Goal: Information Seeking & Learning: Learn about a topic

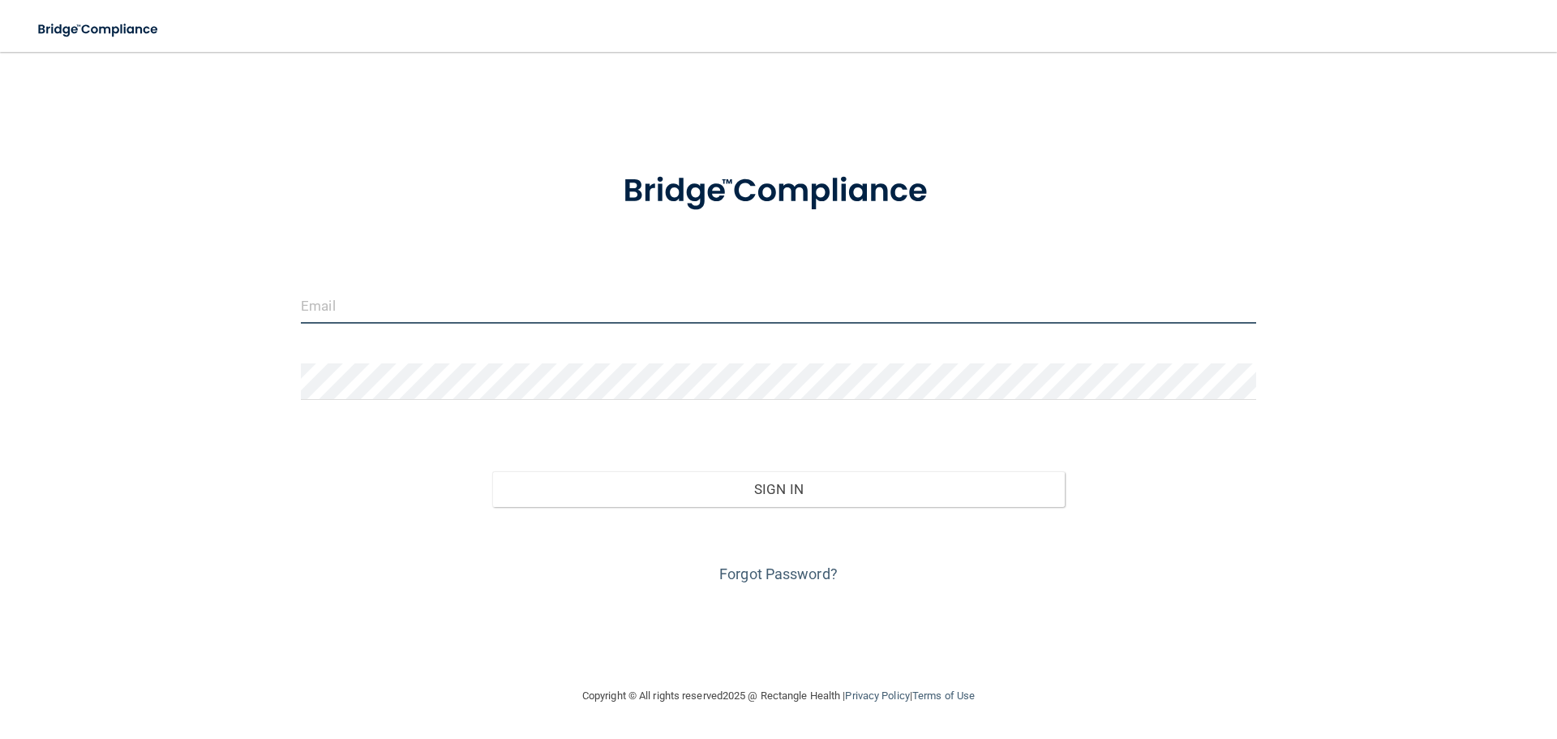
click at [383, 310] on input "email" at bounding box center [778, 305] width 955 height 36
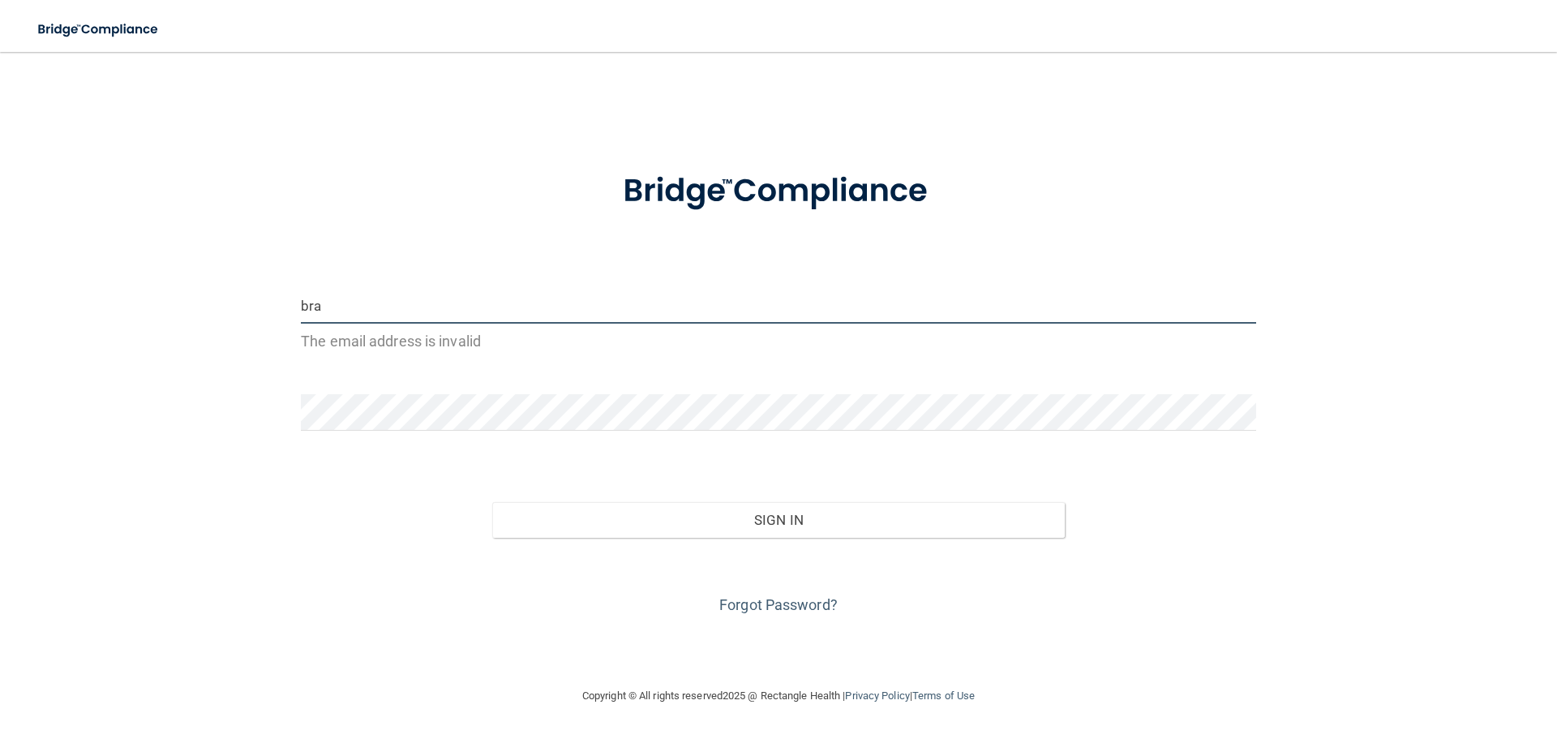
type input "brandi@eiofs.com"
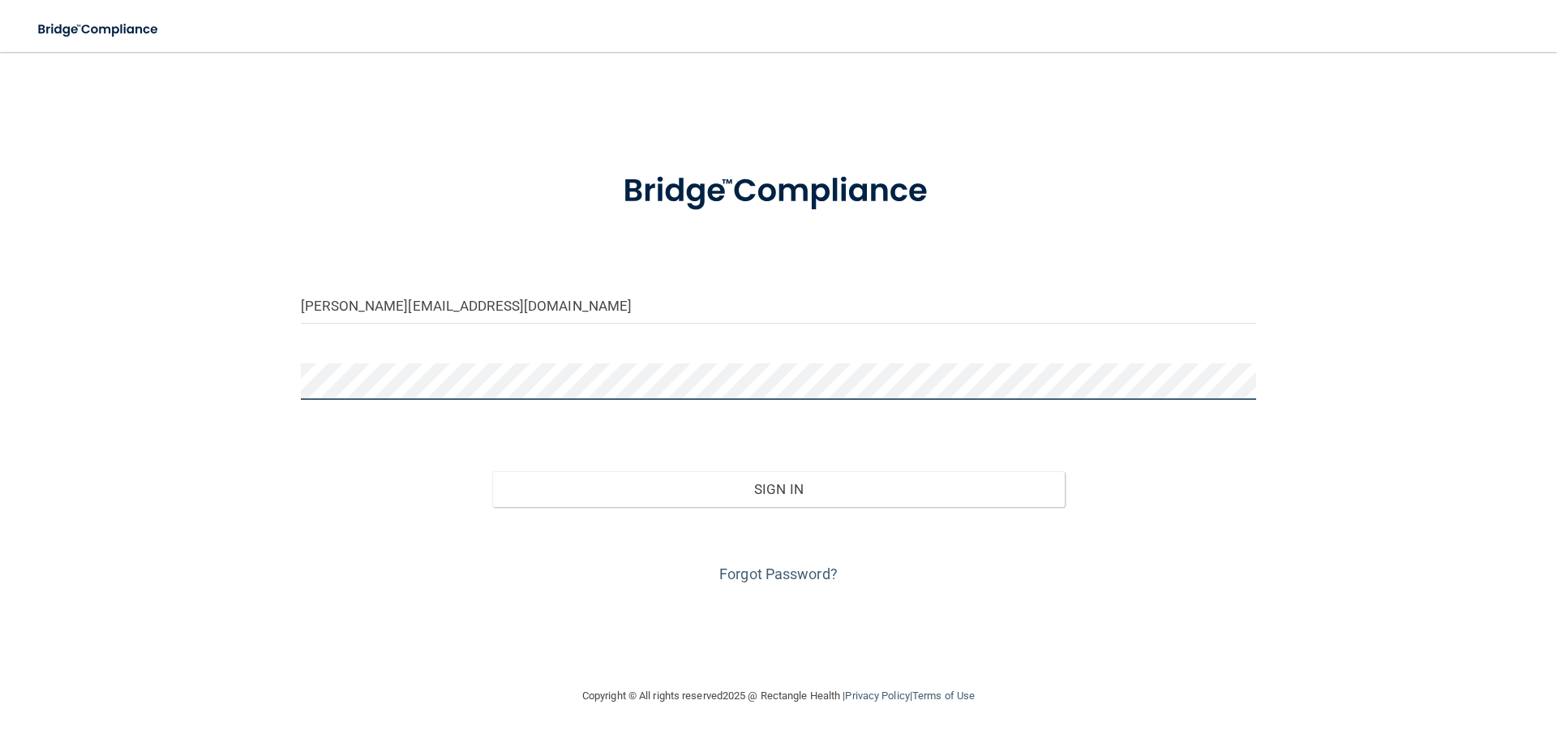
click at [492, 471] on button "Sign In" at bounding box center [778, 489] width 573 height 36
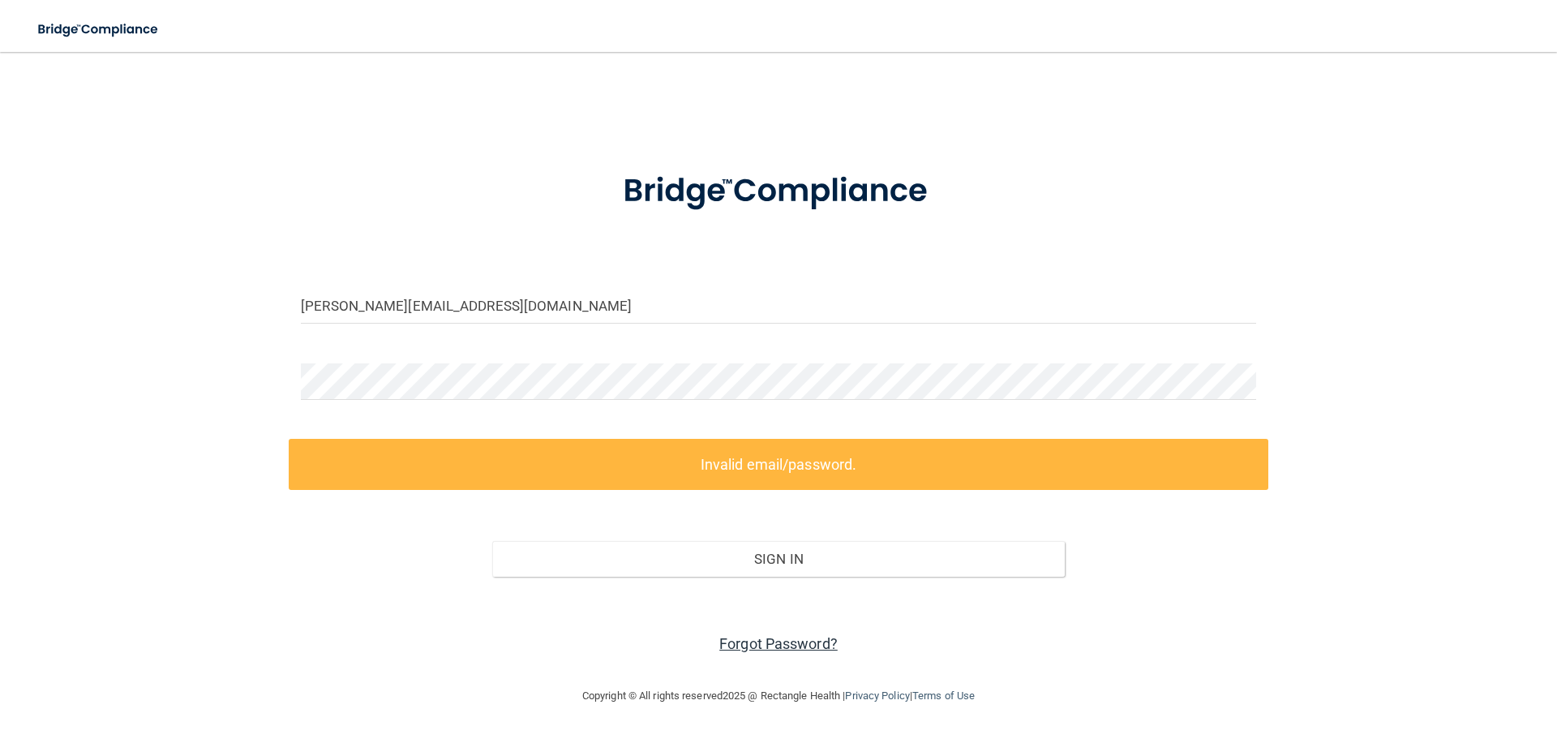
click at [794, 642] on link "Forgot Password?" at bounding box center [778, 643] width 118 height 17
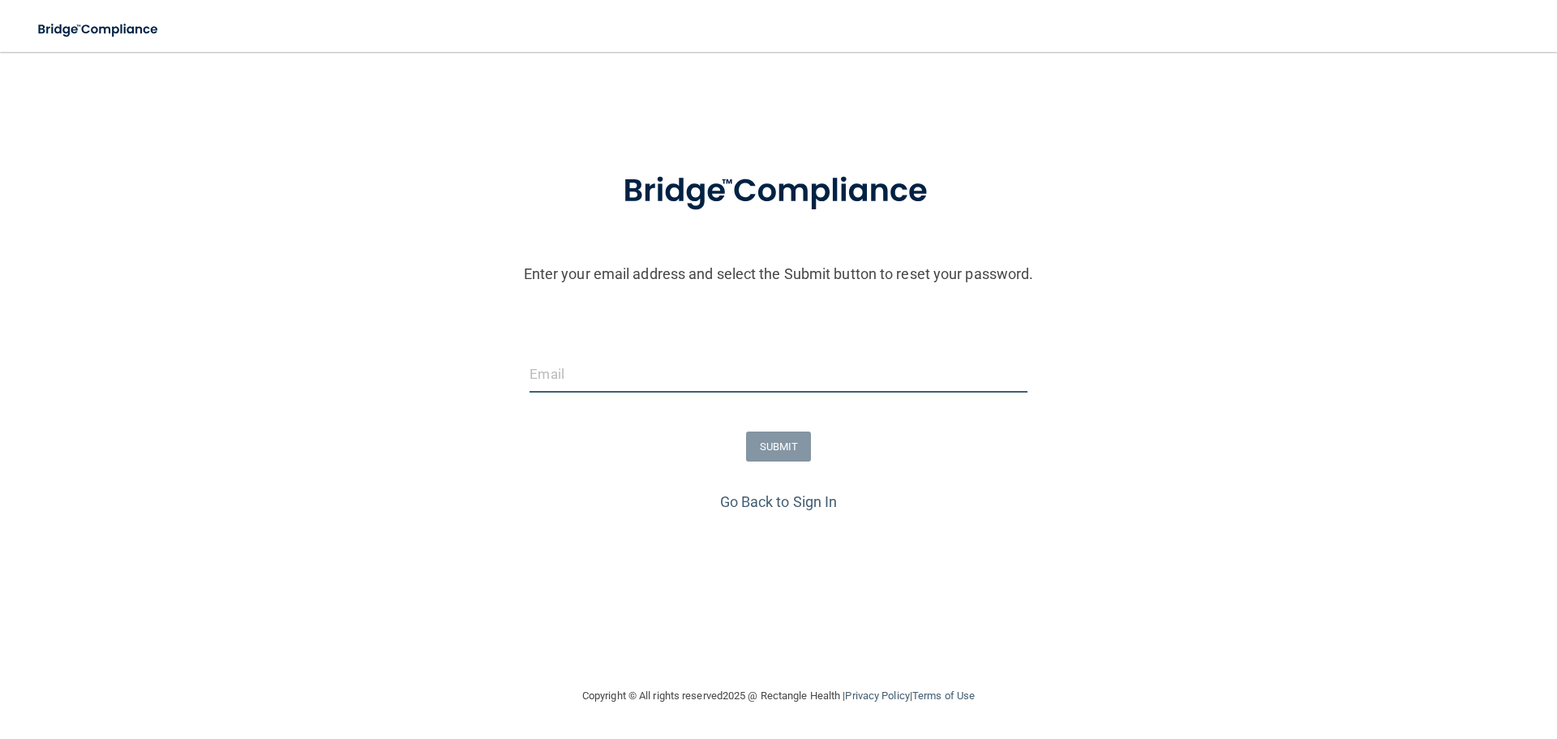
click at [561, 375] on input "email" at bounding box center [777, 374] width 497 height 36
type input "brandi@eiofs.com"
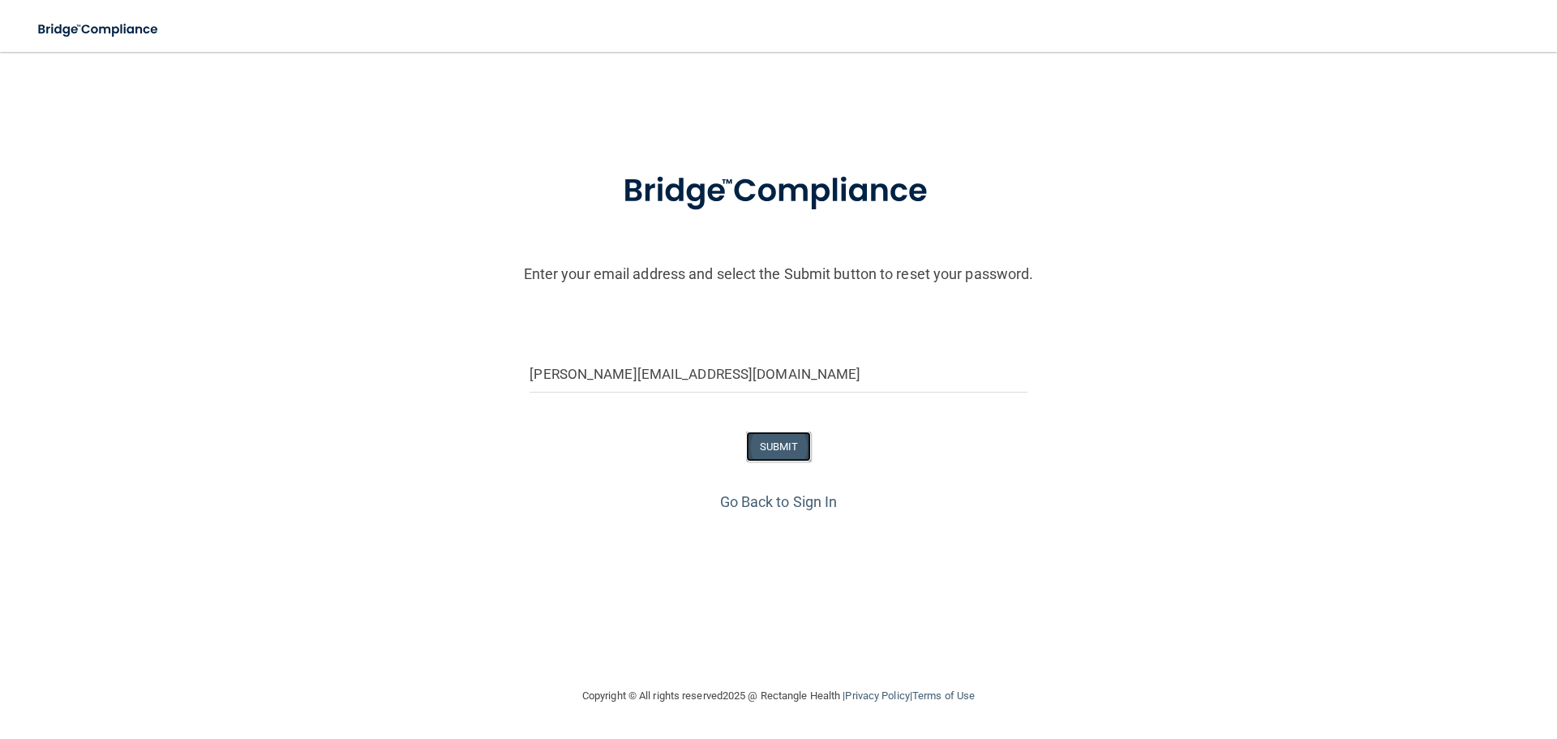
click at [781, 442] on button "SUBMIT" at bounding box center [779, 446] width 66 height 30
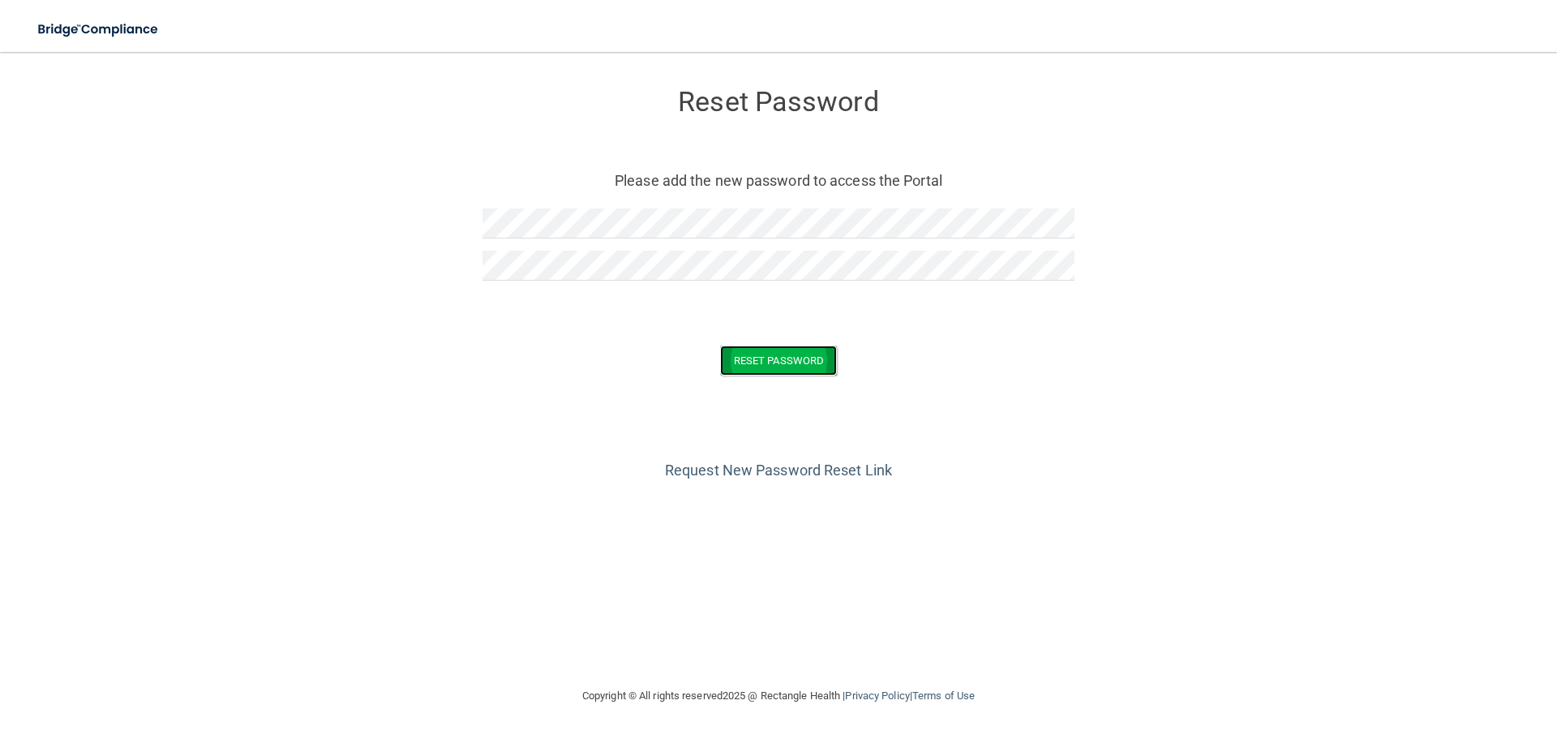
click at [756, 364] on button "Reset Password" at bounding box center [778, 360] width 117 height 30
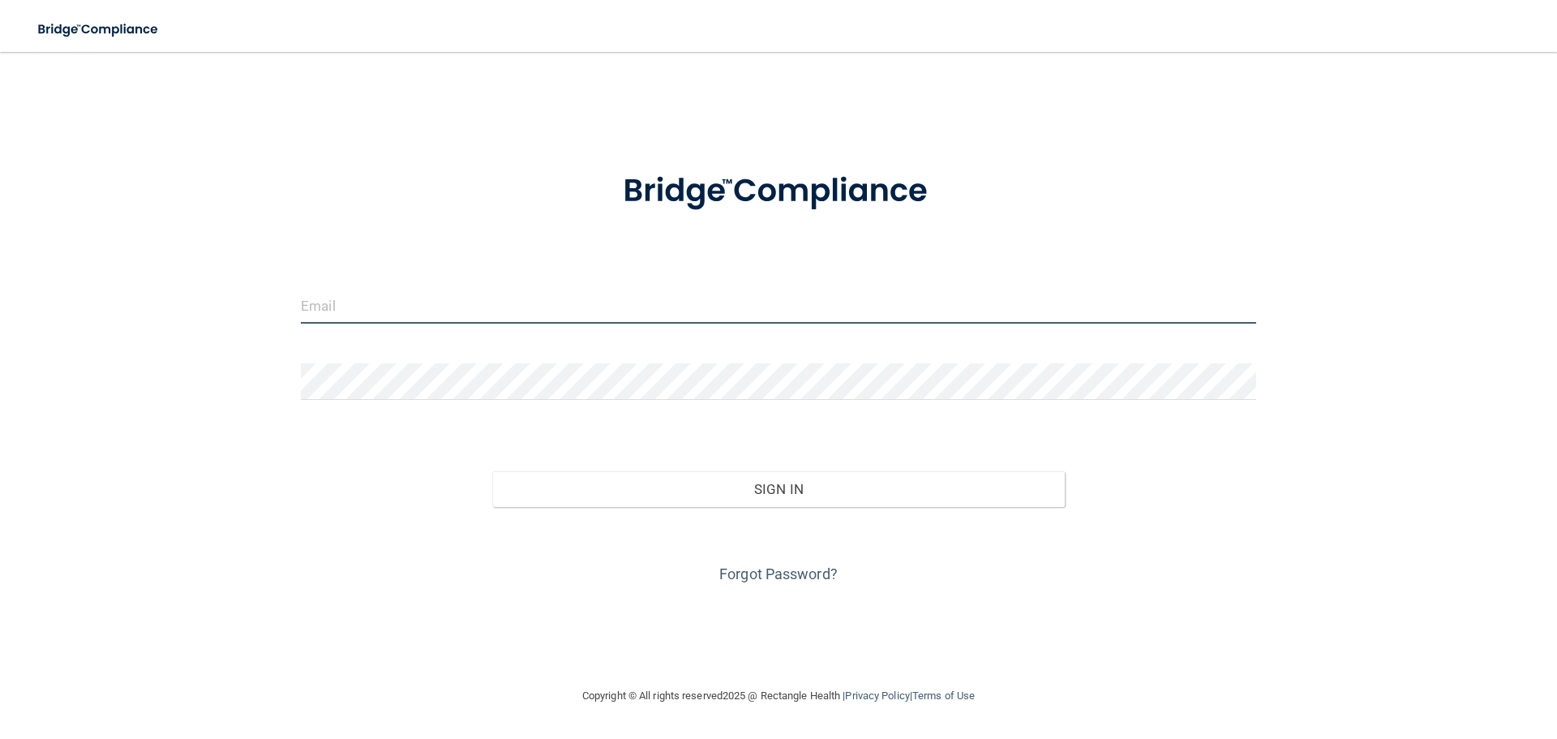
click at [456, 304] on input "email" at bounding box center [778, 305] width 955 height 36
type input "[PERSON_NAME][EMAIL_ADDRESS][DOMAIN_NAME]"
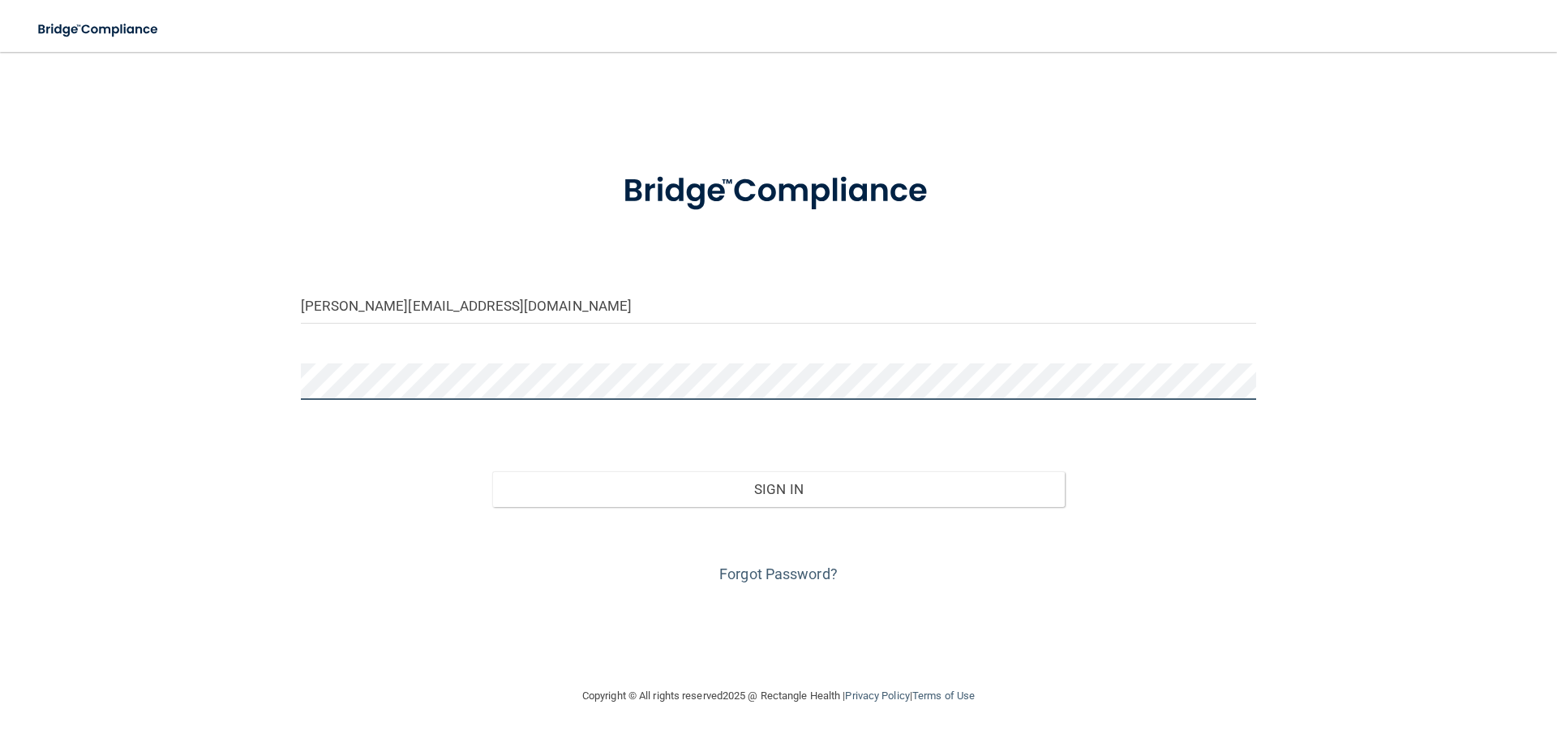
click at [492, 471] on button "Sign In" at bounding box center [778, 489] width 573 height 36
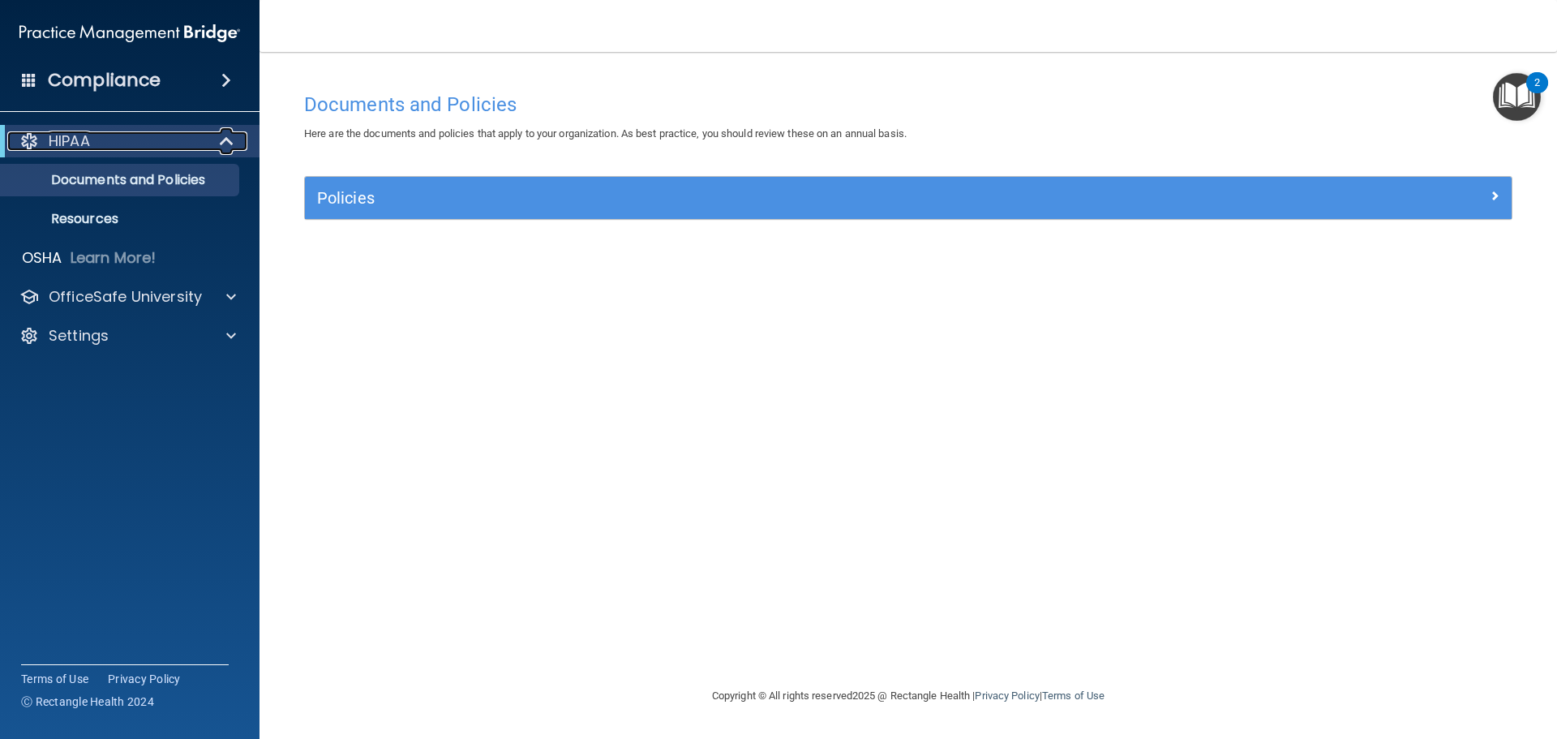
click at [221, 144] on span at bounding box center [228, 140] width 14 height 19
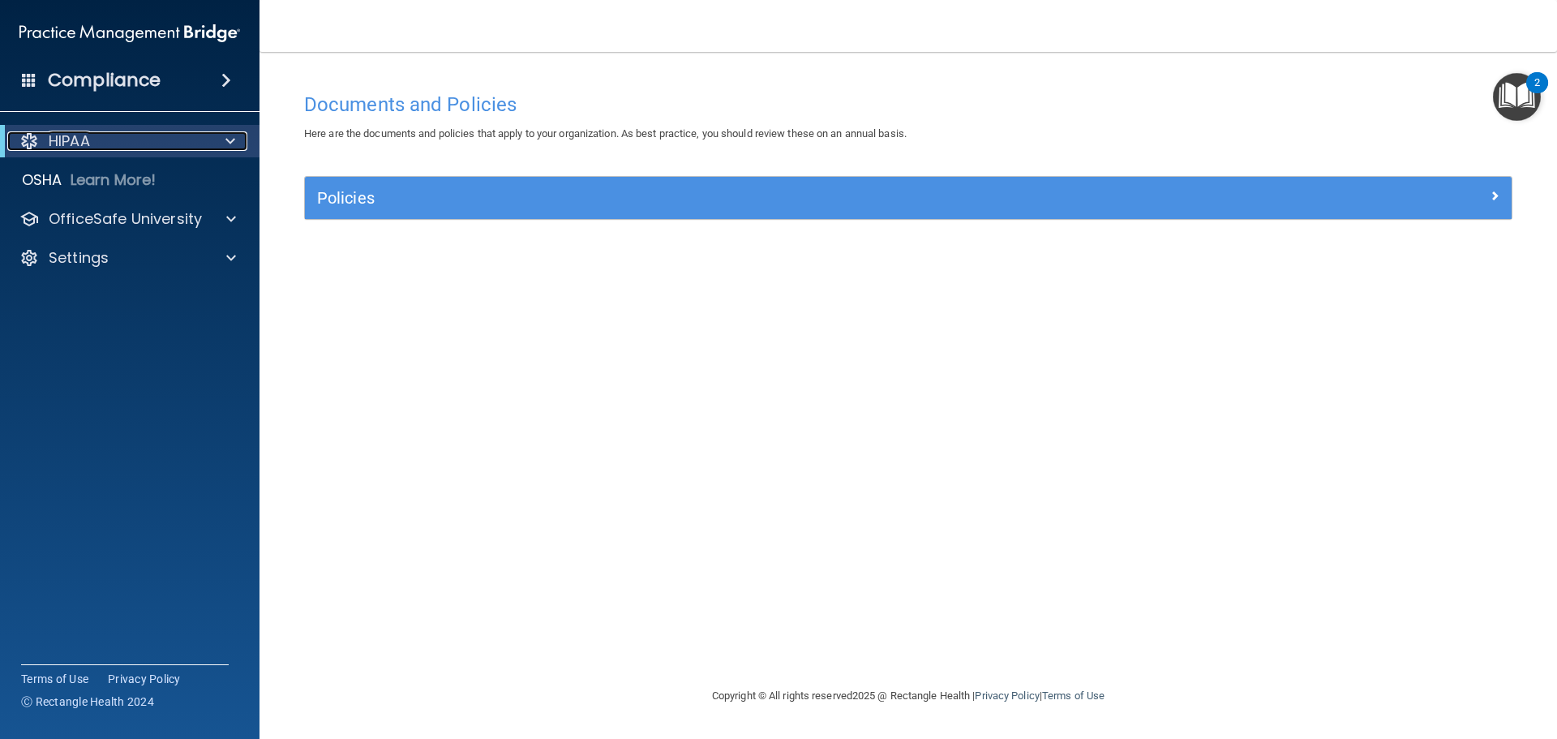
click at [221, 144] on div at bounding box center [228, 140] width 40 height 19
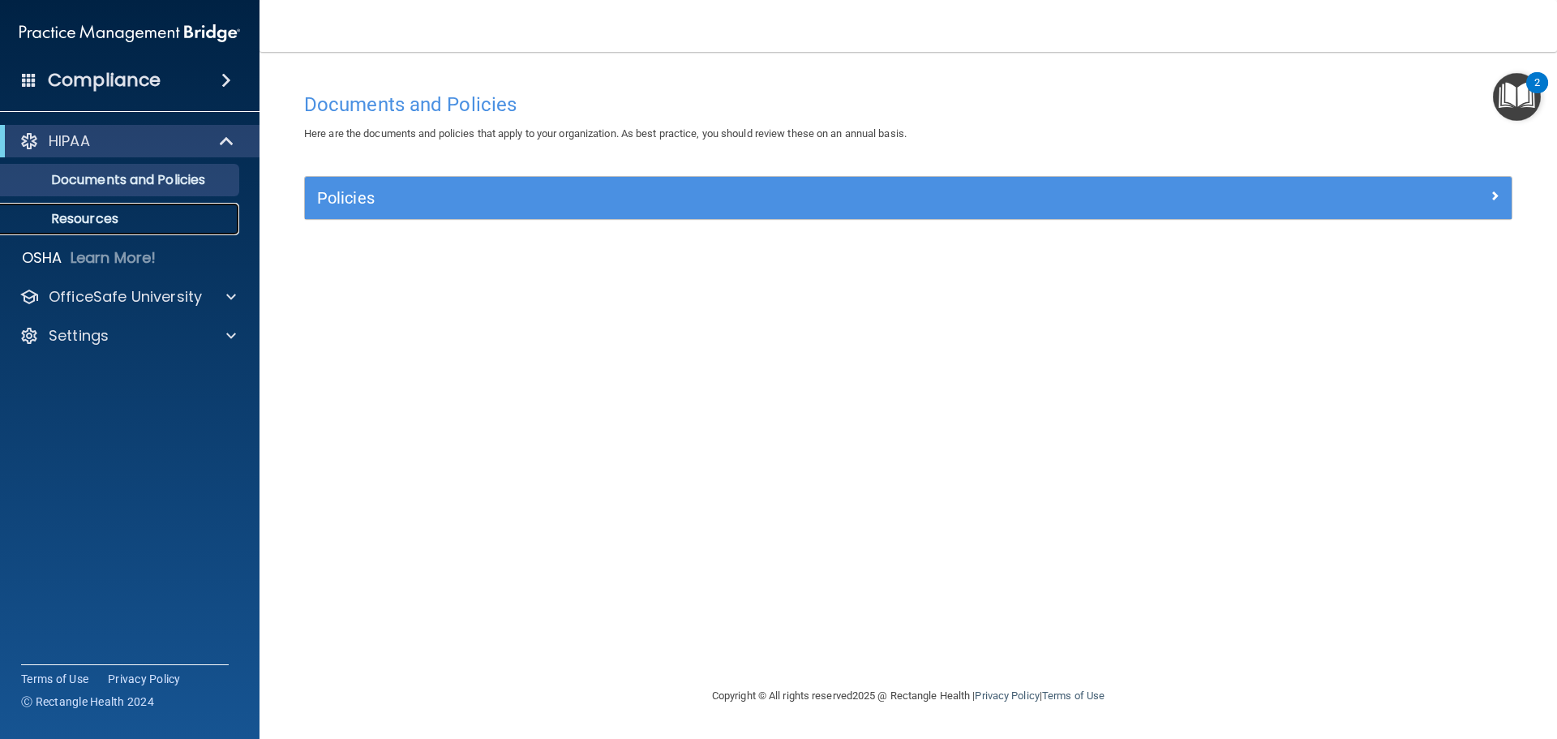
click at [101, 229] on link "Resources" at bounding box center [111, 219] width 255 height 32
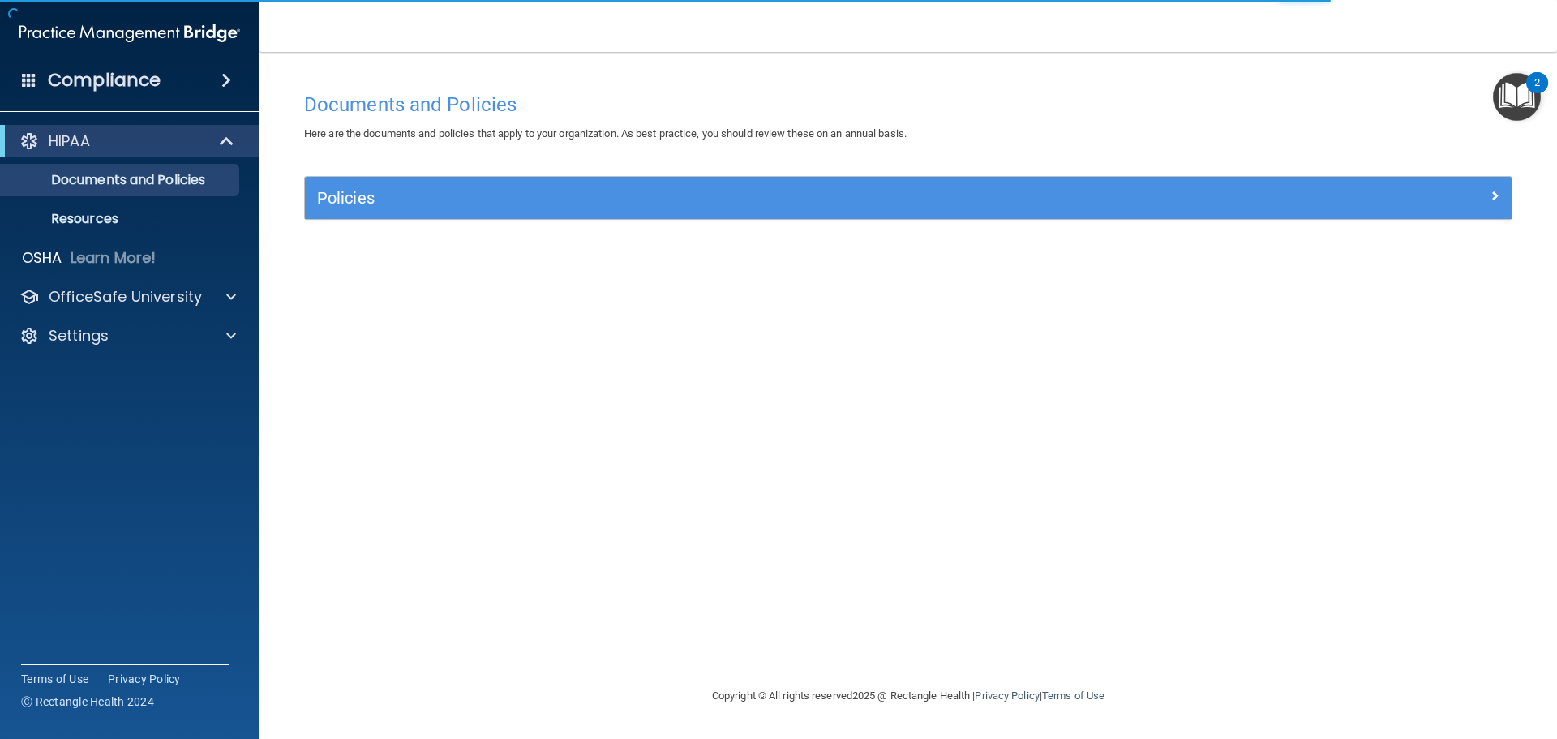
click at [1520, 85] on img "Open Resource Center, 2 new notifications" at bounding box center [1516, 97] width 48 height 48
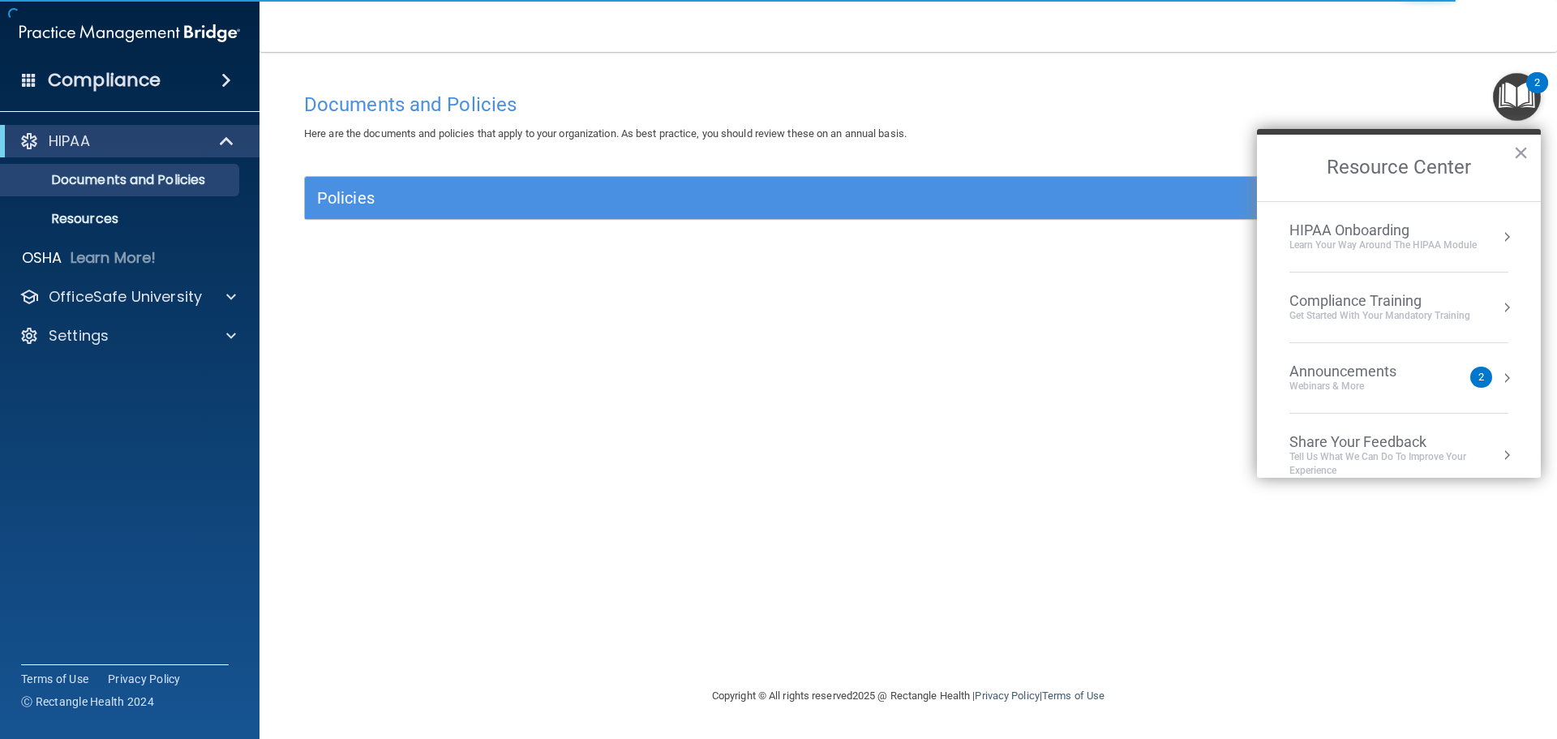
click at [1394, 305] on div "Compliance Training" at bounding box center [1379, 301] width 181 height 18
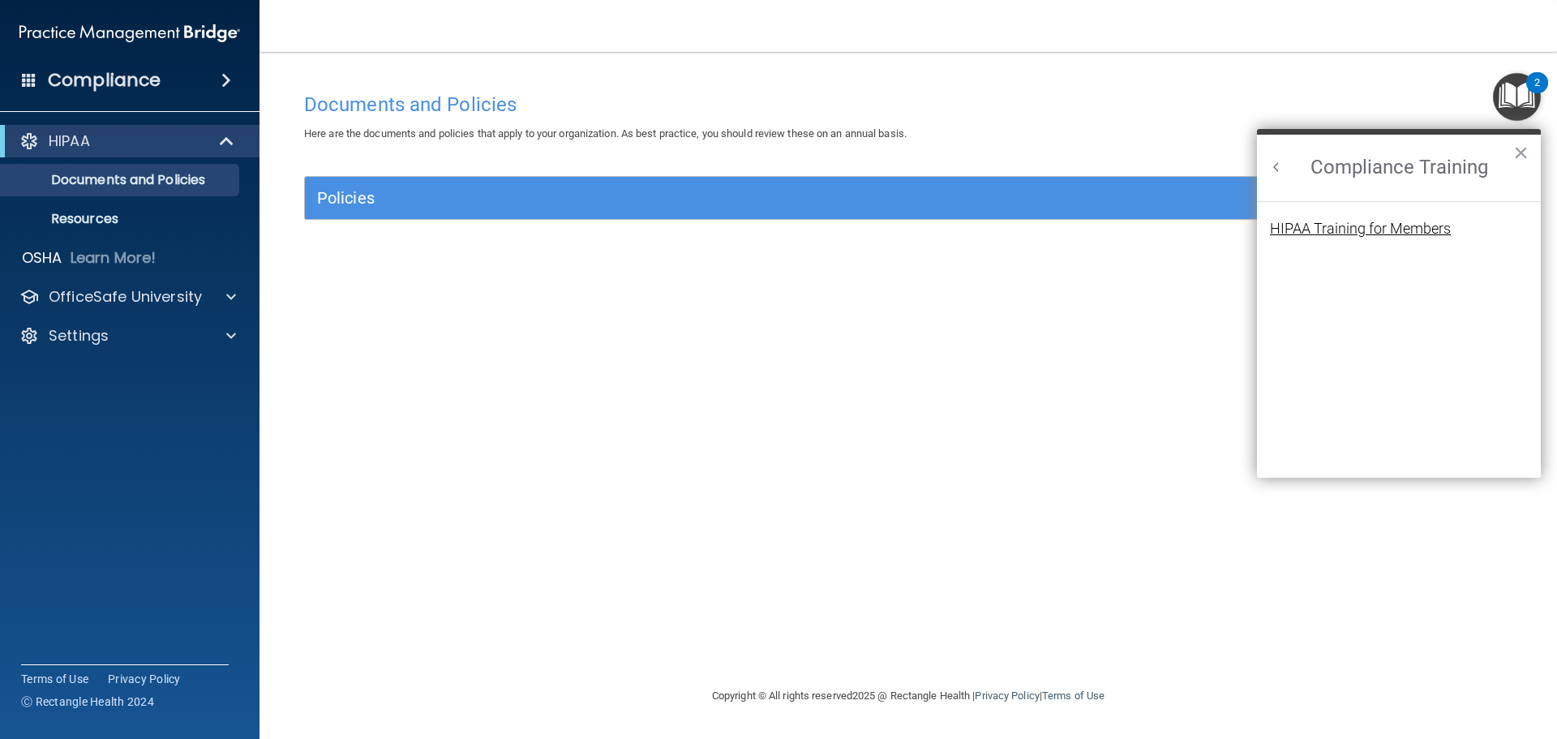
click at [1351, 229] on div "HIPAA Training for Members" at bounding box center [1360, 228] width 181 height 15
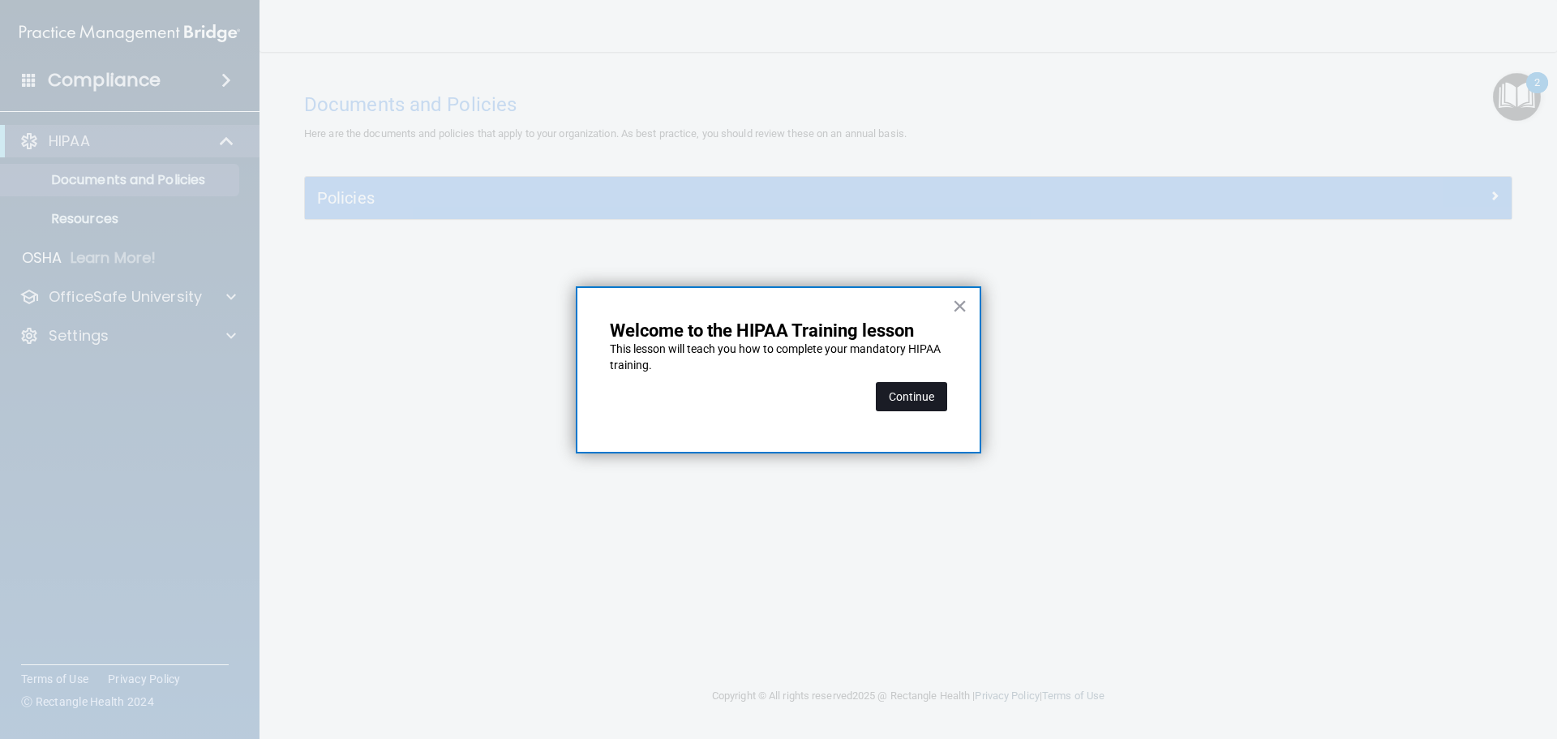
click at [918, 401] on button "Continue" at bounding box center [911, 396] width 71 height 29
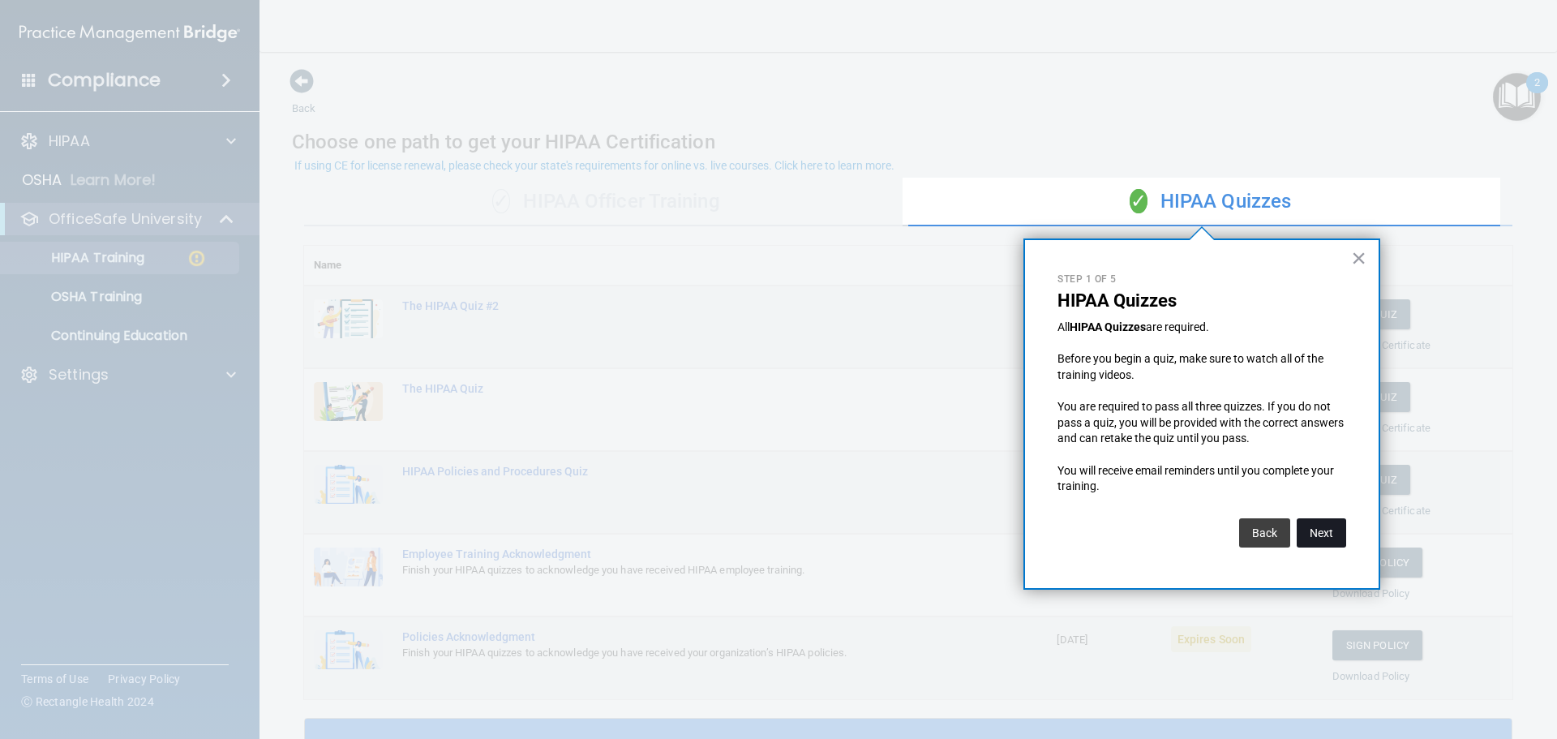
click at [1333, 531] on button "Next" at bounding box center [1320, 532] width 49 height 29
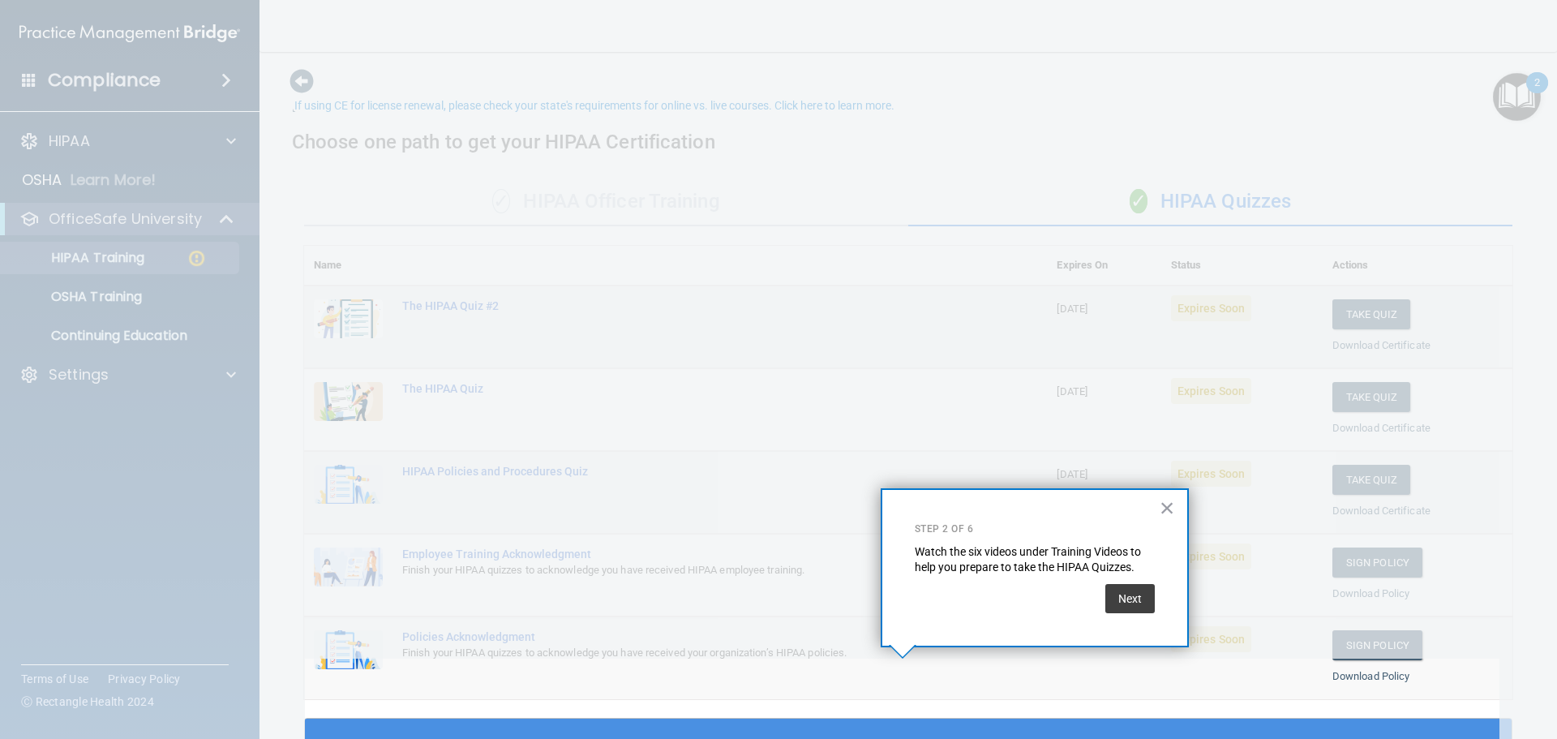
scroll to position [60, 0]
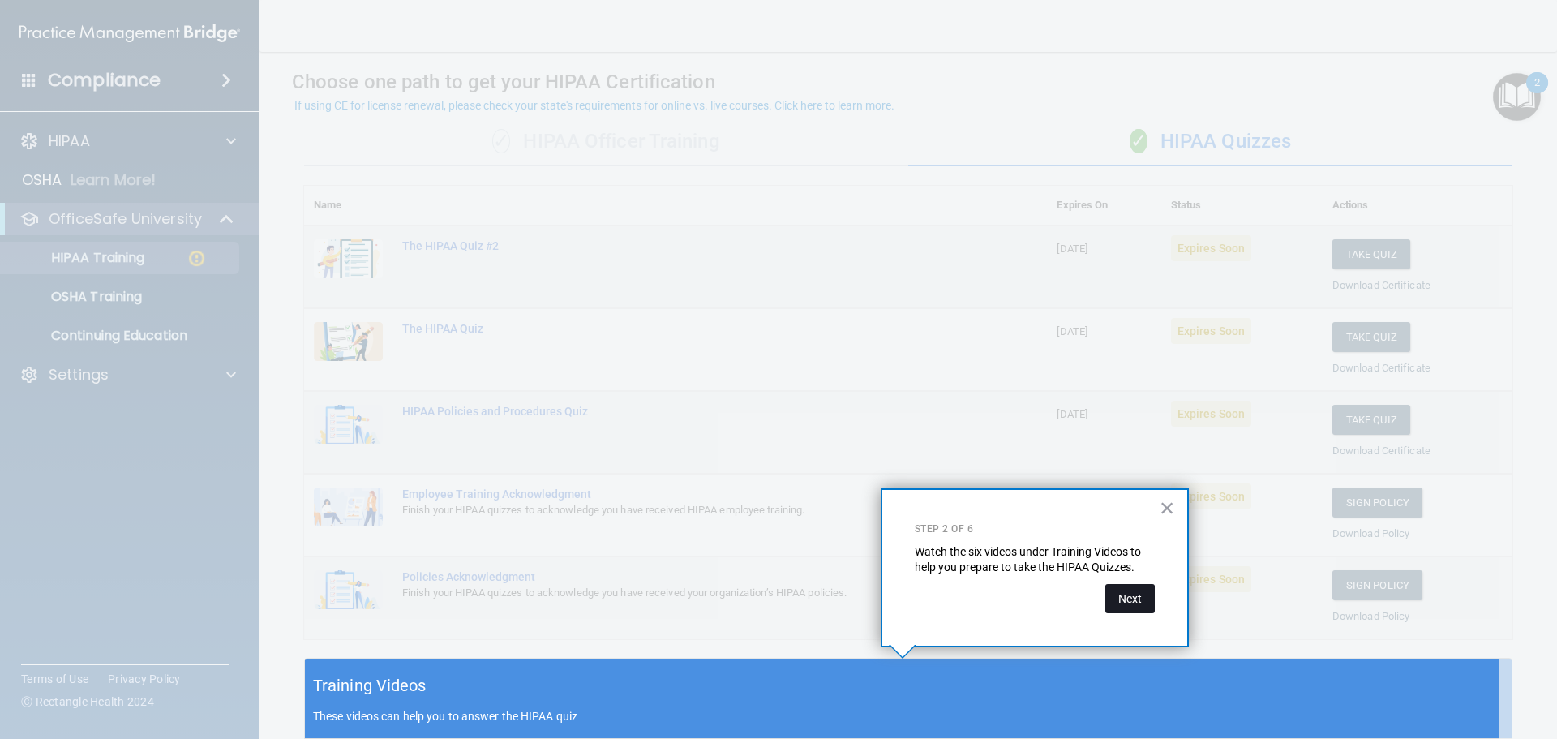
click at [1129, 590] on button "Next" at bounding box center [1129, 598] width 49 height 29
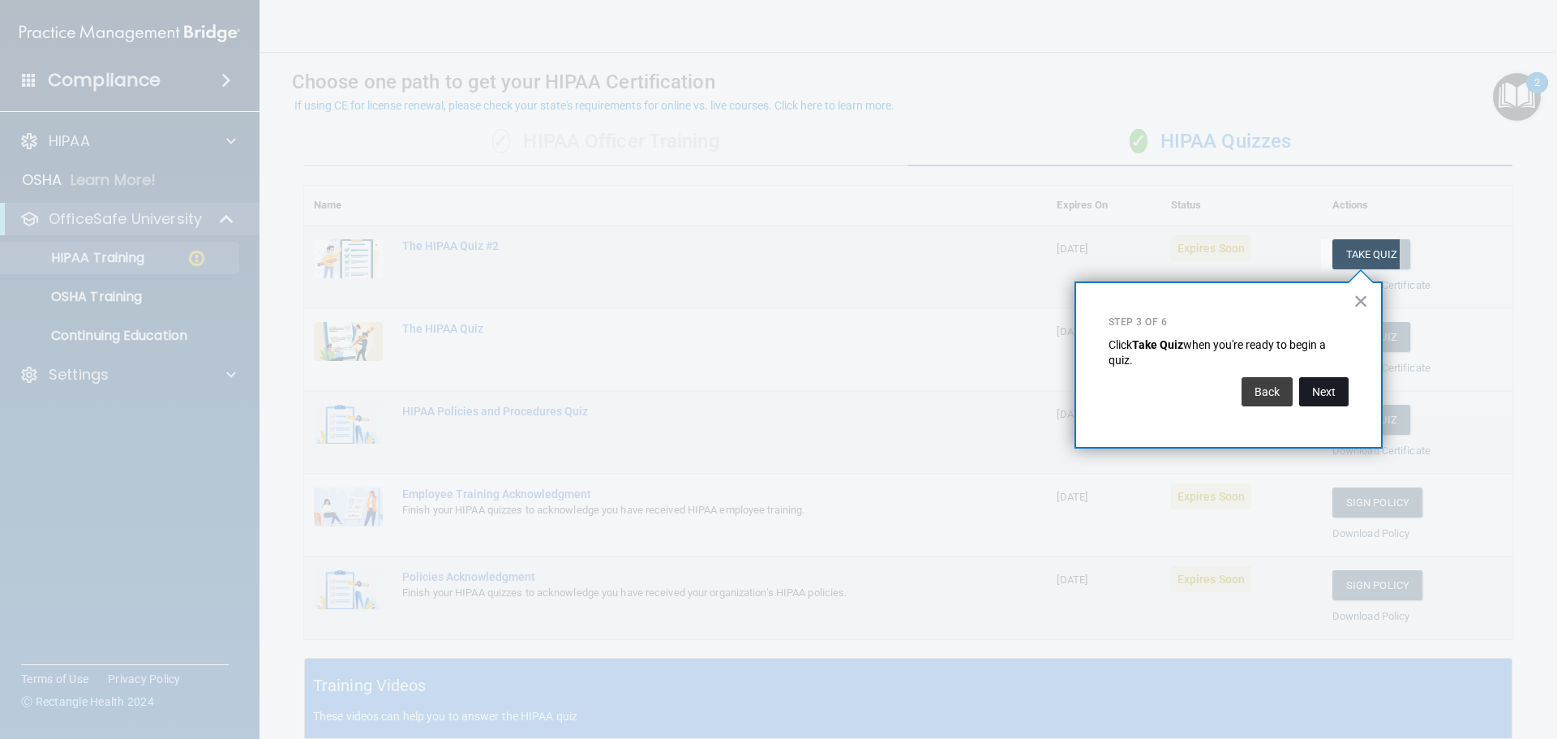
click at [1330, 394] on button "Next" at bounding box center [1323, 391] width 49 height 29
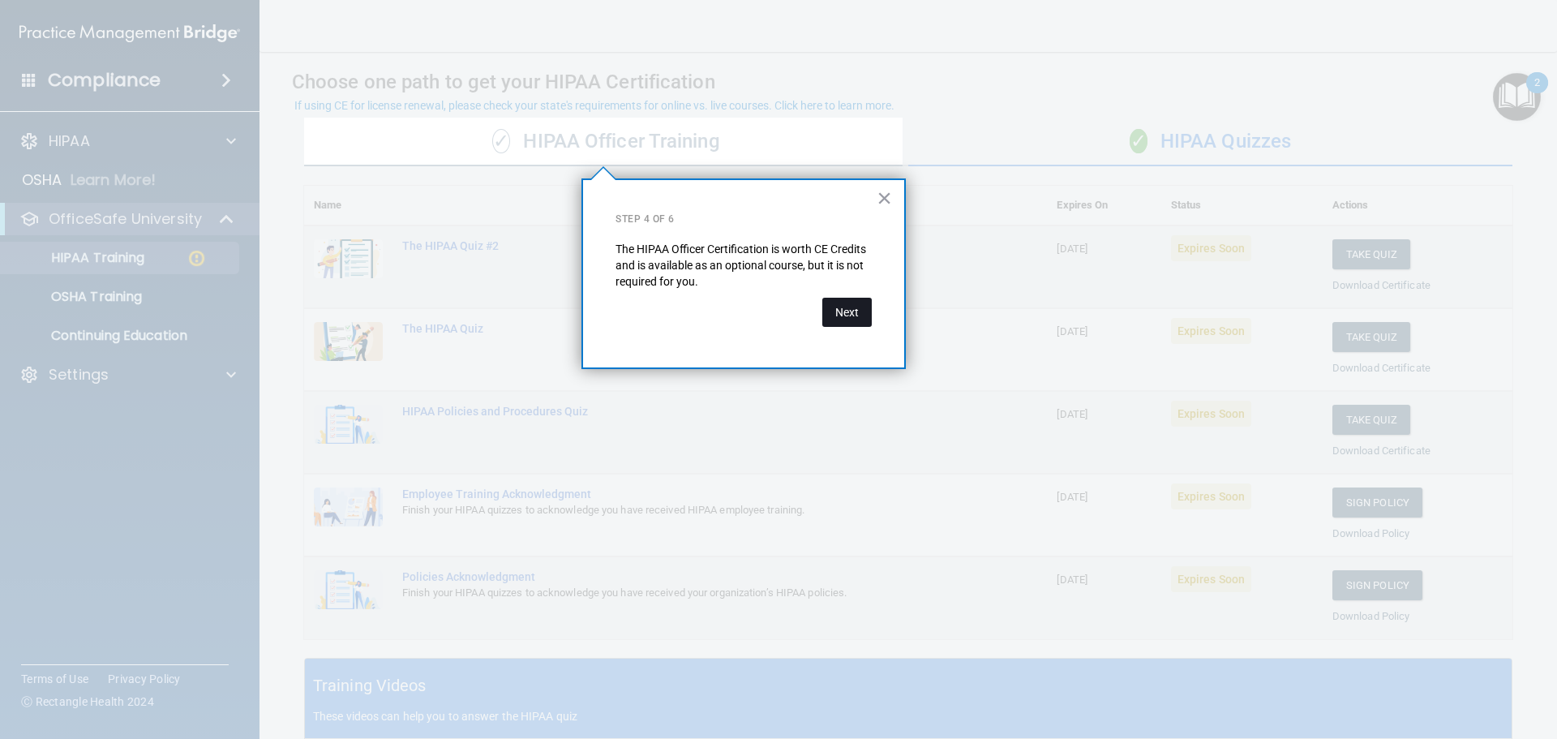
click at [845, 327] on button "Next" at bounding box center [846, 312] width 49 height 29
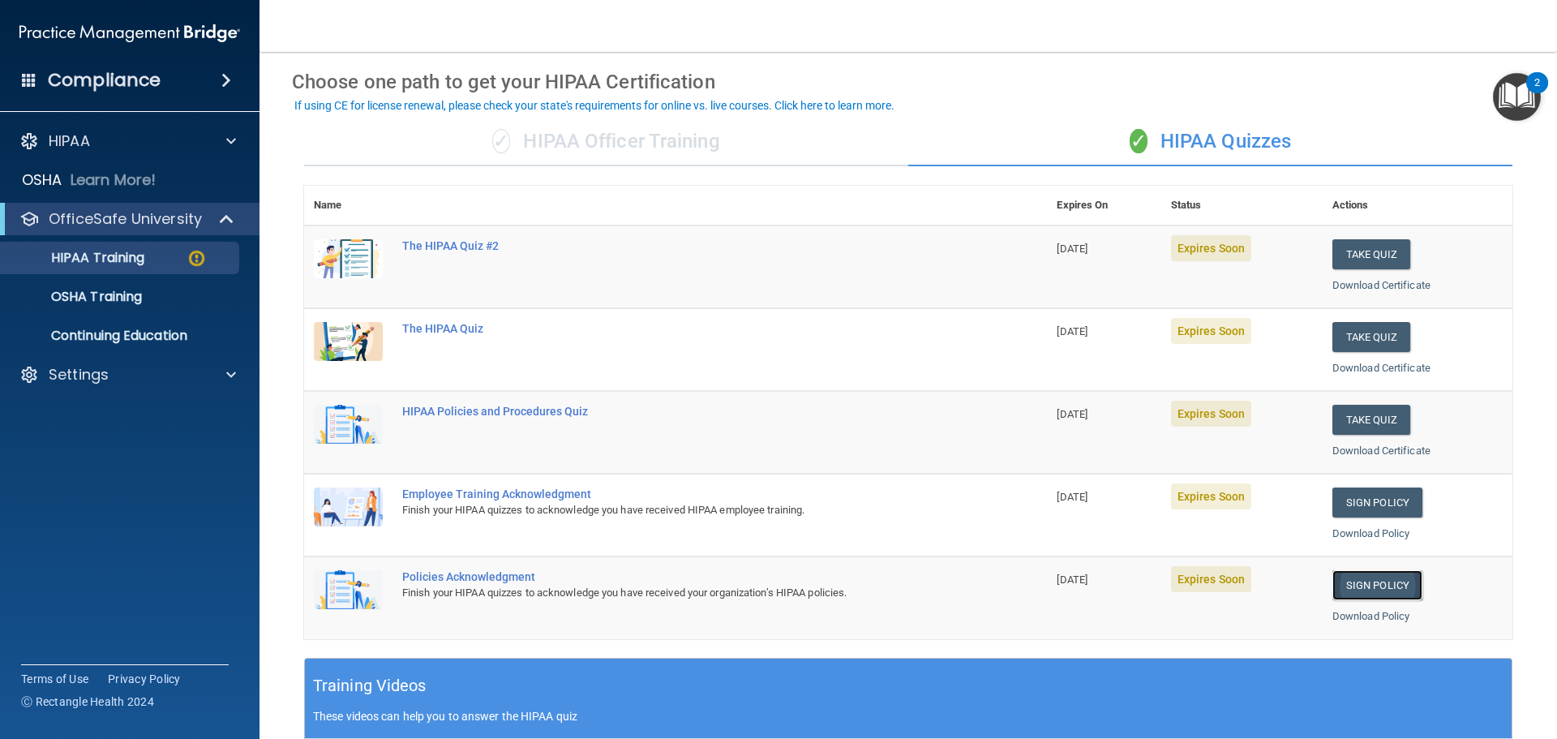
click at [1358, 582] on link "Sign Policy" at bounding box center [1377, 585] width 90 height 30
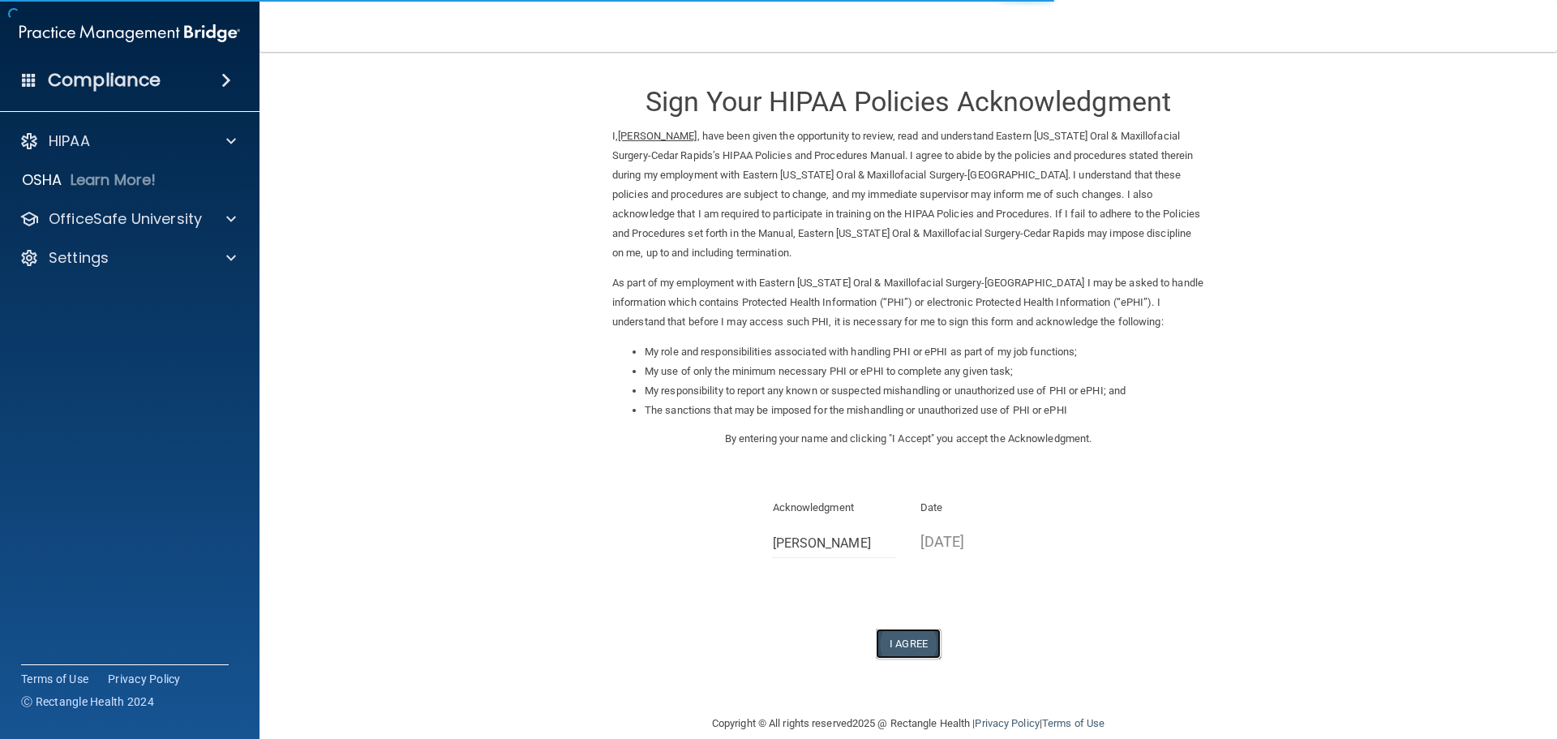
click at [909, 639] on button "I Agree" at bounding box center [908, 643] width 65 height 30
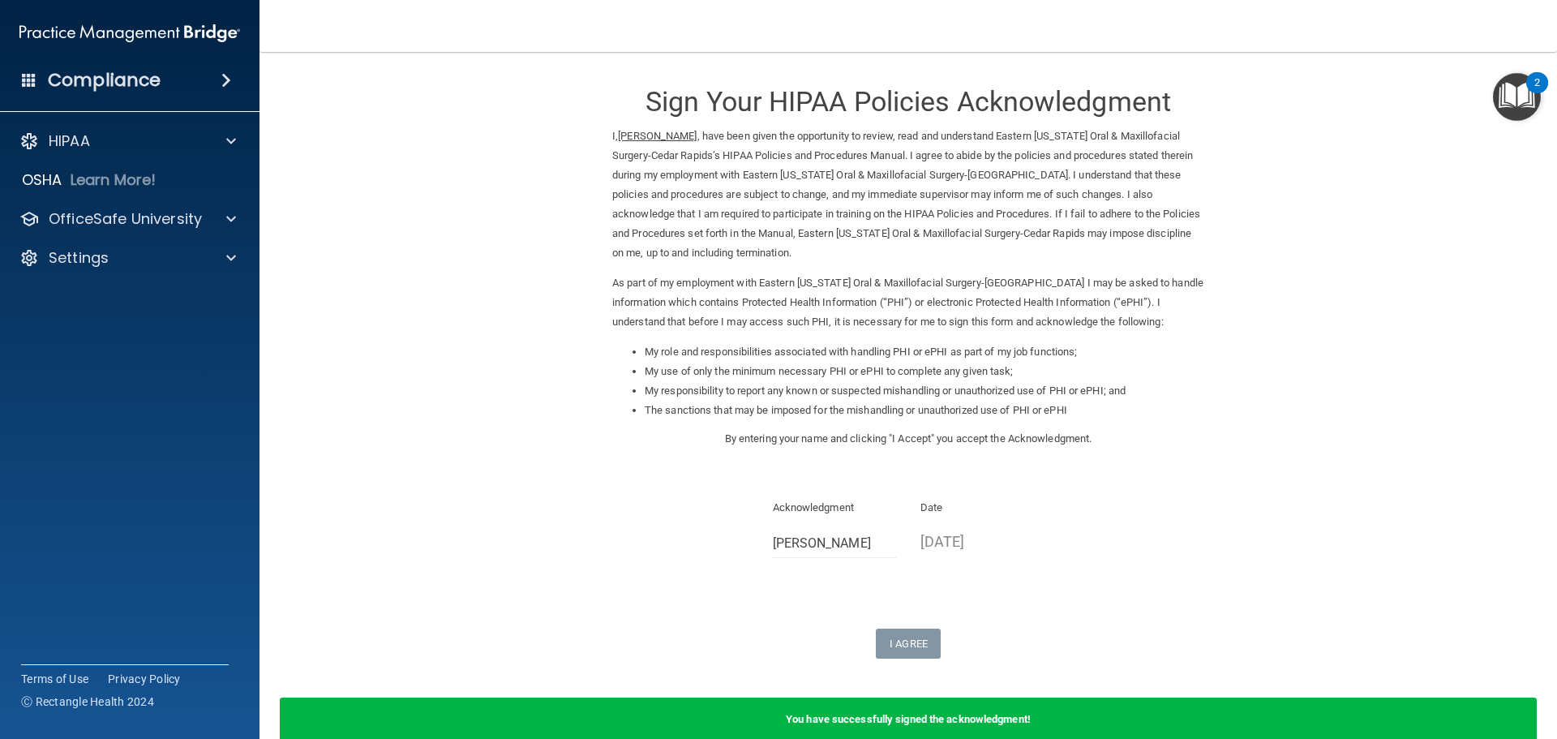
click at [1511, 102] on img "Open Resource Center, 2 new notifications" at bounding box center [1516, 97] width 48 height 48
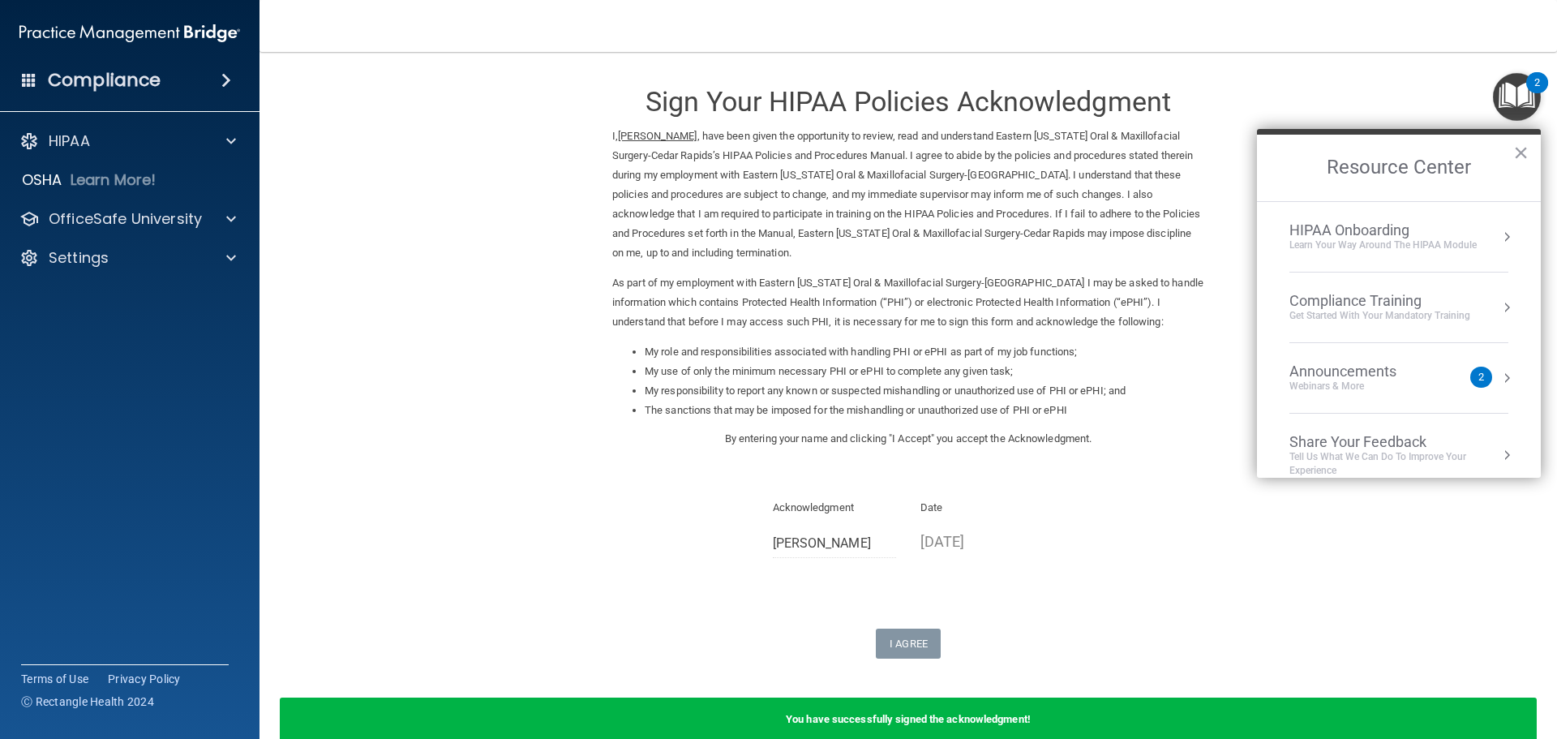
click at [1102, 548] on div "Acknowledgment Brandi Stillions Date 10/01/2025" at bounding box center [908, 534] width 592 height 72
click at [491, 445] on form "Sign Your HIPAA Policies Acknowledgment I, Brandi Stillions , have been given t…" at bounding box center [908, 414] width 1232 height 692
click at [1343, 303] on div "Compliance Training" at bounding box center [1379, 301] width 181 height 18
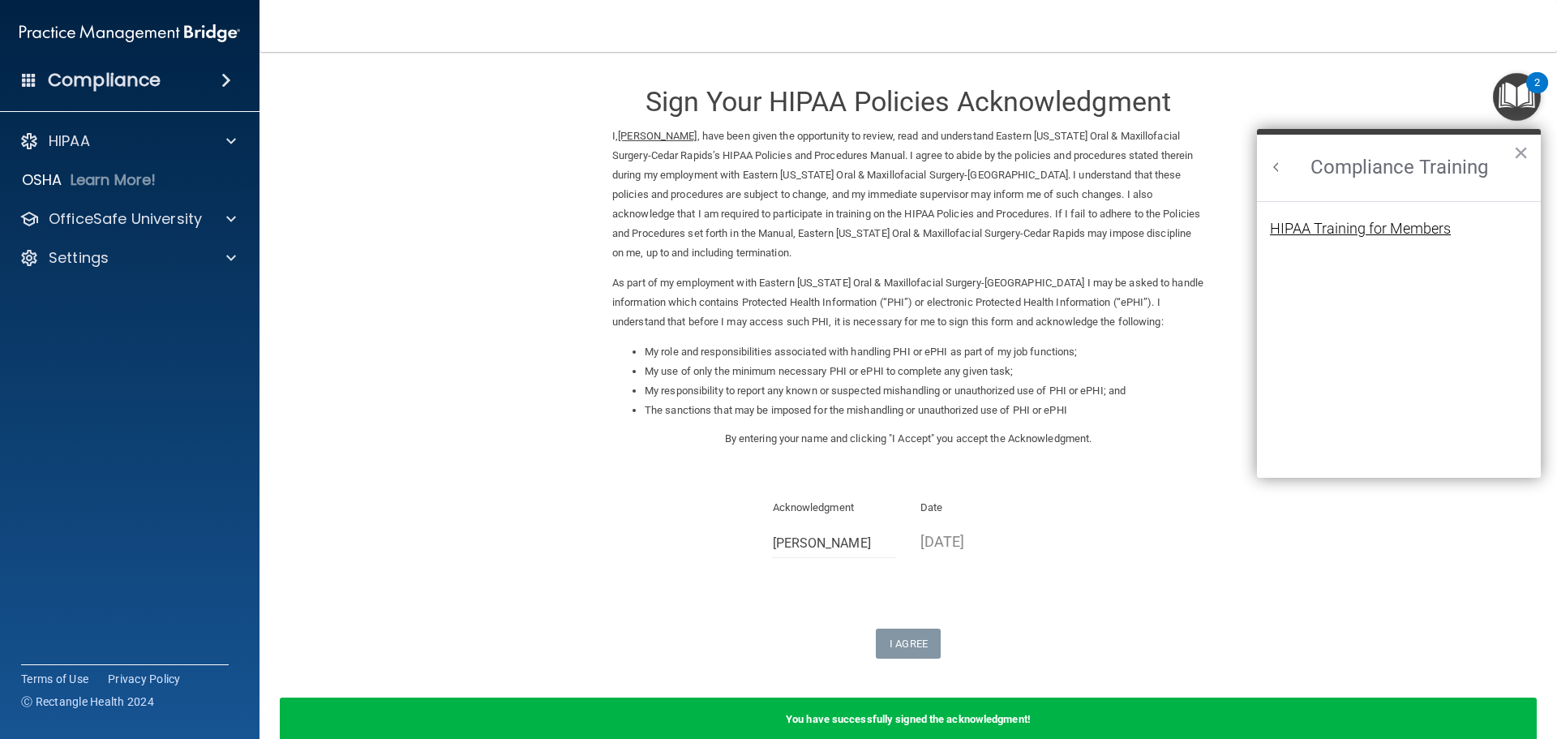
click at [1360, 226] on div "HIPAA Training for Members" at bounding box center [1360, 228] width 181 height 15
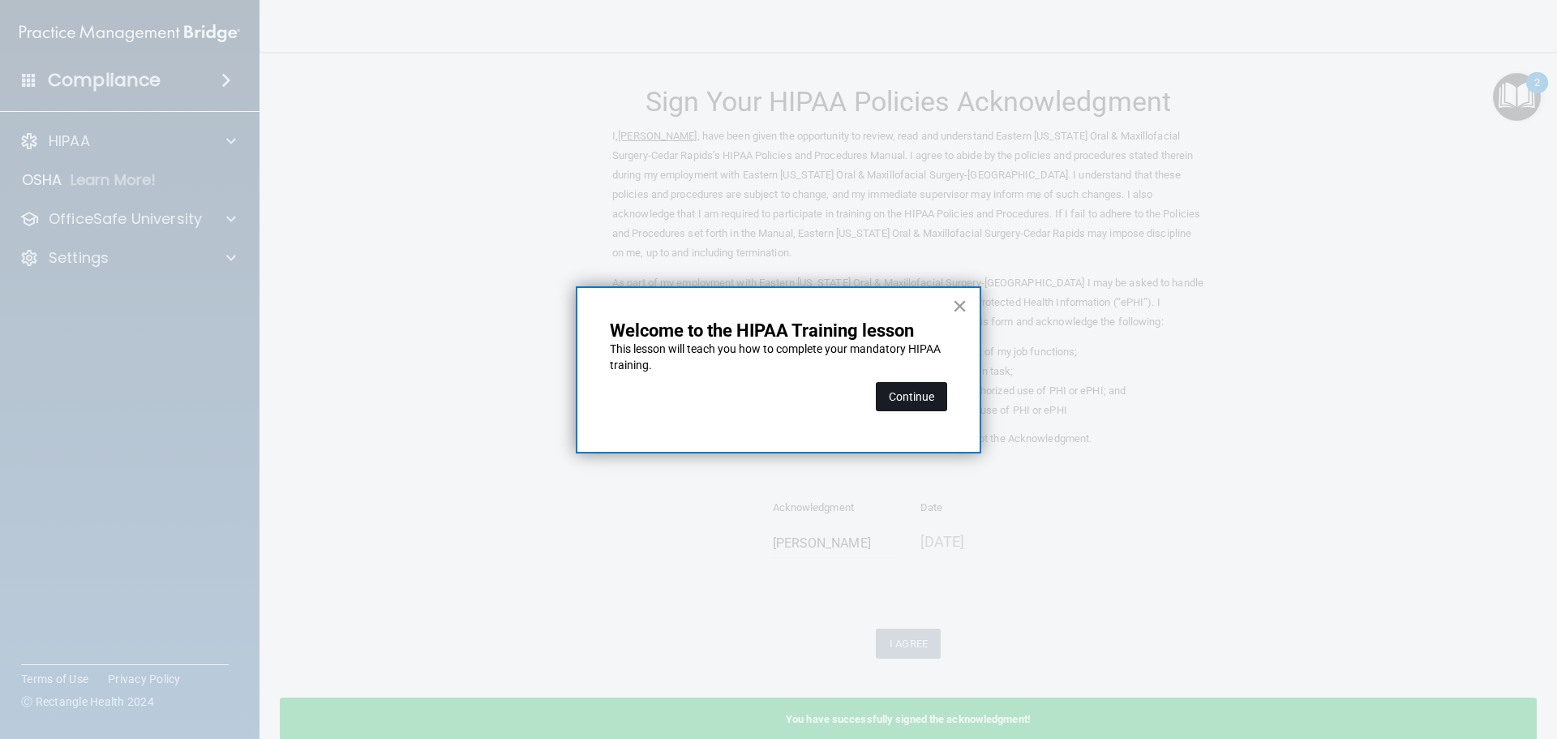
click at [912, 398] on button "Continue" at bounding box center [911, 396] width 71 height 29
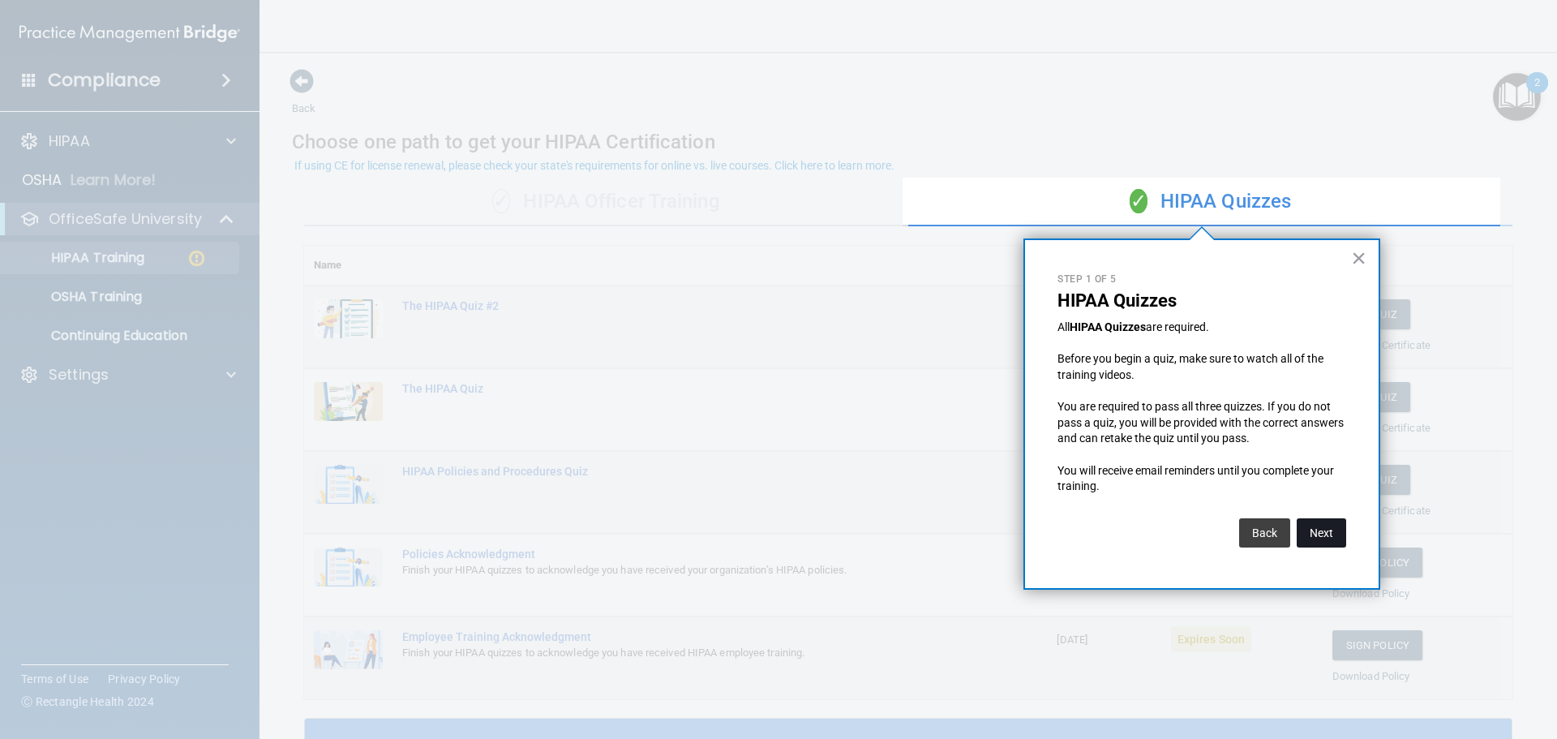
click at [1318, 525] on button "Next" at bounding box center [1320, 532] width 49 height 29
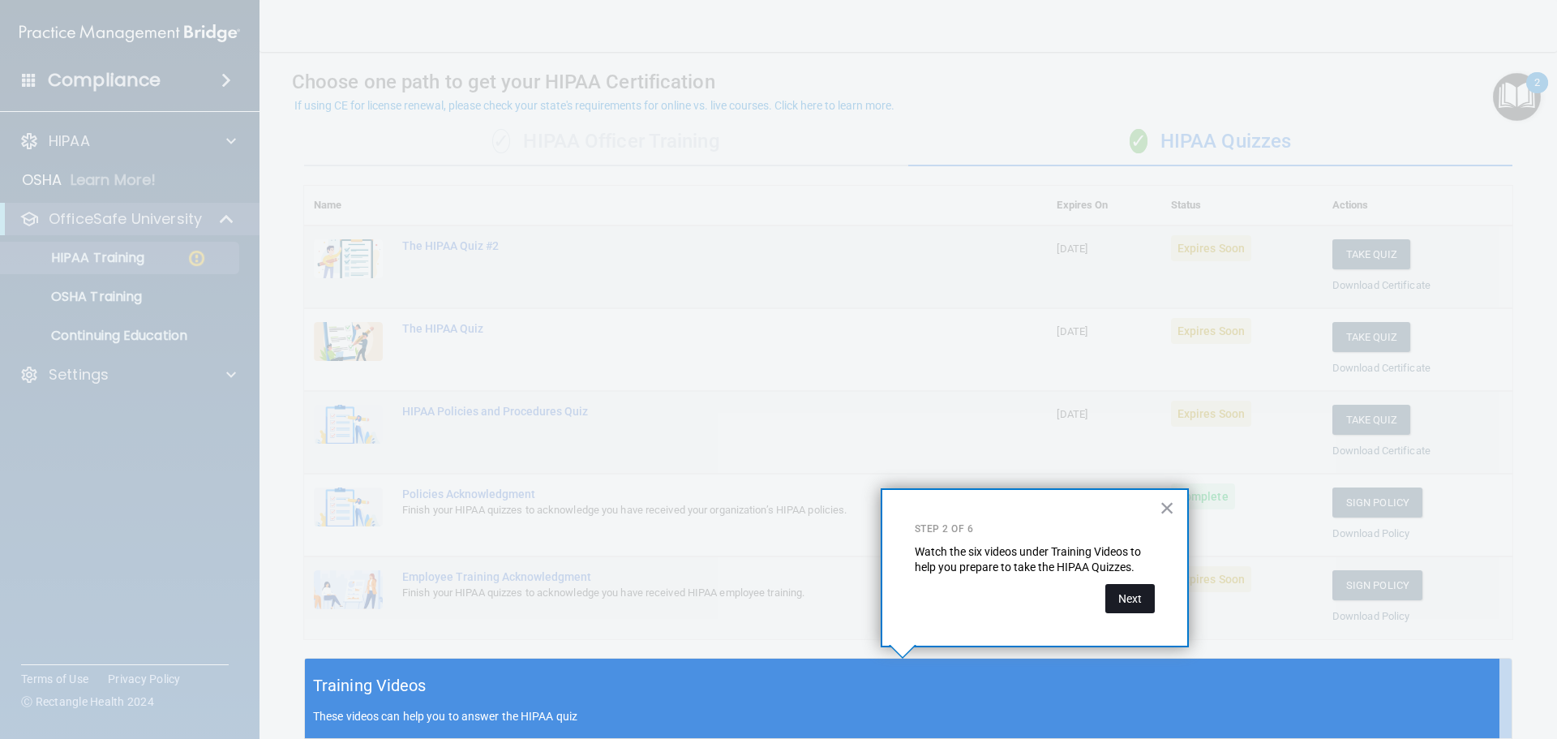
click at [1129, 601] on button "Next" at bounding box center [1129, 598] width 49 height 29
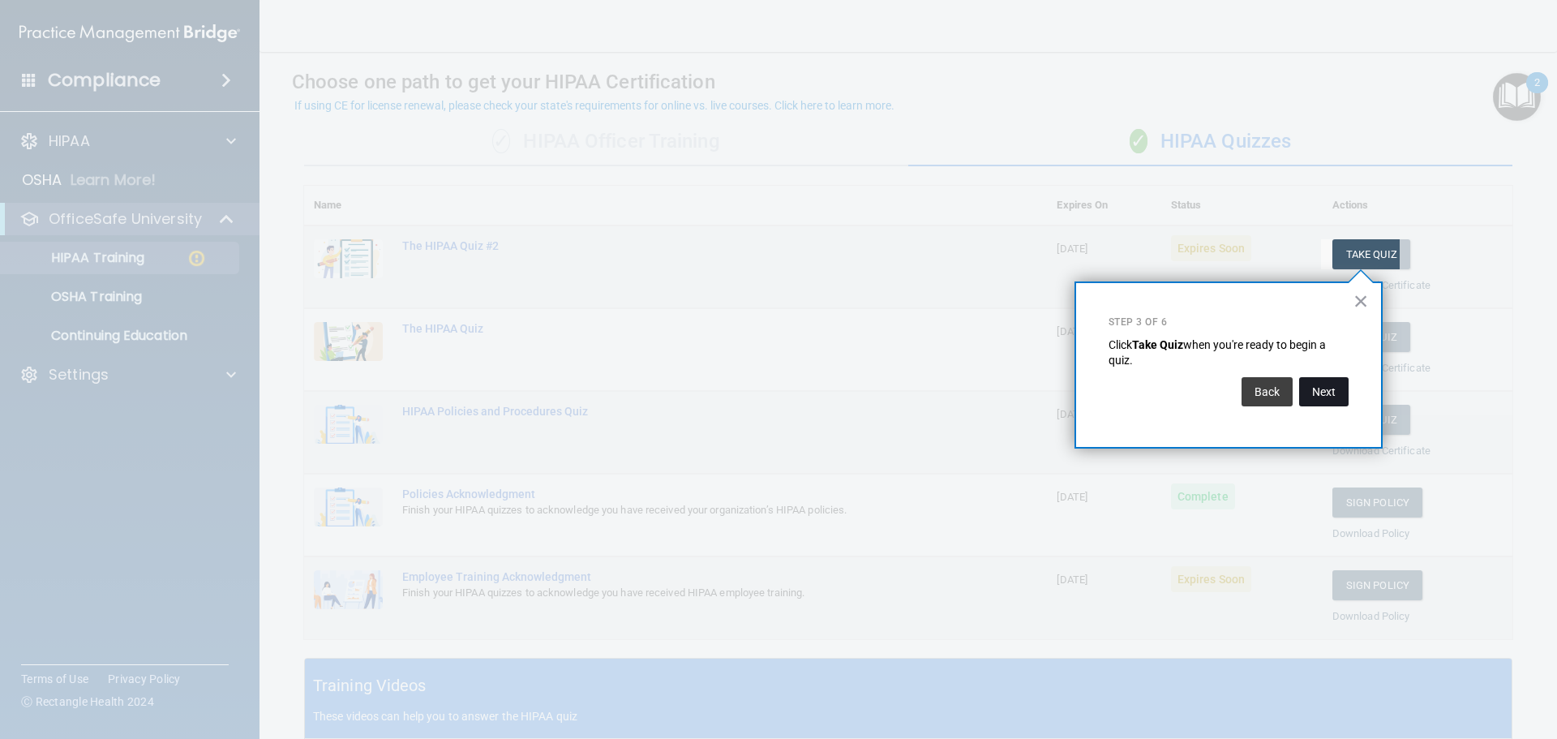
click at [1323, 393] on button "Next" at bounding box center [1323, 391] width 49 height 29
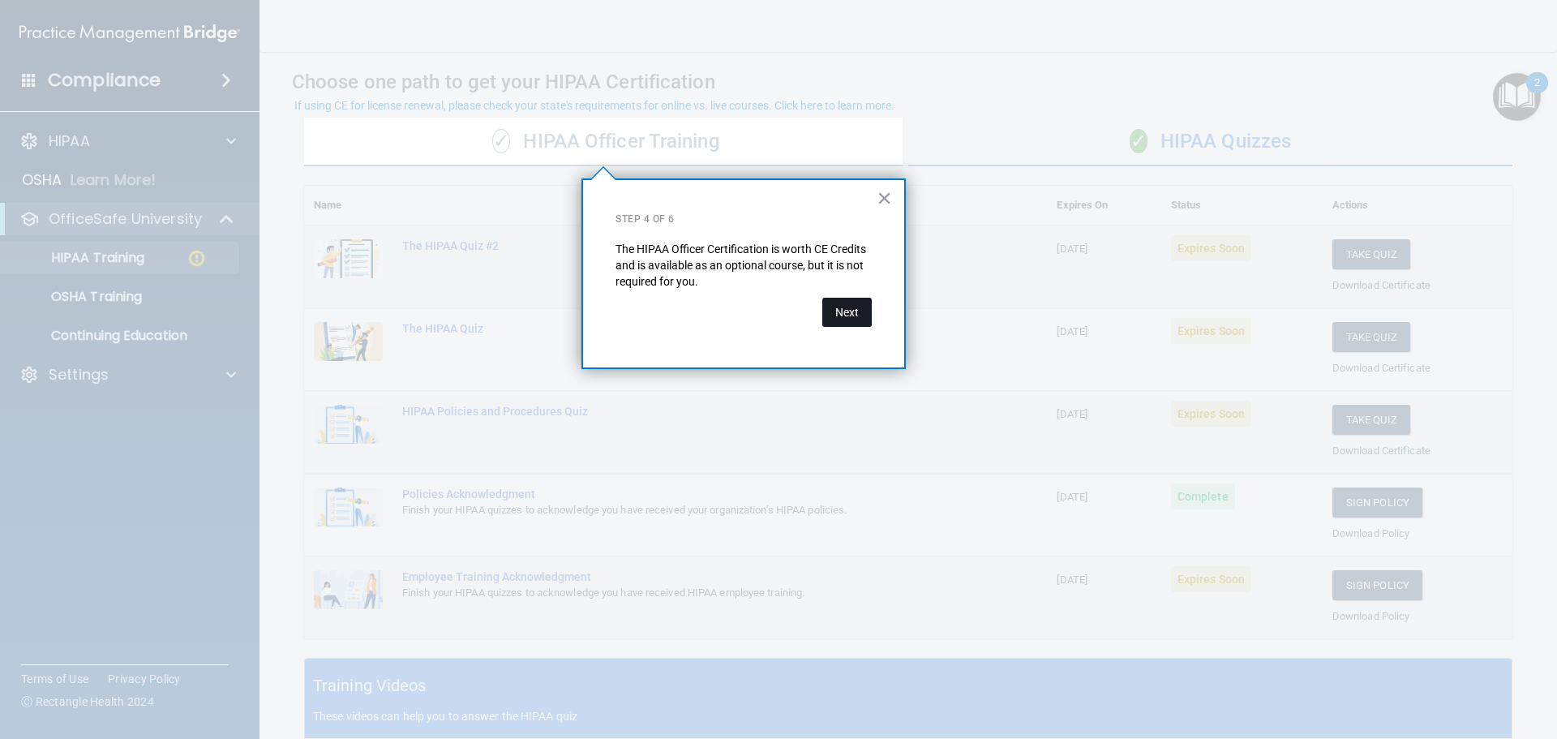
click at [837, 310] on button "Next" at bounding box center [846, 312] width 49 height 29
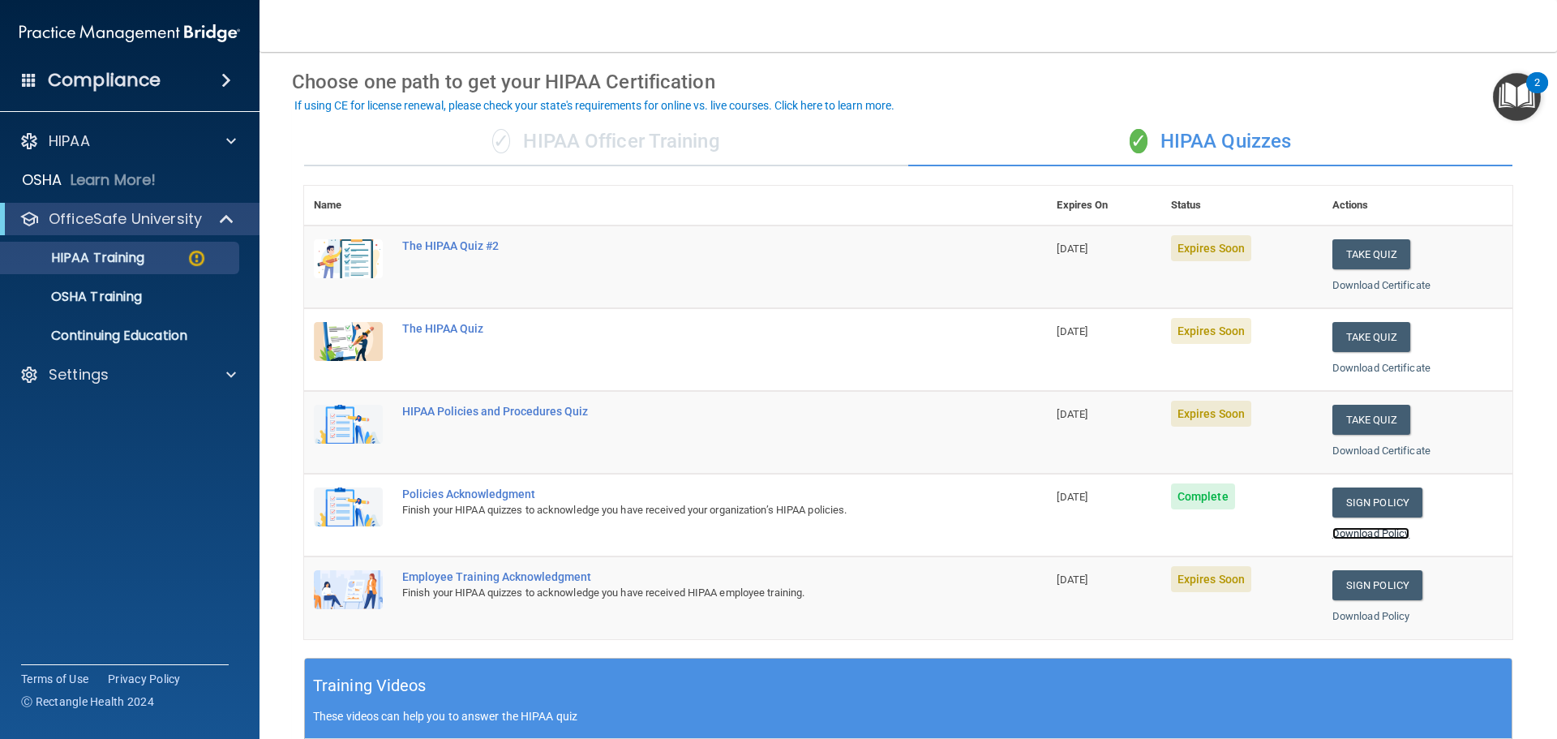
click at [1363, 531] on link "Download Policy" at bounding box center [1371, 533] width 78 height 12
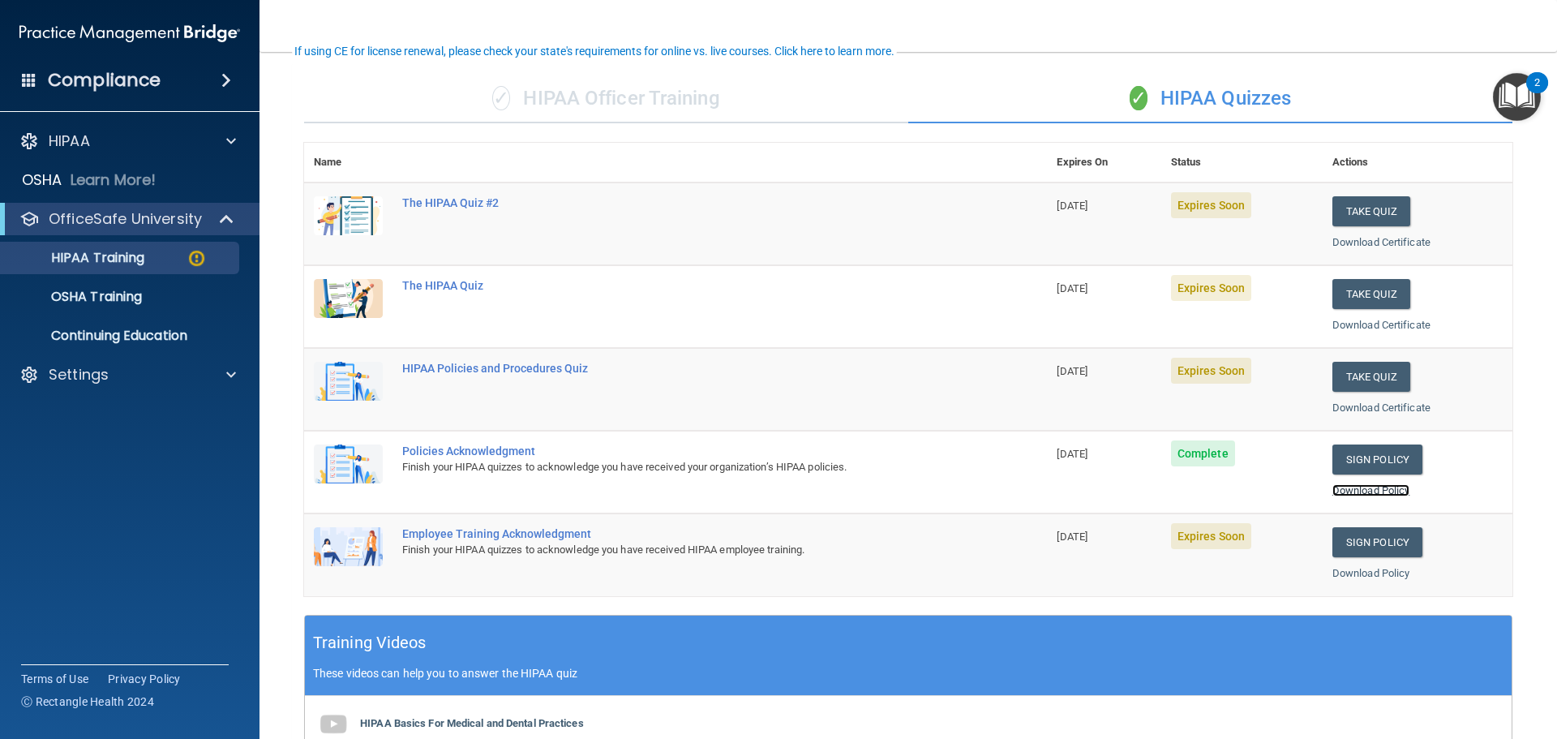
scroll to position [141, 0]
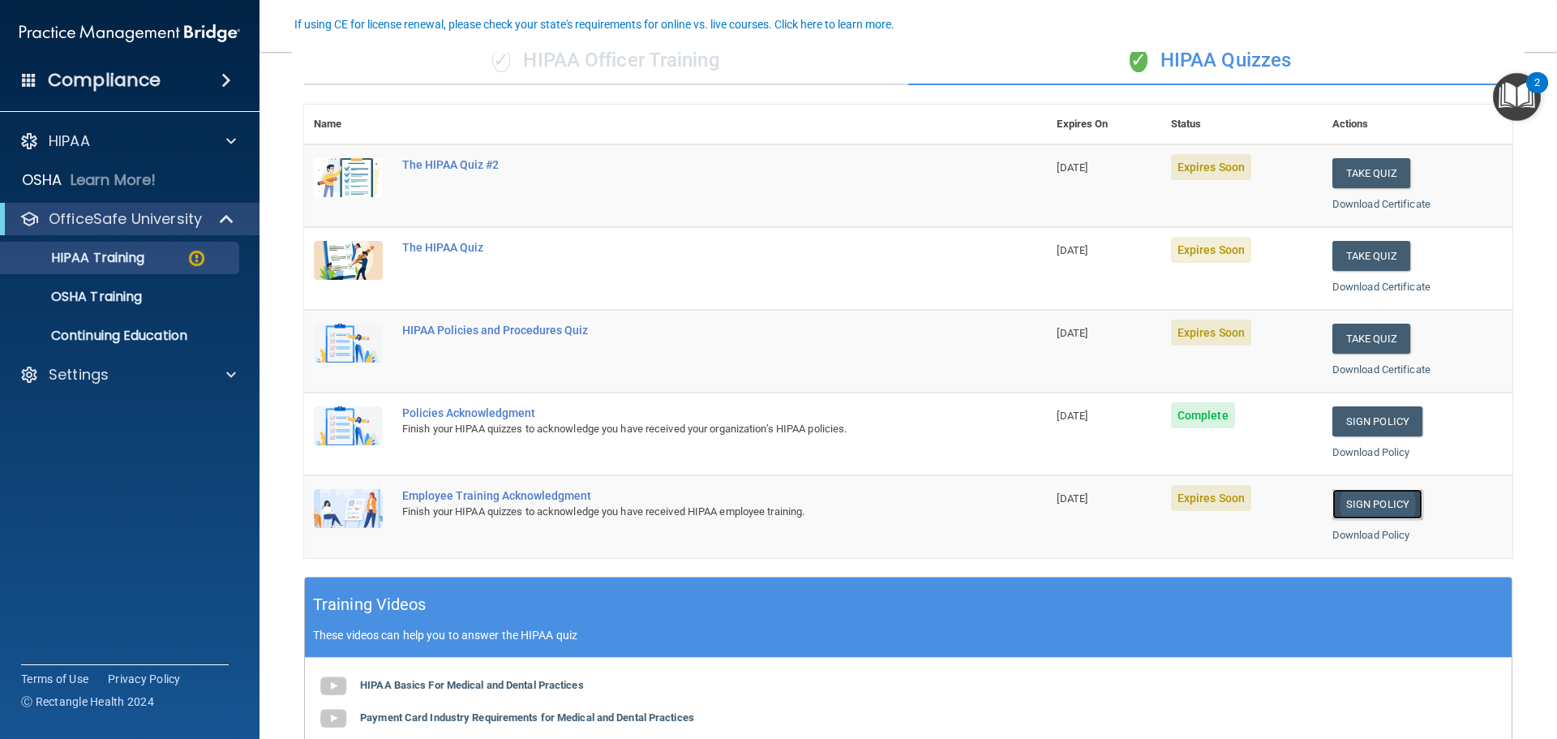
click at [1373, 501] on link "Sign Policy" at bounding box center [1377, 504] width 90 height 30
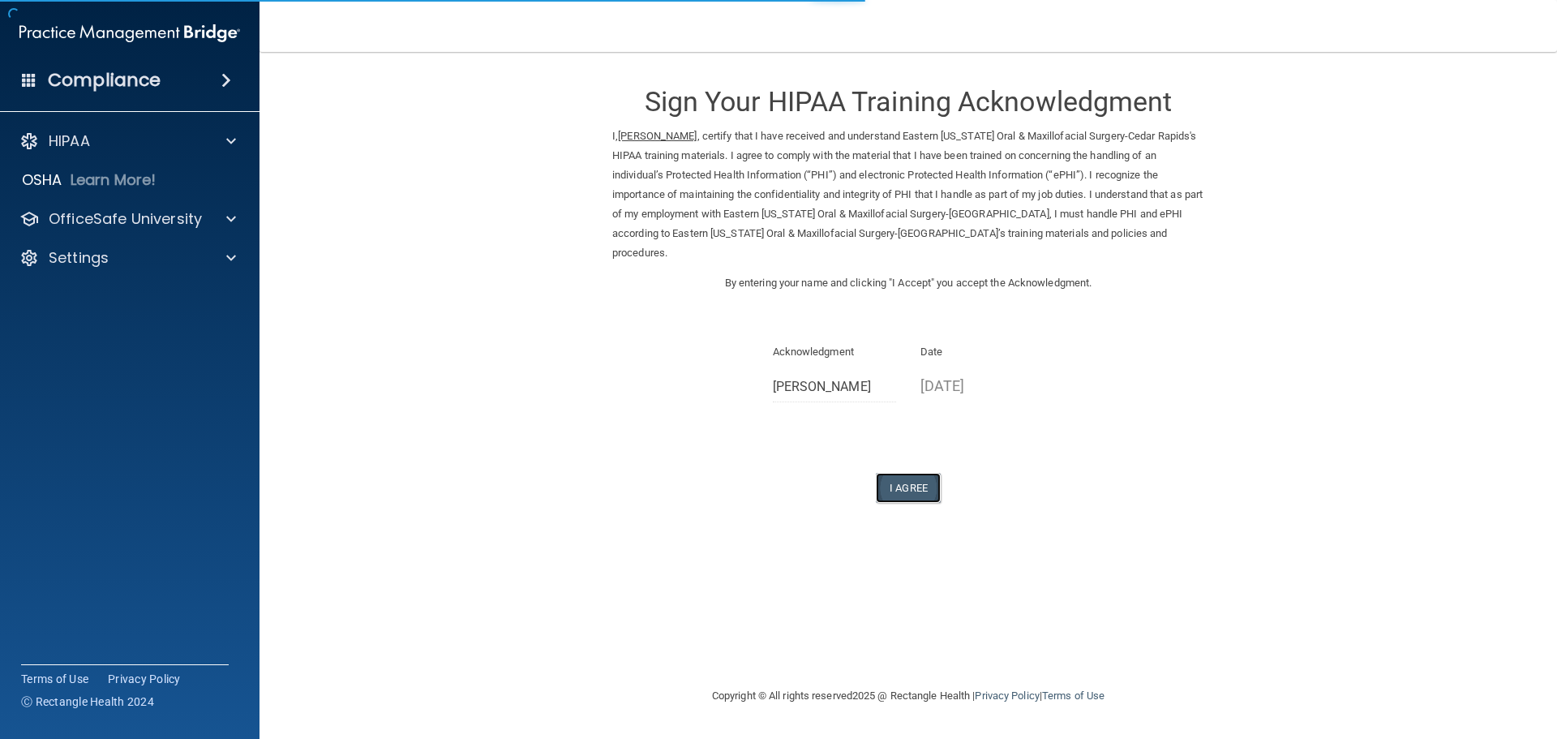
click at [910, 473] on button "I Agree" at bounding box center [908, 488] width 65 height 30
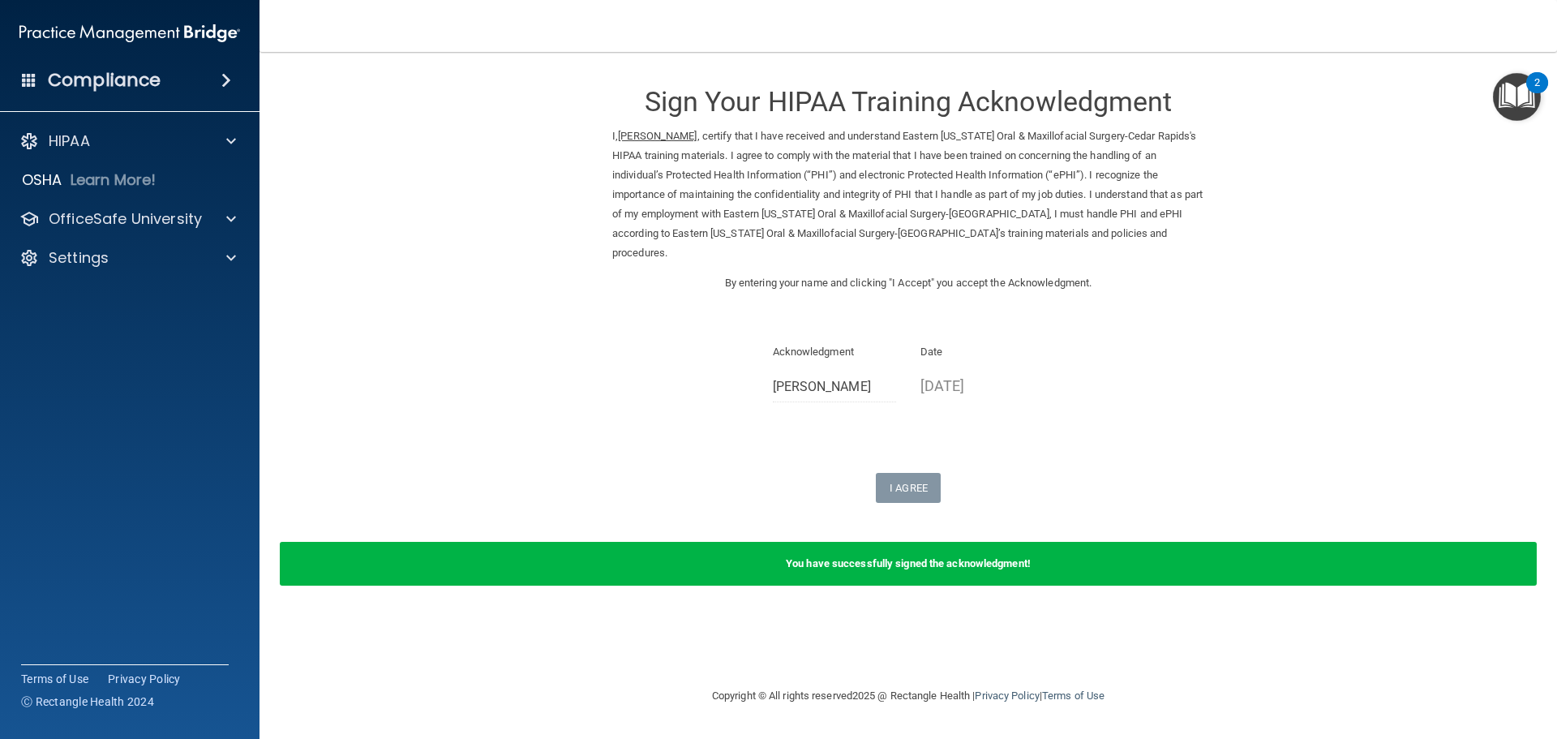
click at [1518, 96] on img "Open Resource Center, 2 new notifications" at bounding box center [1516, 97] width 48 height 48
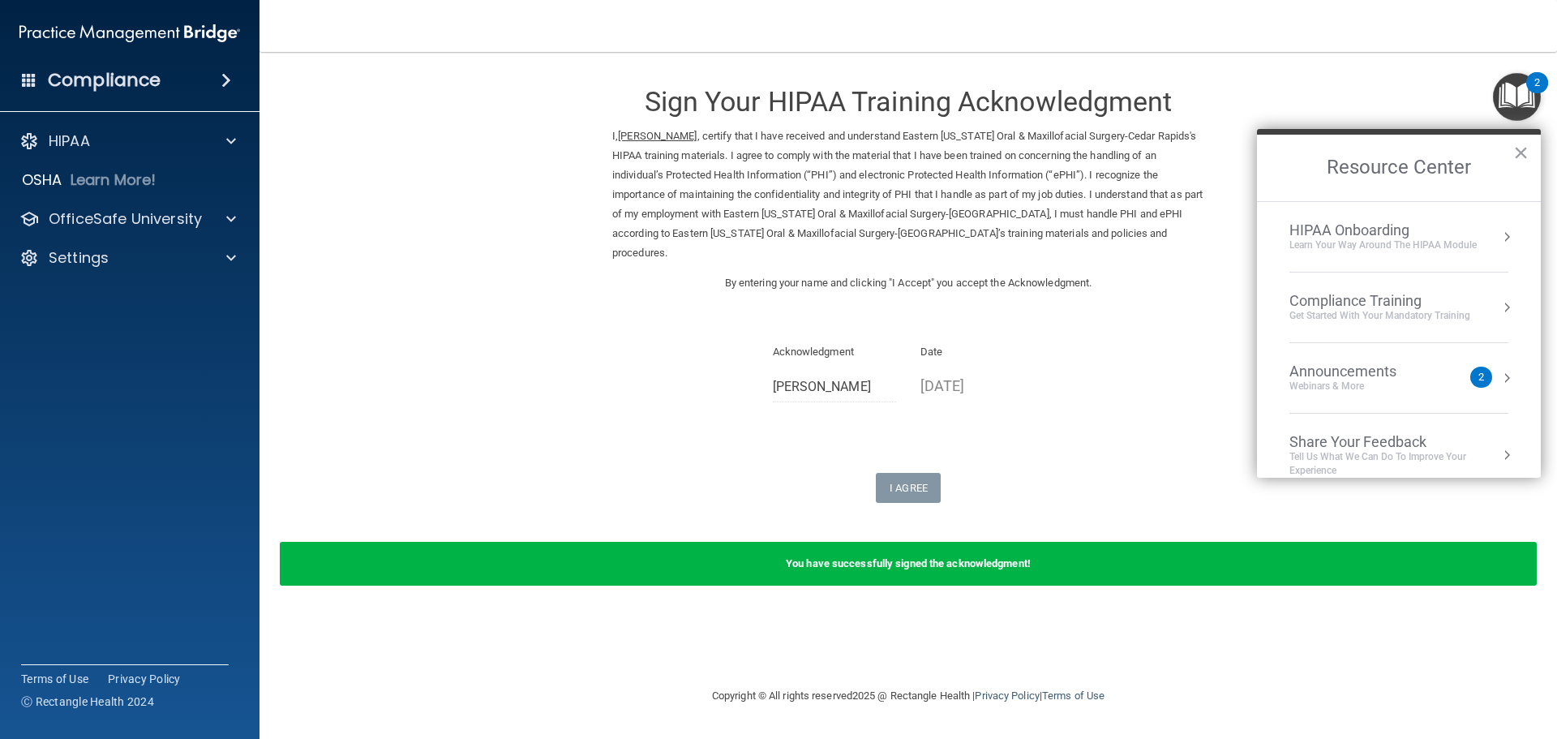
click at [1395, 310] on div "Get Started with your mandatory training" at bounding box center [1379, 316] width 181 height 14
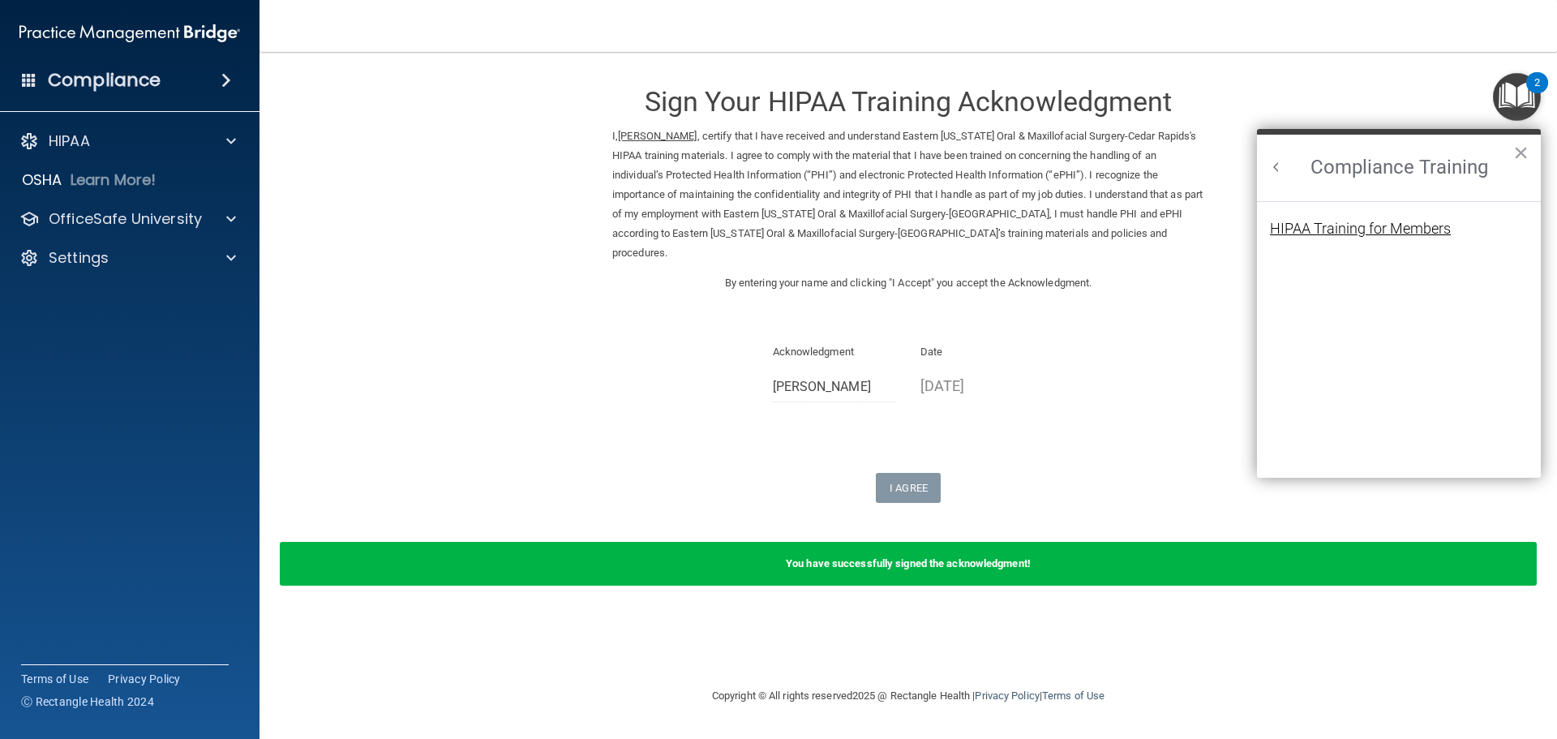
click at [1381, 230] on div "HIPAA Training for Members" at bounding box center [1360, 228] width 181 height 15
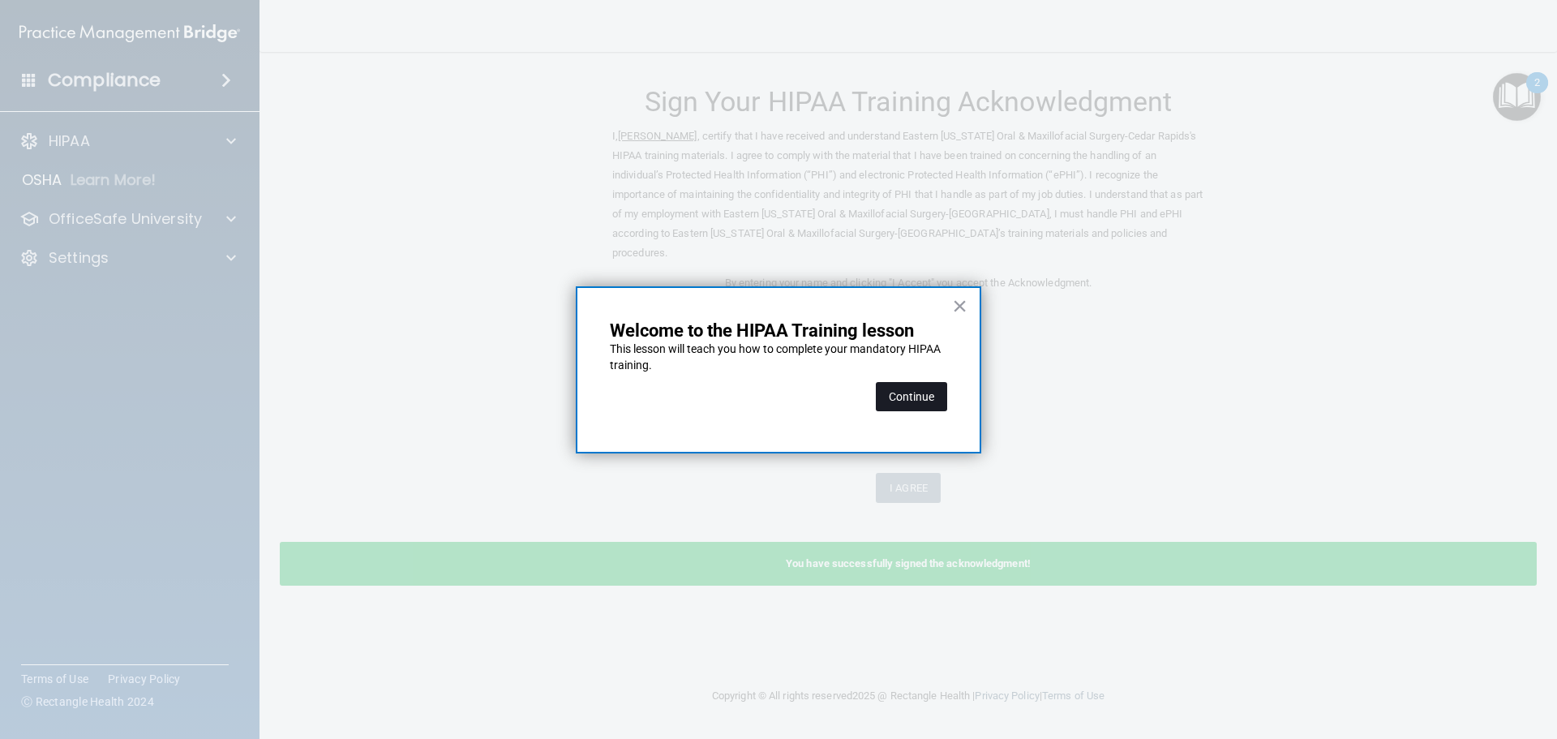
click at [923, 397] on button "Continue" at bounding box center [911, 396] width 71 height 29
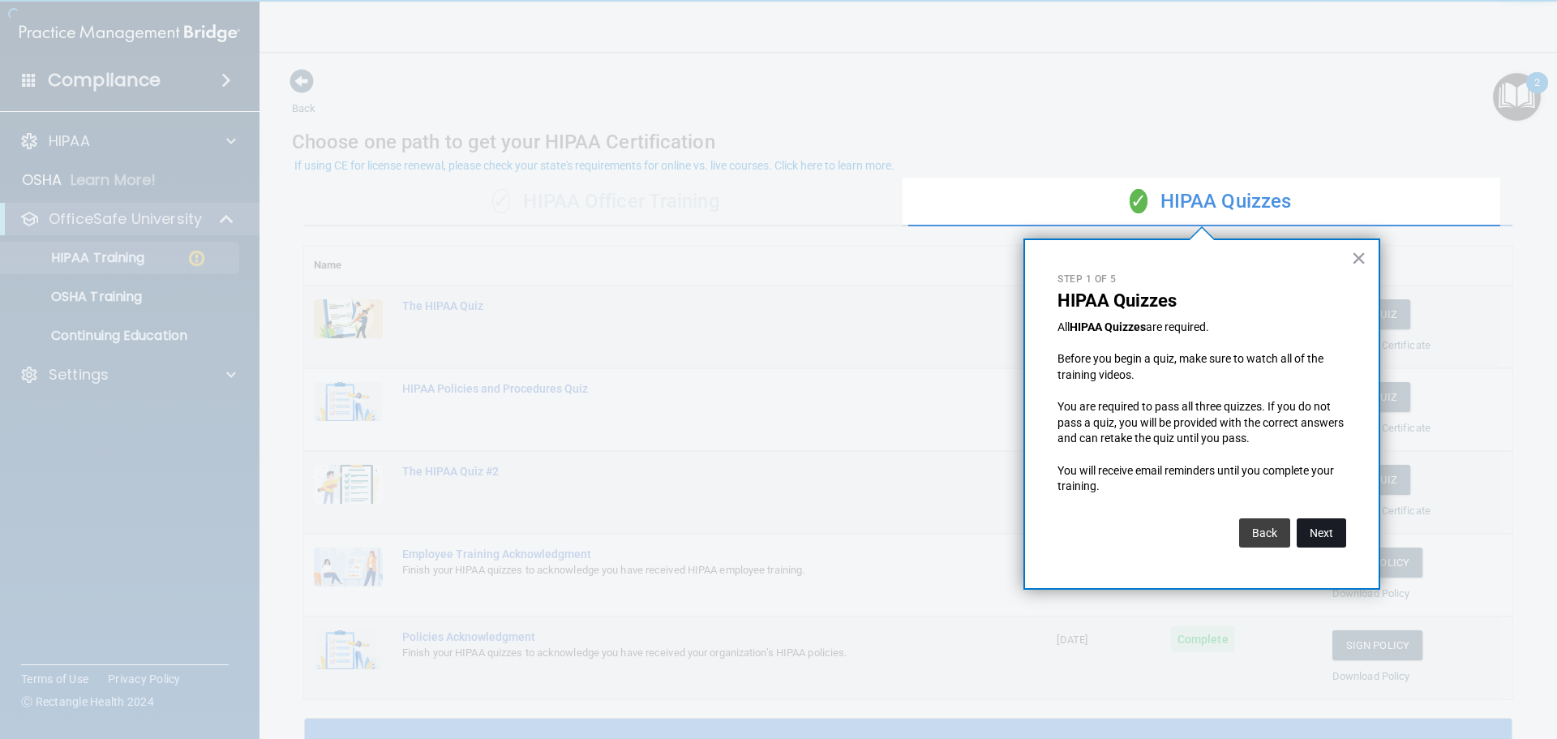
click at [1326, 536] on button "Next" at bounding box center [1320, 532] width 49 height 29
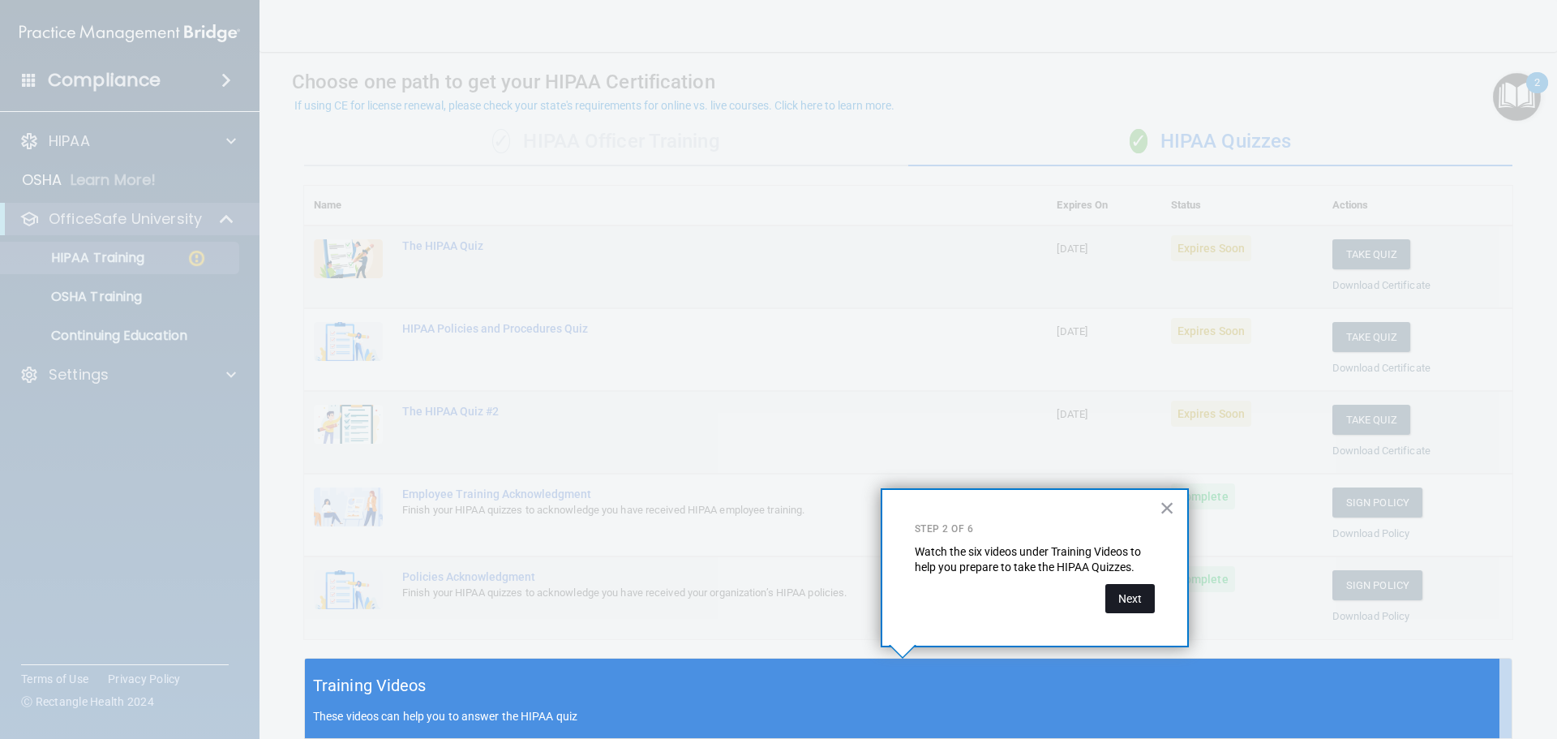
click at [1141, 593] on button "Next" at bounding box center [1129, 598] width 49 height 29
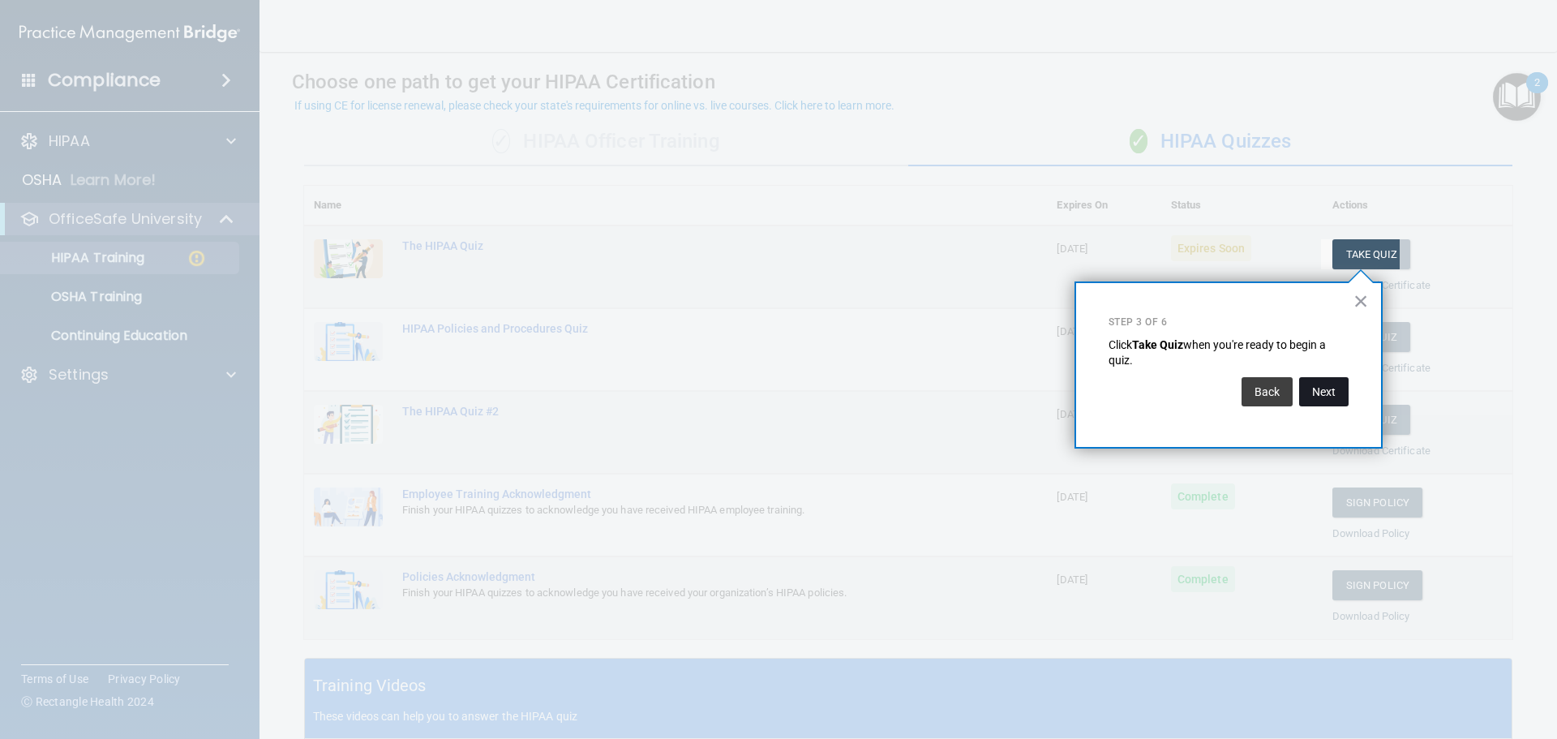
click at [1319, 401] on button "Next" at bounding box center [1323, 391] width 49 height 29
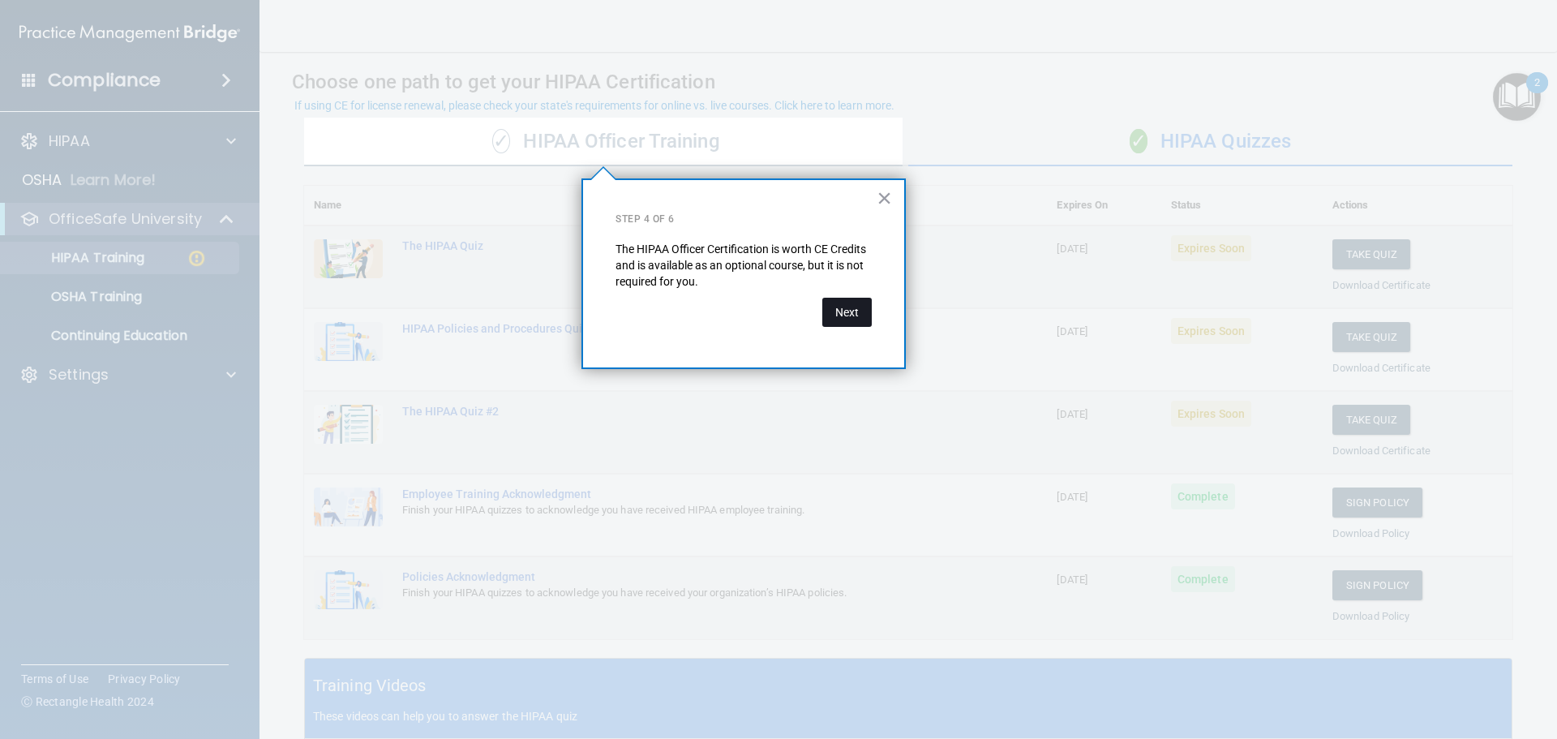
click at [854, 317] on button "Next" at bounding box center [846, 312] width 49 height 29
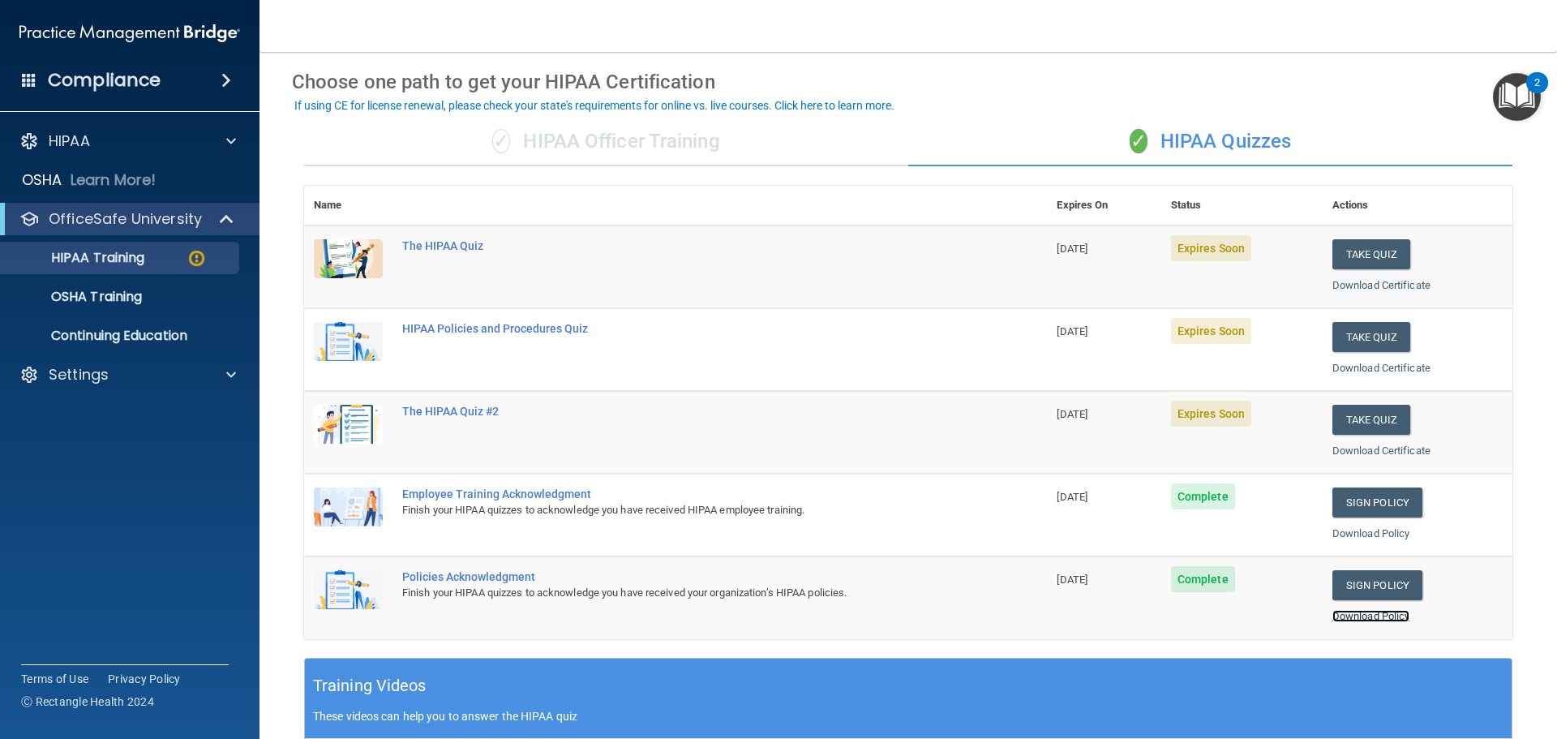
click at [1376, 616] on link "Download Policy" at bounding box center [1371, 616] width 78 height 12
click at [490, 327] on div "HIPAA Policies and Procedures Quiz" at bounding box center [683, 328] width 563 height 13
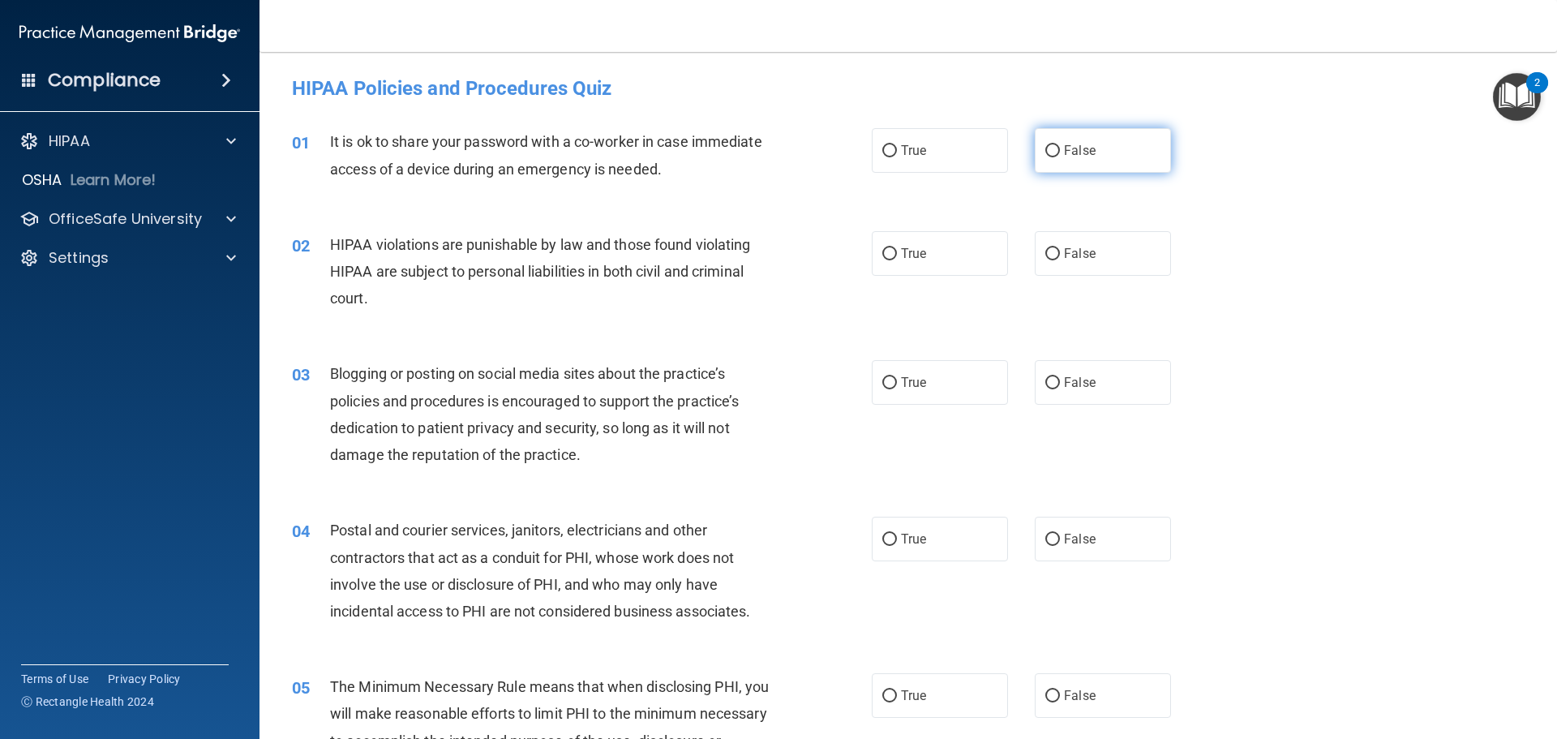
click at [1064, 156] on span "False" at bounding box center [1080, 150] width 32 height 15
click at [1057, 156] on input "False" at bounding box center [1052, 151] width 15 height 12
radio input "true"
click at [885, 257] on input "True" at bounding box center [889, 254] width 15 height 12
radio input "true"
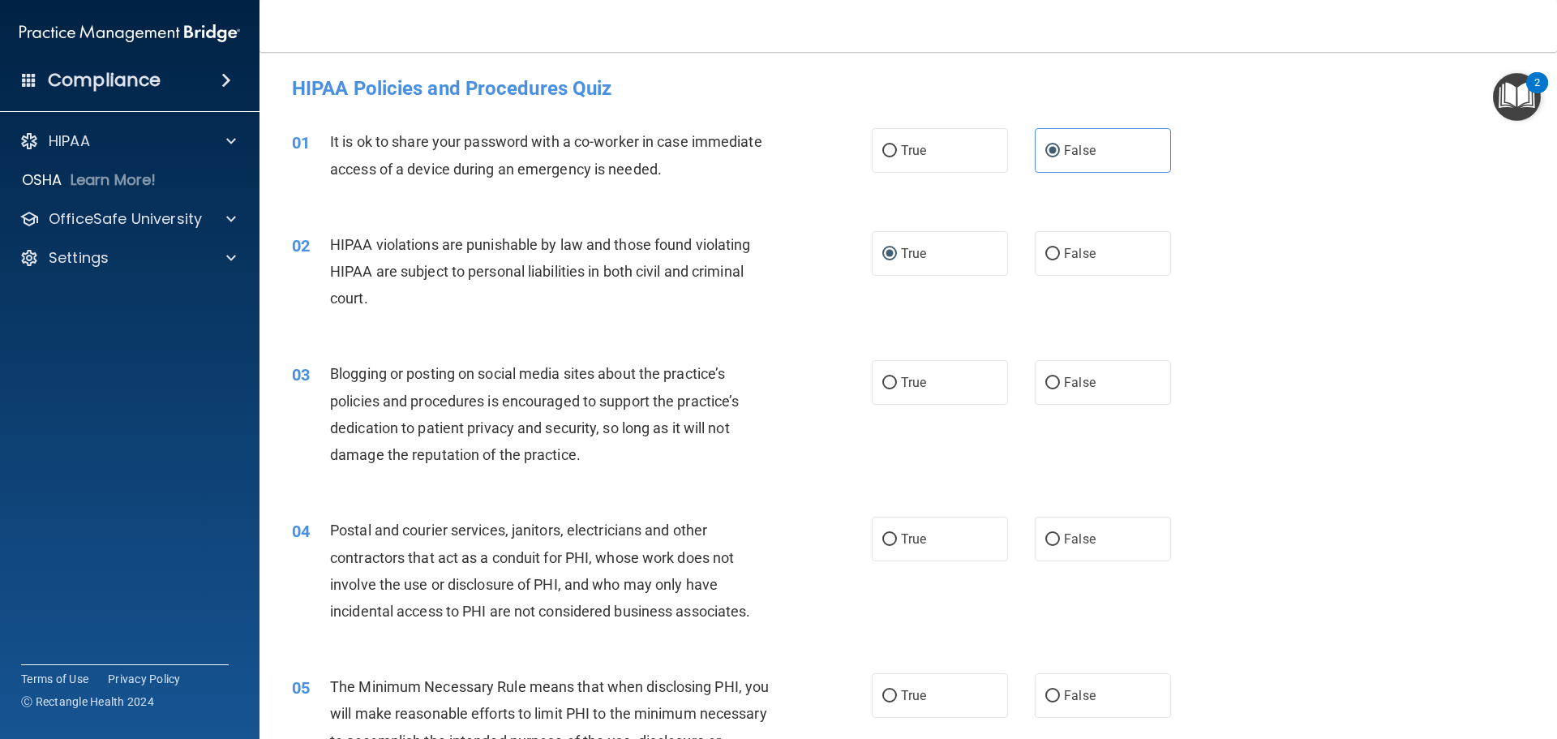
scroll to position [81, 0]
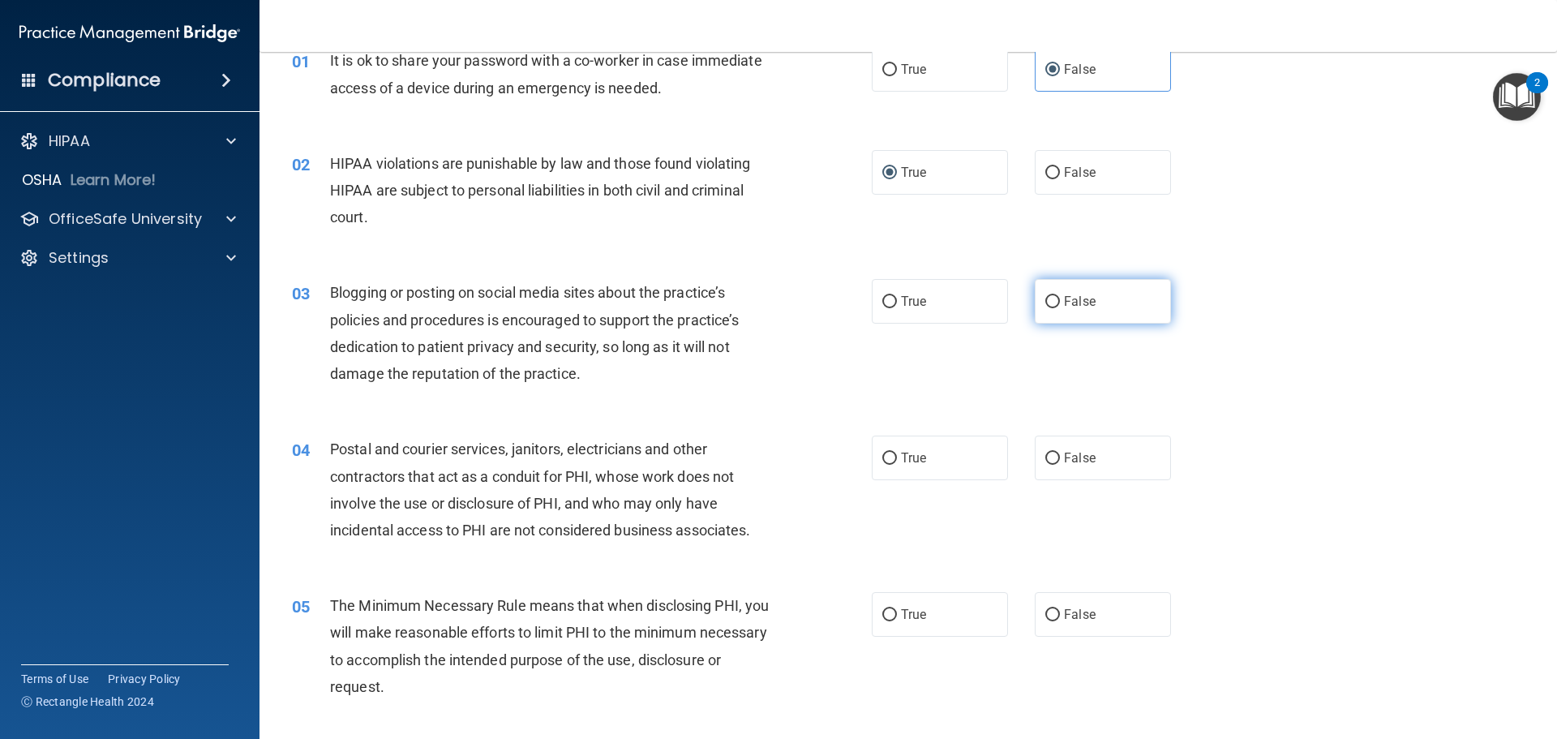
click at [1045, 299] on input "False" at bounding box center [1052, 302] width 15 height 12
radio input "true"
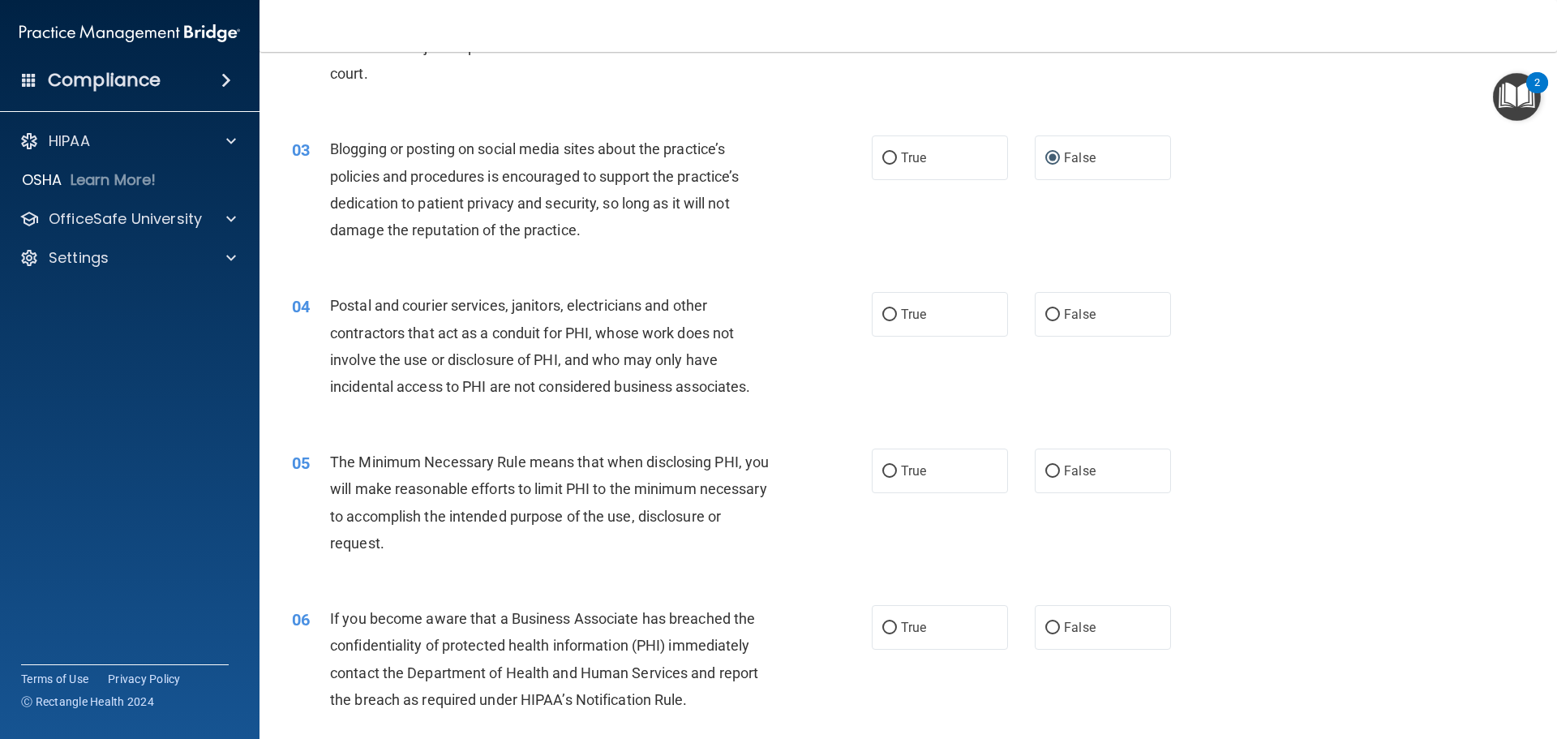
scroll to position [243, 0]
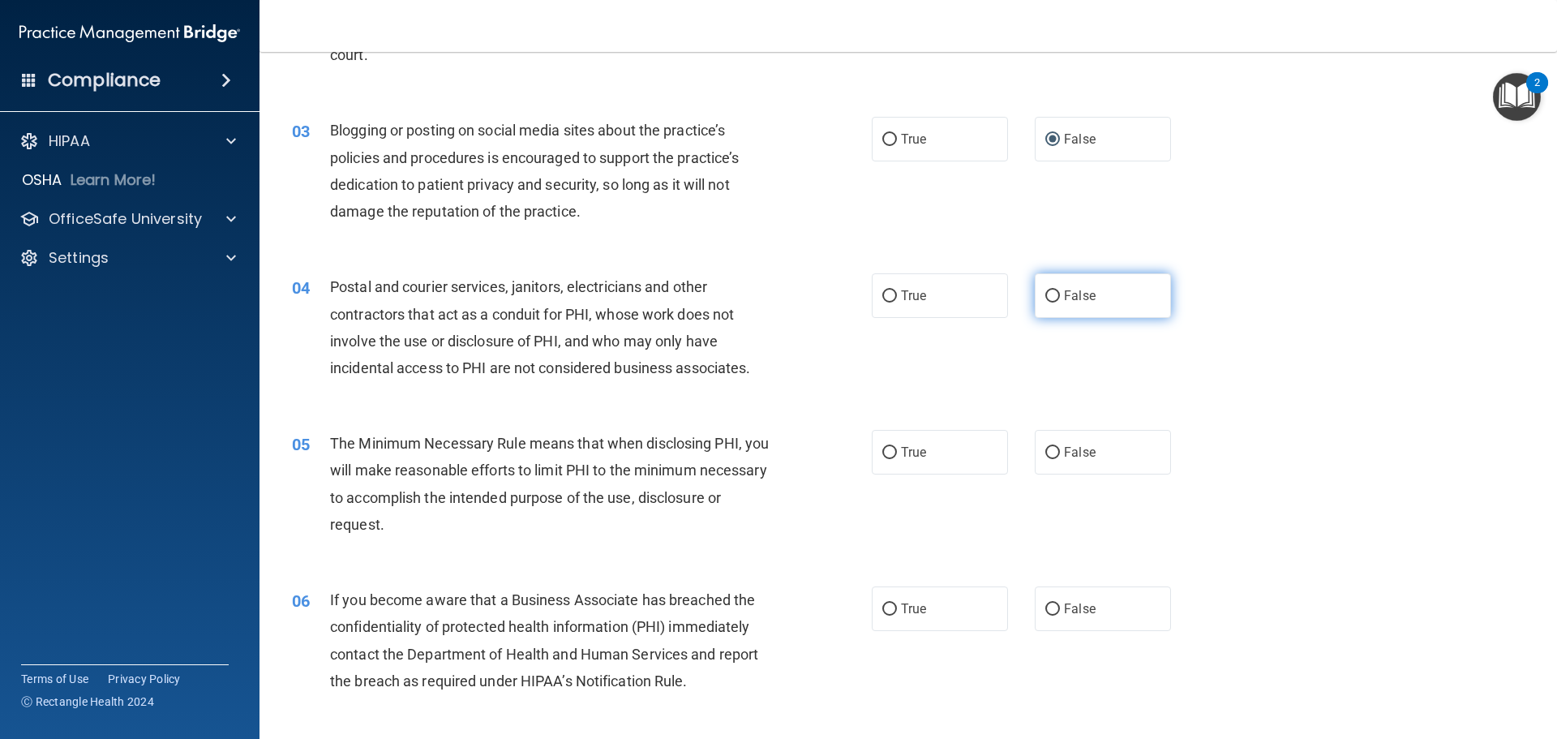
click at [1049, 300] on input "False" at bounding box center [1052, 296] width 15 height 12
radio input "true"
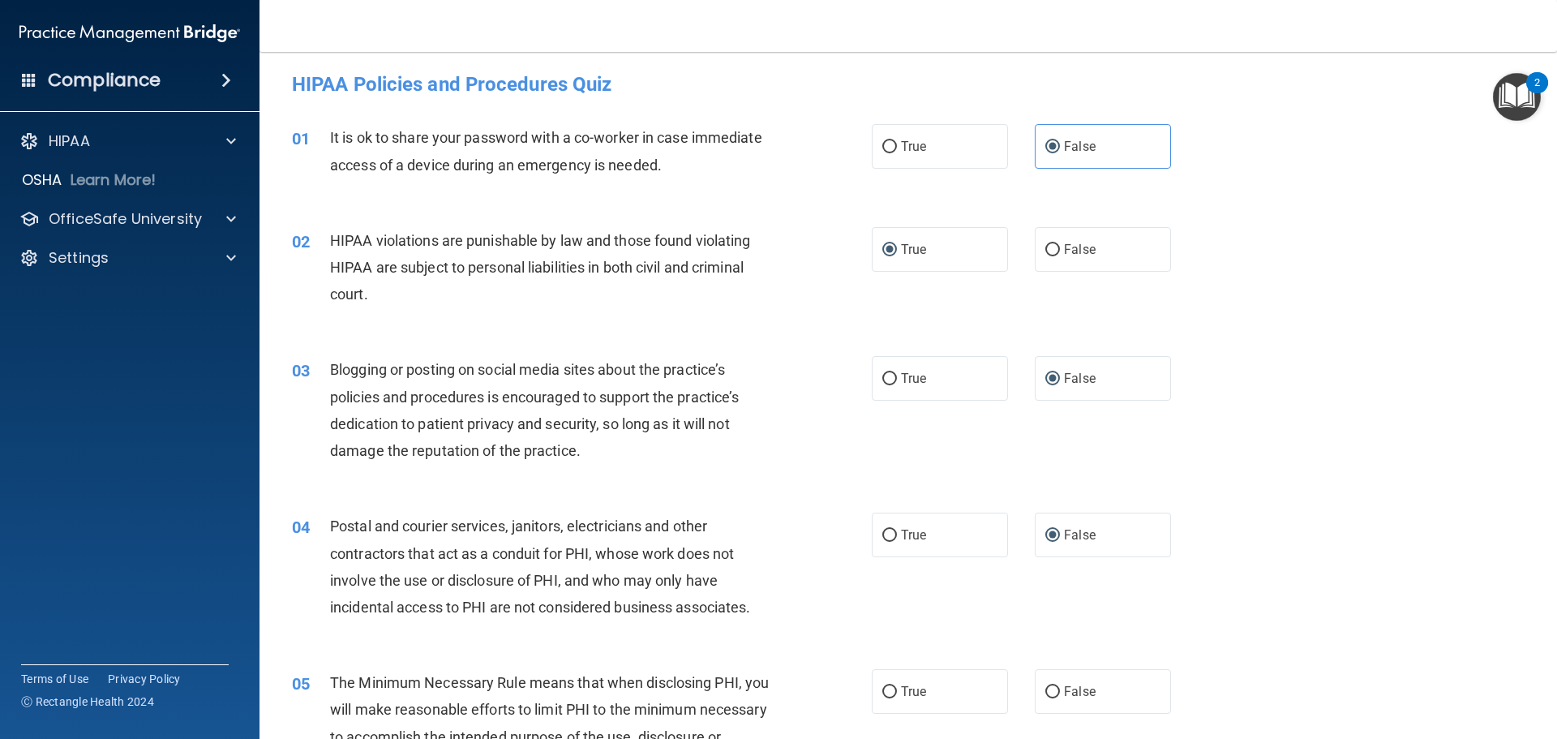
scroll to position [0, 0]
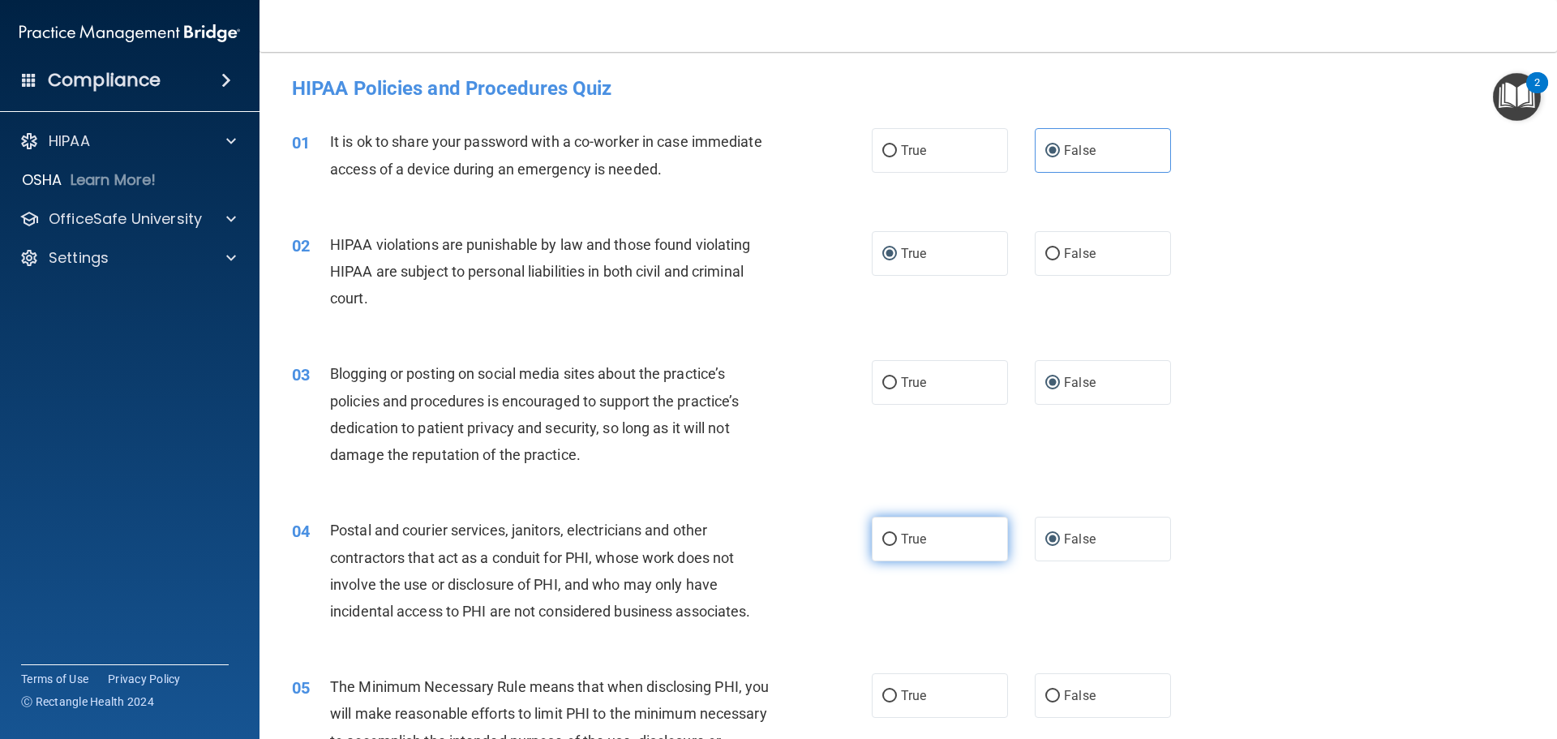
click at [887, 539] on input "True" at bounding box center [889, 539] width 15 height 12
radio input "true"
radio input "false"
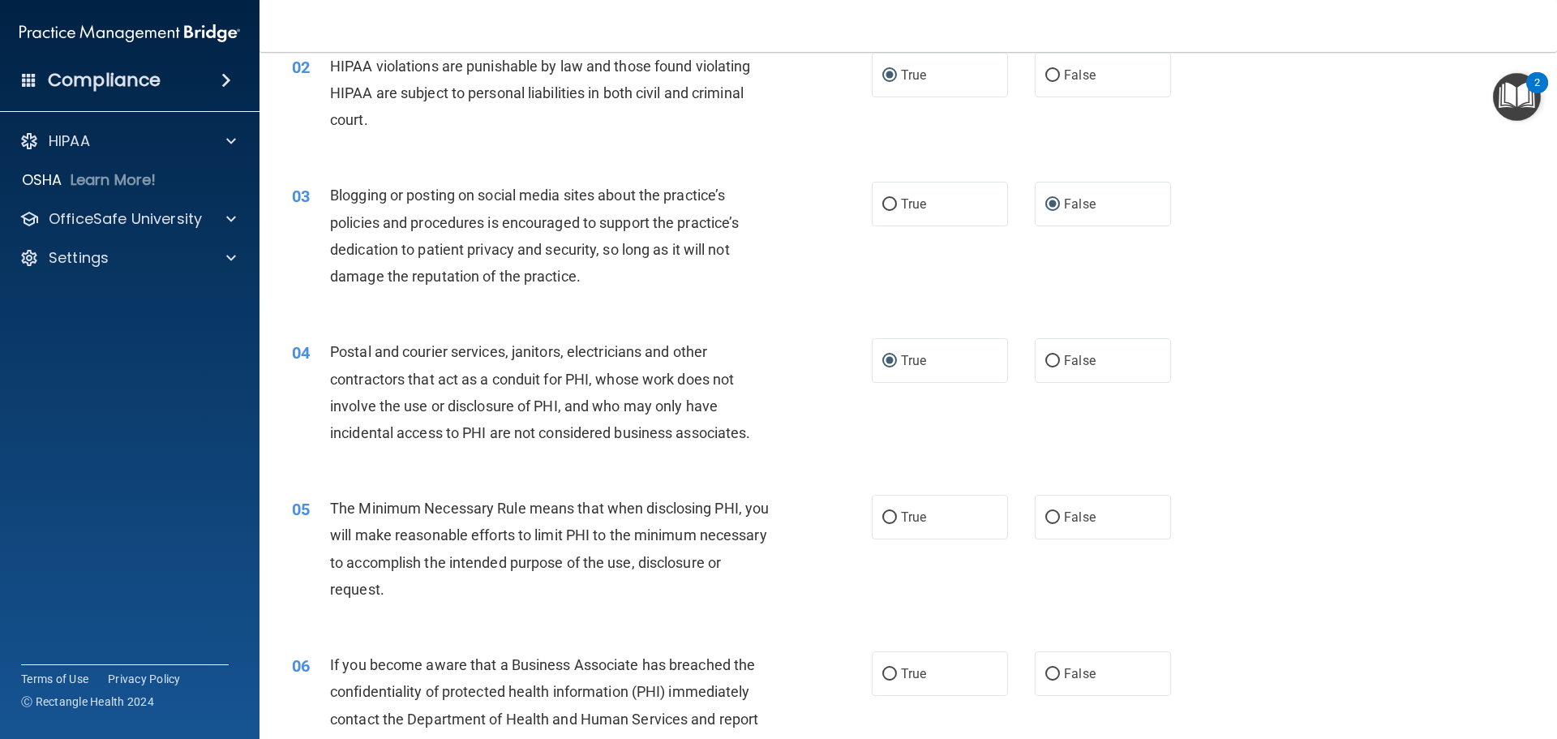
scroll to position [243, 0]
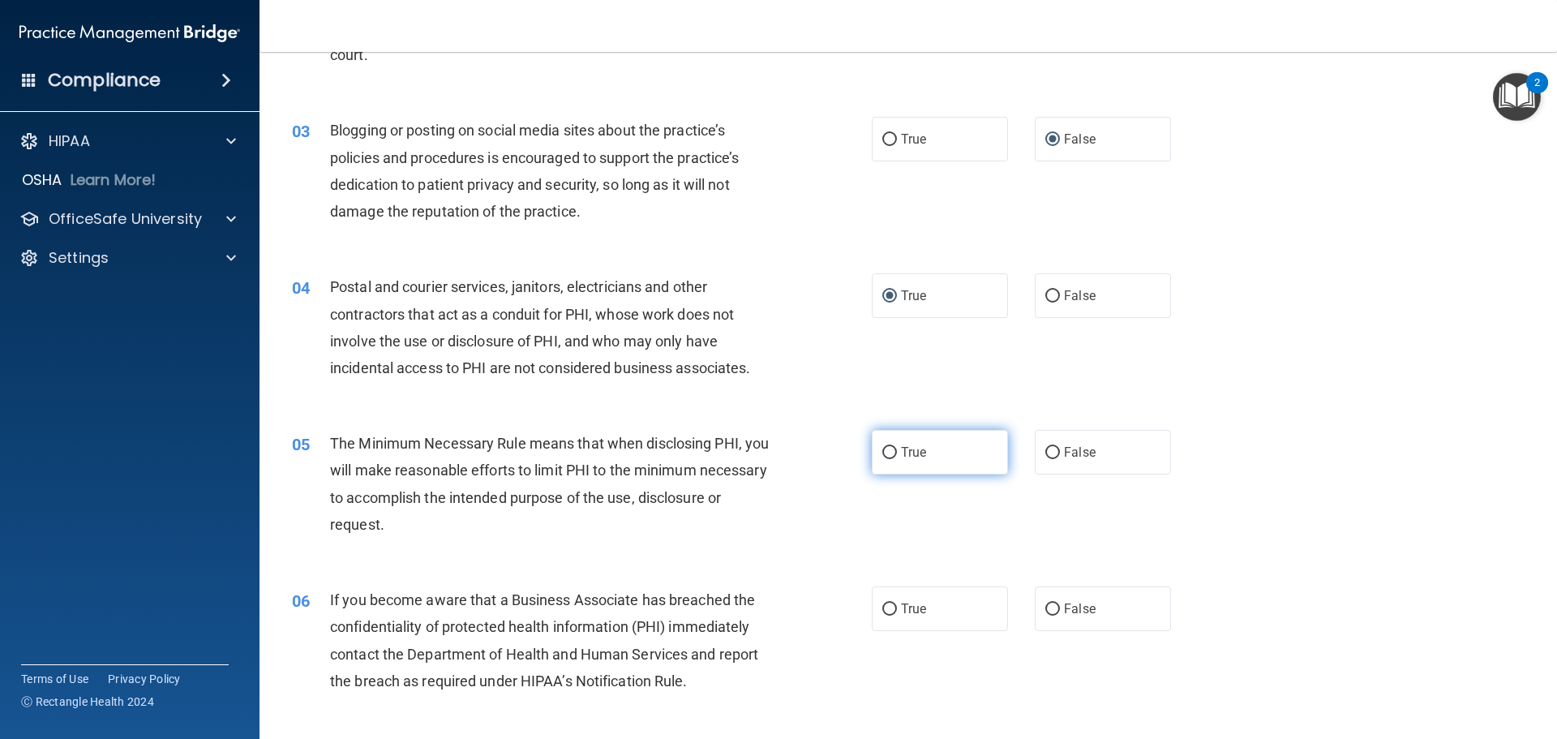
click at [886, 452] on input "True" at bounding box center [889, 453] width 15 height 12
radio input "true"
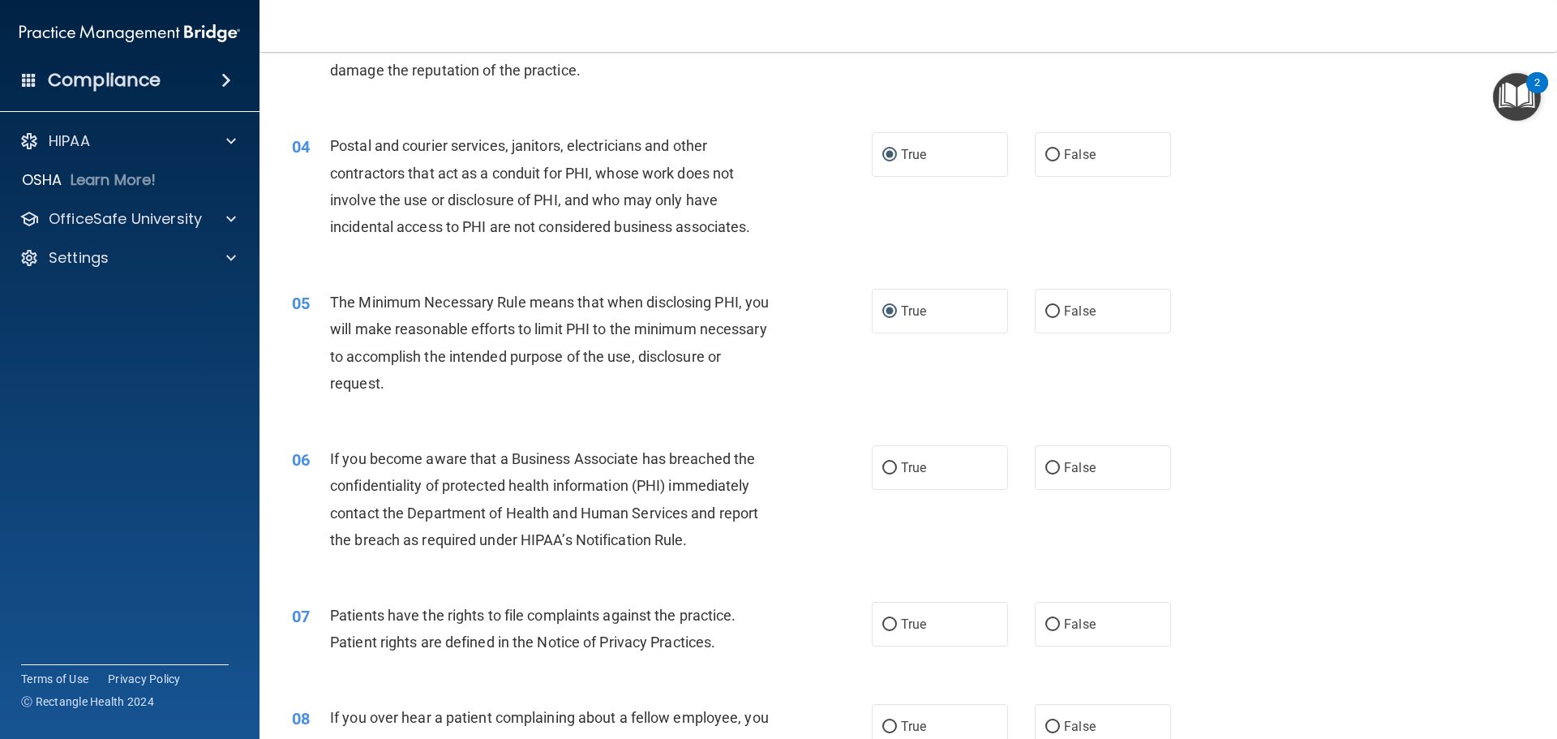
scroll to position [405, 0]
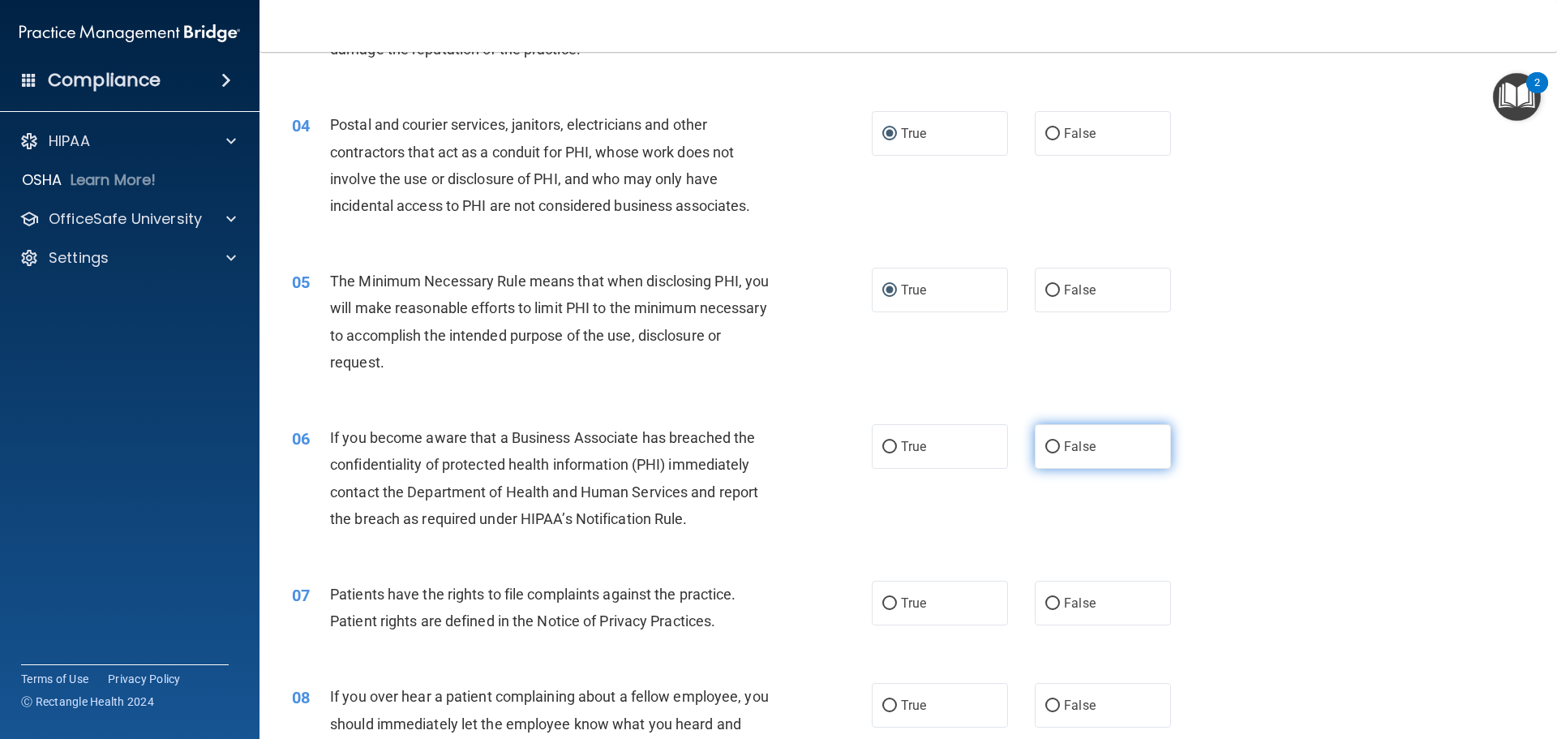
click at [1047, 449] on input "False" at bounding box center [1052, 447] width 15 height 12
radio input "true"
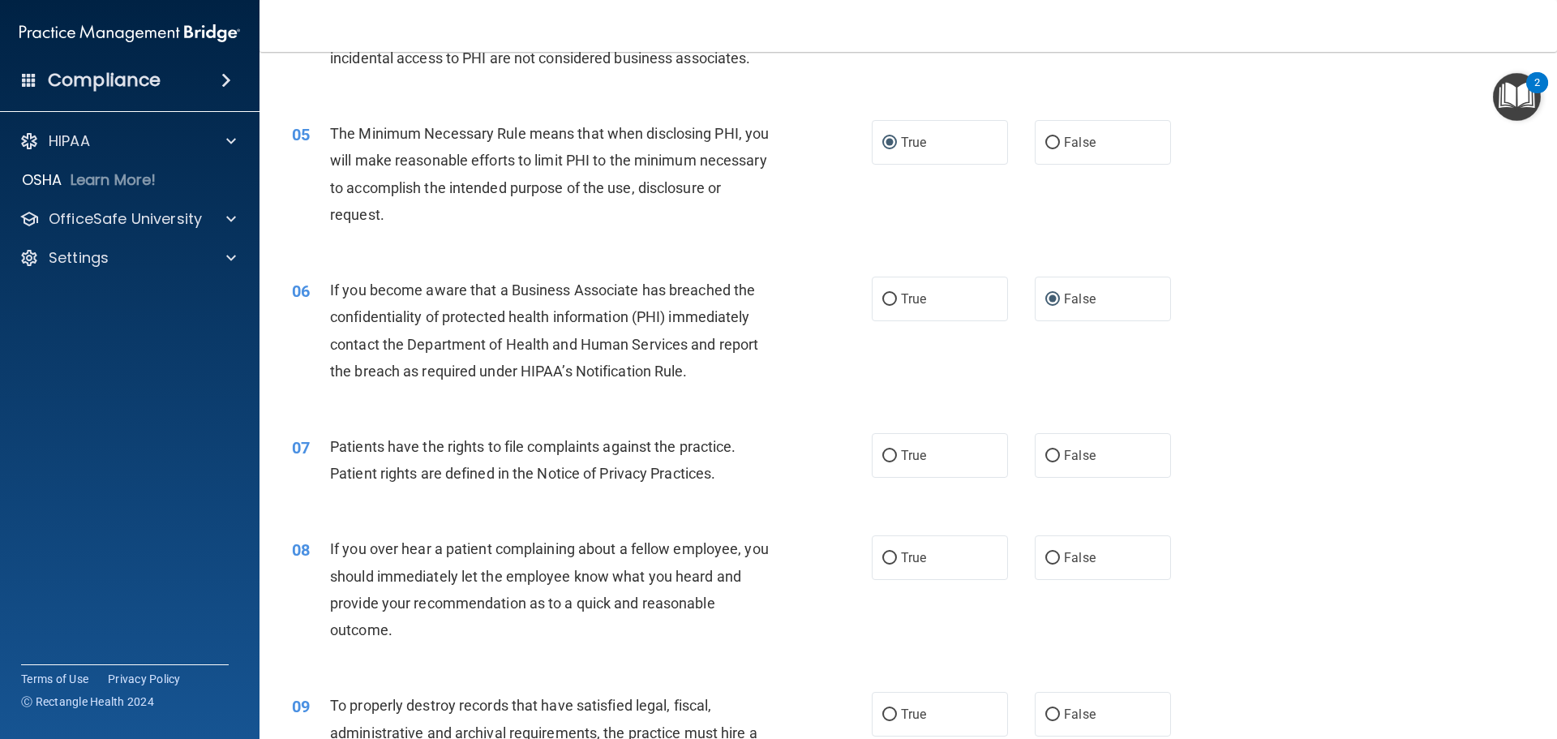
scroll to position [567, 0]
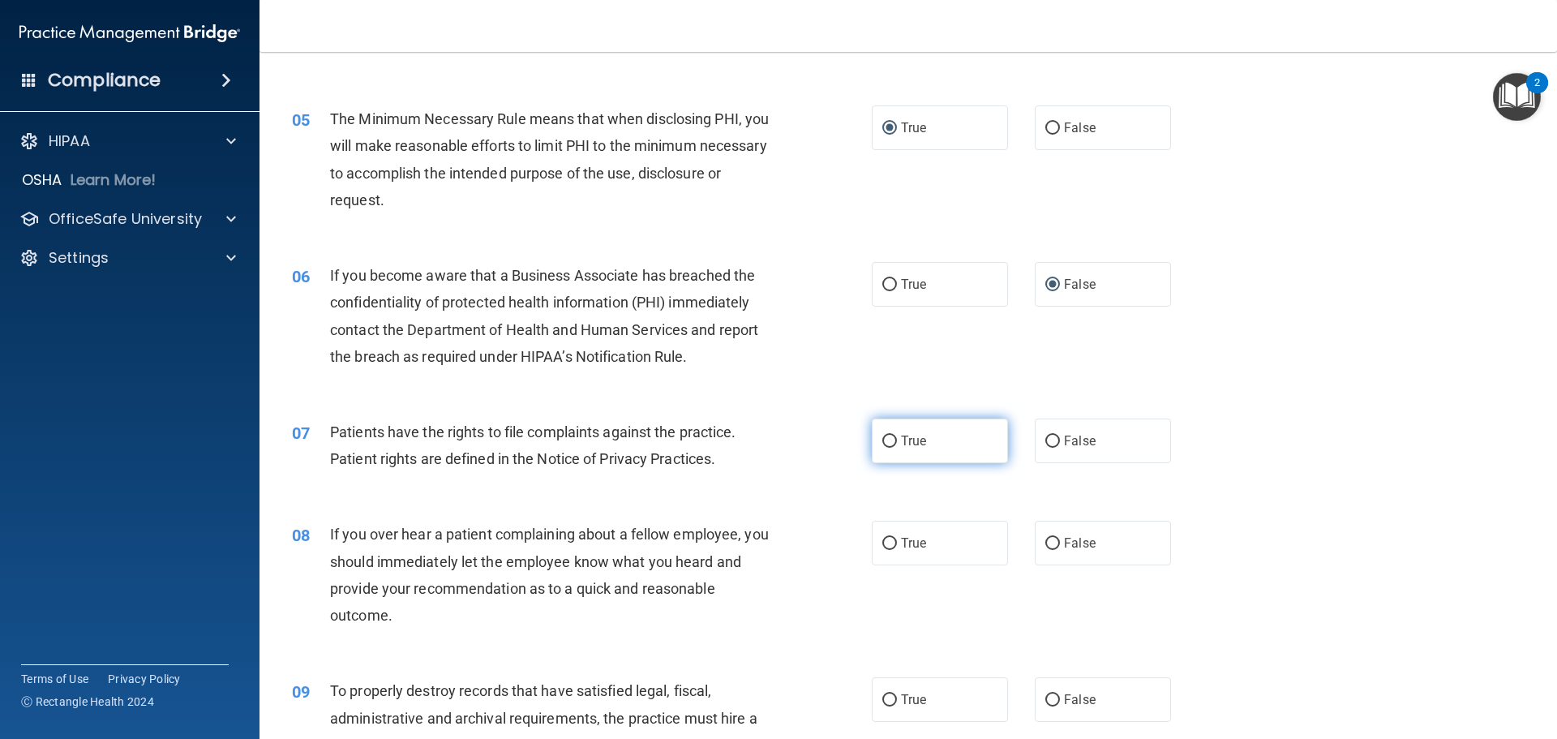
click at [888, 443] on input "True" at bounding box center [889, 441] width 15 height 12
radio input "true"
click at [1045, 538] on input "False" at bounding box center [1052, 543] width 15 height 12
radio input "true"
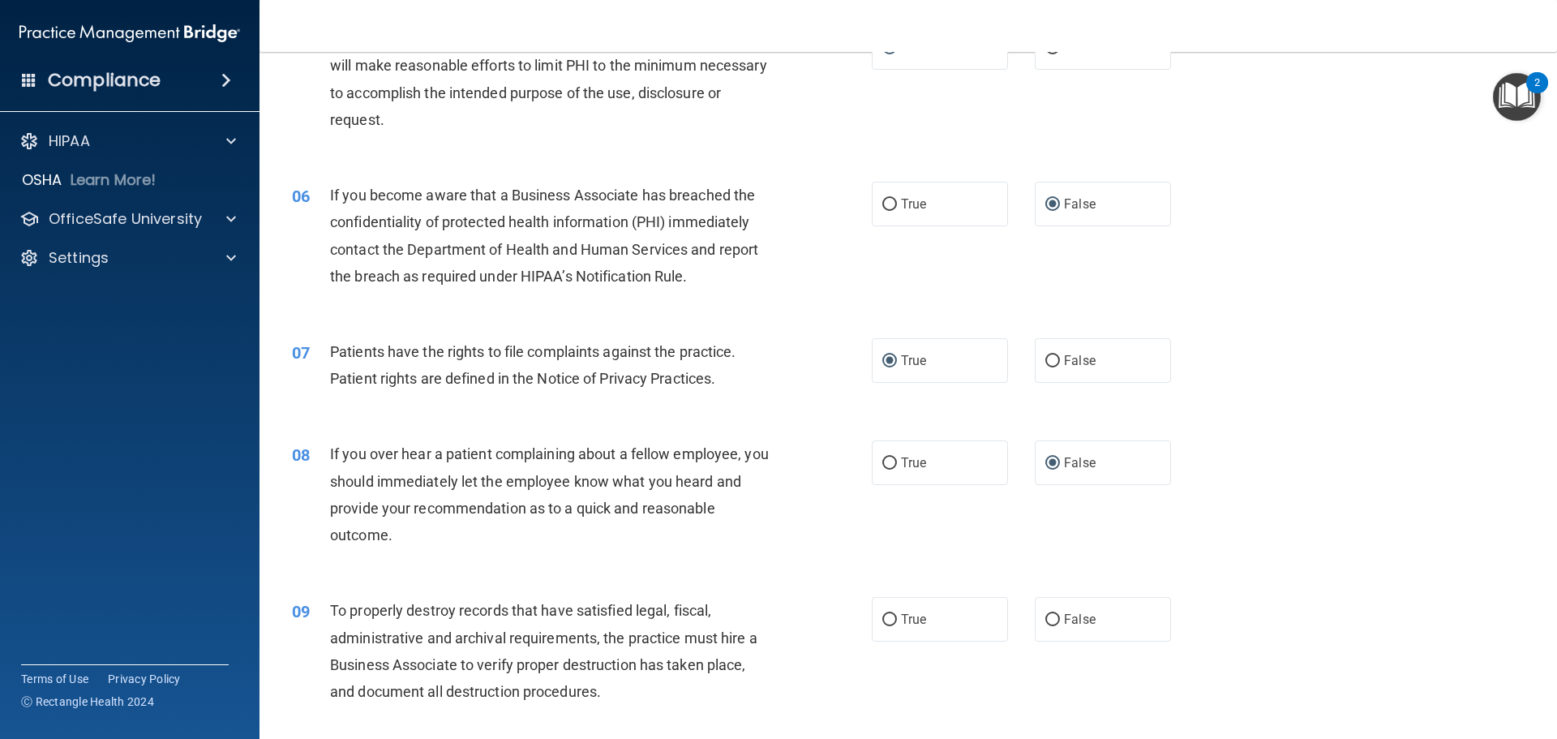
scroll to position [730, 0]
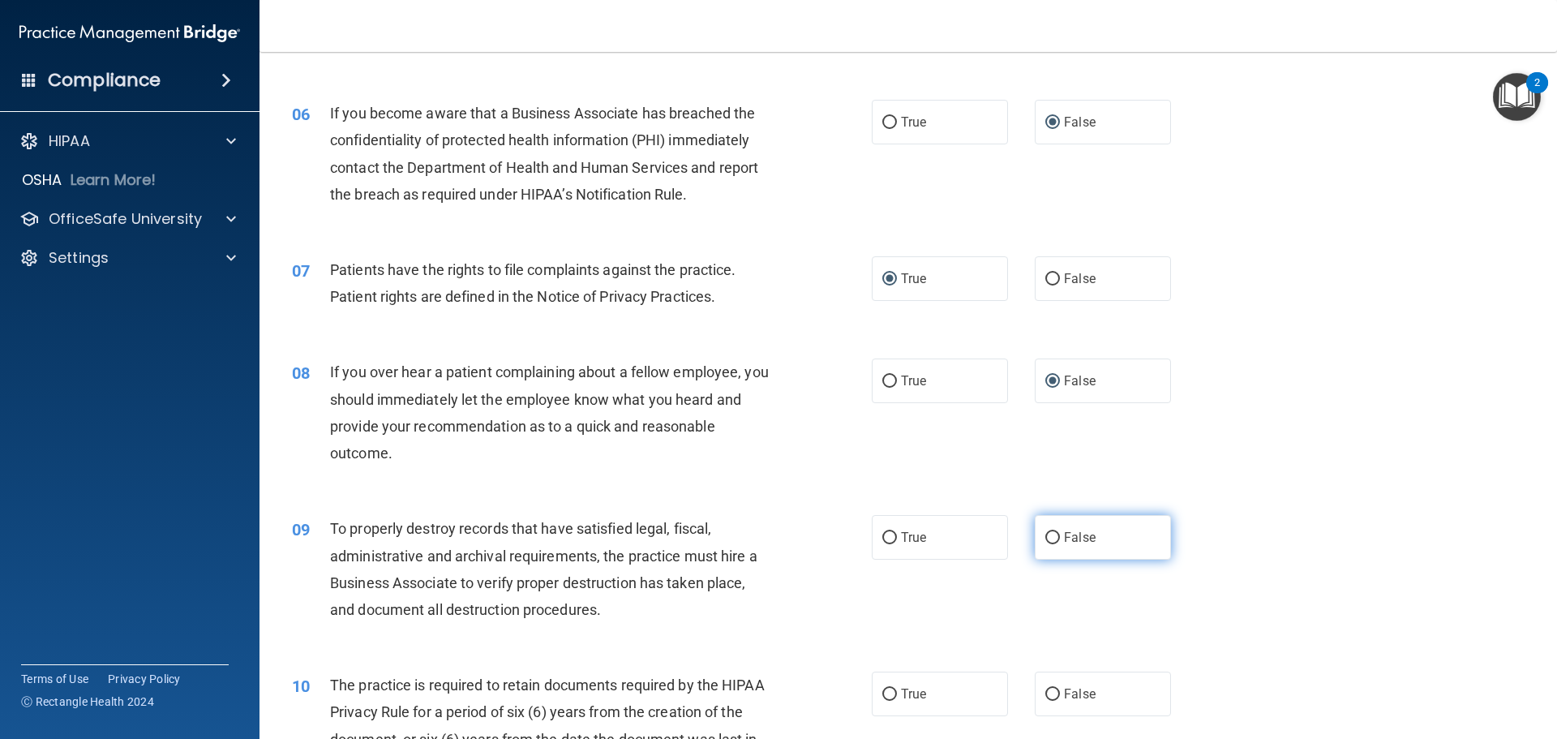
click at [1047, 544] on input "False" at bounding box center [1052, 538] width 15 height 12
radio input "true"
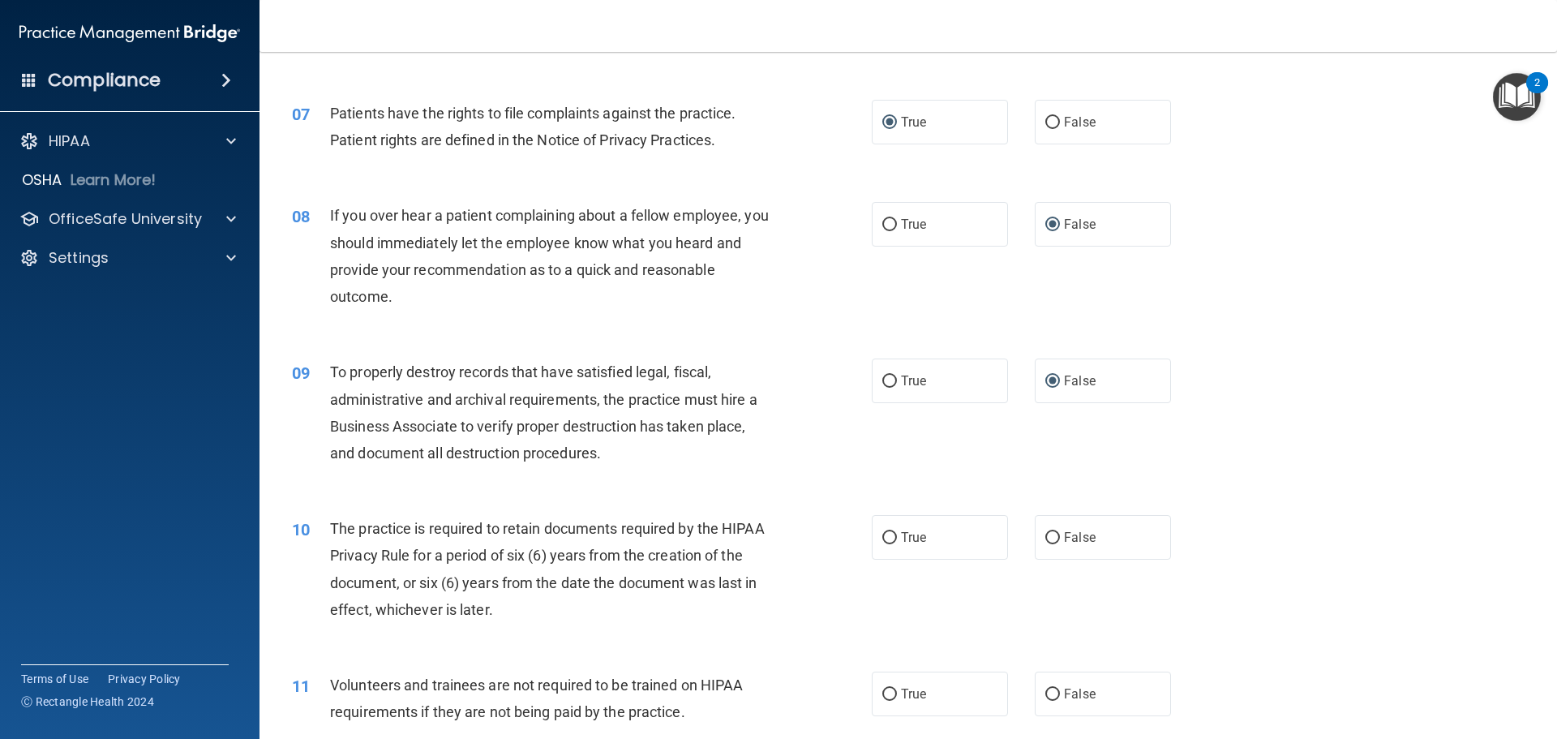
scroll to position [892, 0]
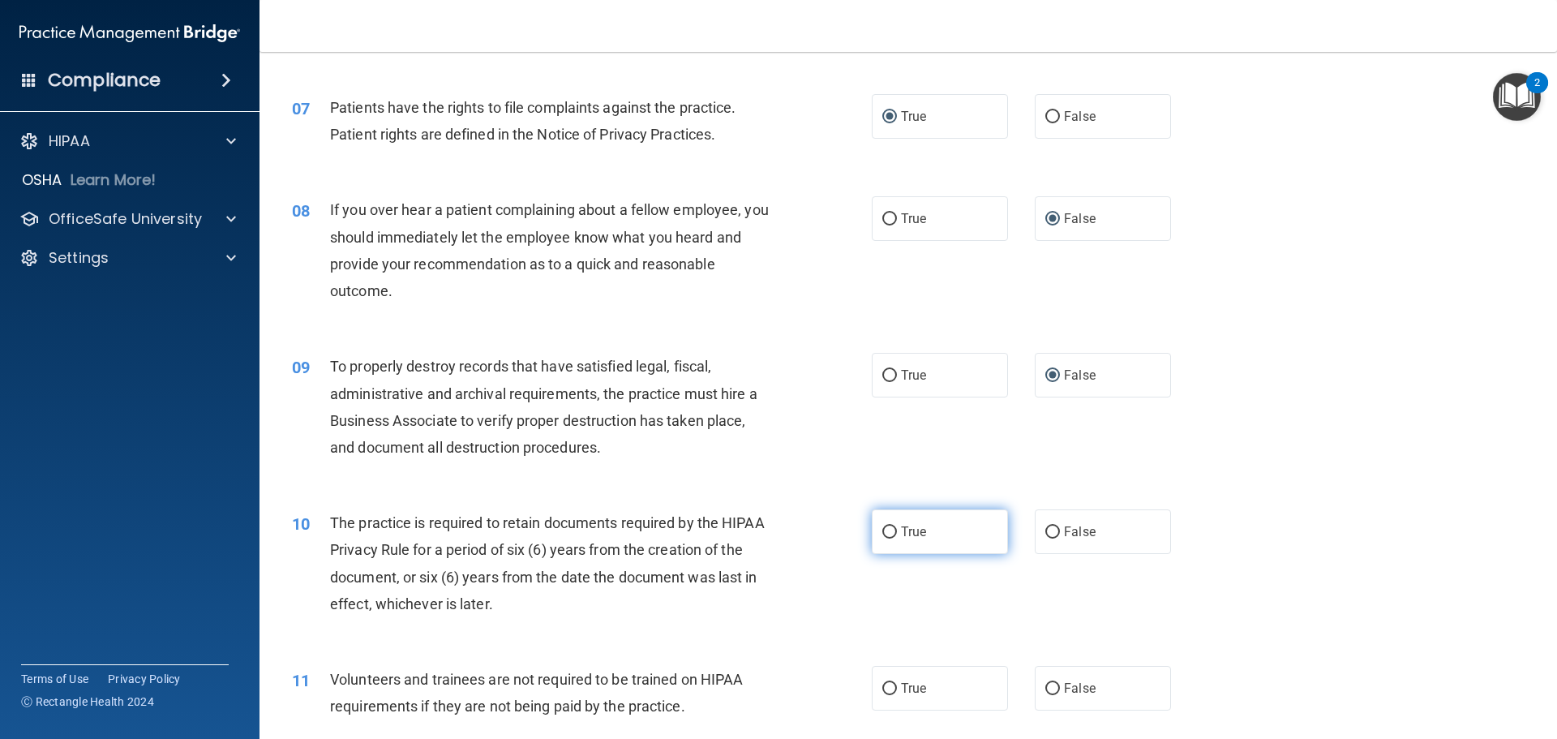
click at [889, 537] on input "True" at bounding box center [889, 532] width 15 height 12
radio input "true"
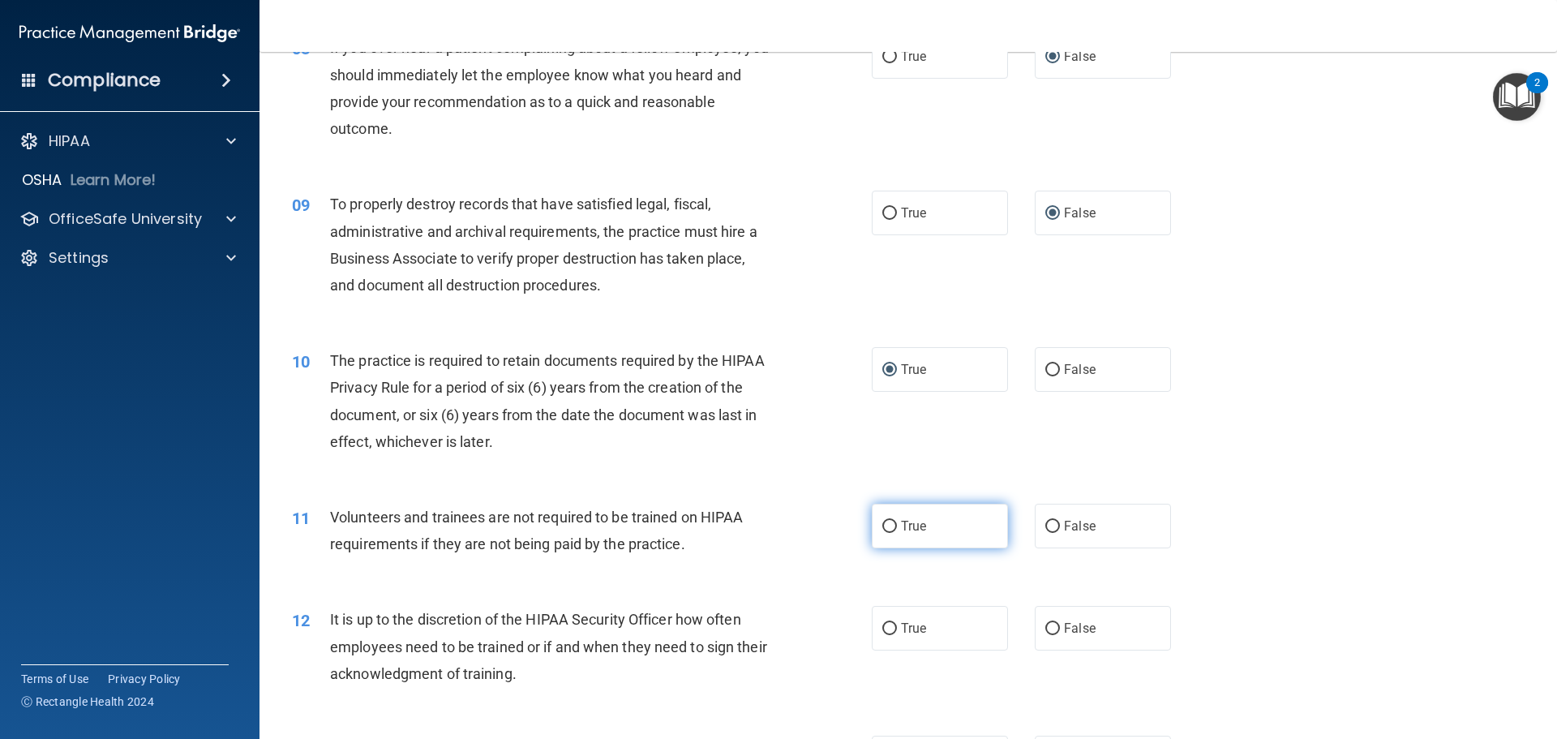
drag, startPoint x: 892, startPoint y: 525, endPoint x: 906, endPoint y: 613, distance: 88.6
click at [892, 526] on label "True" at bounding box center [940, 525] width 136 height 45
click at [892, 526] on input "True" at bounding box center [889, 526] width 15 height 12
radio input "true"
click at [893, 627] on label "True" at bounding box center [940, 628] width 136 height 45
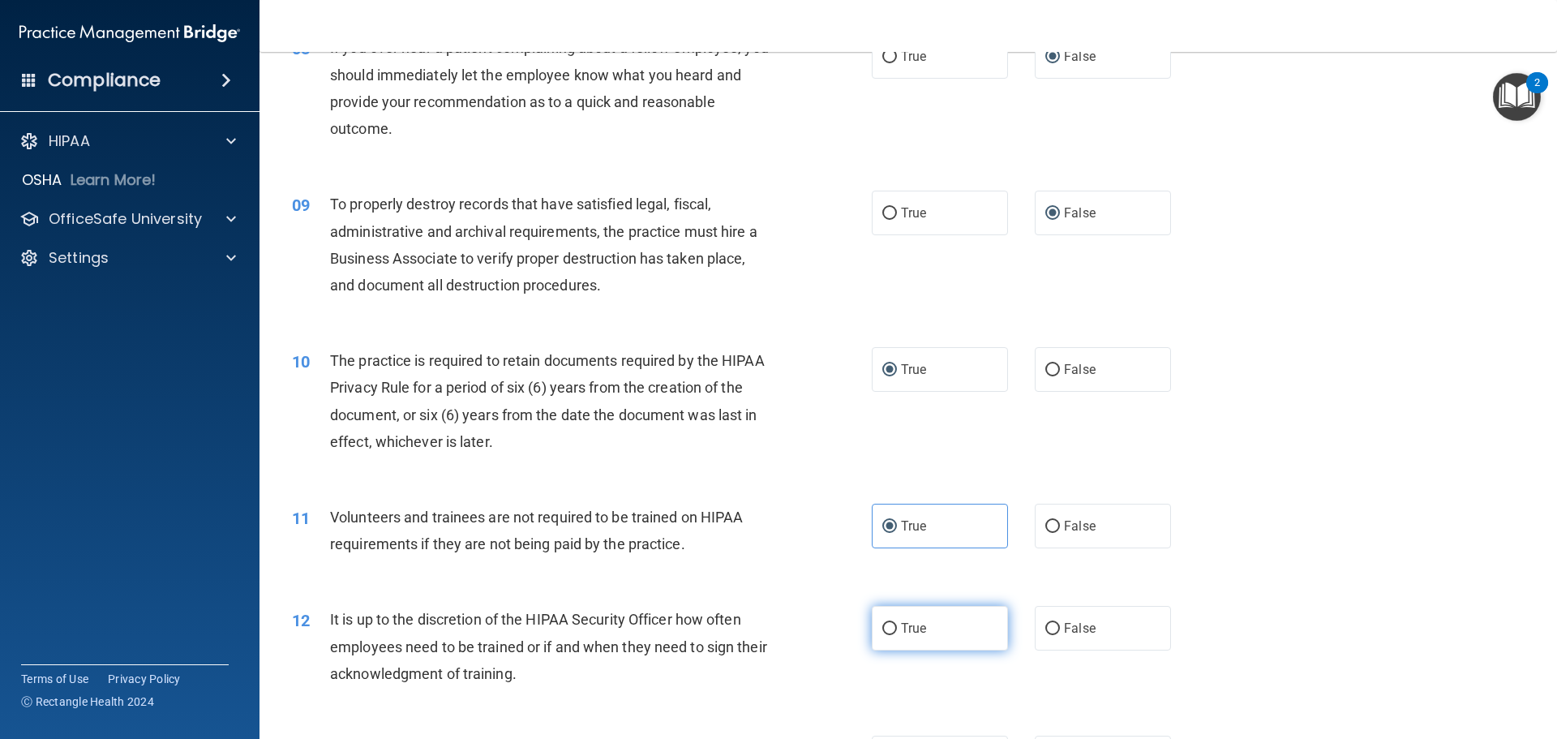
click at [893, 627] on input "True" at bounding box center [889, 629] width 15 height 12
radio input "true"
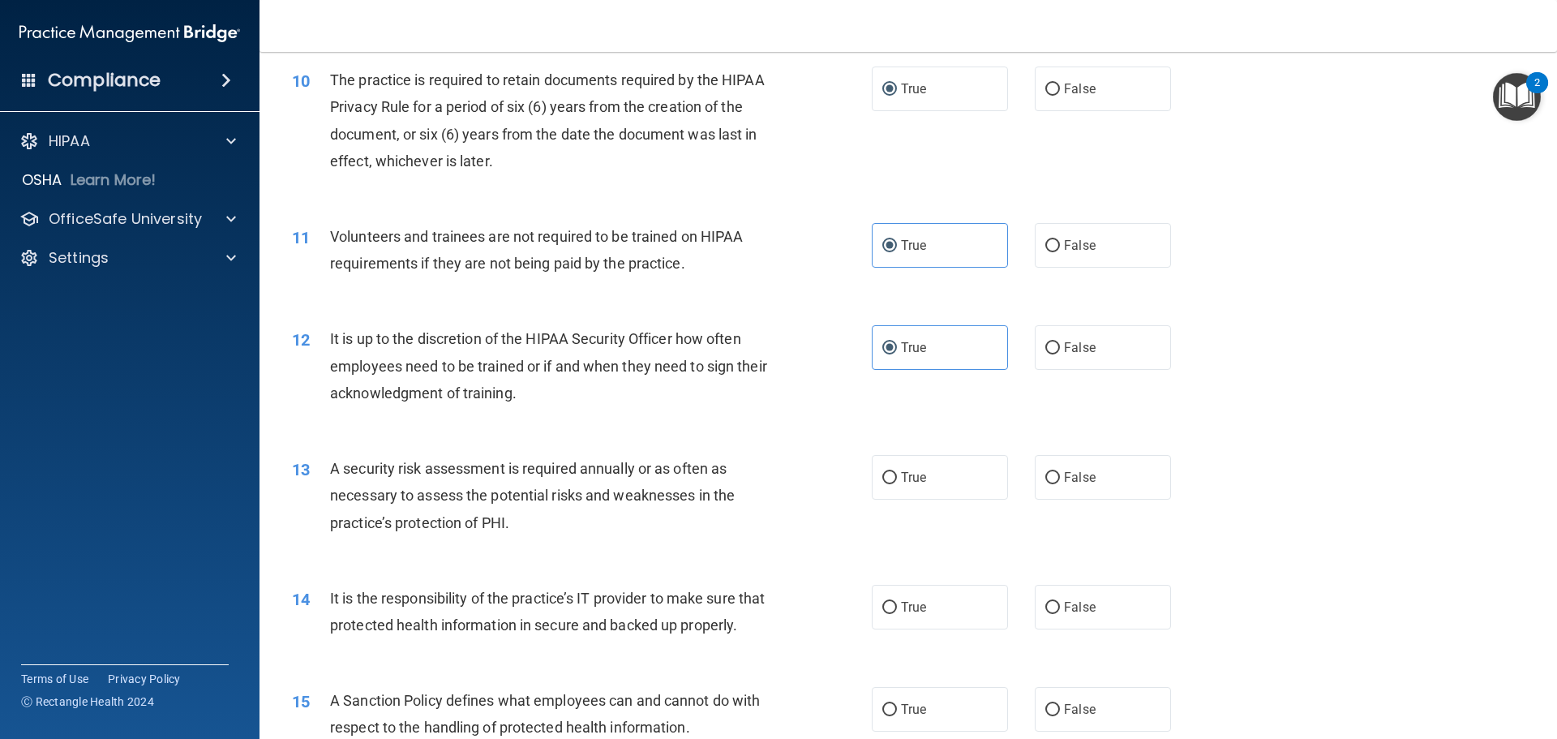
scroll to position [1378, 0]
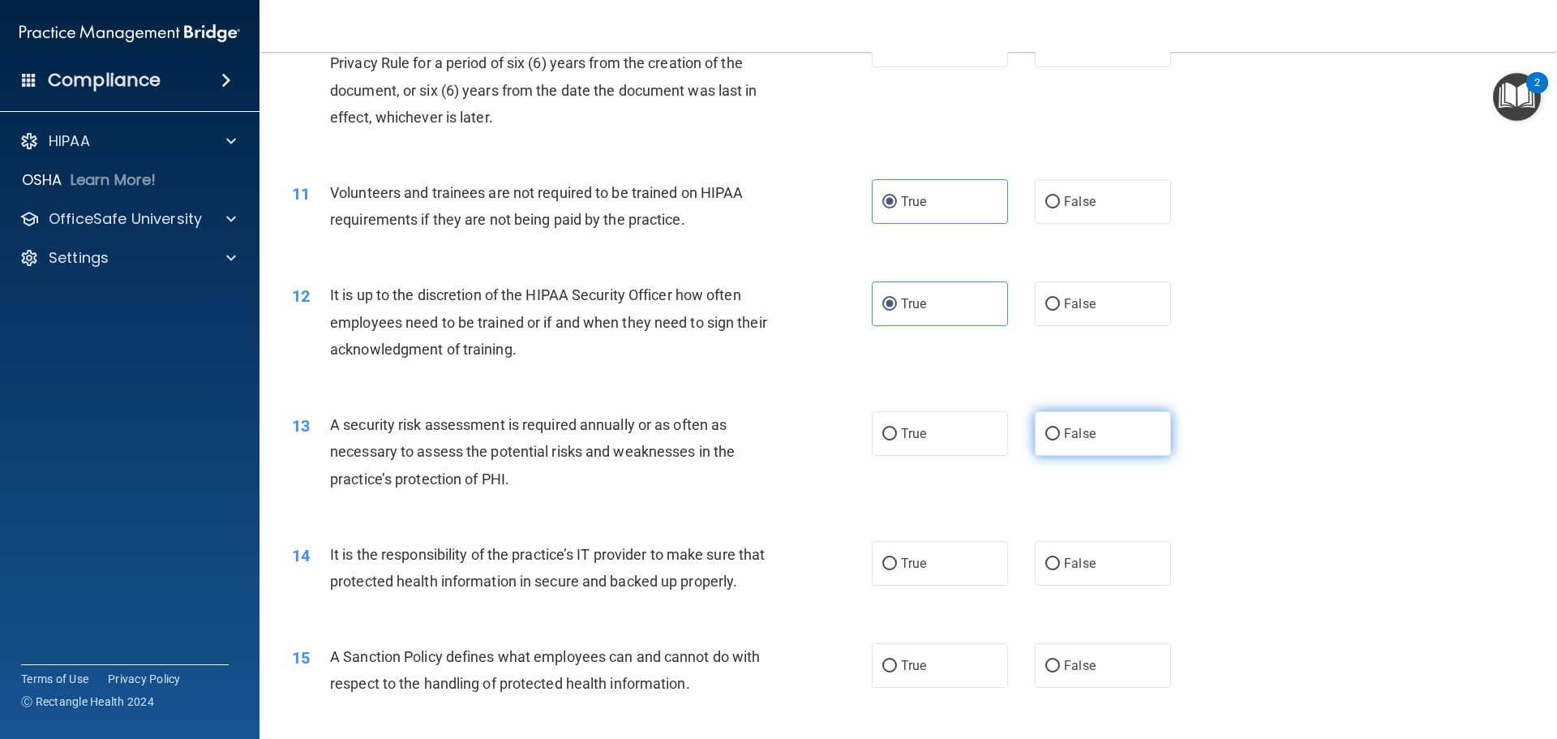
click at [1045, 436] on input "False" at bounding box center [1052, 434] width 15 height 12
radio input "true"
click at [1047, 563] on input "False" at bounding box center [1052, 564] width 15 height 12
radio input "true"
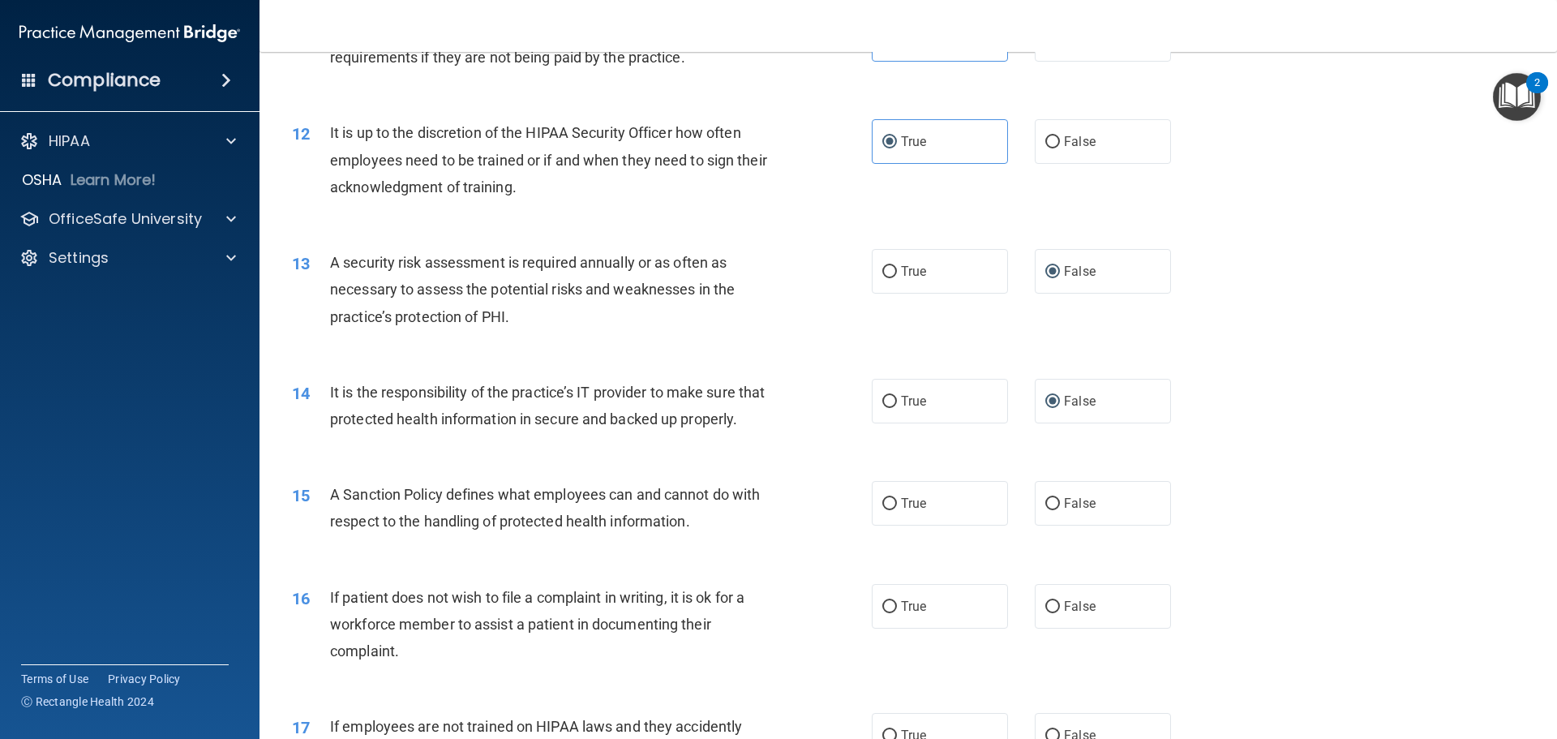
scroll to position [1621, 0]
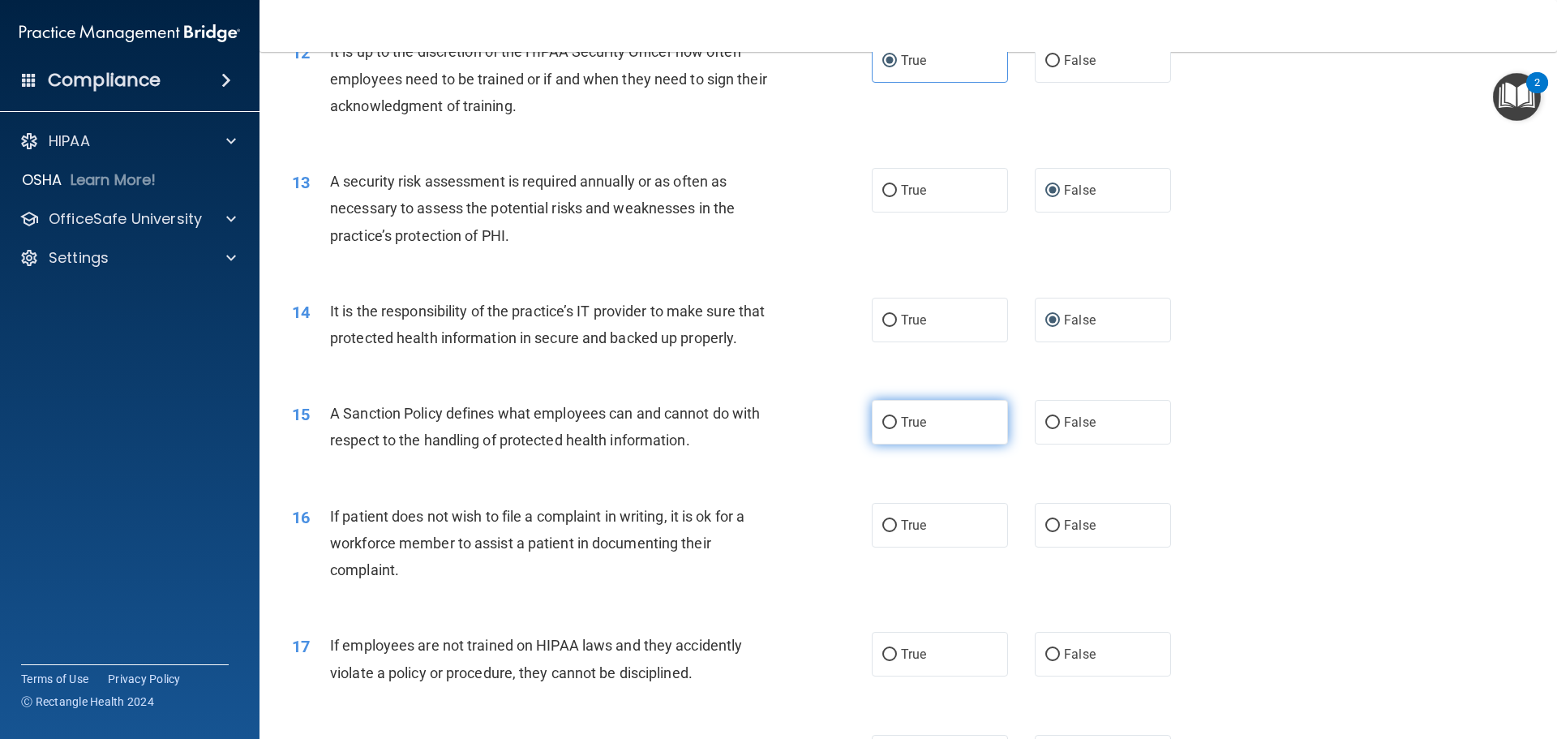
click at [884, 429] on input "True" at bounding box center [889, 423] width 15 height 12
radio input "true"
click at [884, 532] on input "True" at bounding box center [889, 526] width 15 height 12
radio input "true"
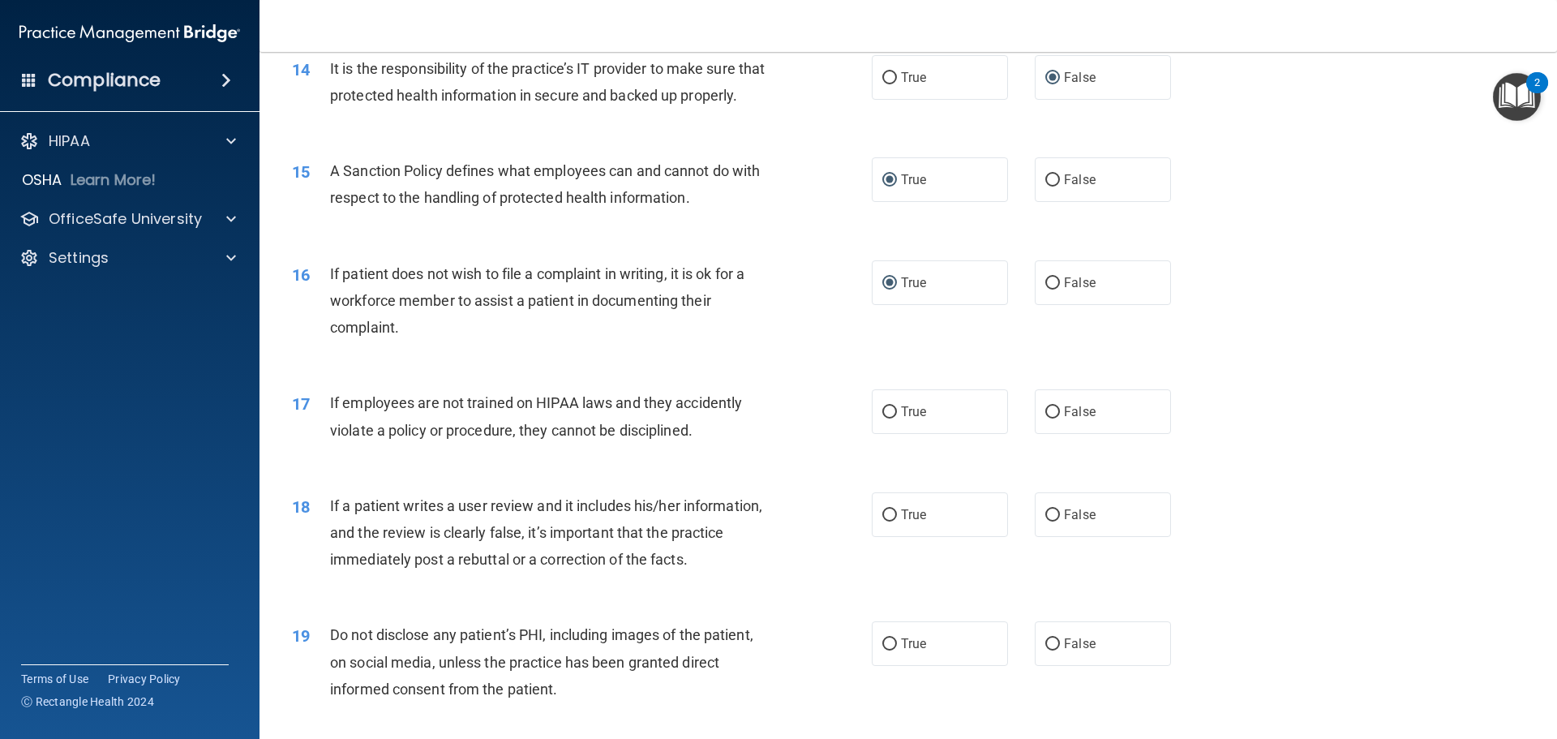
scroll to position [1865, 0]
click at [885, 418] on input "True" at bounding box center [889, 411] width 15 height 12
radio input "true"
click at [1045, 520] on input "False" at bounding box center [1052, 514] width 15 height 12
radio input "true"
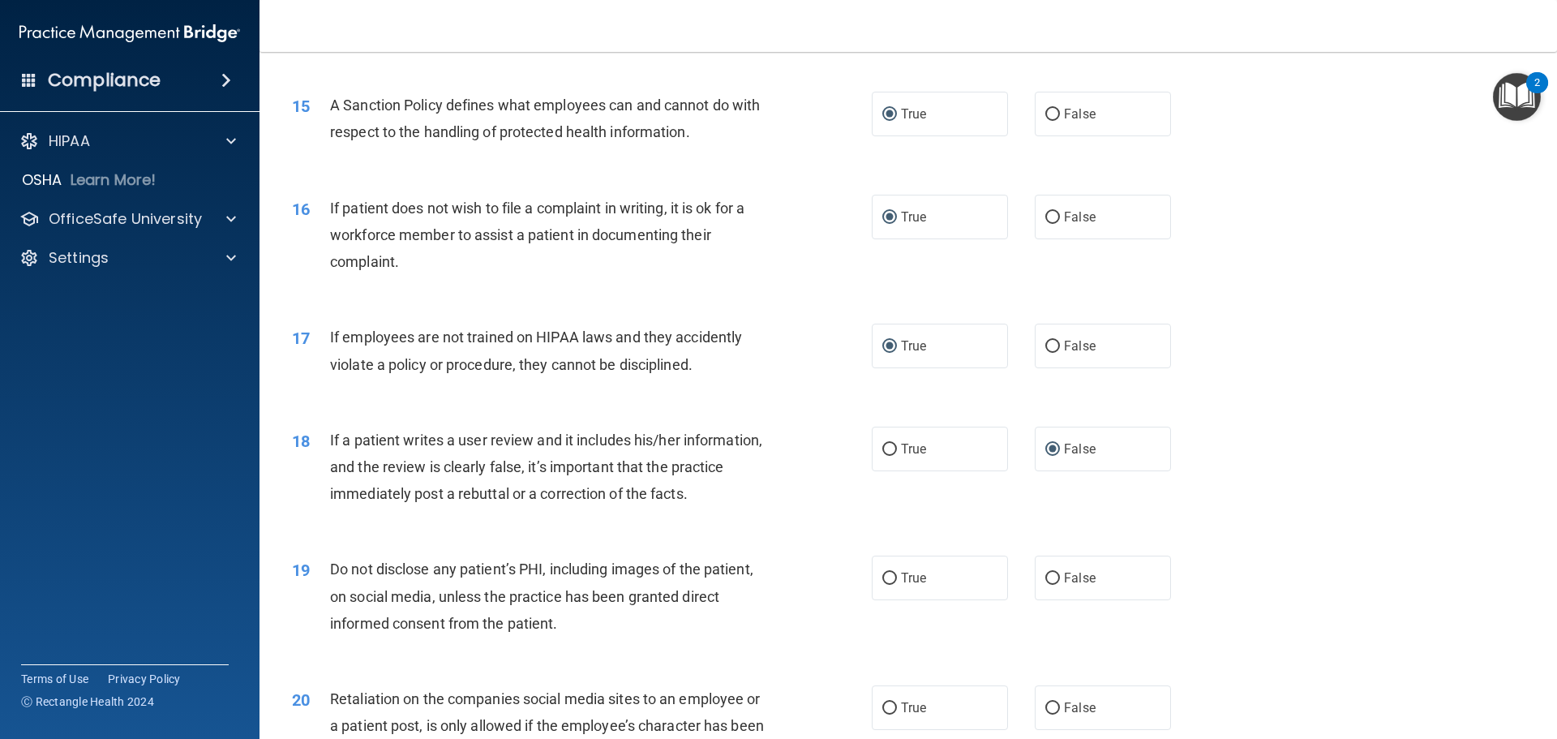
scroll to position [2027, 0]
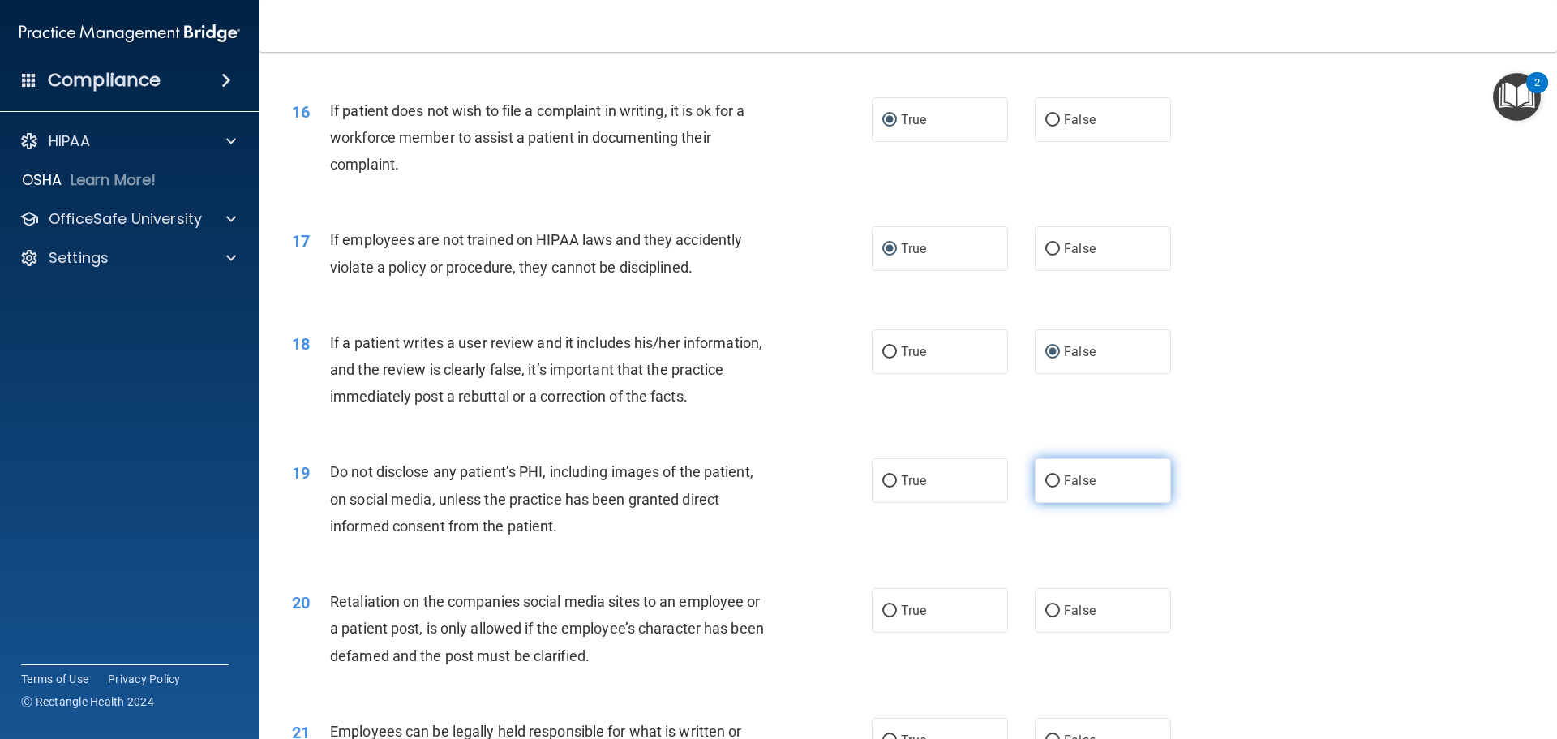
click at [1047, 487] on input "False" at bounding box center [1052, 481] width 15 height 12
radio input "true"
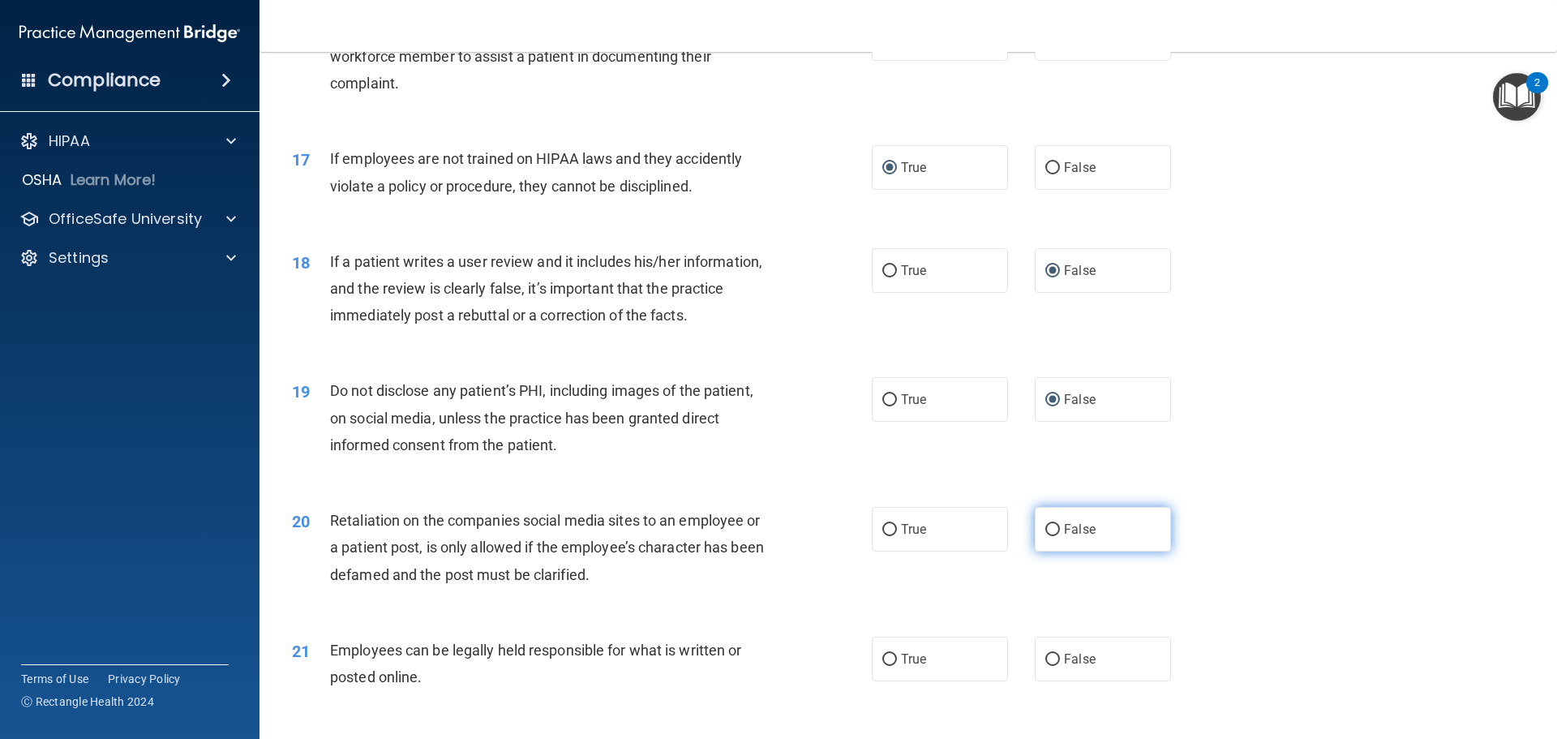
click at [1046, 536] on input "False" at bounding box center [1052, 530] width 15 height 12
radio input "true"
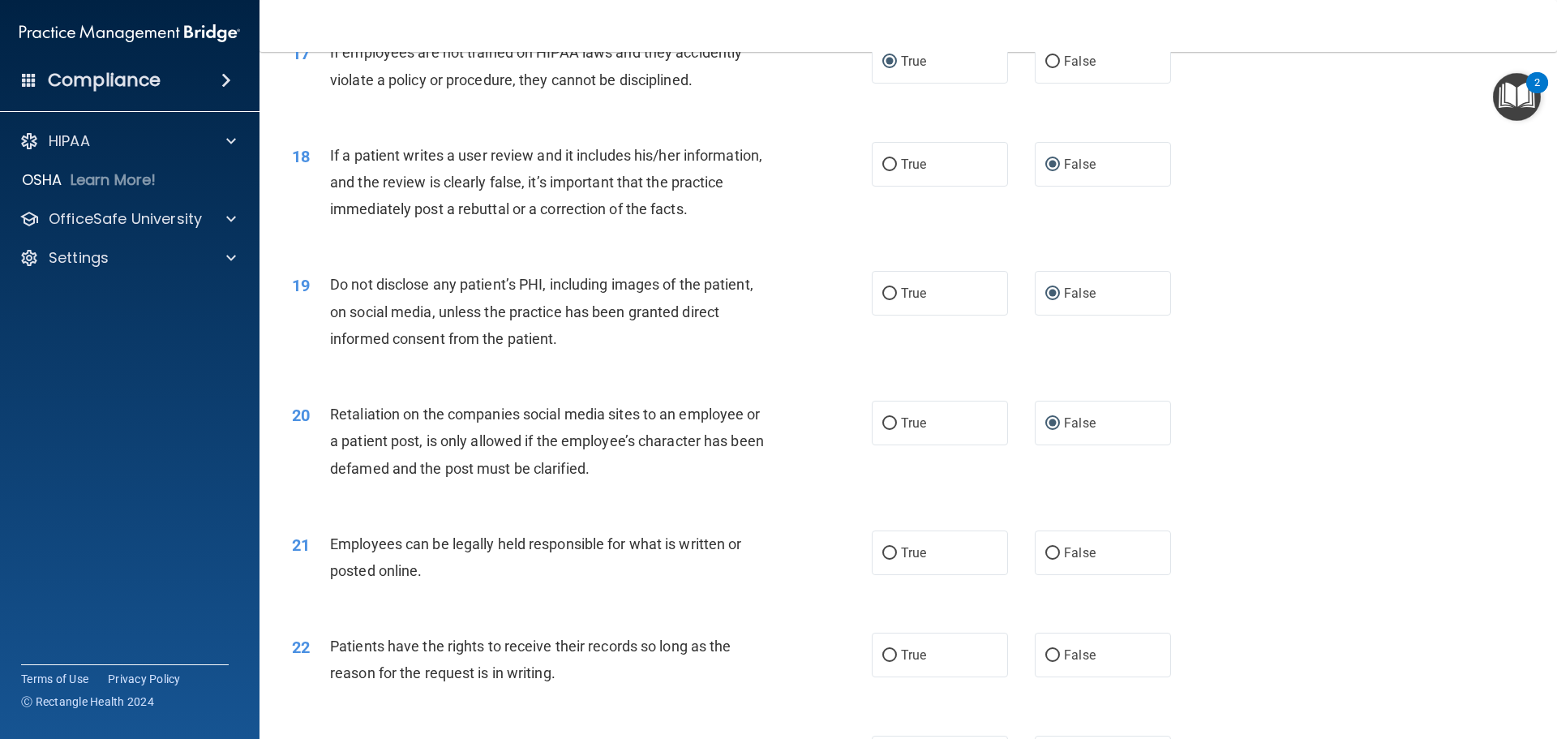
scroll to position [2270, 0]
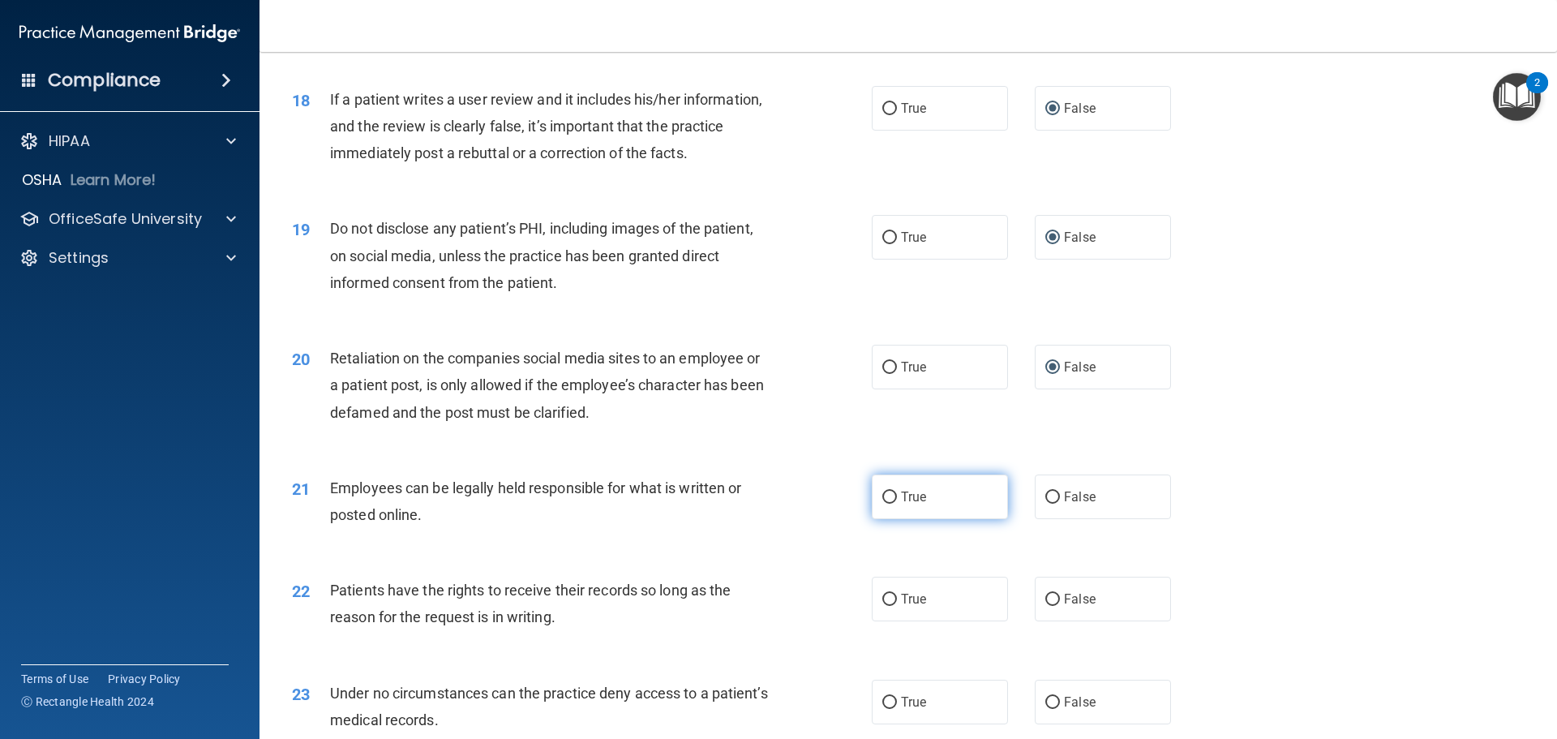
click at [887, 503] on input "True" at bounding box center [889, 497] width 15 height 12
radio input "true"
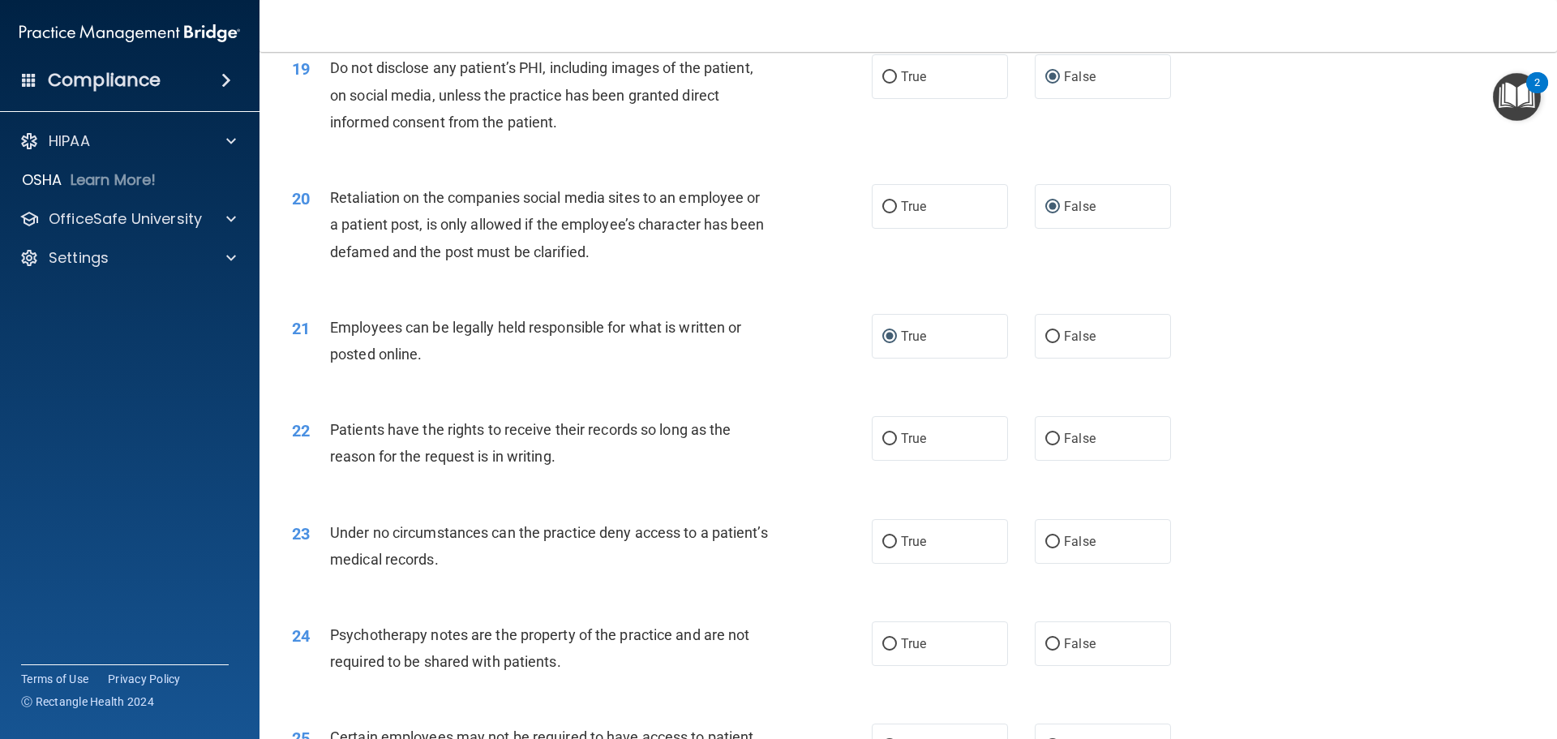
scroll to position [2432, 0]
click at [888, 443] on input "True" at bounding box center [889, 437] width 15 height 12
radio input "true"
click at [1051, 546] on input "False" at bounding box center [1052, 540] width 15 height 12
radio input "true"
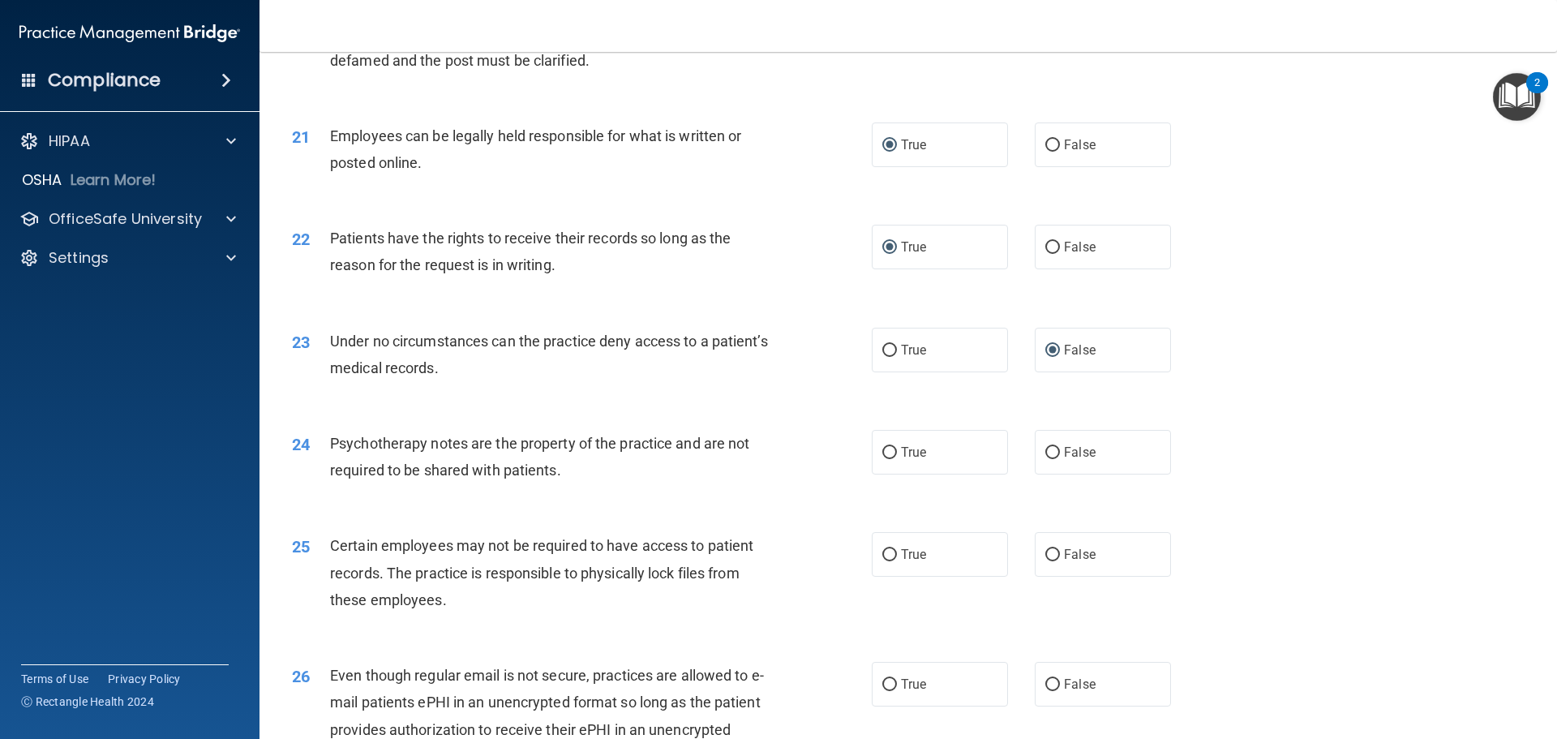
scroll to position [2675, 0]
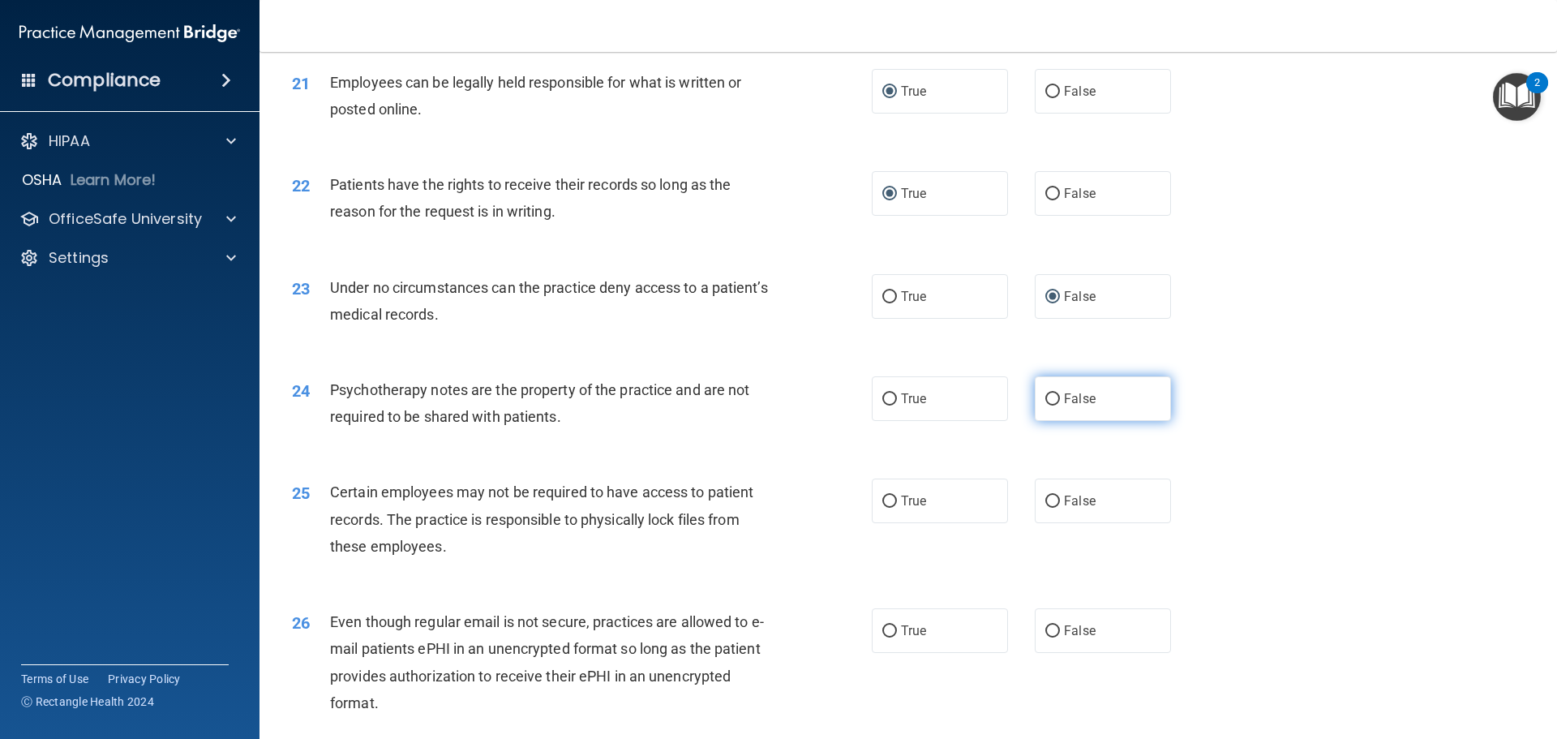
click at [1046, 421] on label "False" at bounding box center [1102, 398] width 136 height 45
click at [1046, 405] on input "False" at bounding box center [1052, 399] width 15 height 12
radio input "true"
click at [884, 507] on input "True" at bounding box center [889, 501] width 15 height 12
radio input "true"
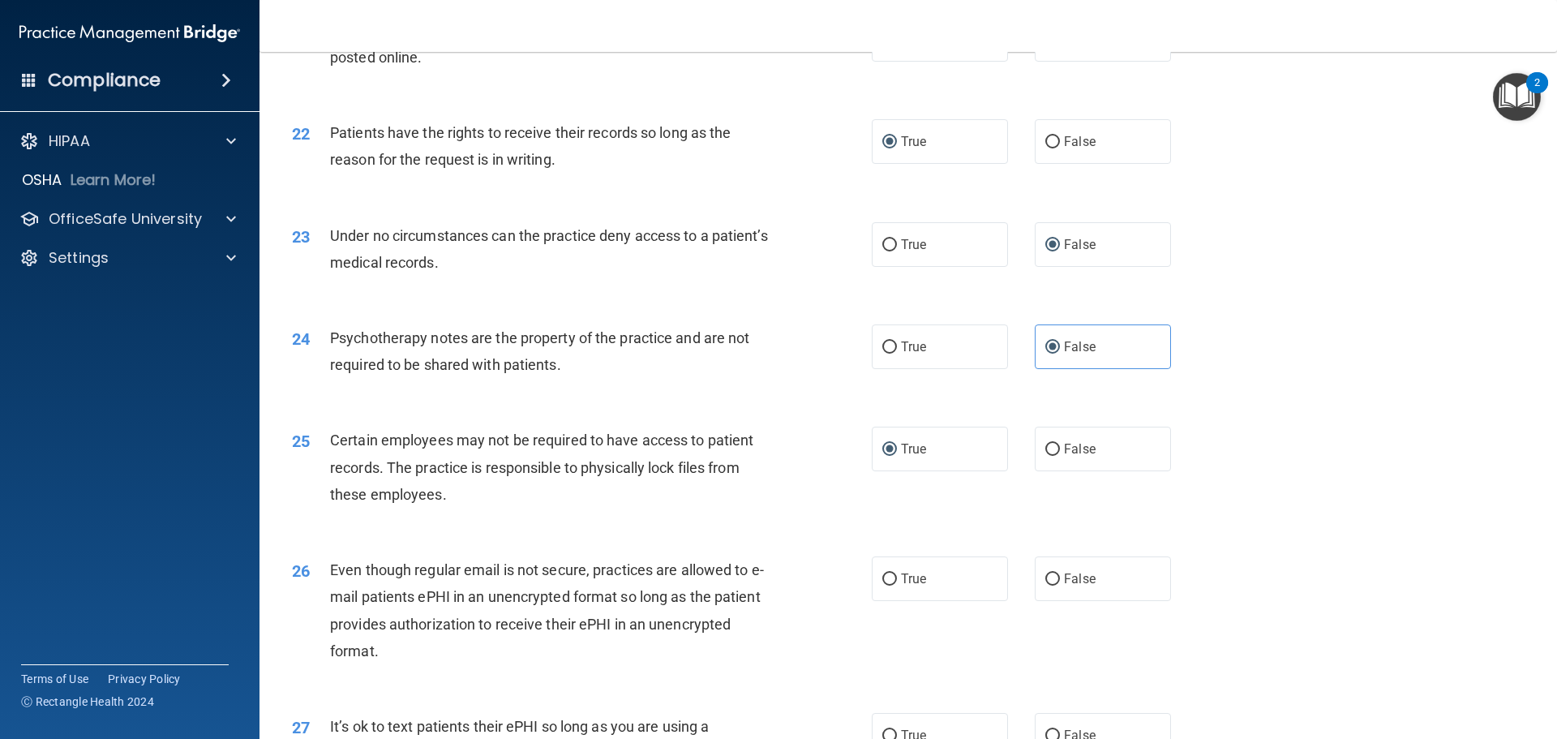
scroll to position [2756, 0]
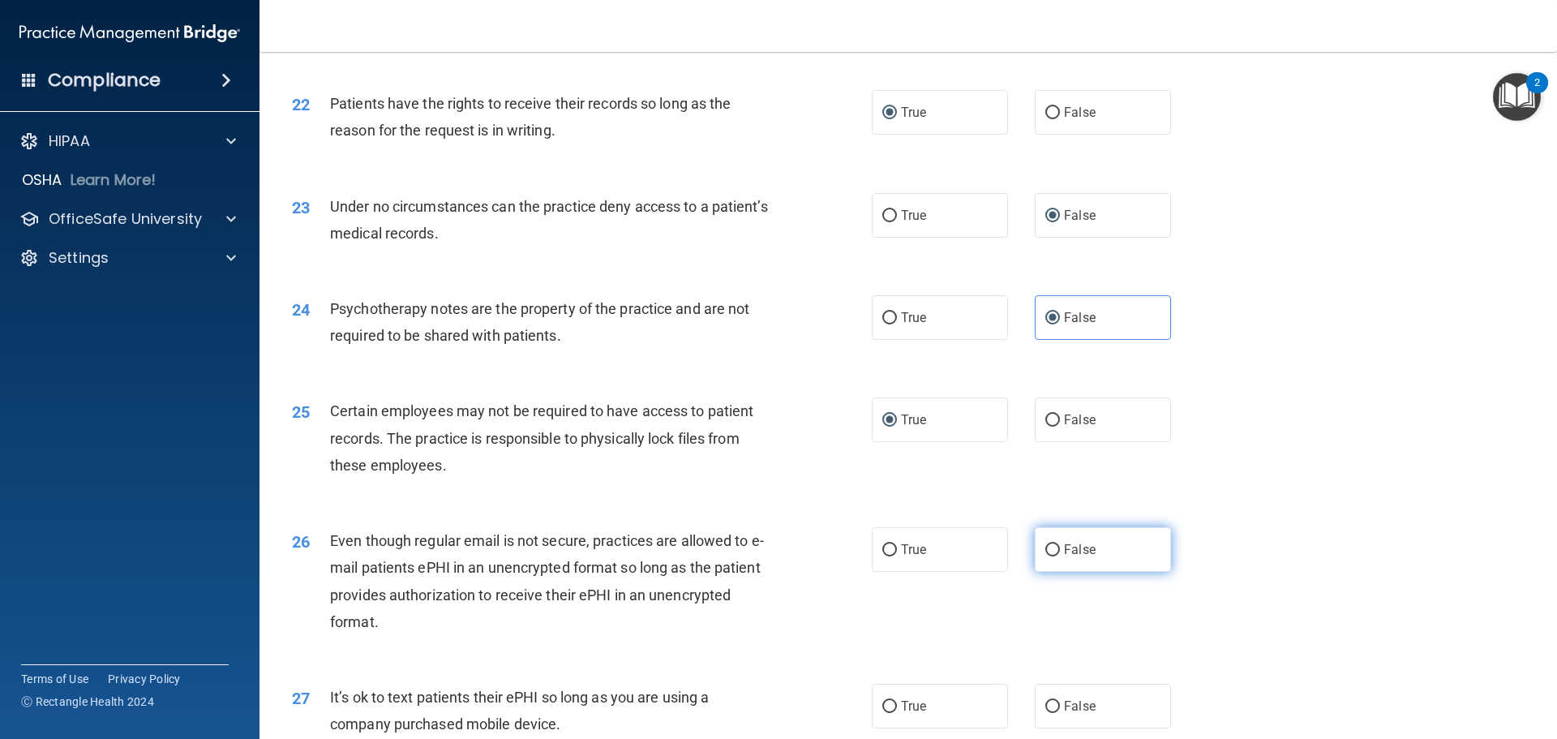
click at [1046, 556] on input "False" at bounding box center [1052, 550] width 15 height 12
radio input "true"
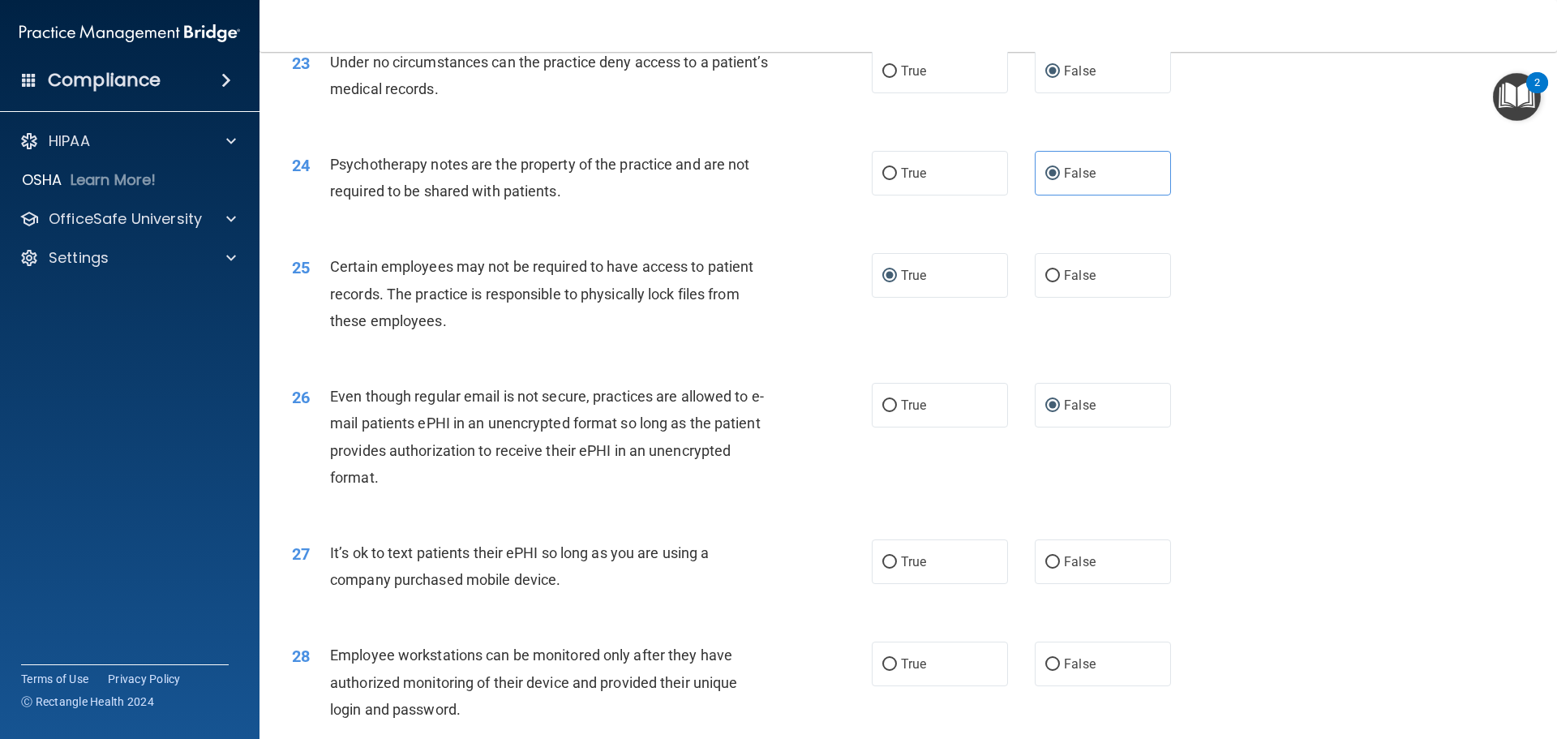
scroll to position [2919, 0]
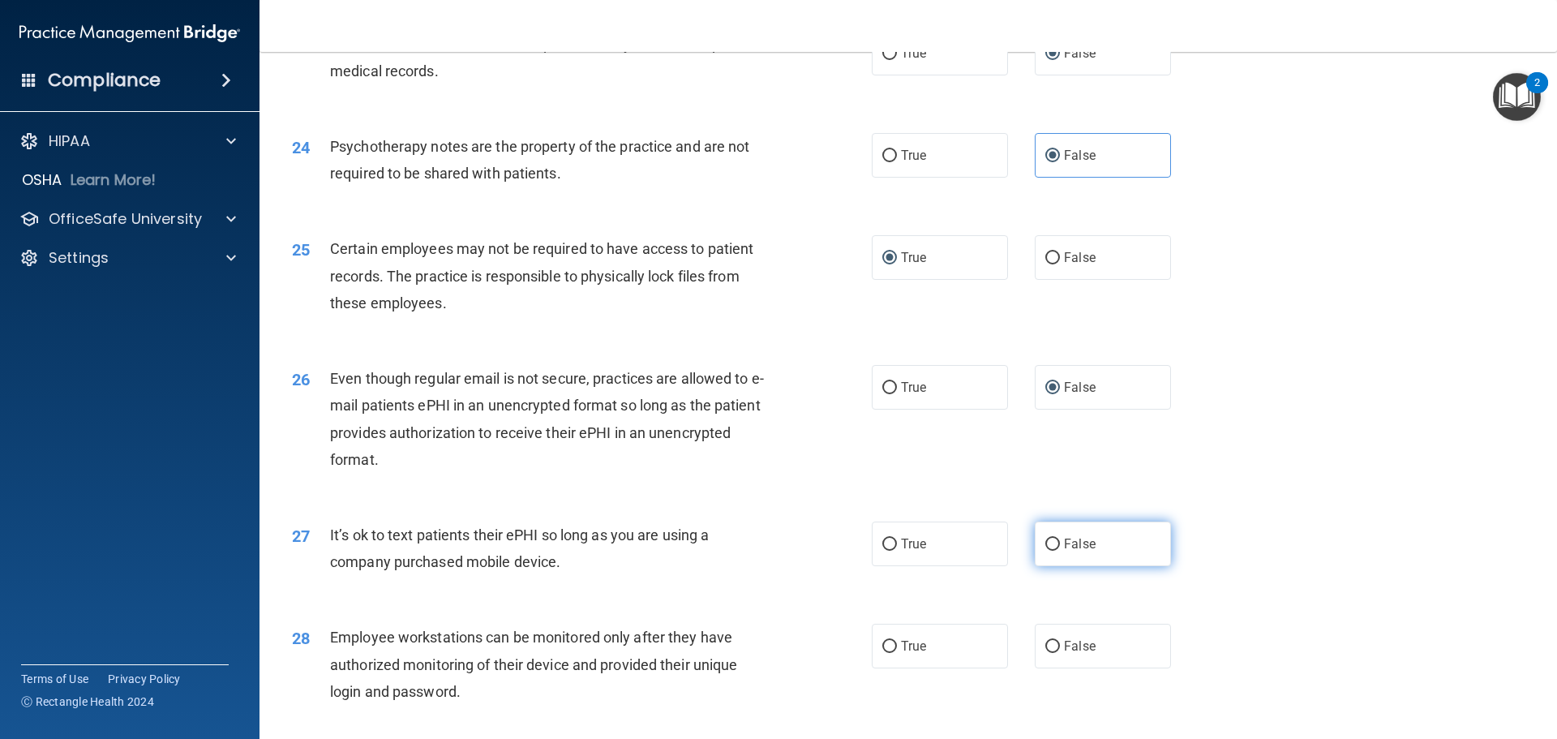
click at [1047, 550] on input "False" at bounding box center [1052, 544] width 15 height 12
radio input "true"
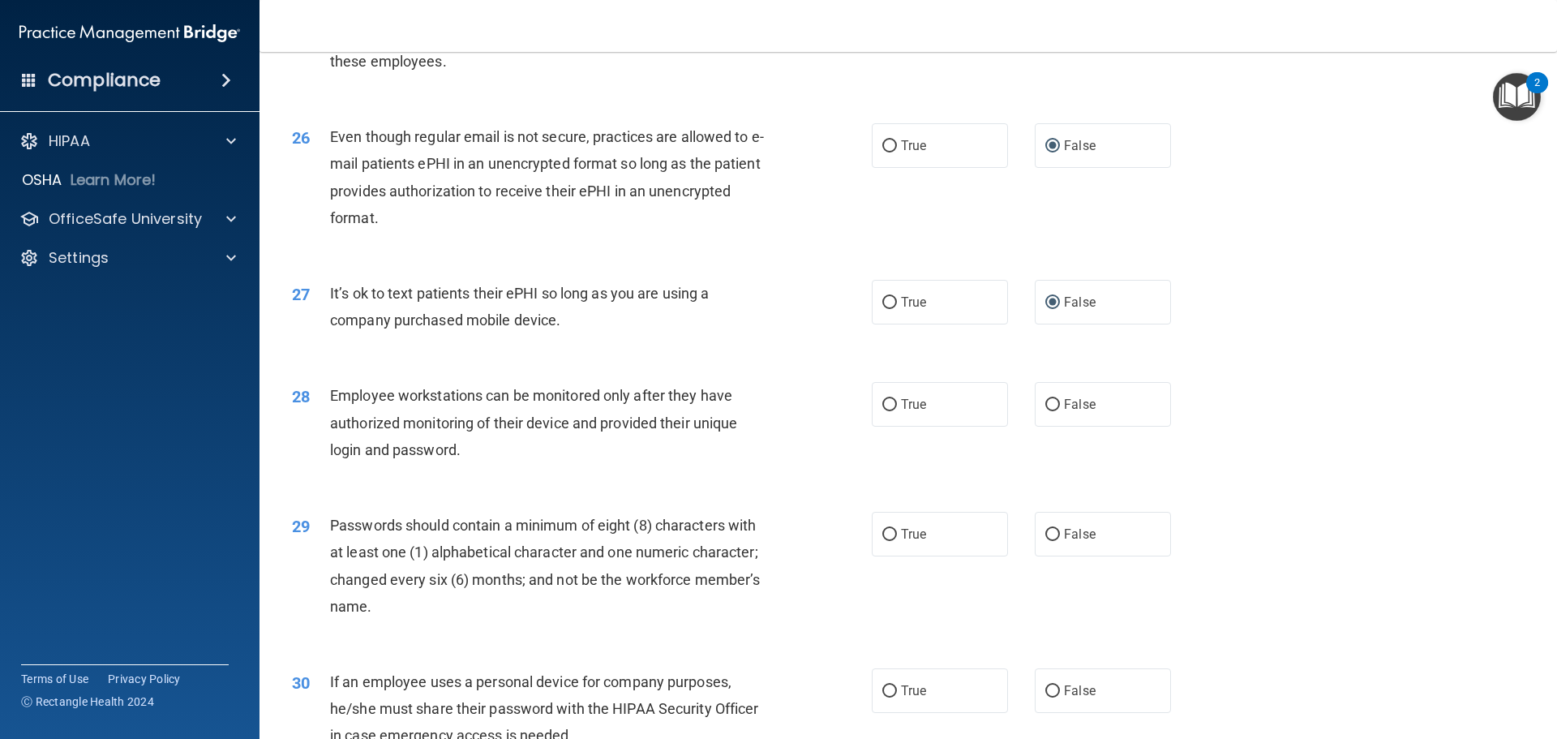
scroll to position [3162, 0]
click at [892, 425] on label "True" at bounding box center [940, 402] width 136 height 45
click at [892, 409] on input "True" at bounding box center [889, 403] width 15 height 12
radio input "true"
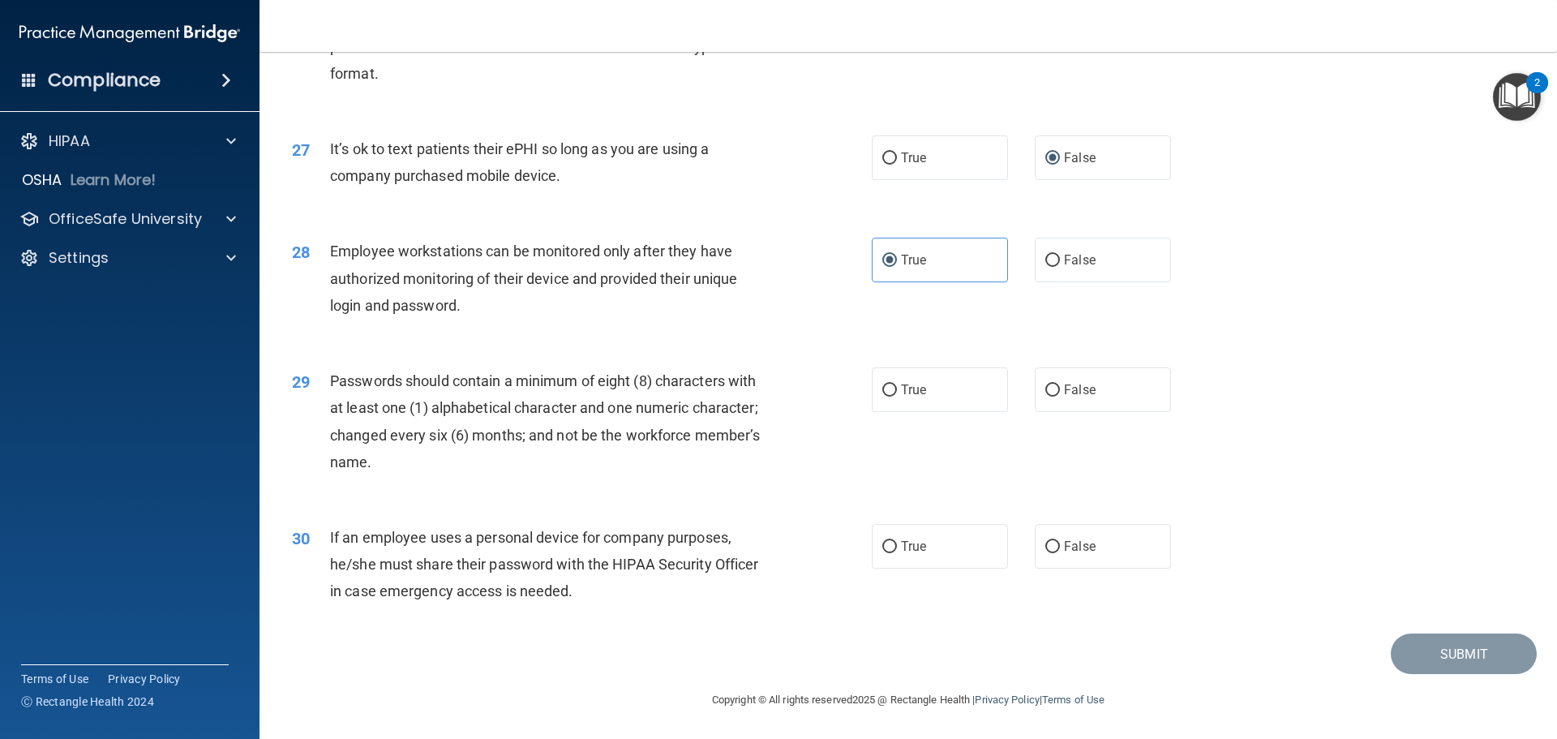
scroll to position [3324, 0]
click at [1047, 396] on input "False" at bounding box center [1052, 390] width 15 height 12
radio input "true"
click at [882, 550] on input "True" at bounding box center [889, 547] width 15 height 12
radio input "true"
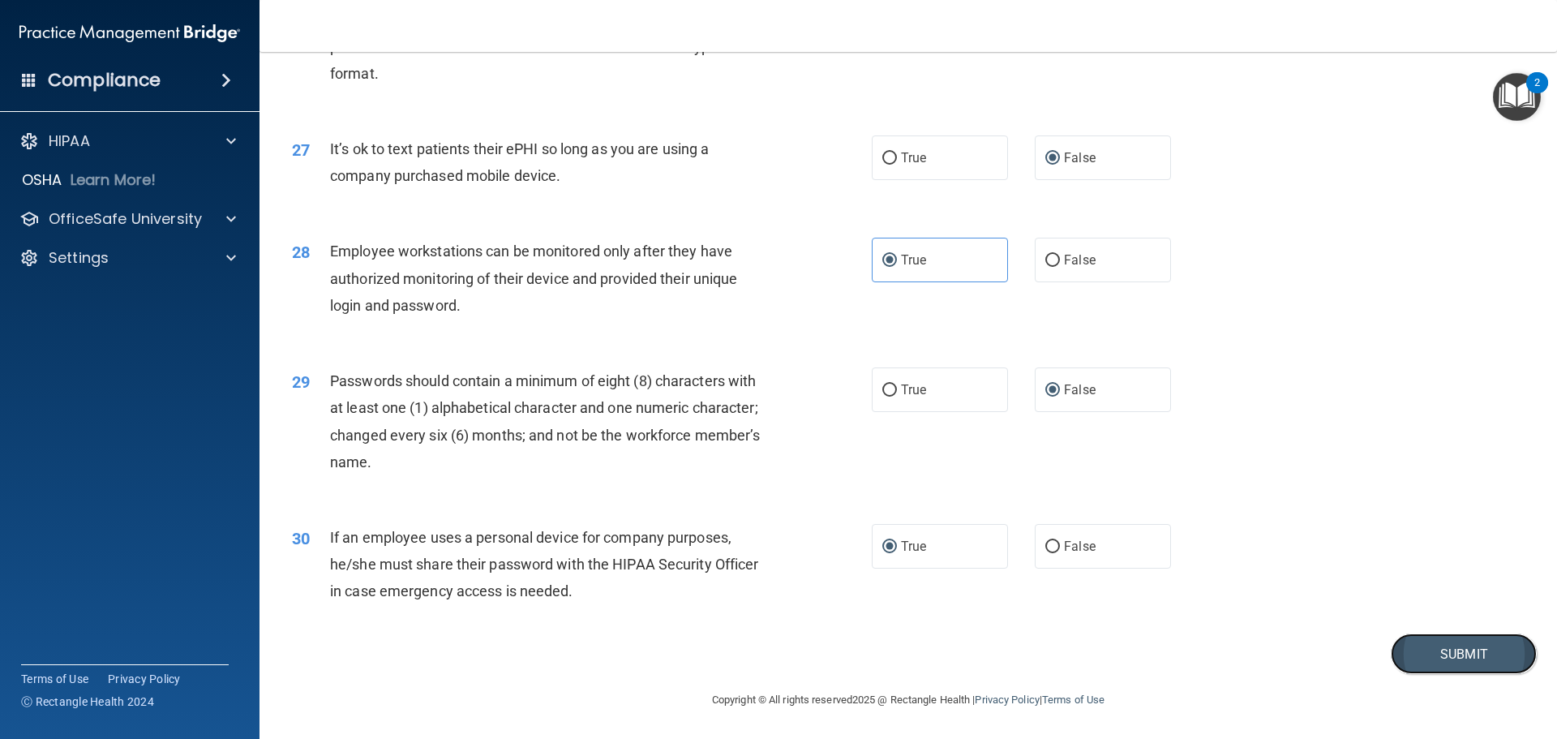
click at [1449, 666] on button "Submit" at bounding box center [1463, 653] width 146 height 41
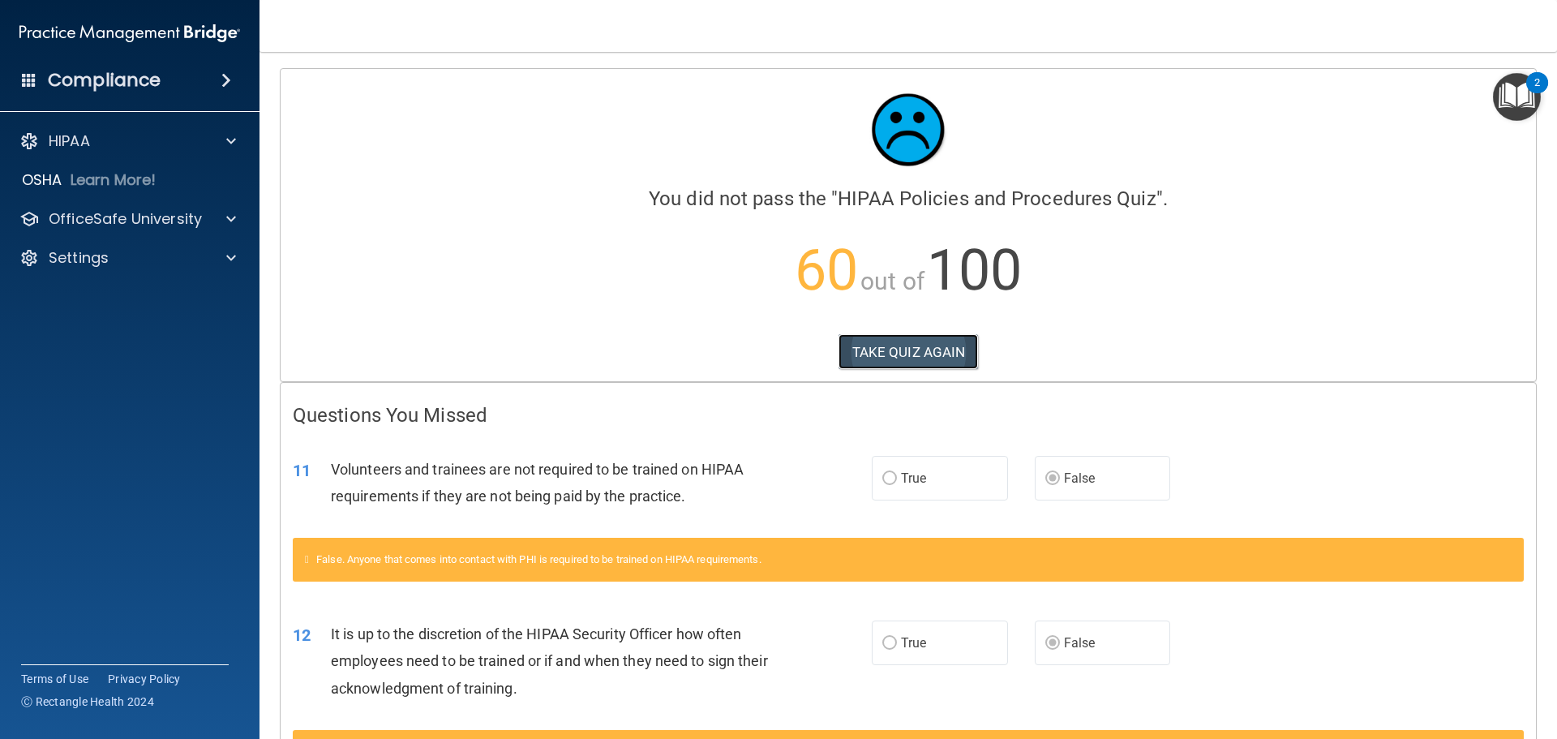
click at [887, 349] on button "TAKE QUIZ AGAIN" at bounding box center [908, 352] width 140 height 36
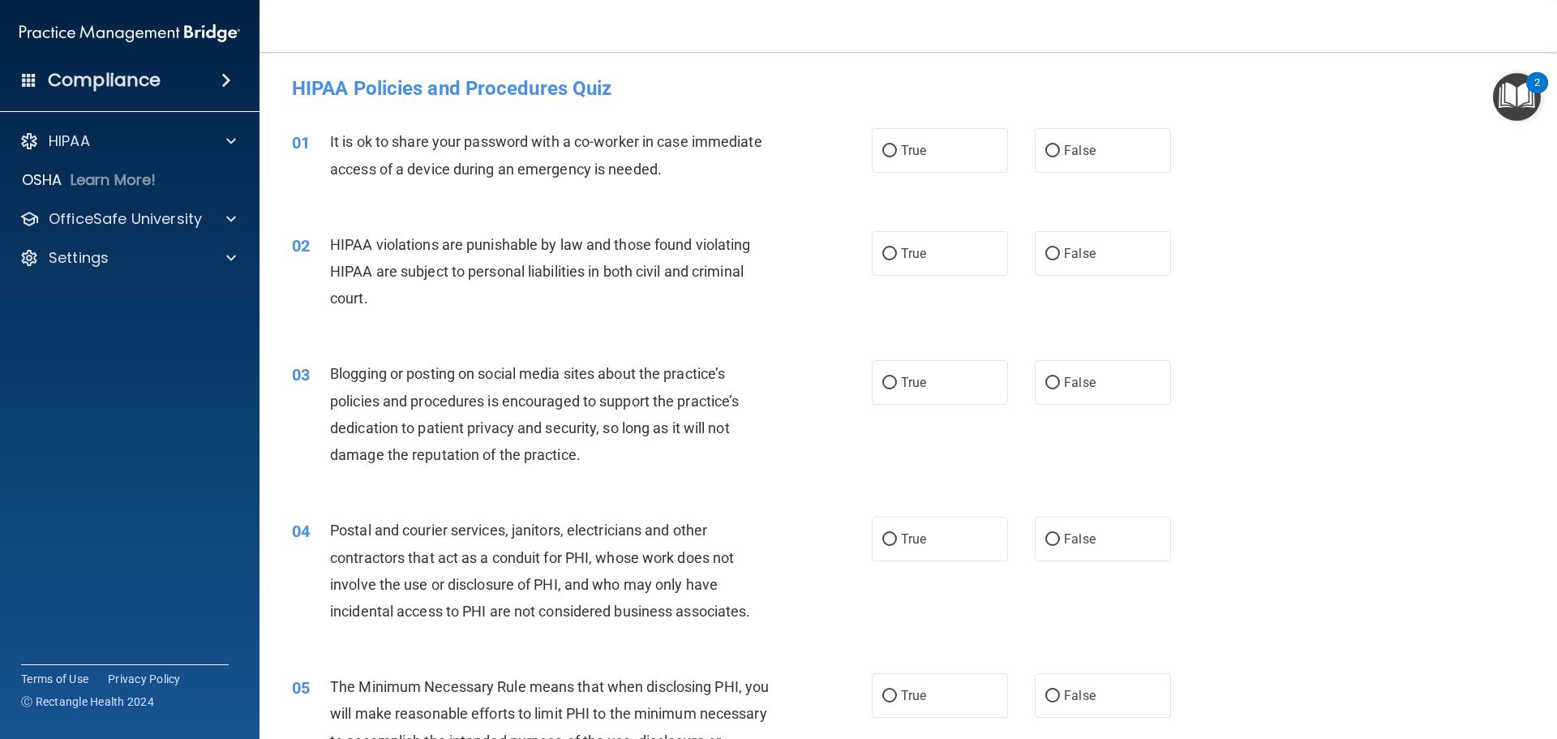
click at [1506, 100] on img "Open Resource Center, 2 new notifications" at bounding box center [1516, 97] width 48 height 48
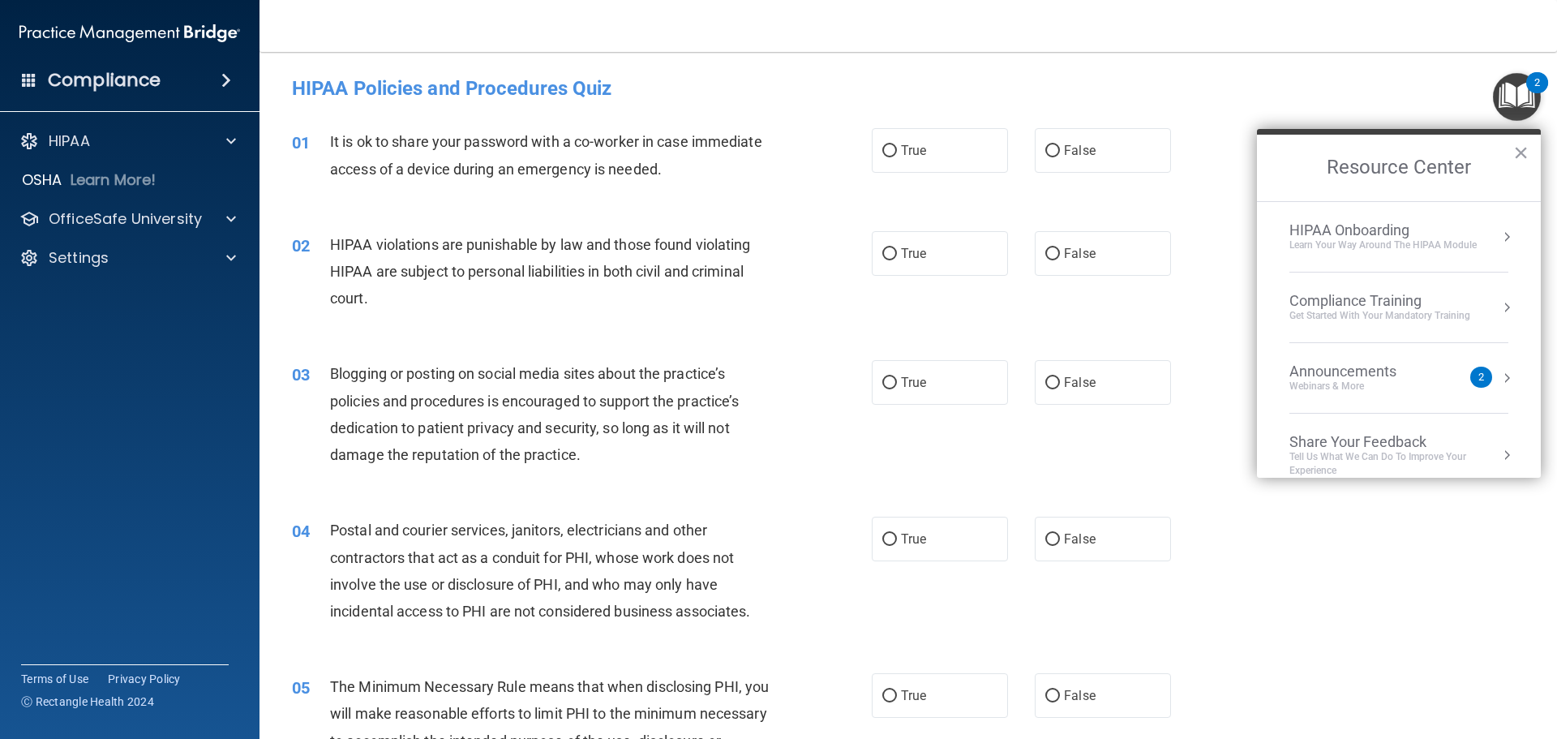
click at [1351, 306] on div "Compliance Training" at bounding box center [1379, 301] width 181 height 18
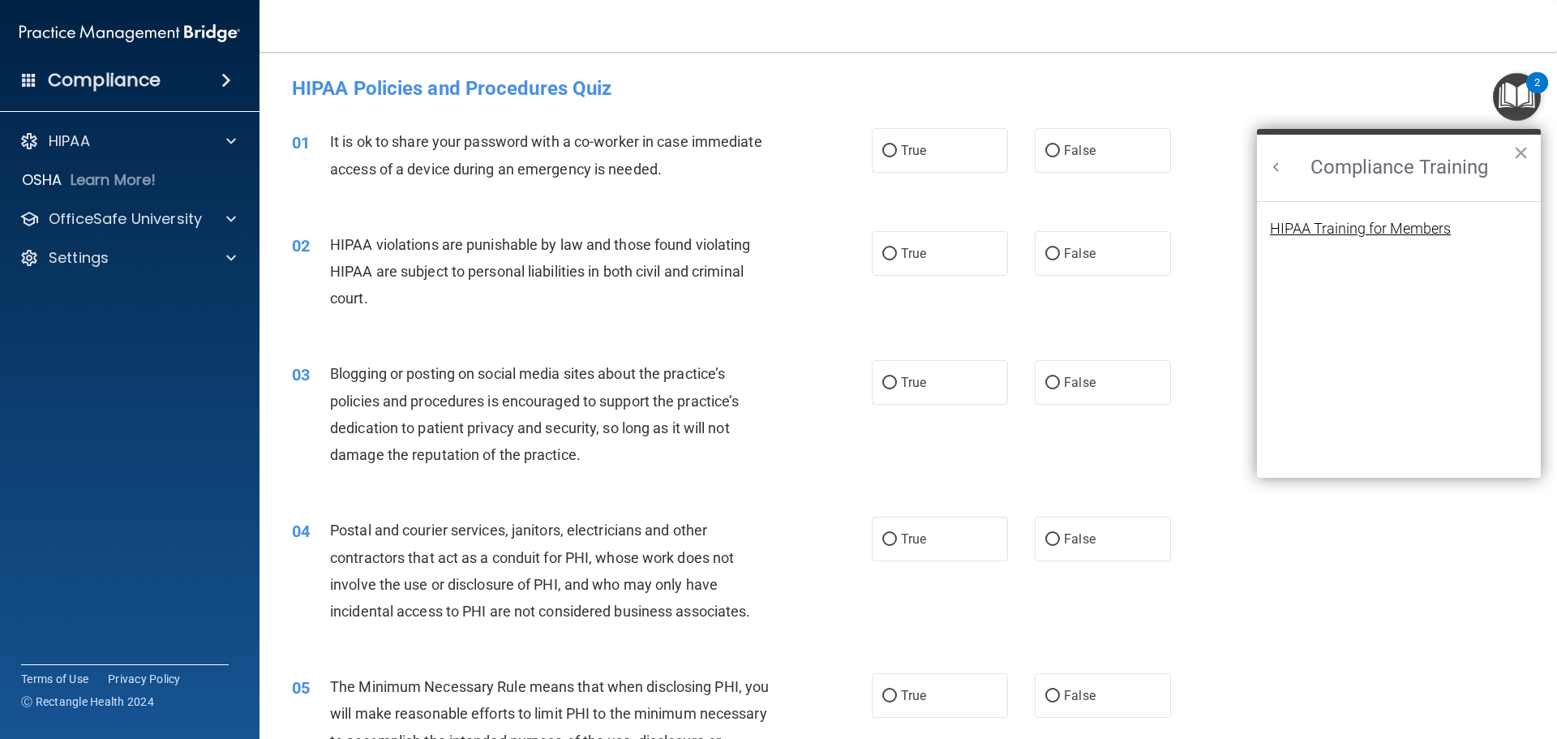
click at [1360, 232] on div "HIPAA Training for Members" at bounding box center [1360, 228] width 181 height 15
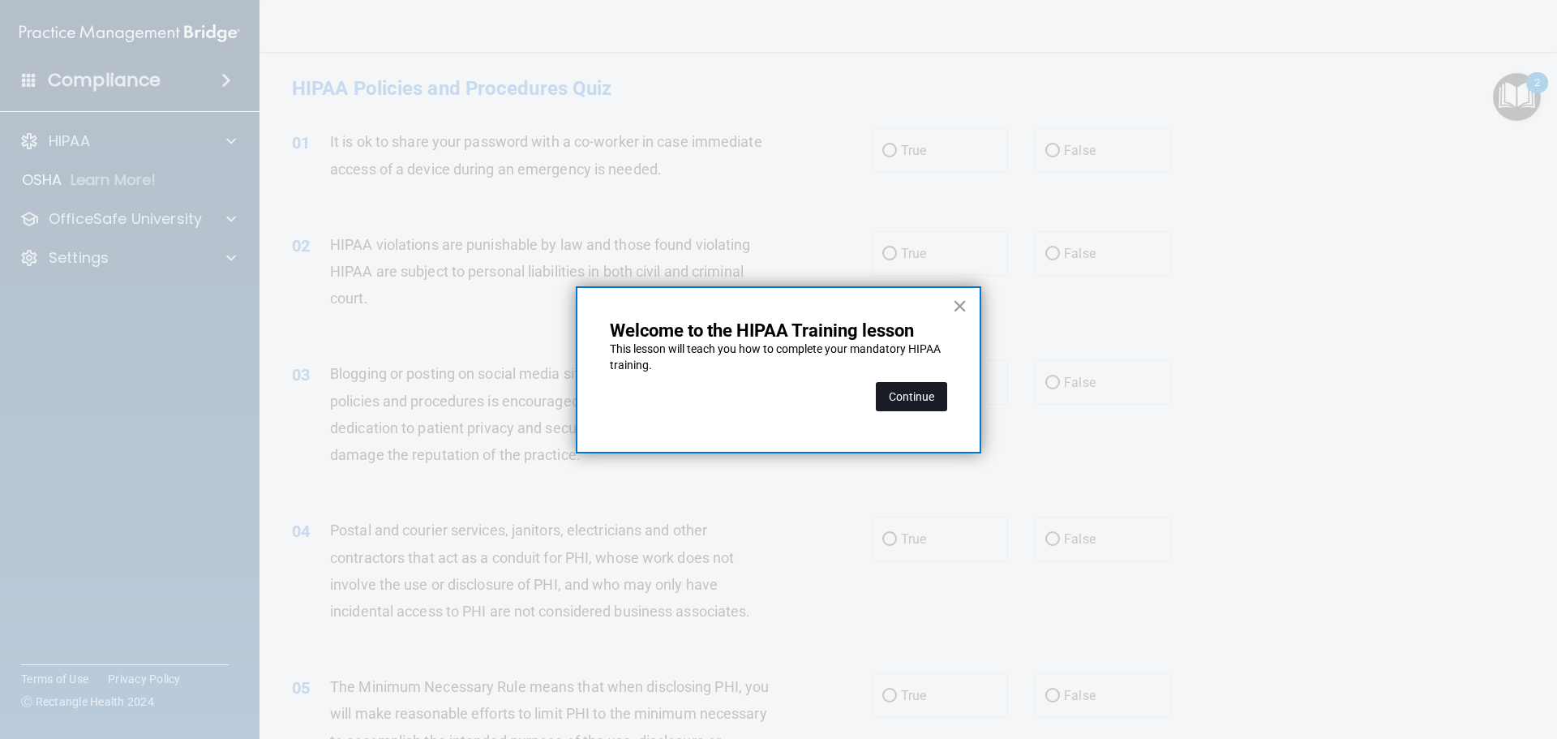
click at [884, 398] on button "Continue" at bounding box center [911, 396] width 71 height 29
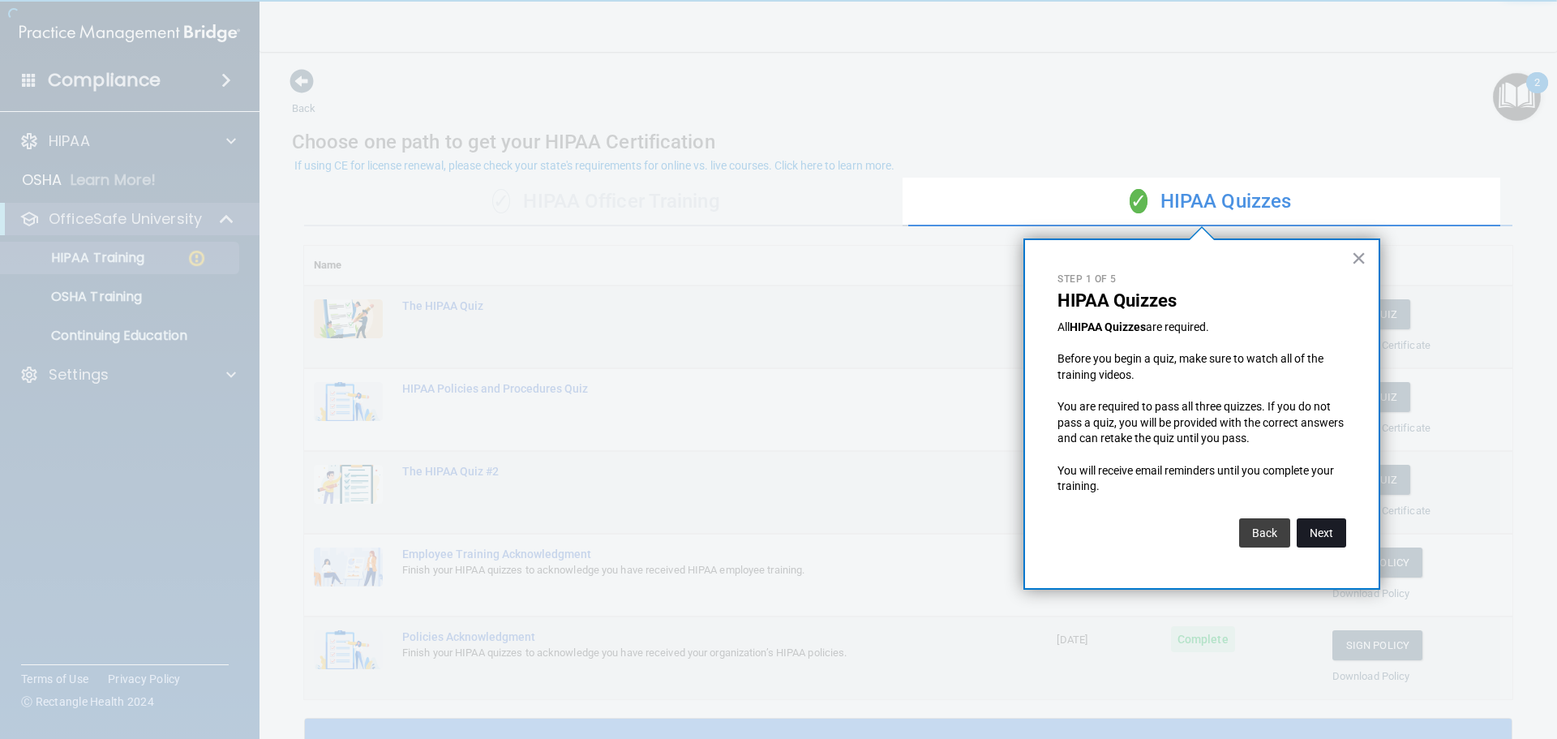
click at [1326, 533] on button "Next" at bounding box center [1320, 532] width 49 height 29
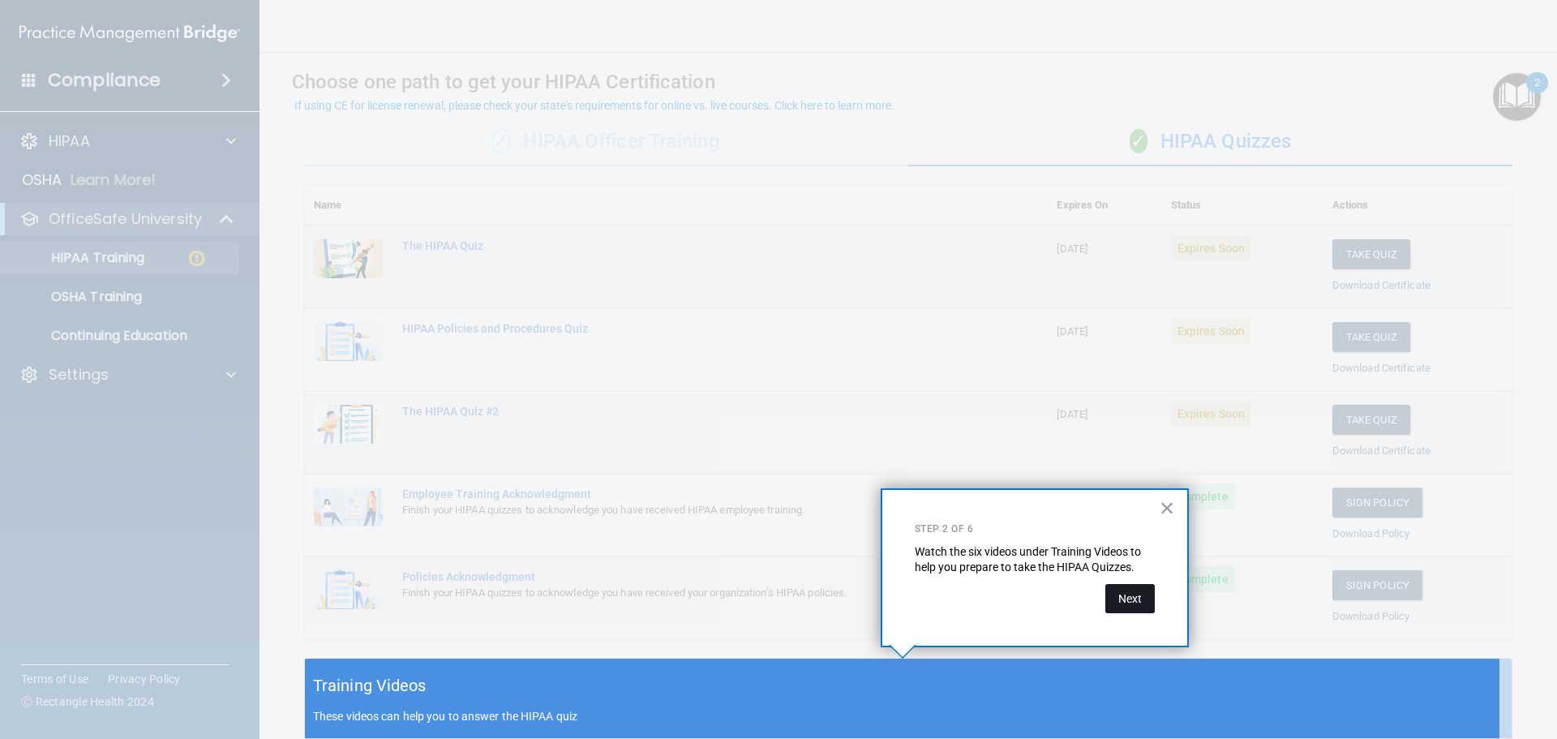
click at [1135, 593] on button "Next" at bounding box center [1129, 598] width 49 height 29
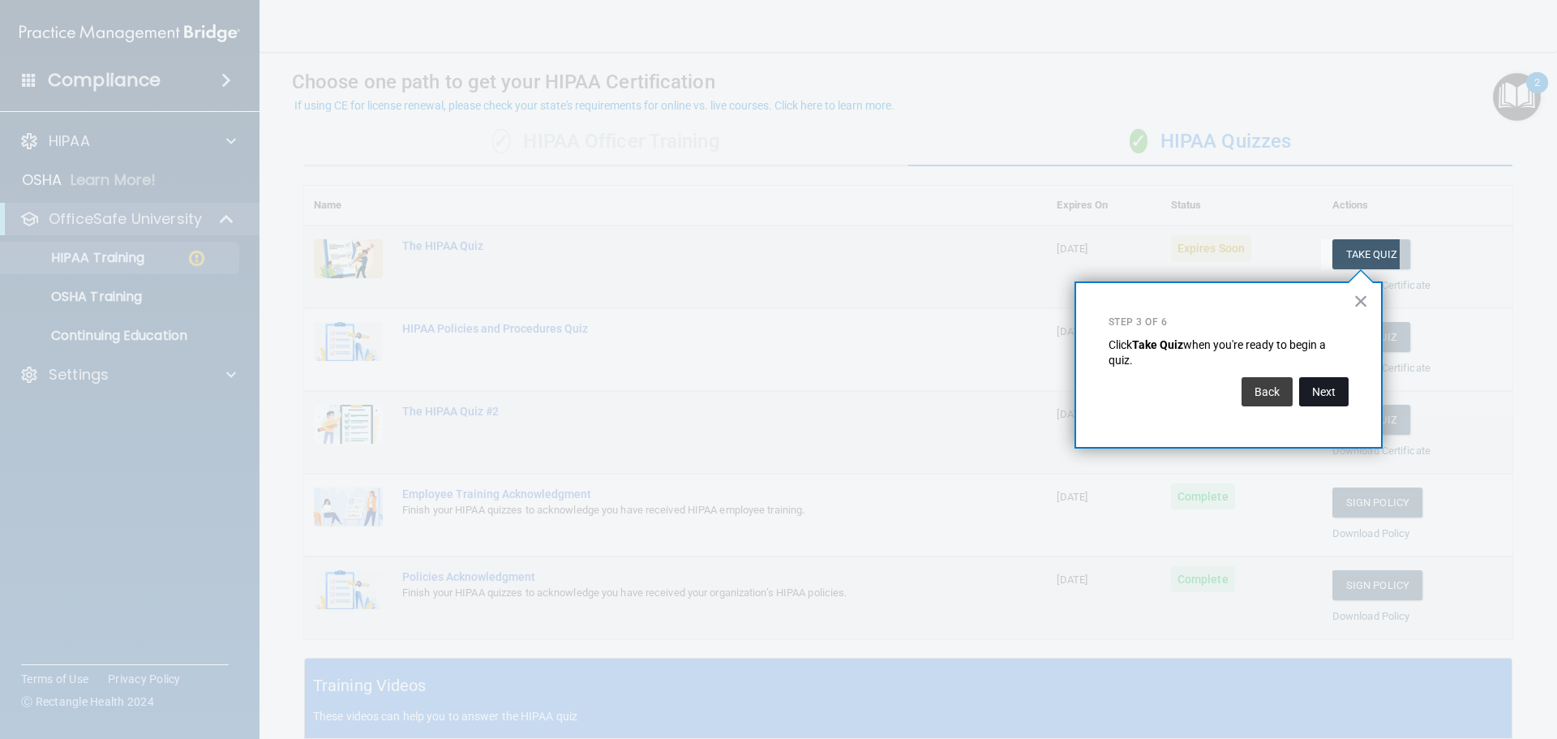
click at [1322, 386] on button "Next" at bounding box center [1323, 391] width 49 height 29
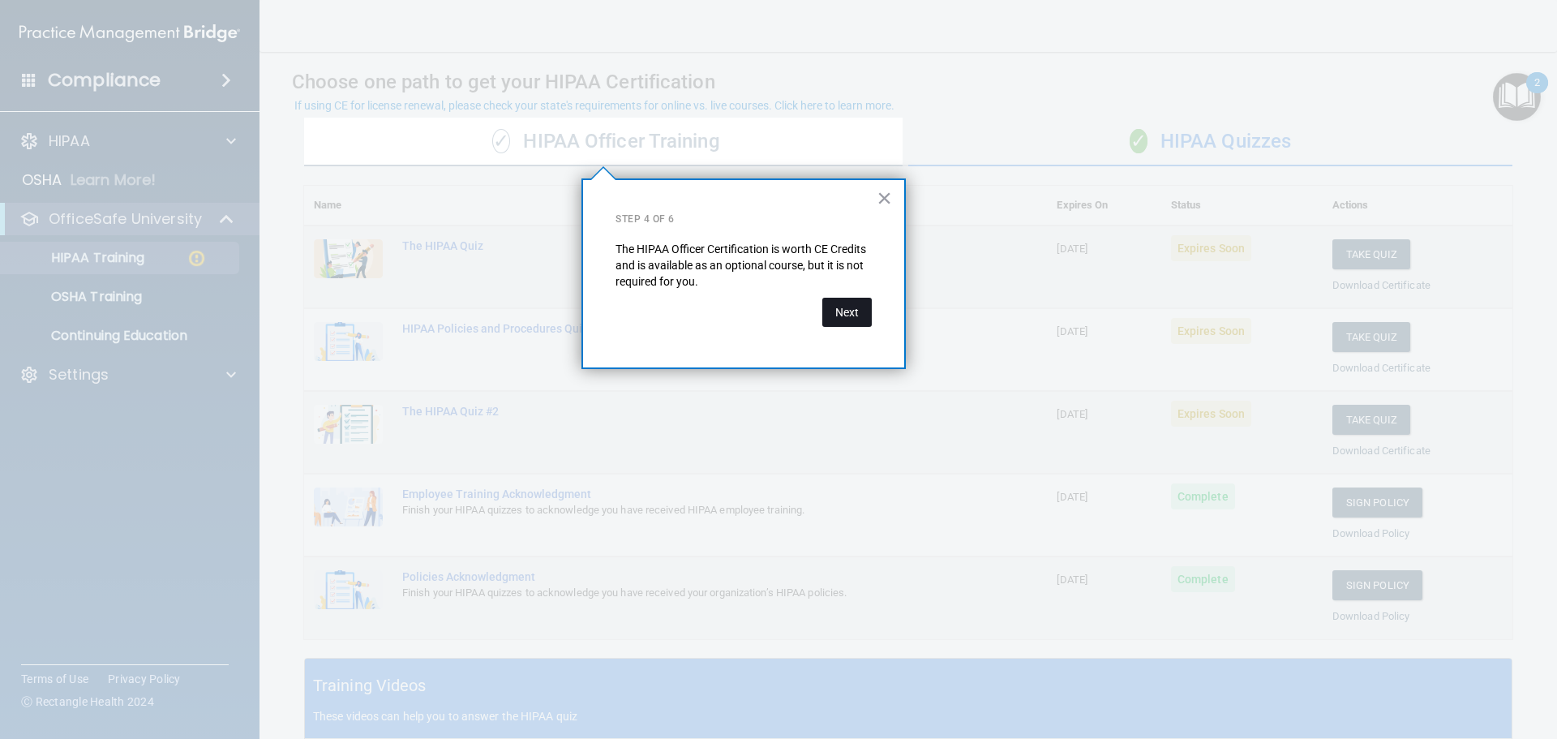
click at [843, 309] on button "Next" at bounding box center [846, 312] width 49 height 29
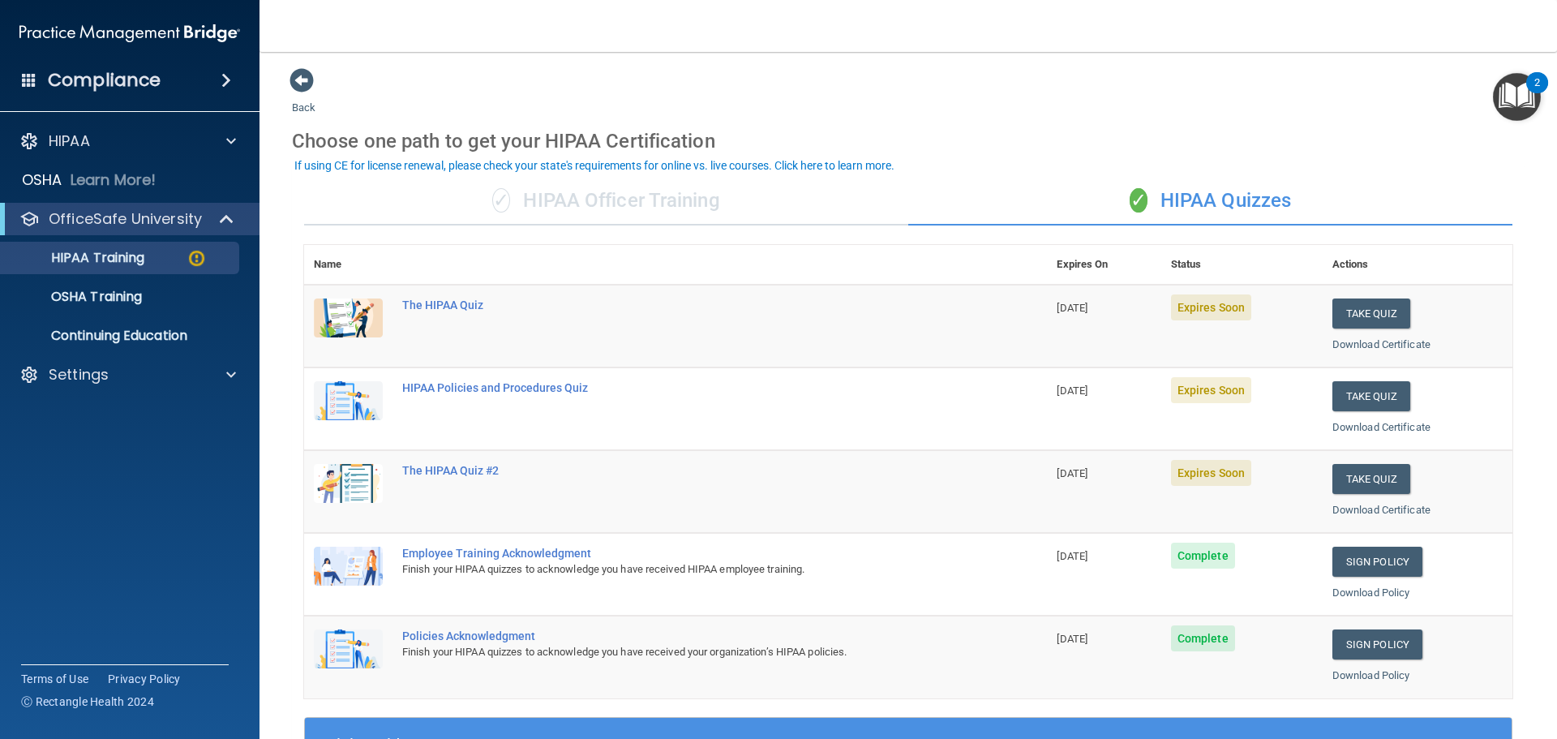
scroll to position [0, 0]
click at [464, 302] on div "The HIPAA Quiz" at bounding box center [683, 305] width 563 height 13
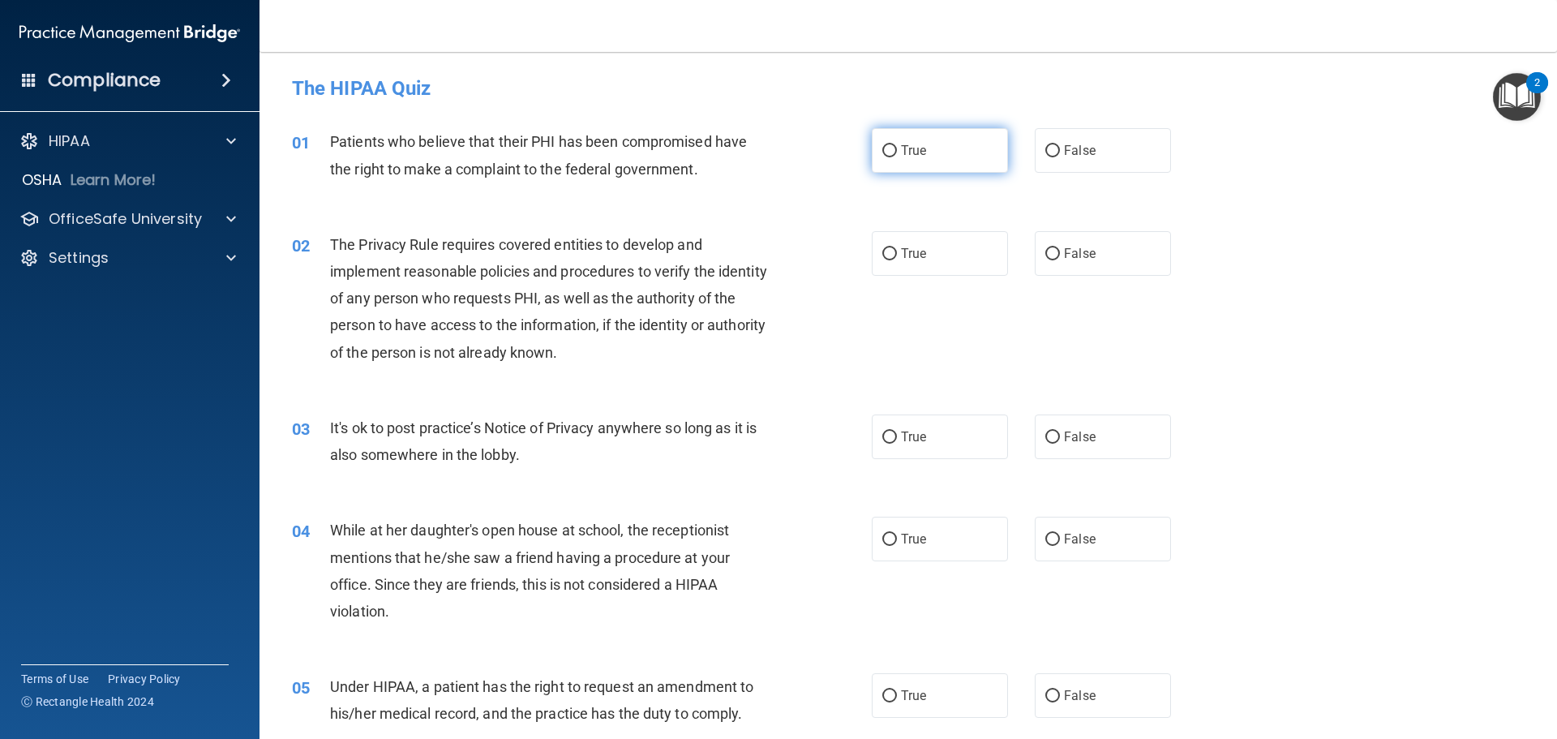
click at [888, 150] on input "True" at bounding box center [889, 151] width 15 height 12
radio input "true"
click at [887, 253] on input "True" at bounding box center [889, 254] width 15 height 12
radio input "true"
click at [1045, 435] on input "False" at bounding box center [1052, 437] width 15 height 12
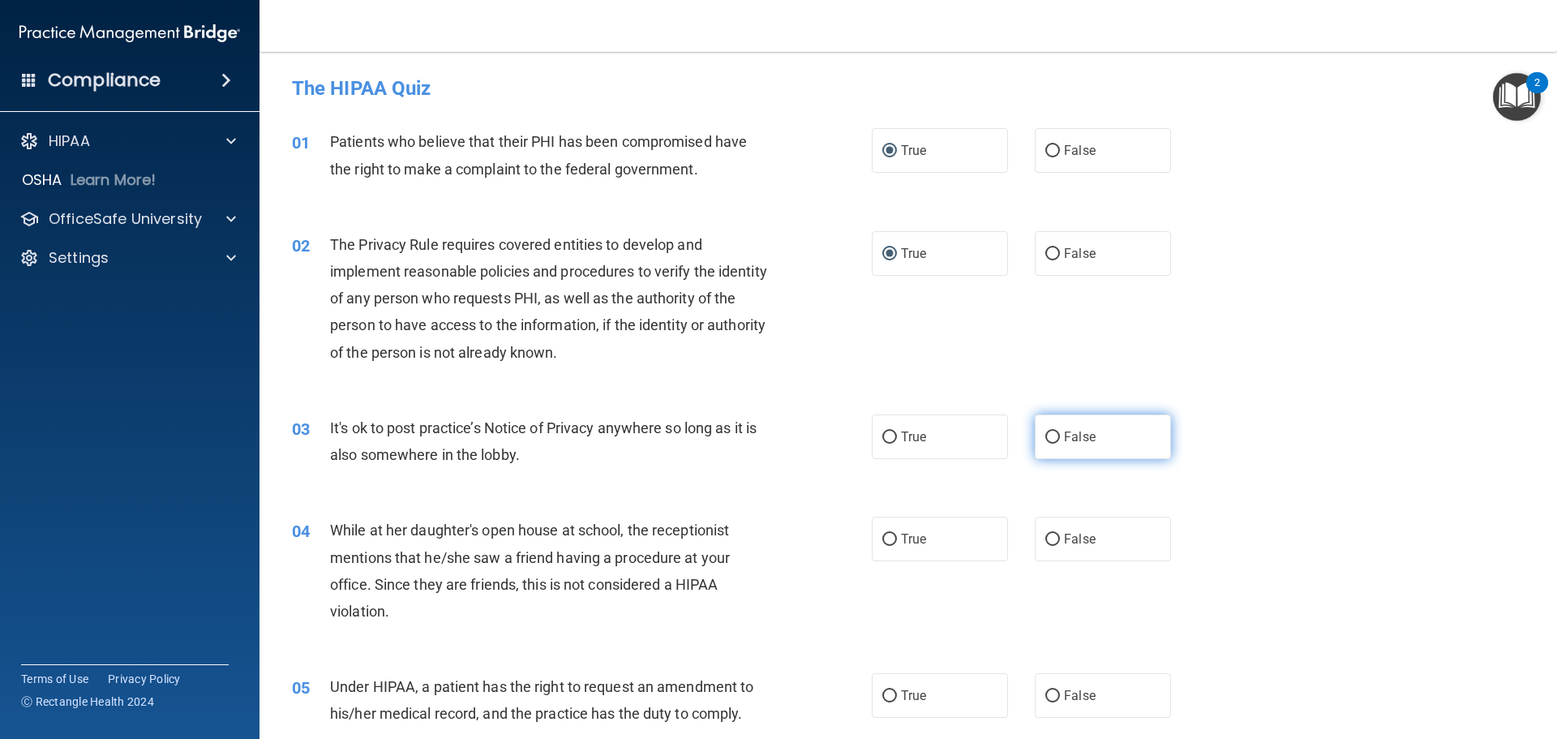
radio input "true"
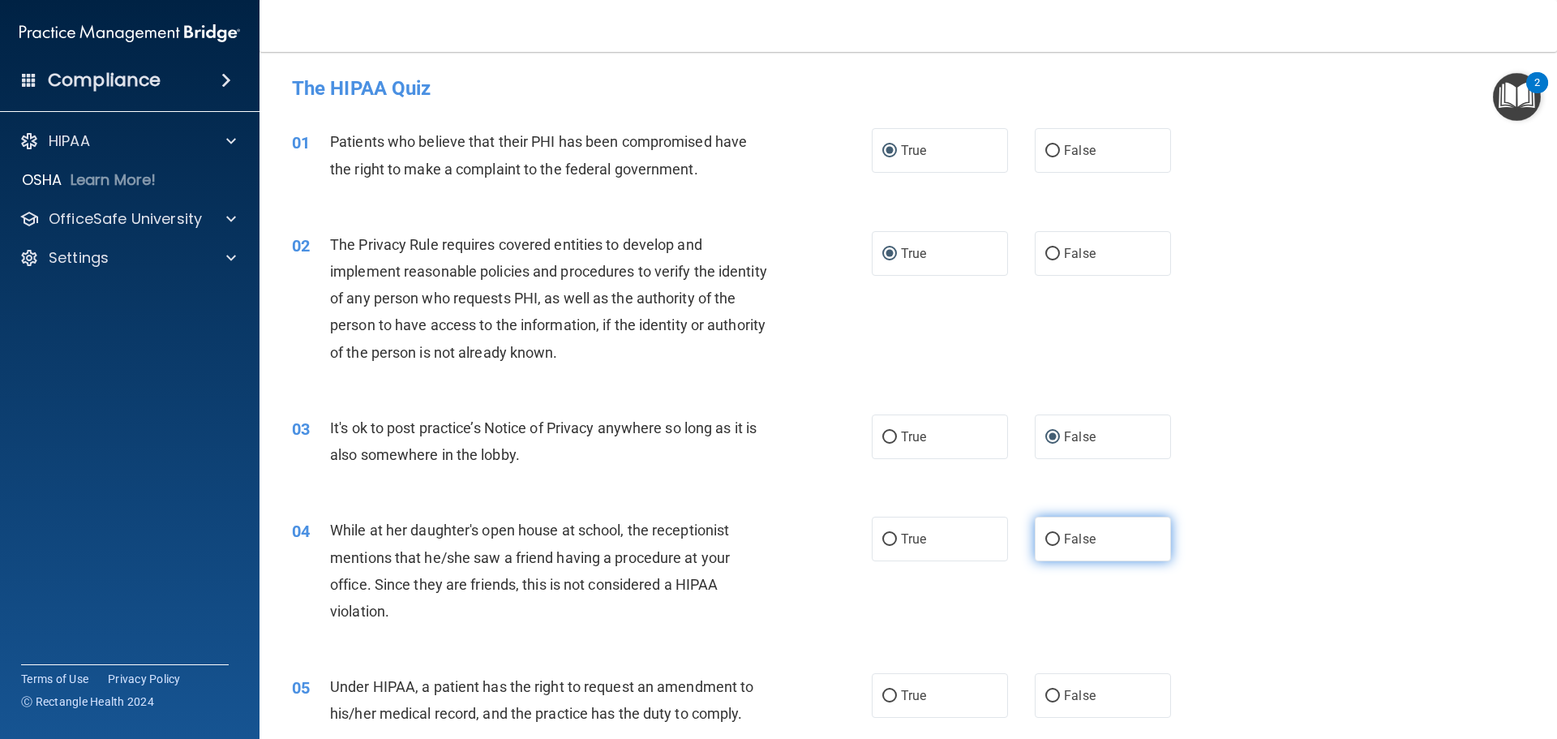
click at [1045, 541] on input "False" at bounding box center [1052, 539] width 15 height 12
radio input "true"
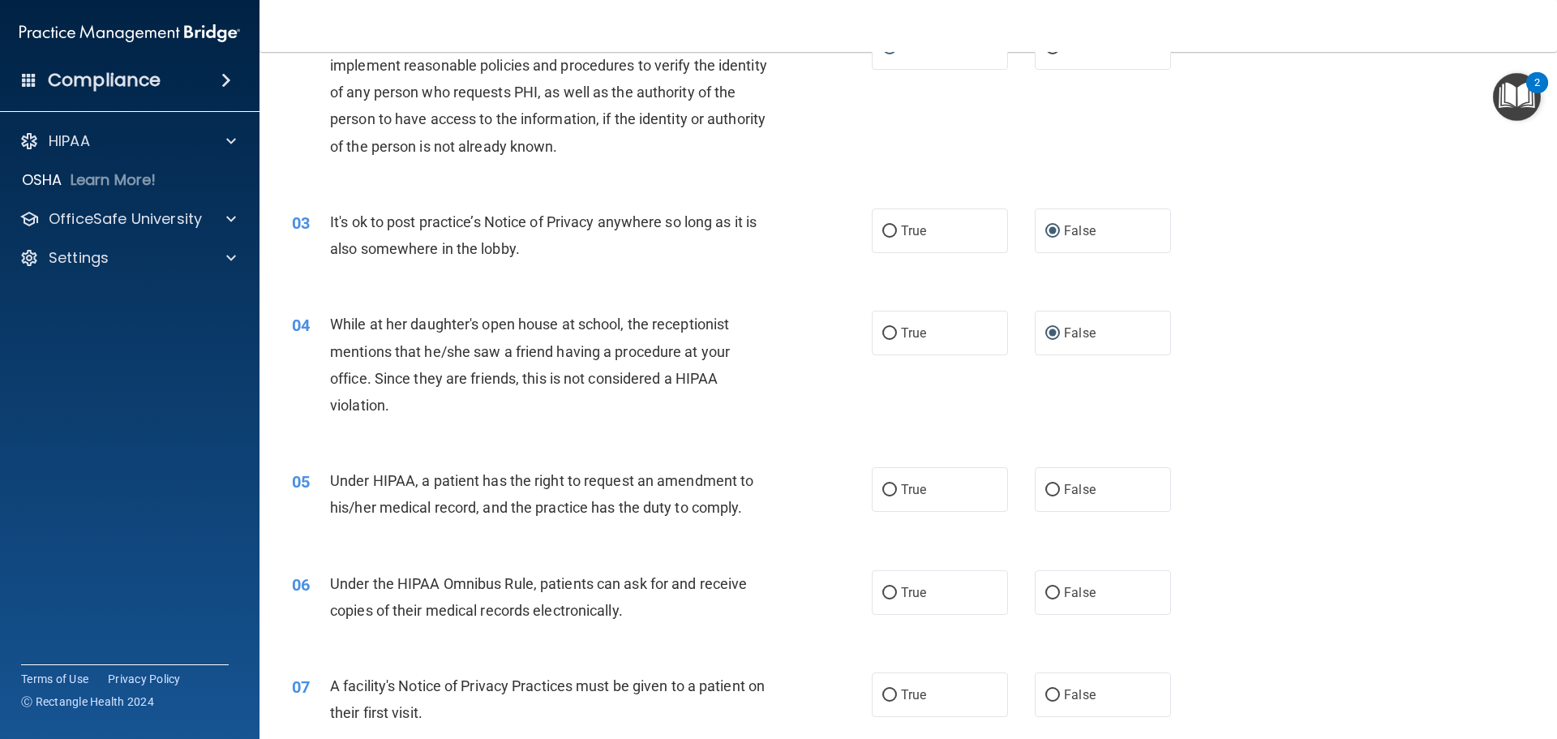
scroll to position [243, 0]
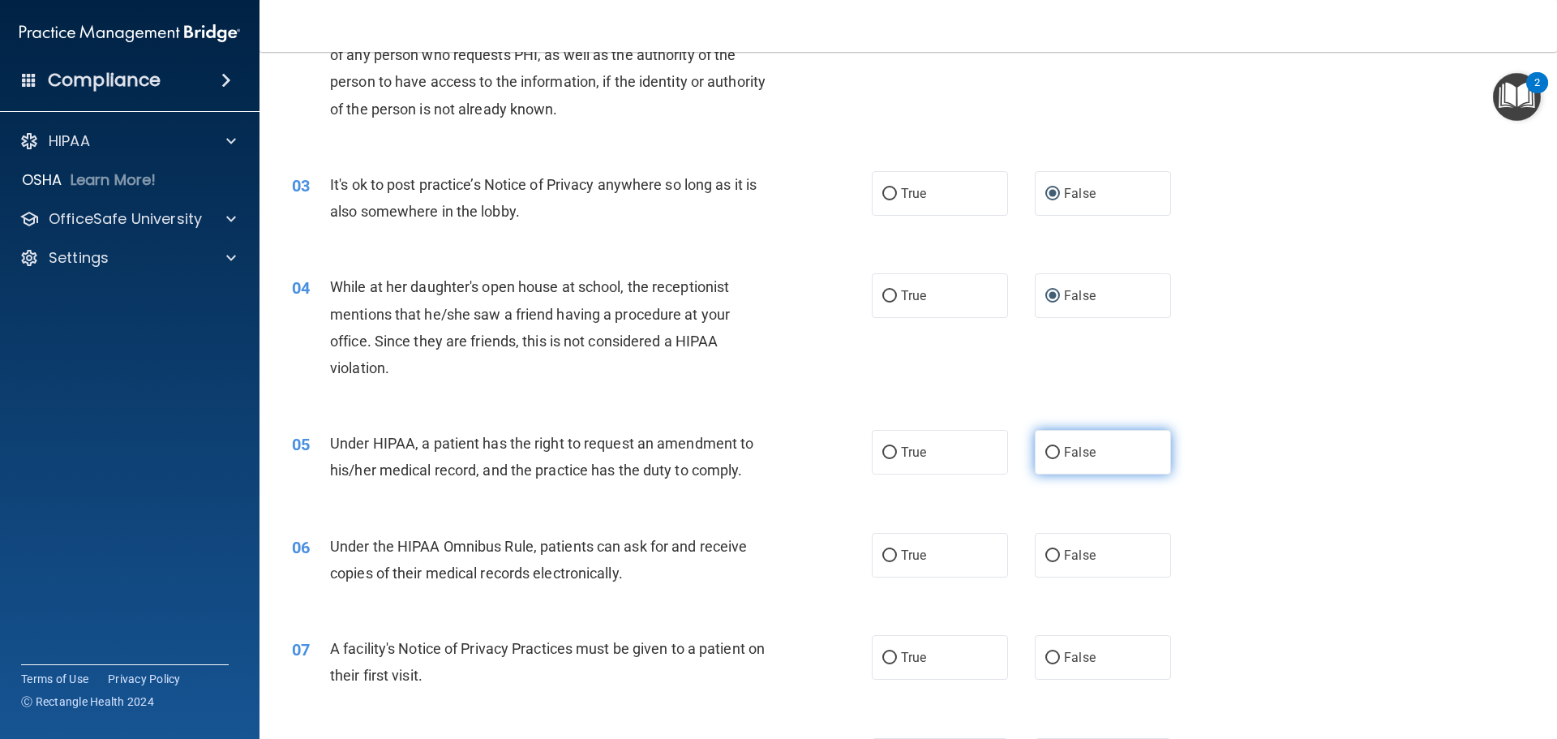
click at [1045, 459] on input "False" at bounding box center [1052, 453] width 15 height 12
radio input "true"
click at [891, 555] on label "True" at bounding box center [940, 555] width 136 height 45
click at [891, 555] on input "True" at bounding box center [889, 556] width 15 height 12
radio input "true"
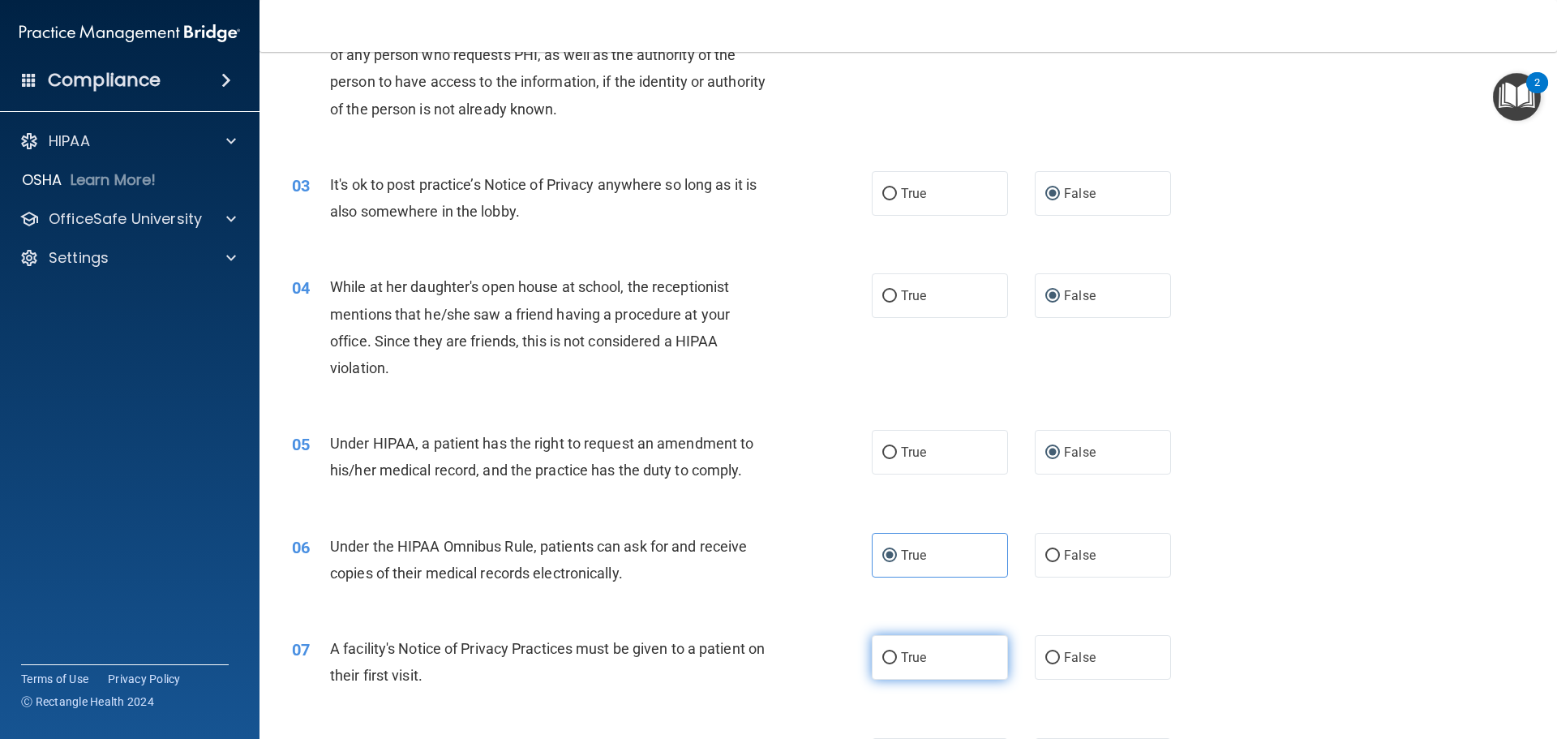
click at [882, 659] on input "True" at bounding box center [889, 658] width 15 height 12
radio input "true"
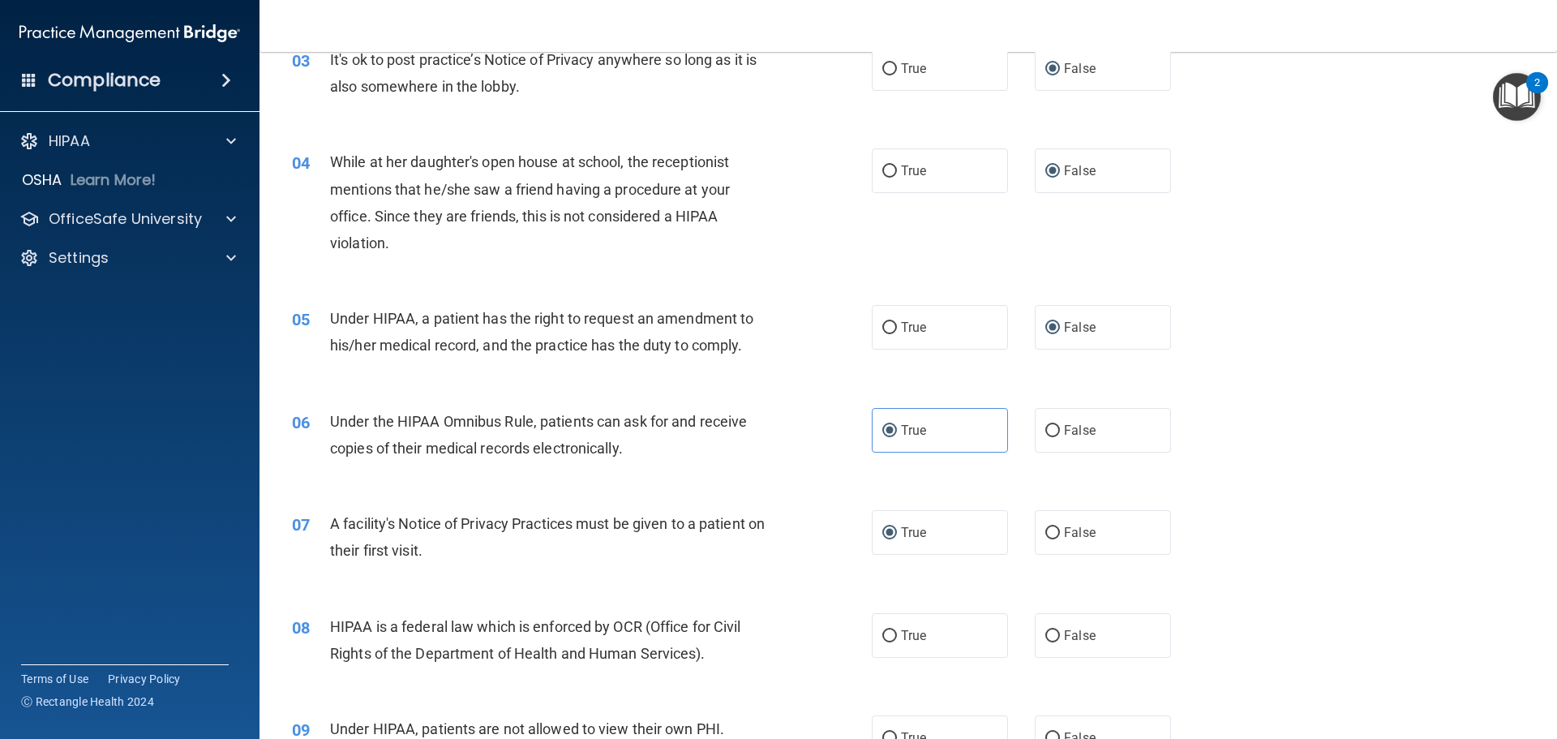
scroll to position [405, 0]
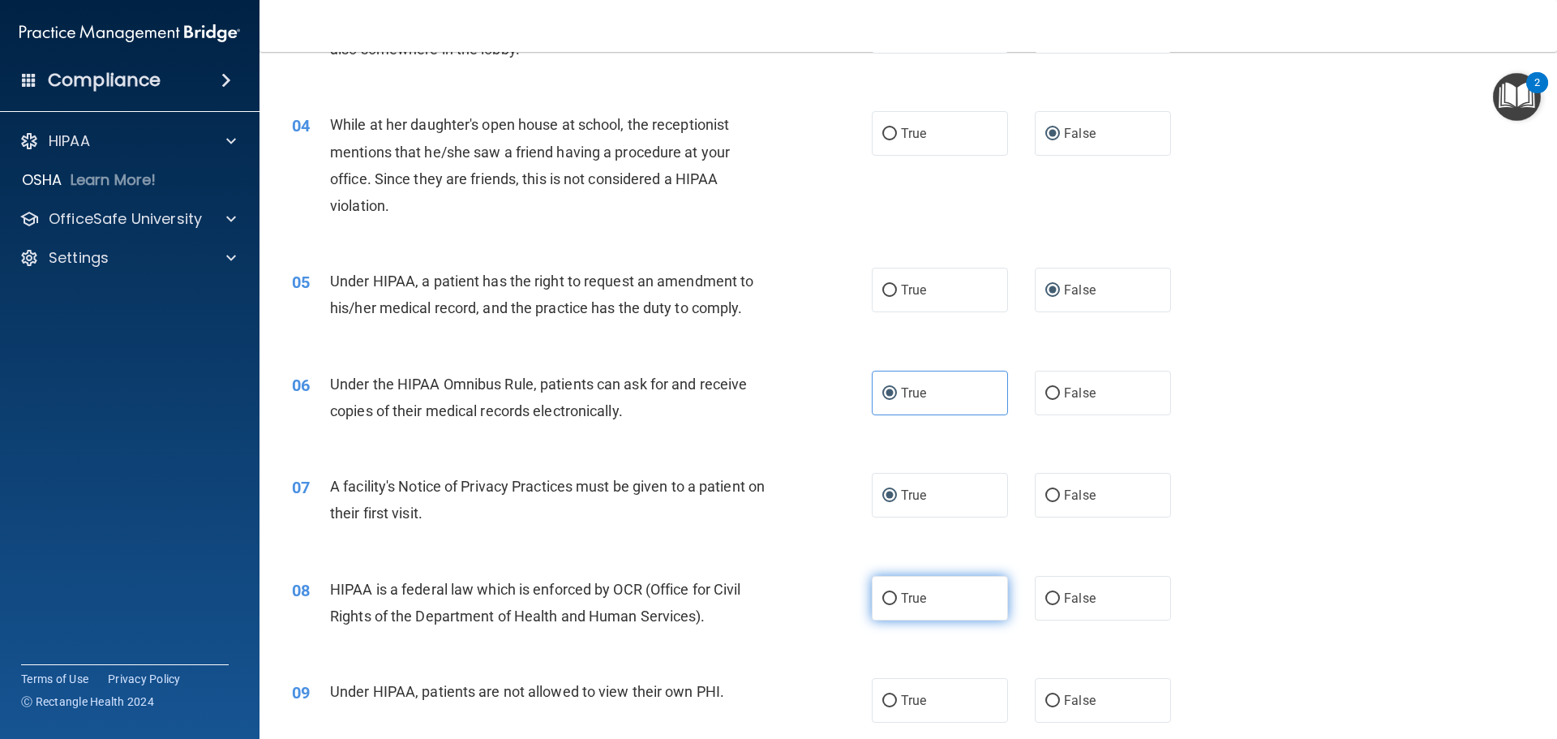
click at [894, 607] on label "True" at bounding box center [940, 598] width 136 height 45
click at [894, 605] on input "True" at bounding box center [889, 599] width 15 height 12
radio input "true"
click at [1051, 703] on input "False" at bounding box center [1052, 701] width 15 height 12
radio input "true"
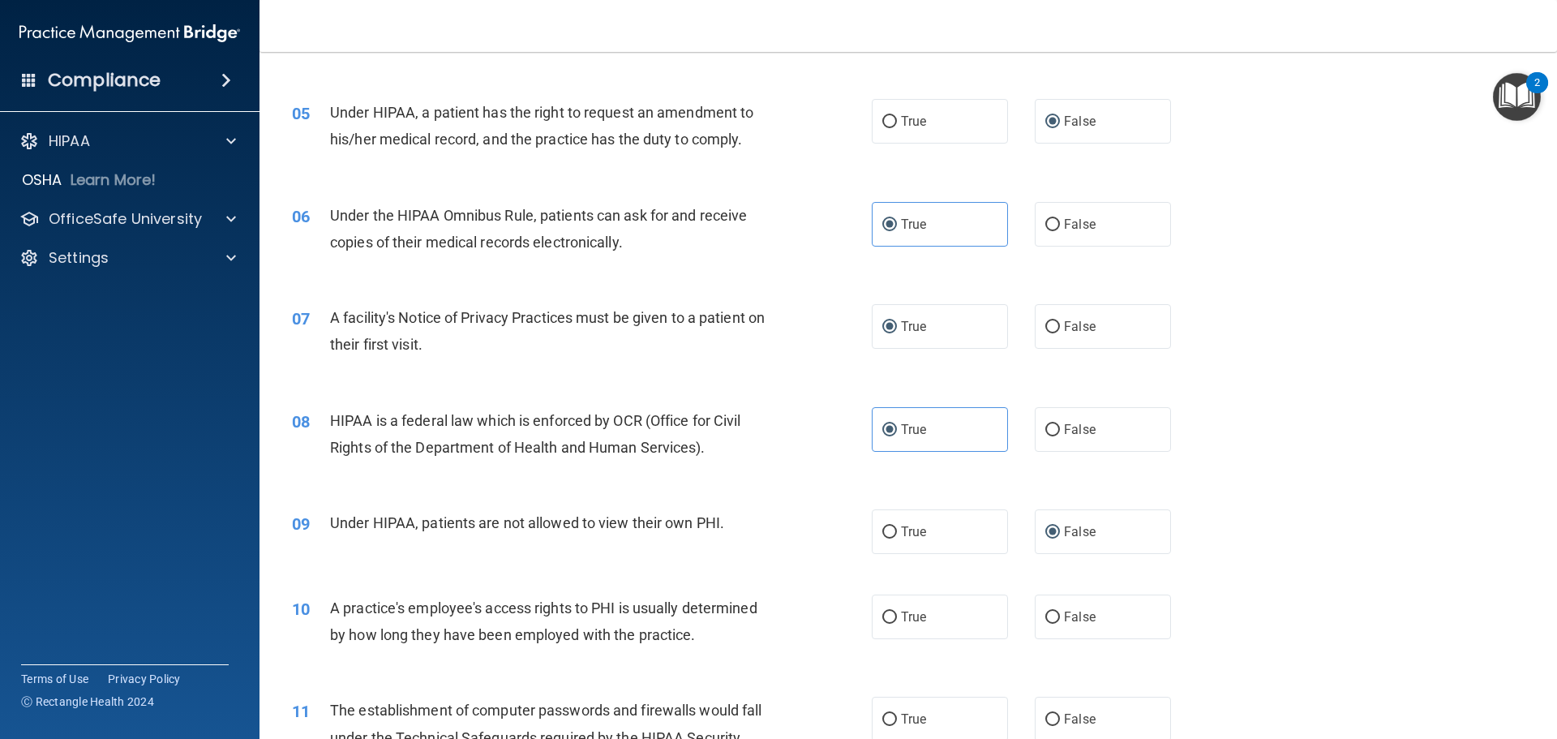
scroll to position [649, 0]
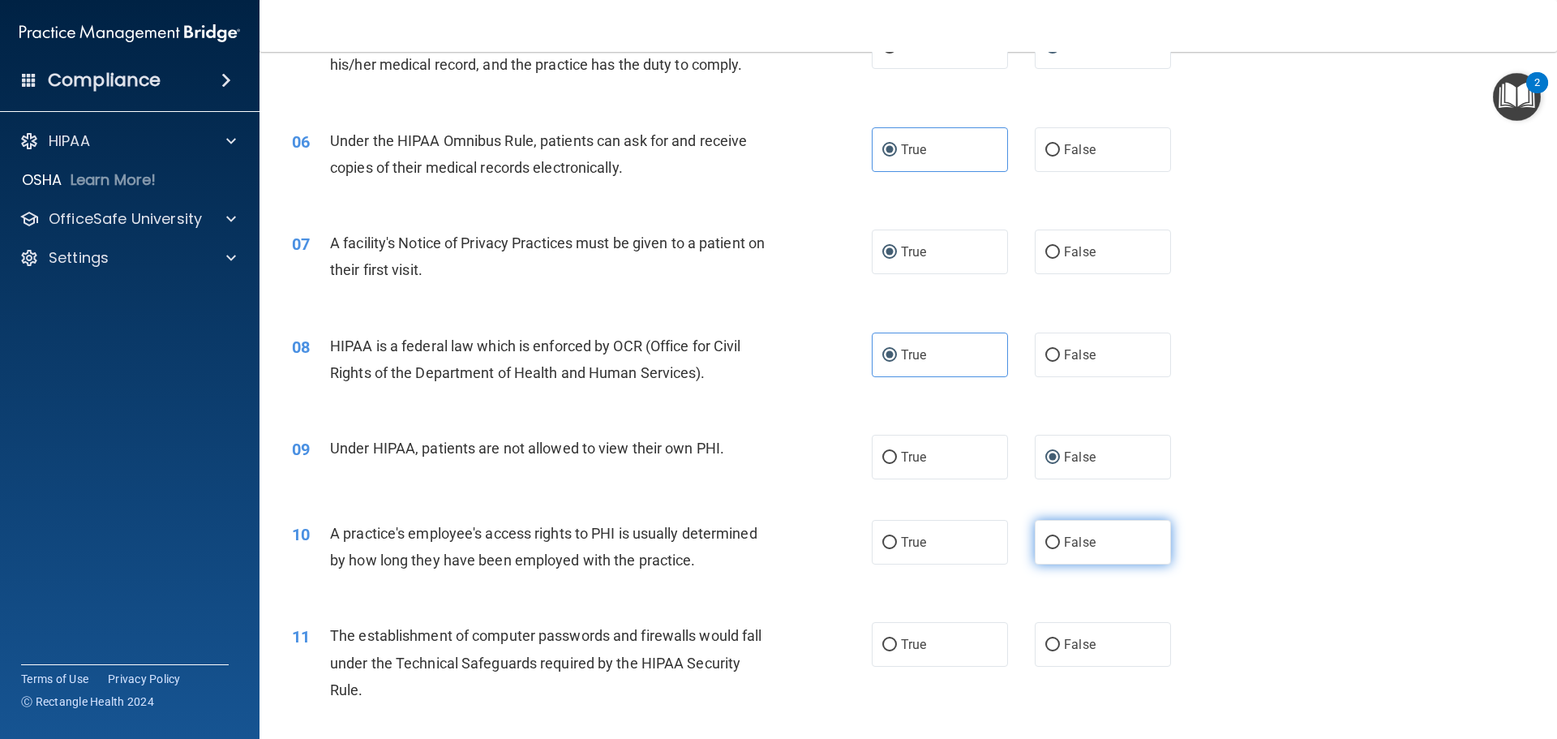
click at [1051, 546] on input "False" at bounding box center [1052, 543] width 15 height 12
radio input "true"
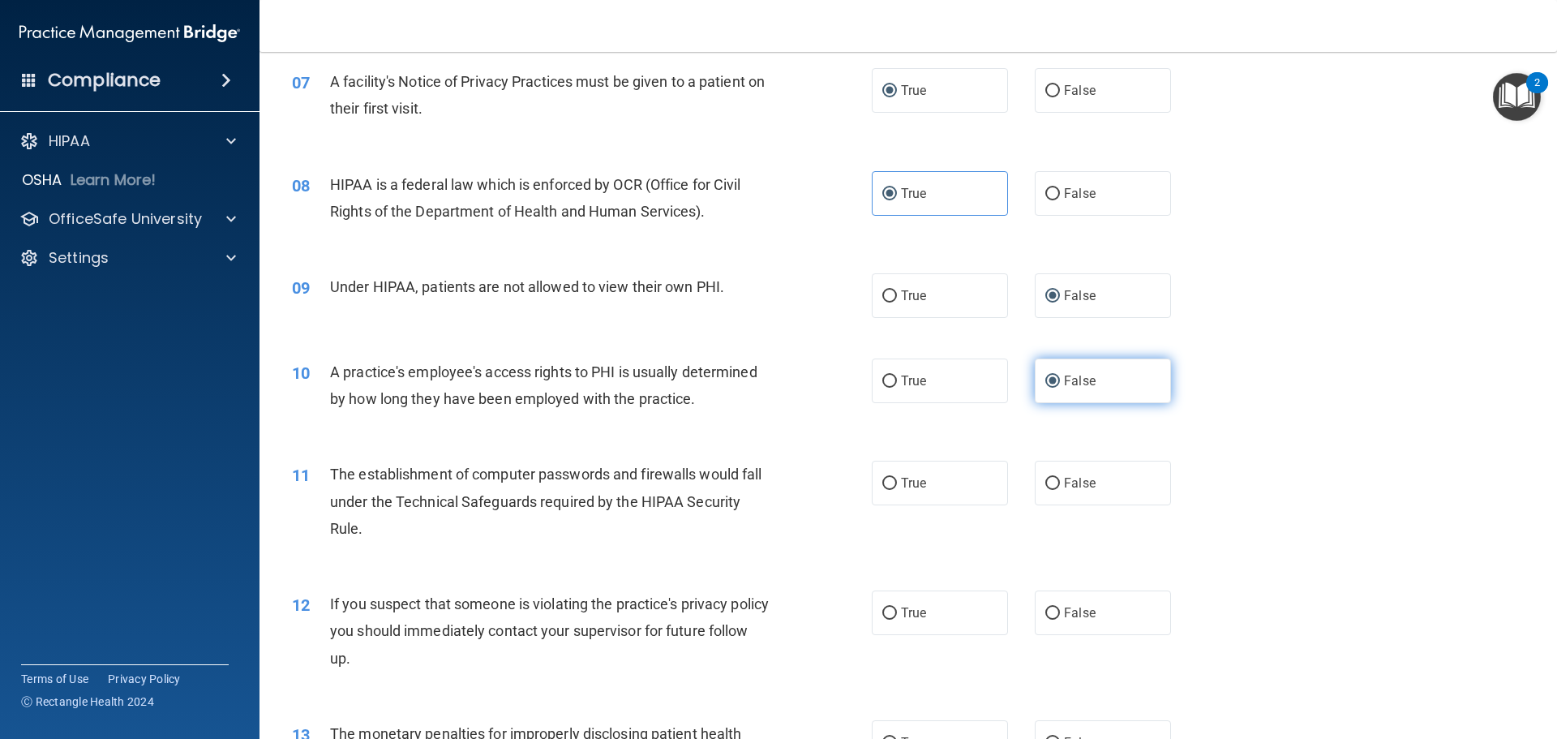
scroll to position [811, 0]
click at [888, 491] on label "True" at bounding box center [940, 482] width 136 height 45
click at [888, 489] on input "True" at bounding box center [889, 483] width 15 height 12
radio input "true"
drag, startPoint x: 880, startPoint y: 615, endPoint x: 1052, endPoint y: 618, distance: 172.7
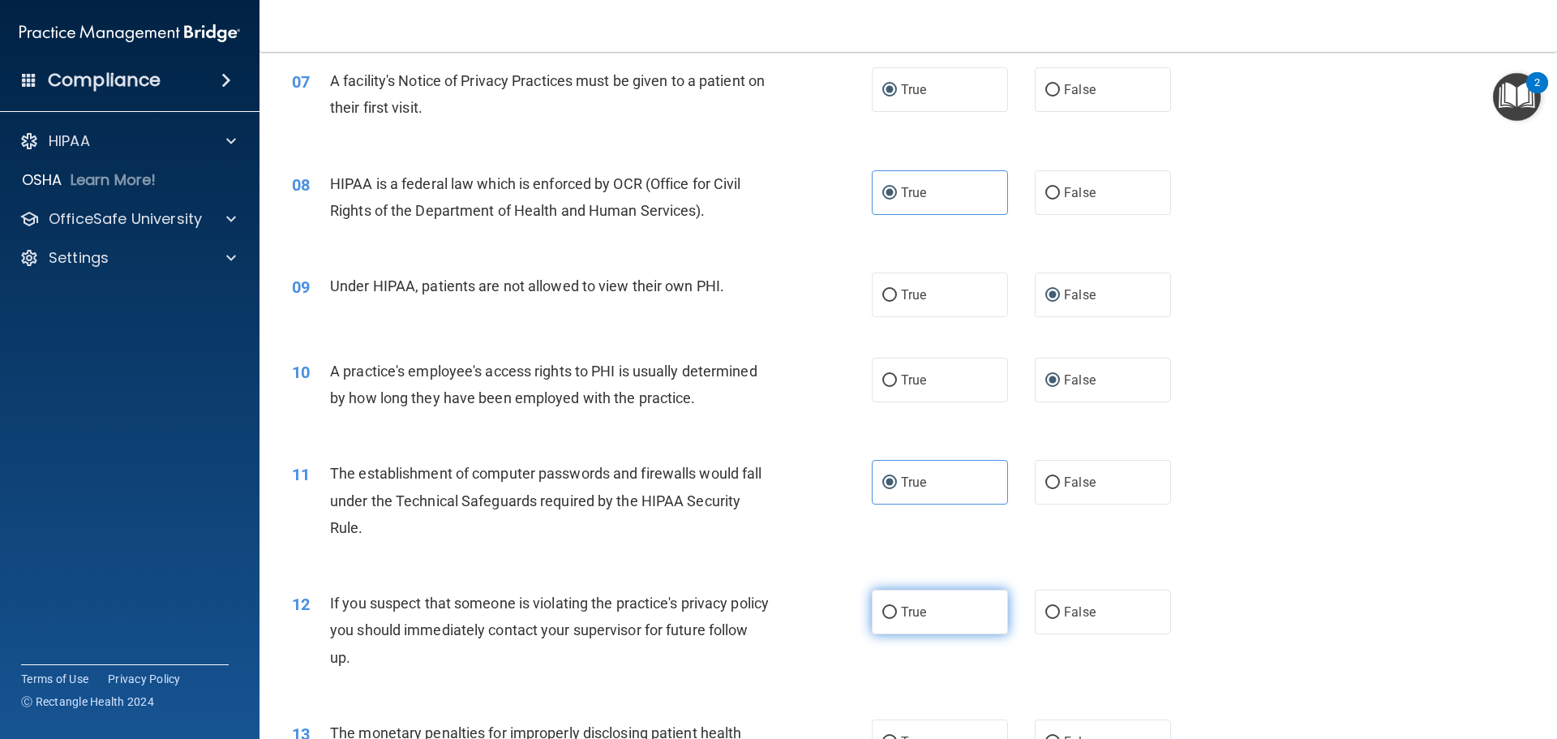
click at [882, 614] on input "True" at bounding box center [889, 612] width 15 height 12
radio input "true"
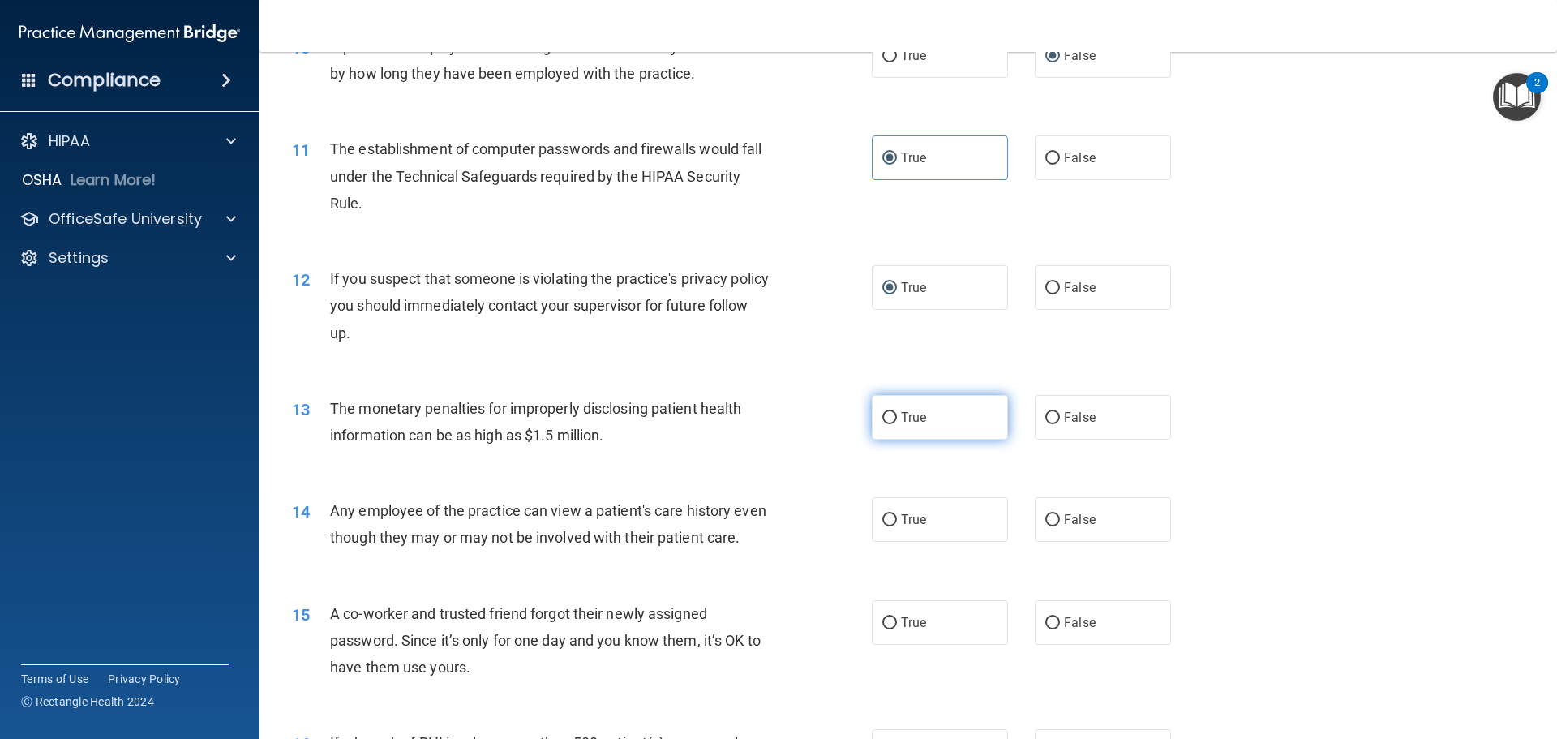
click at [884, 418] on input "True" at bounding box center [889, 418] width 15 height 12
radio input "true"
click at [1045, 518] on input "False" at bounding box center [1052, 520] width 15 height 12
radio input "true"
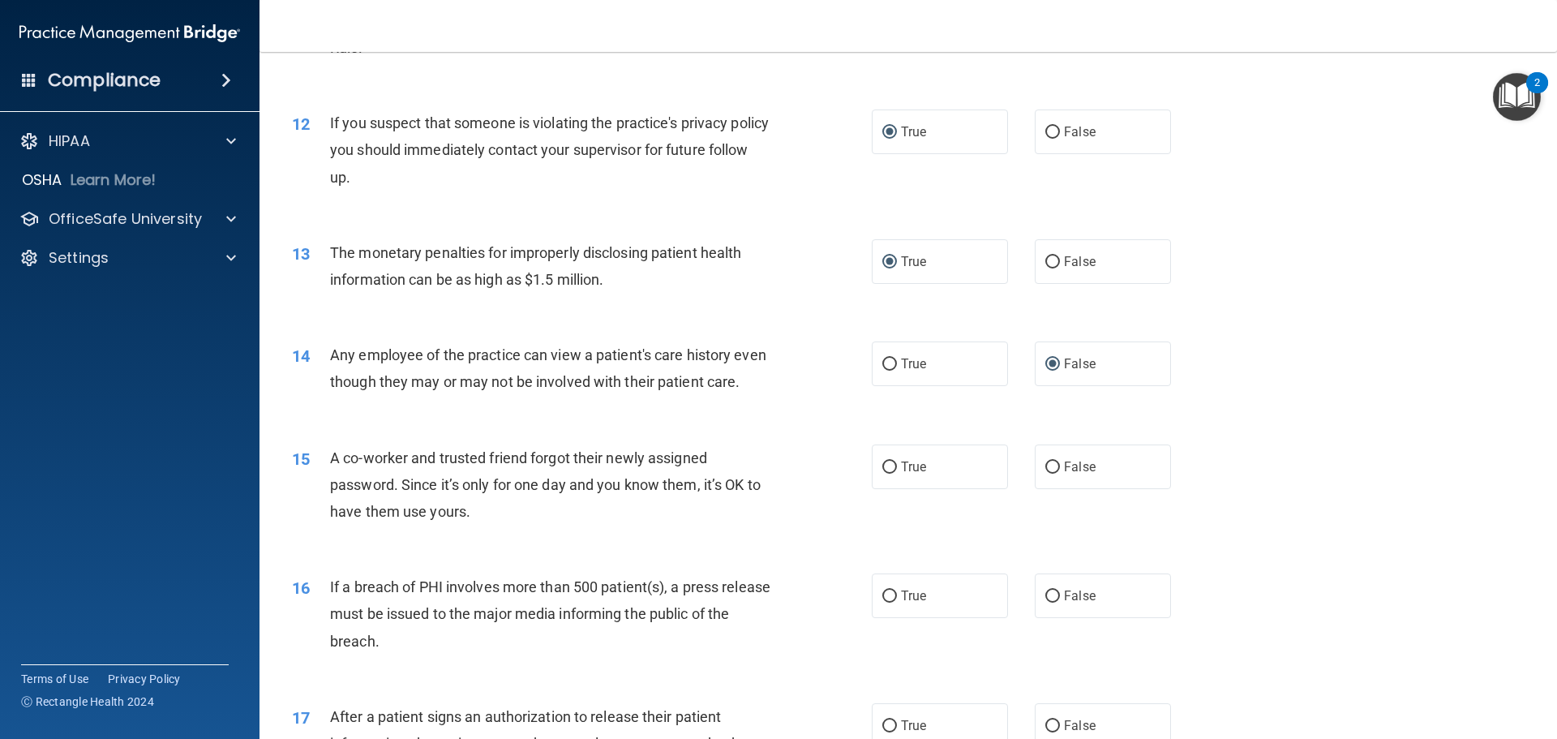
scroll to position [1297, 0]
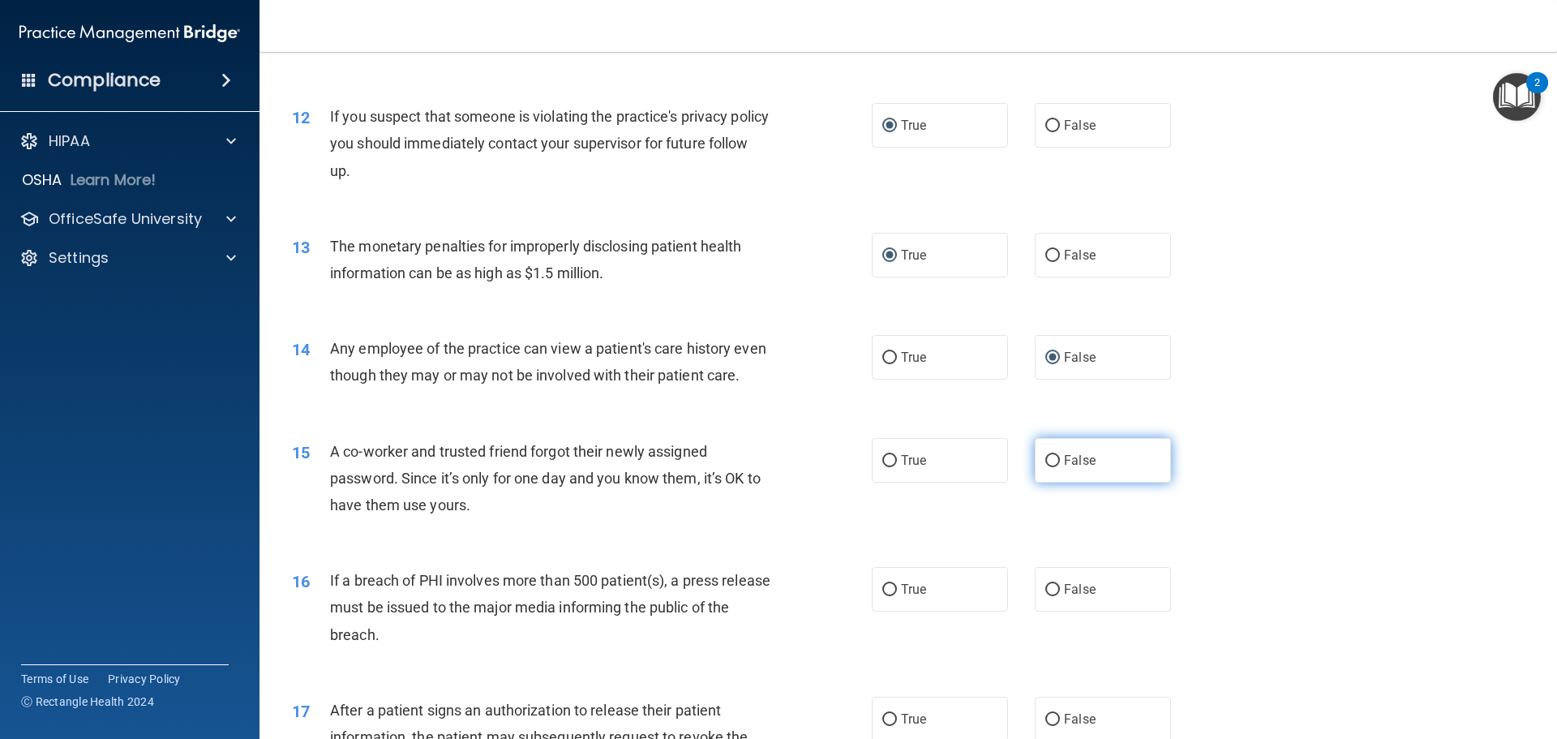
click at [1045, 467] on input "False" at bounding box center [1052, 461] width 15 height 12
radio input "true"
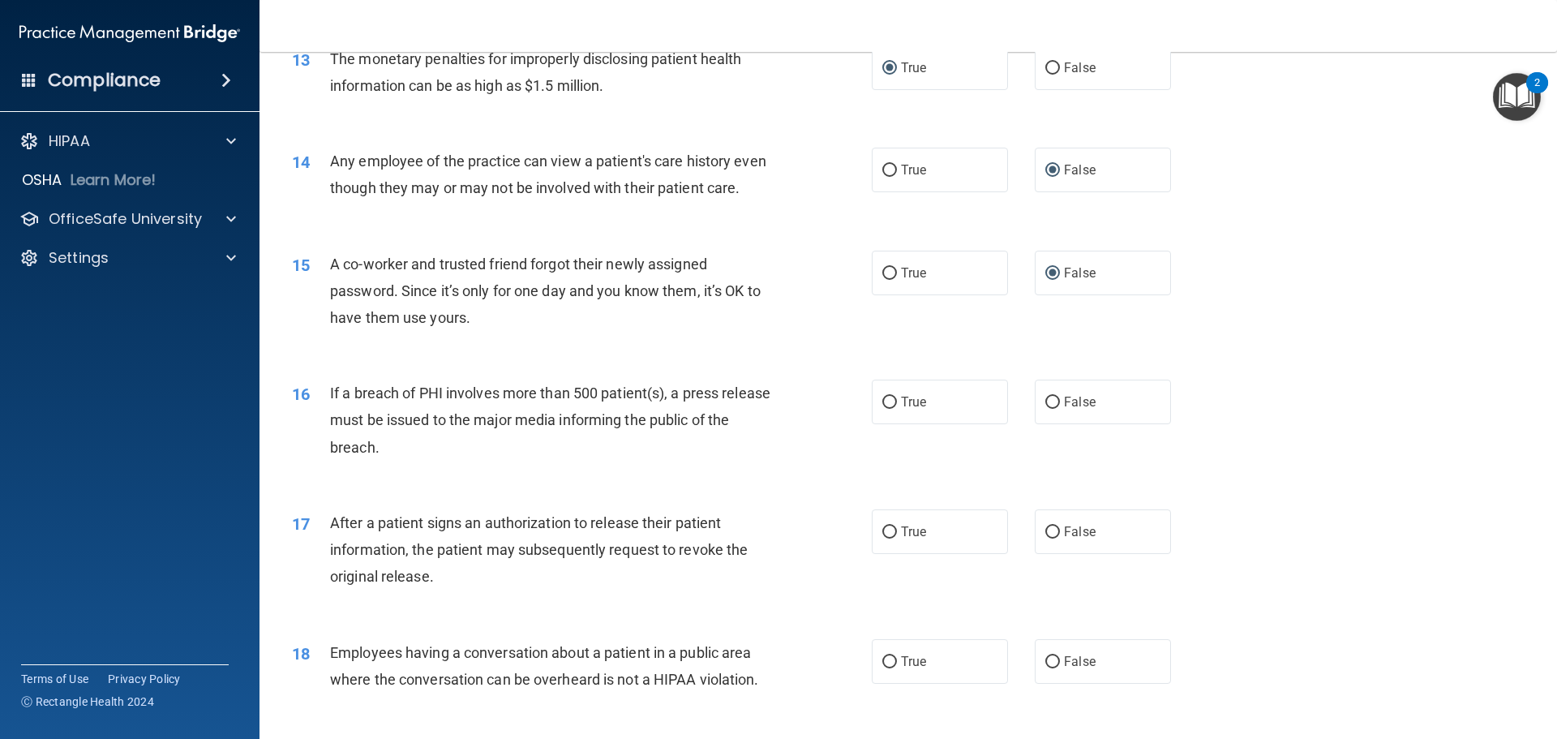
scroll to position [1540, 0]
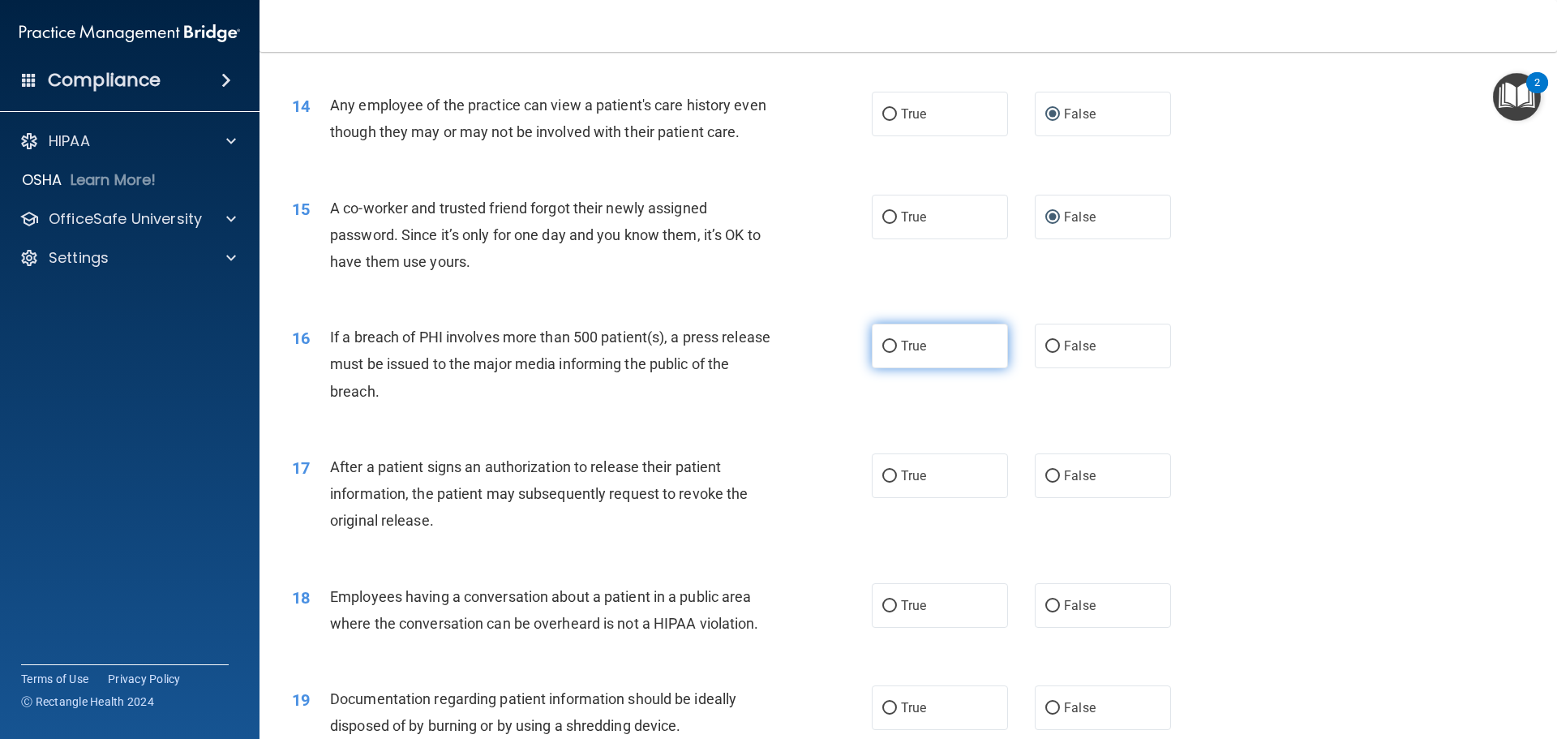
click at [885, 353] on input "True" at bounding box center [889, 346] width 15 height 12
radio input "true"
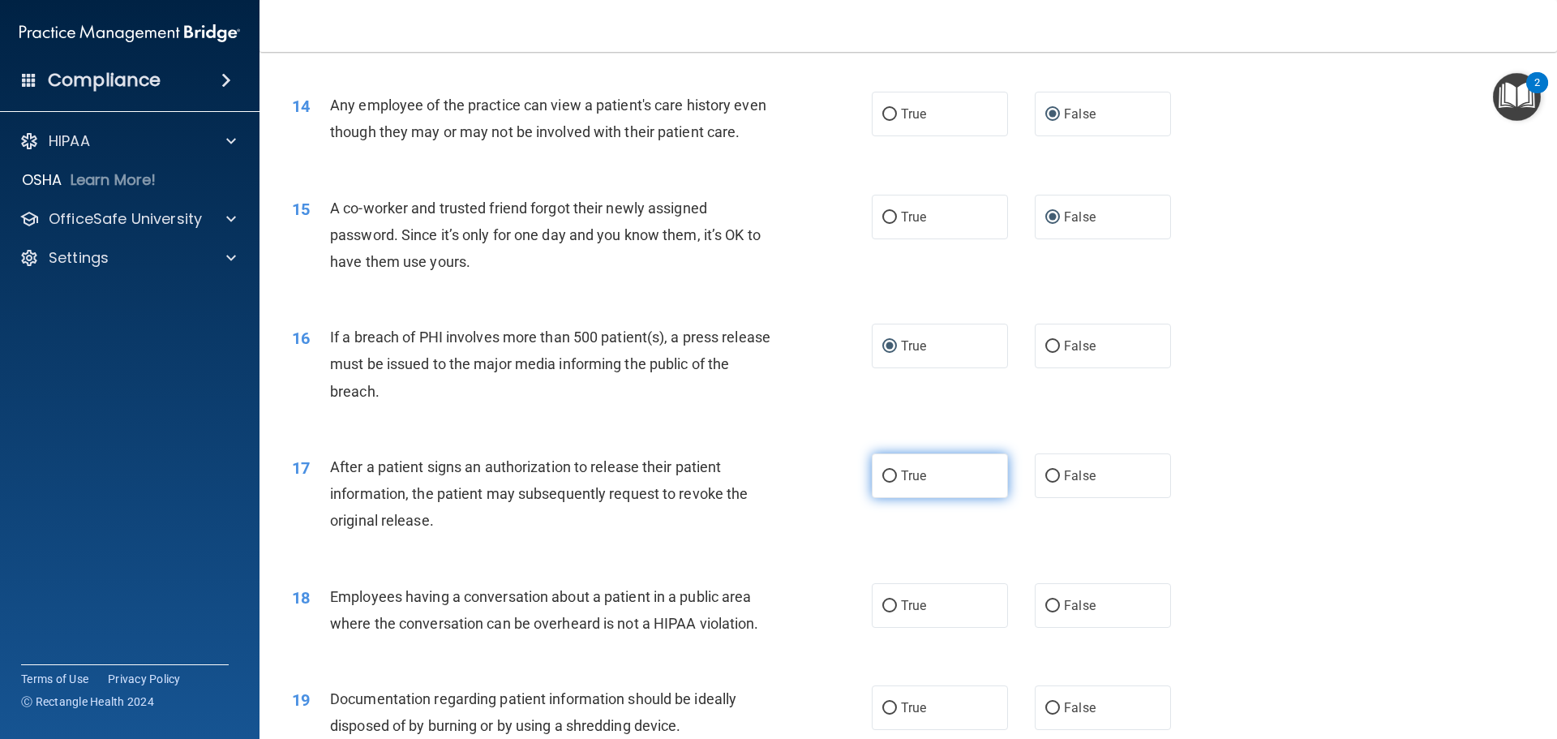
click at [882, 482] on input "True" at bounding box center [889, 476] width 15 height 12
radio input "true"
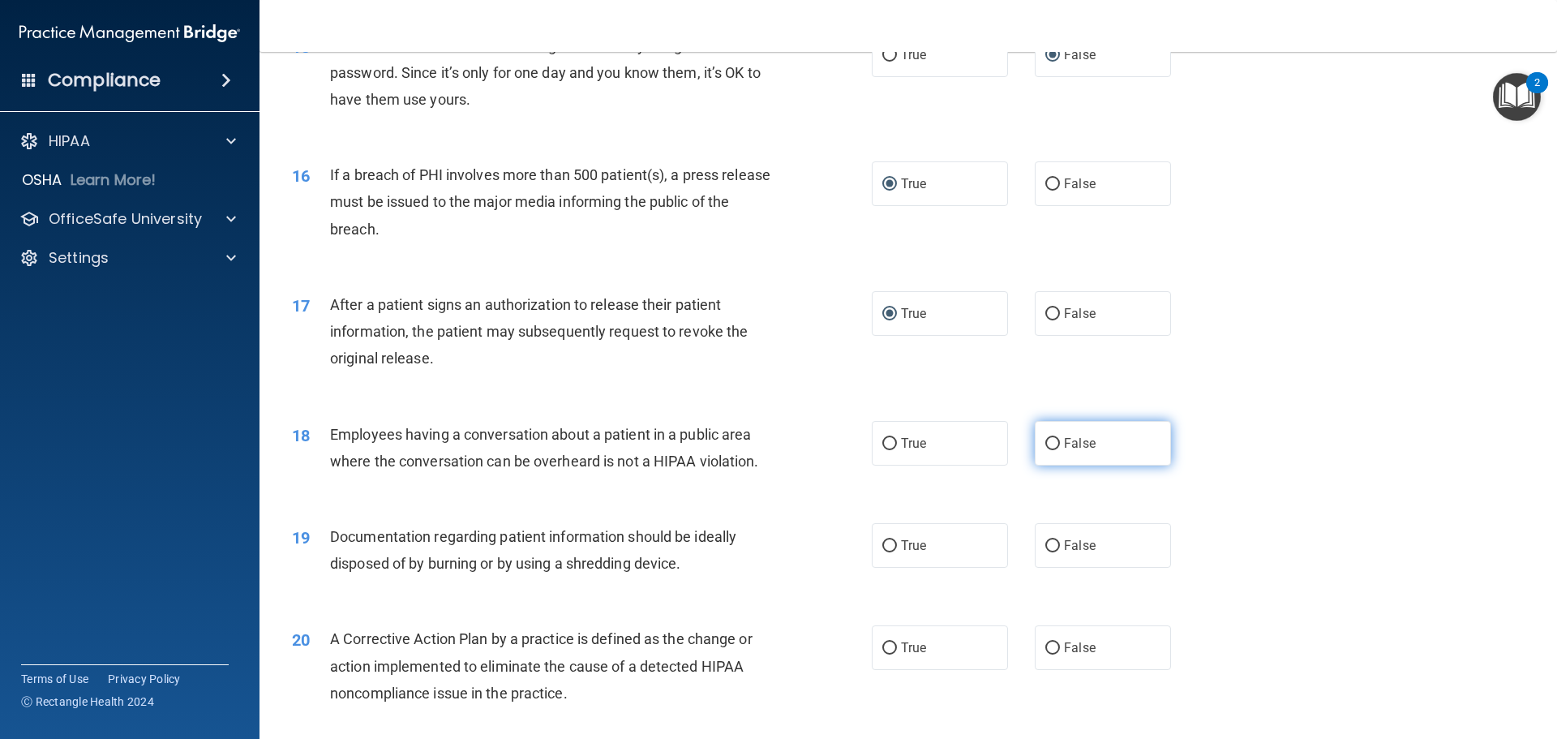
click at [1046, 450] on input "False" at bounding box center [1052, 444] width 15 height 12
radio input "true"
click at [888, 552] on input "True" at bounding box center [889, 546] width 15 height 12
radio input "true"
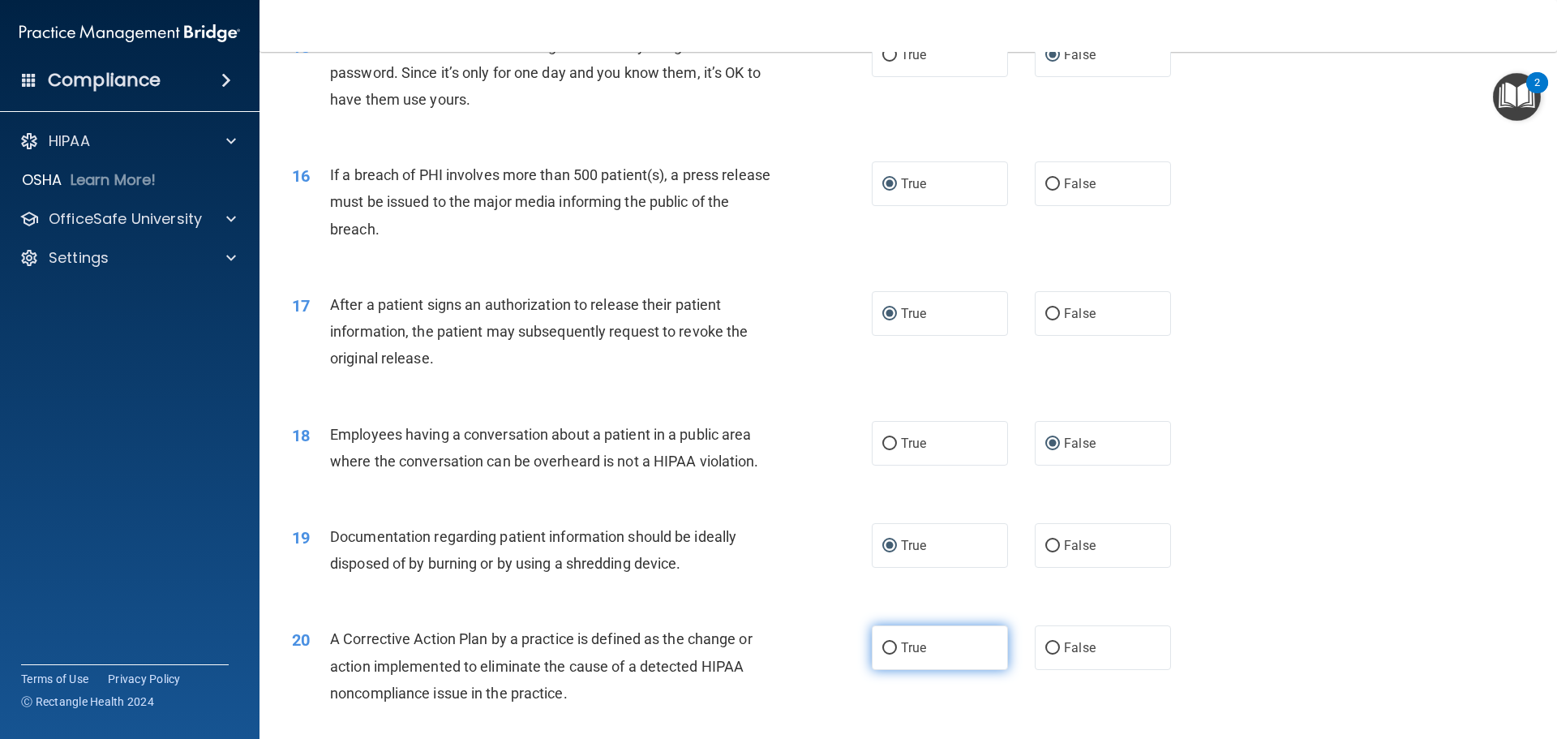
click at [885, 654] on input "True" at bounding box center [889, 648] width 15 height 12
radio input "true"
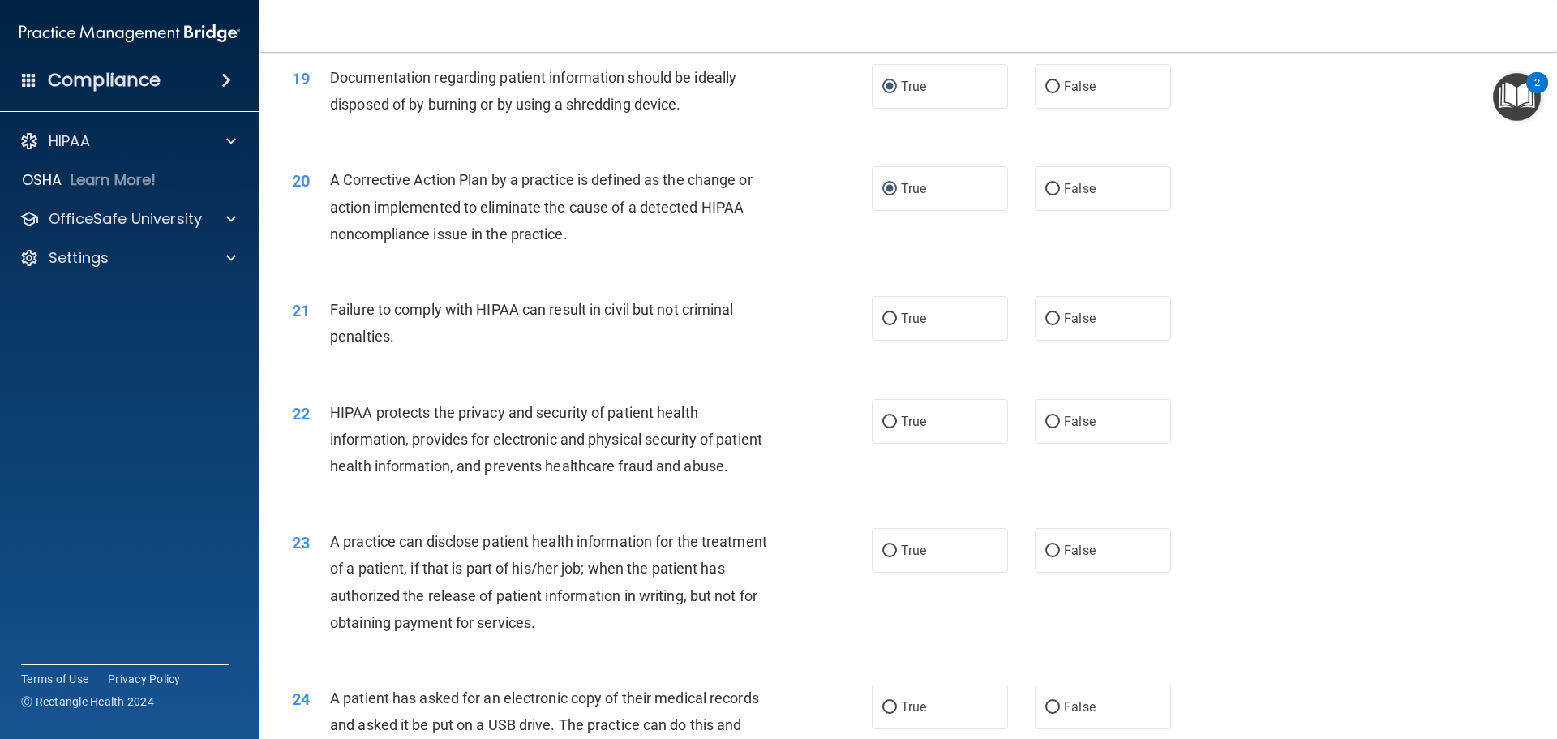
scroll to position [2189, 0]
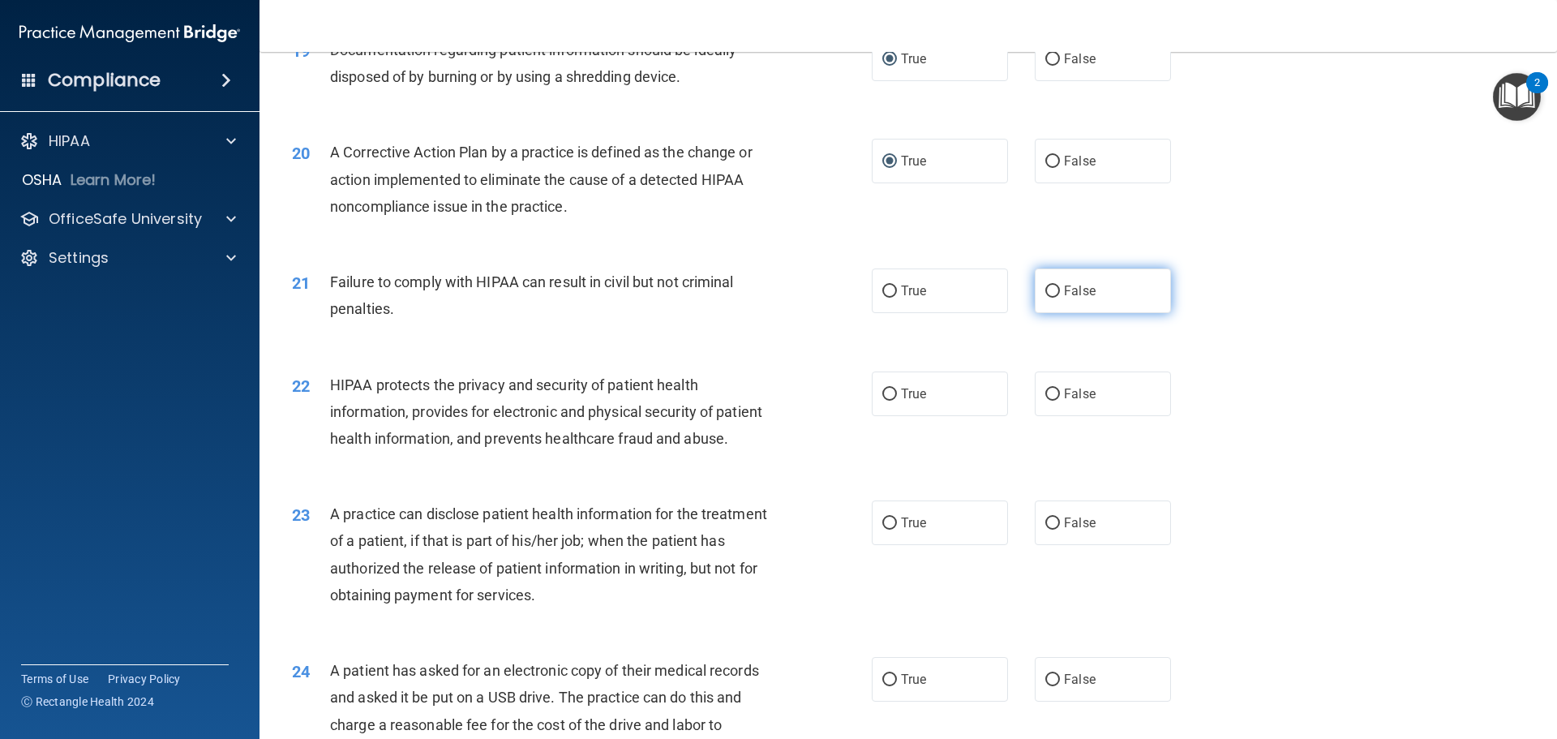
click at [1045, 298] on input "False" at bounding box center [1052, 291] width 15 height 12
radio input "true"
click at [887, 400] on input "True" at bounding box center [889, 394] width 15 height 12
radio input "true"
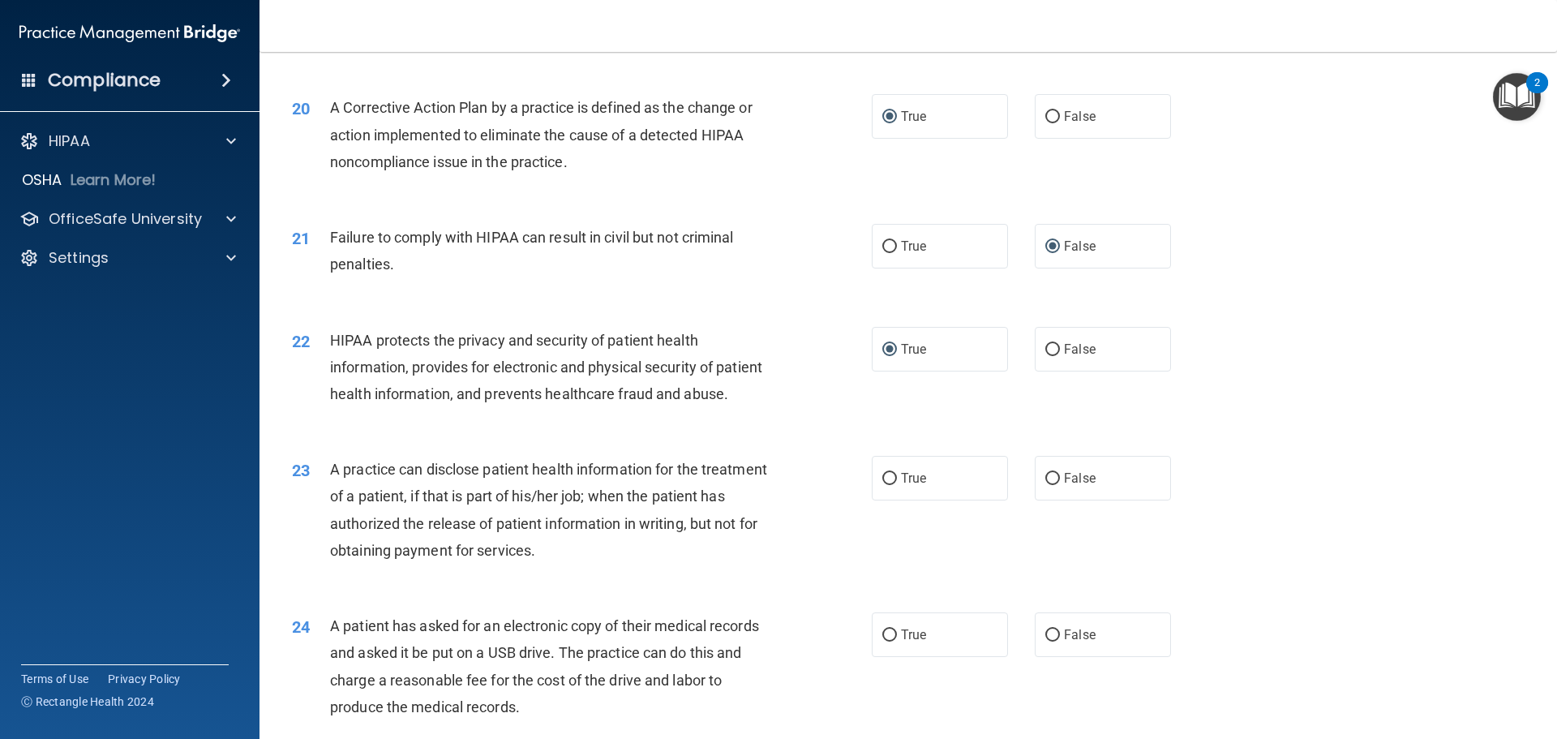
scroll to position [2270, 0]
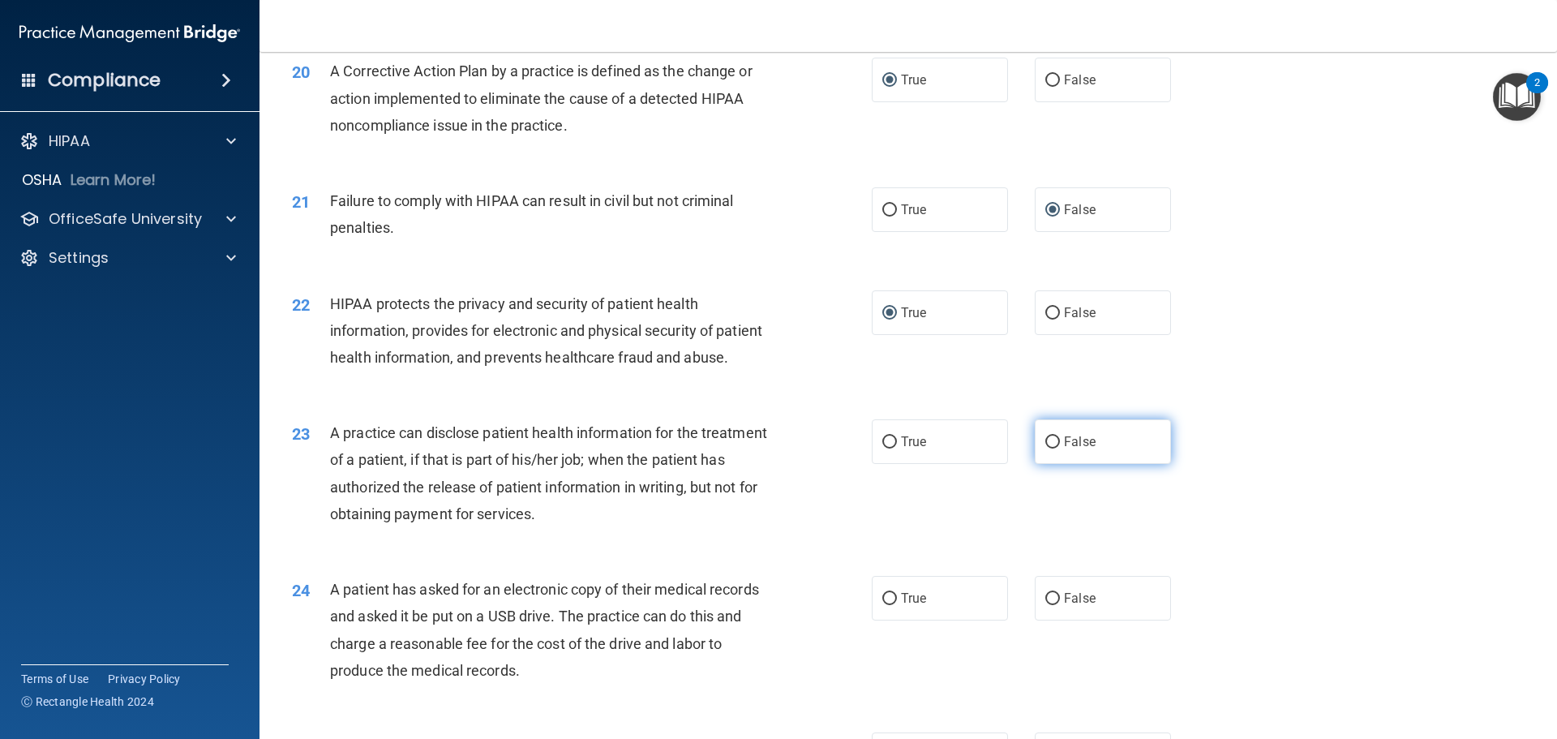
click at [1049, 448] on input "False" at bounding box center [1052, 442] width 15 height 12
radio input "true"
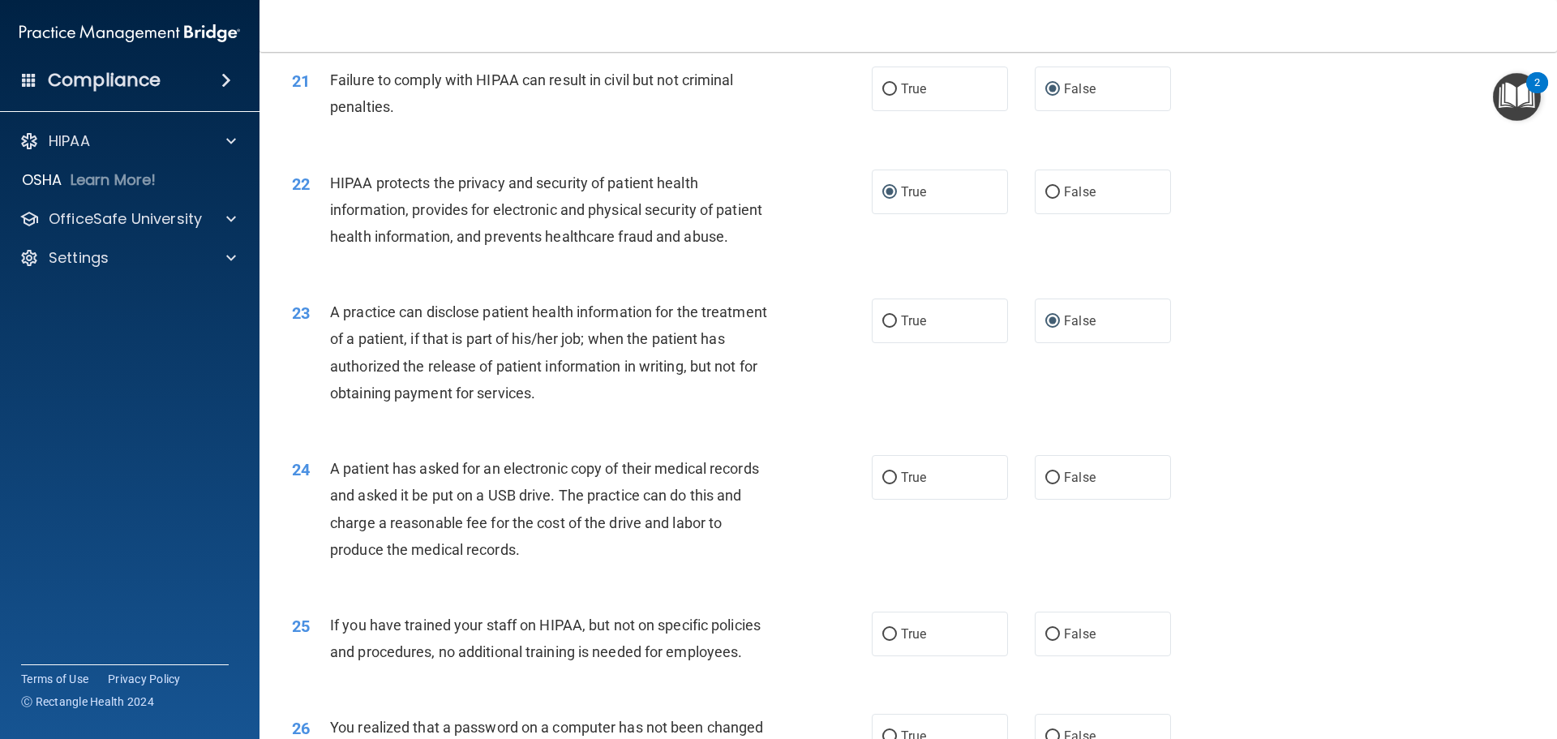
scroll to position [2432, 0]
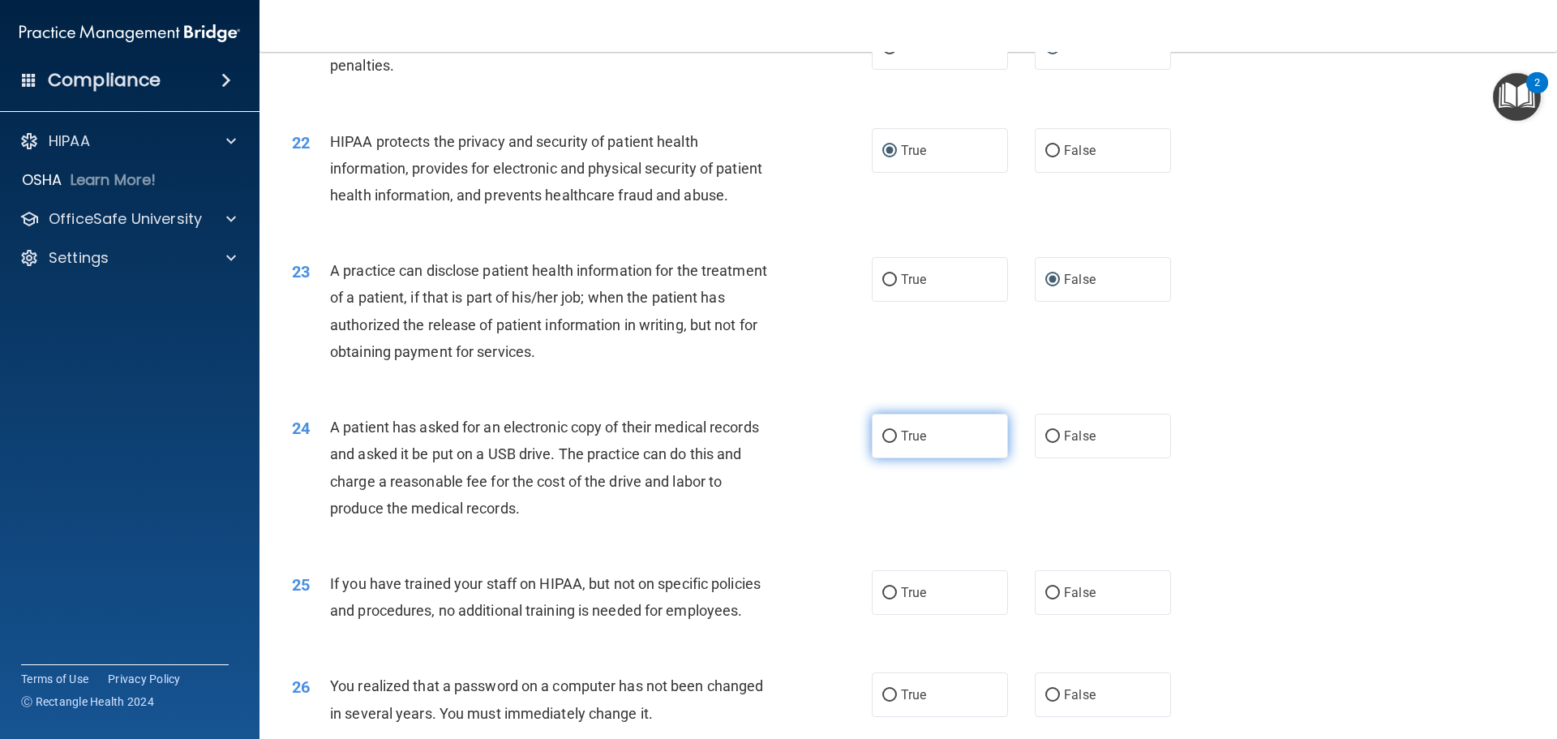
click at [890, 443] on input "True" at bounding box center [889, 436] width 15 height 12
radio input "true"
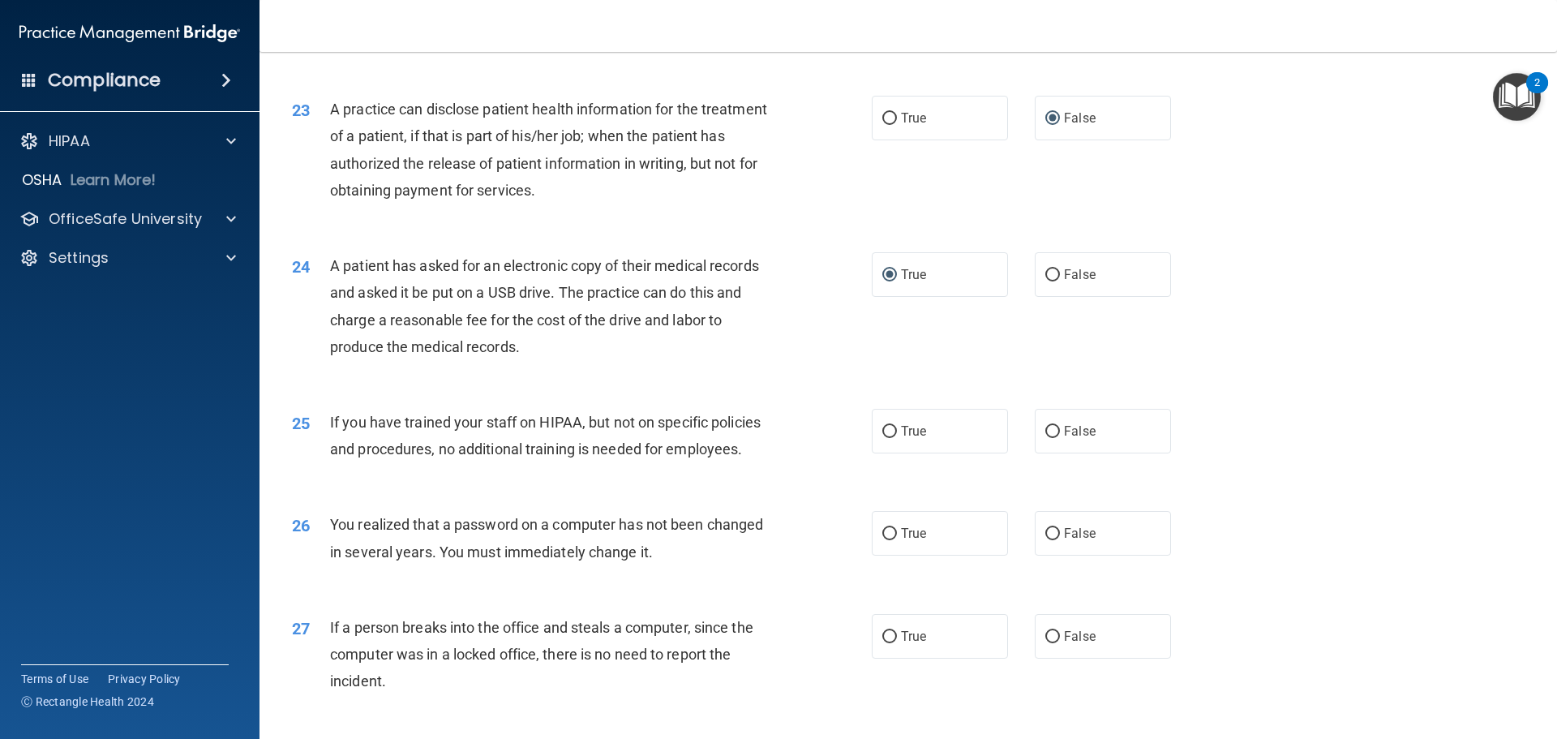
scroll to position [2594, 0]
click at [1045, 437] on input "False" at bounding box center [1052, 431] width 15 height 12
radio input "true"
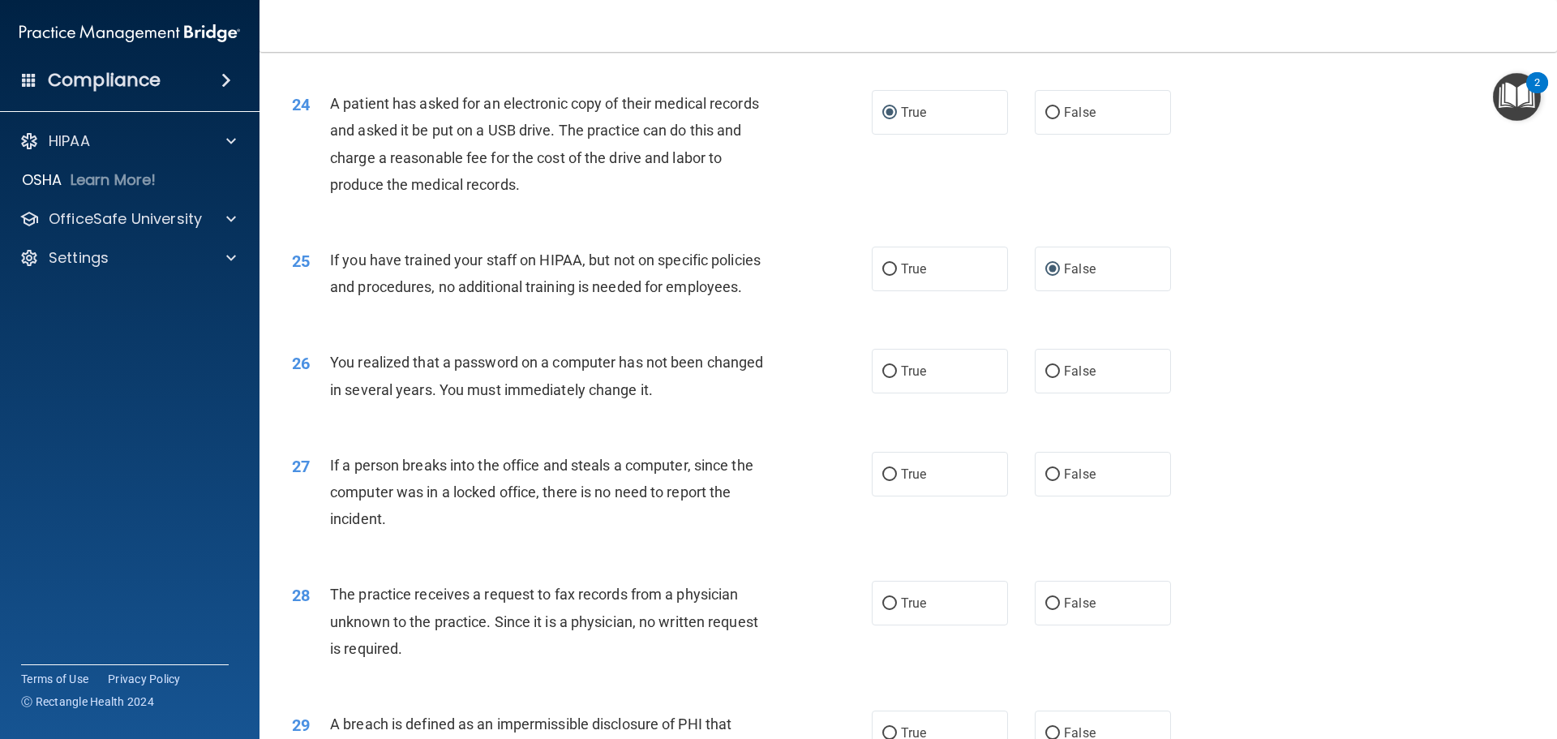
scroll to position [2756, 0]
click at [884, 377] on input "True" at bounding box center [889, 371] width 15 height 12
radio input "true"
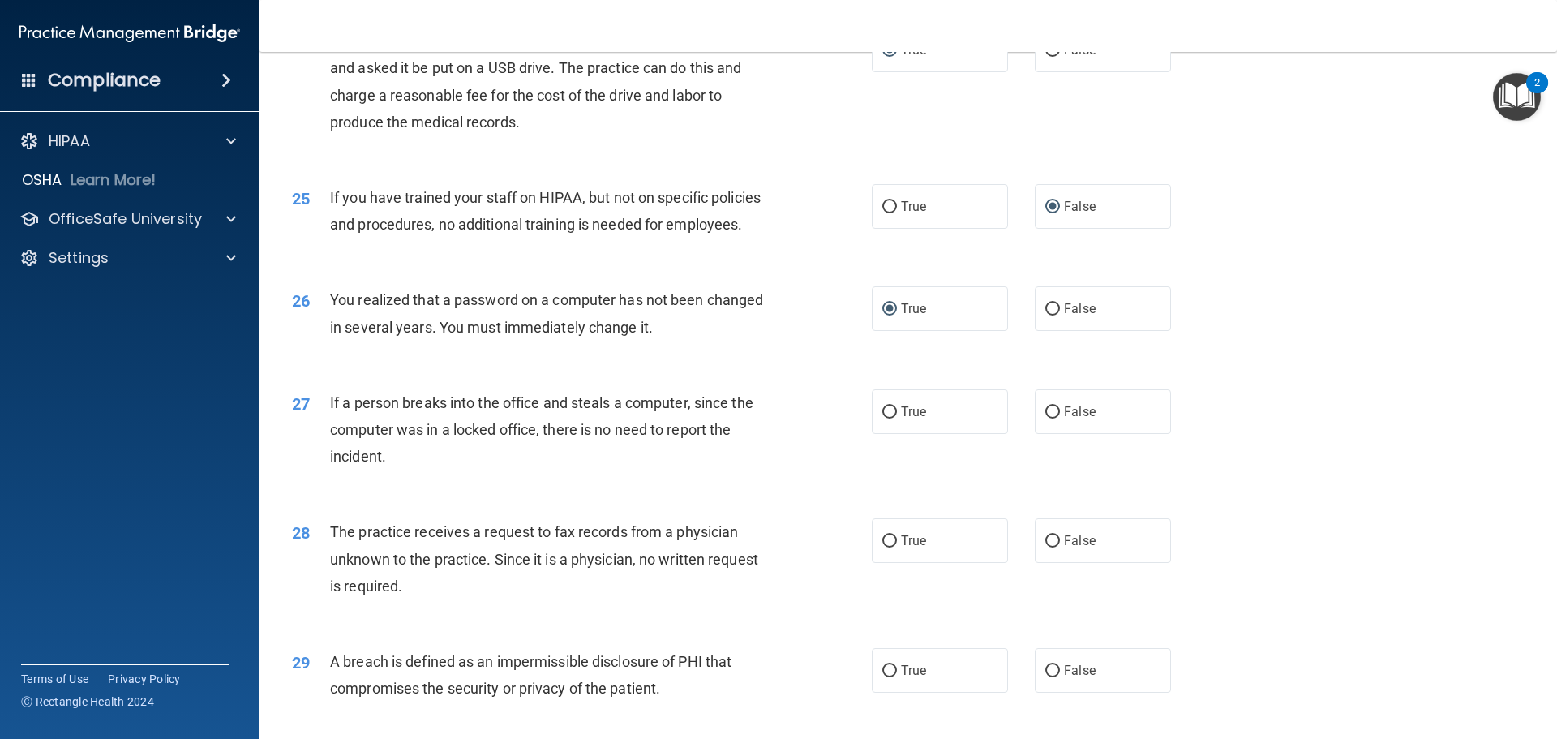
scroll to position [3000, 0]
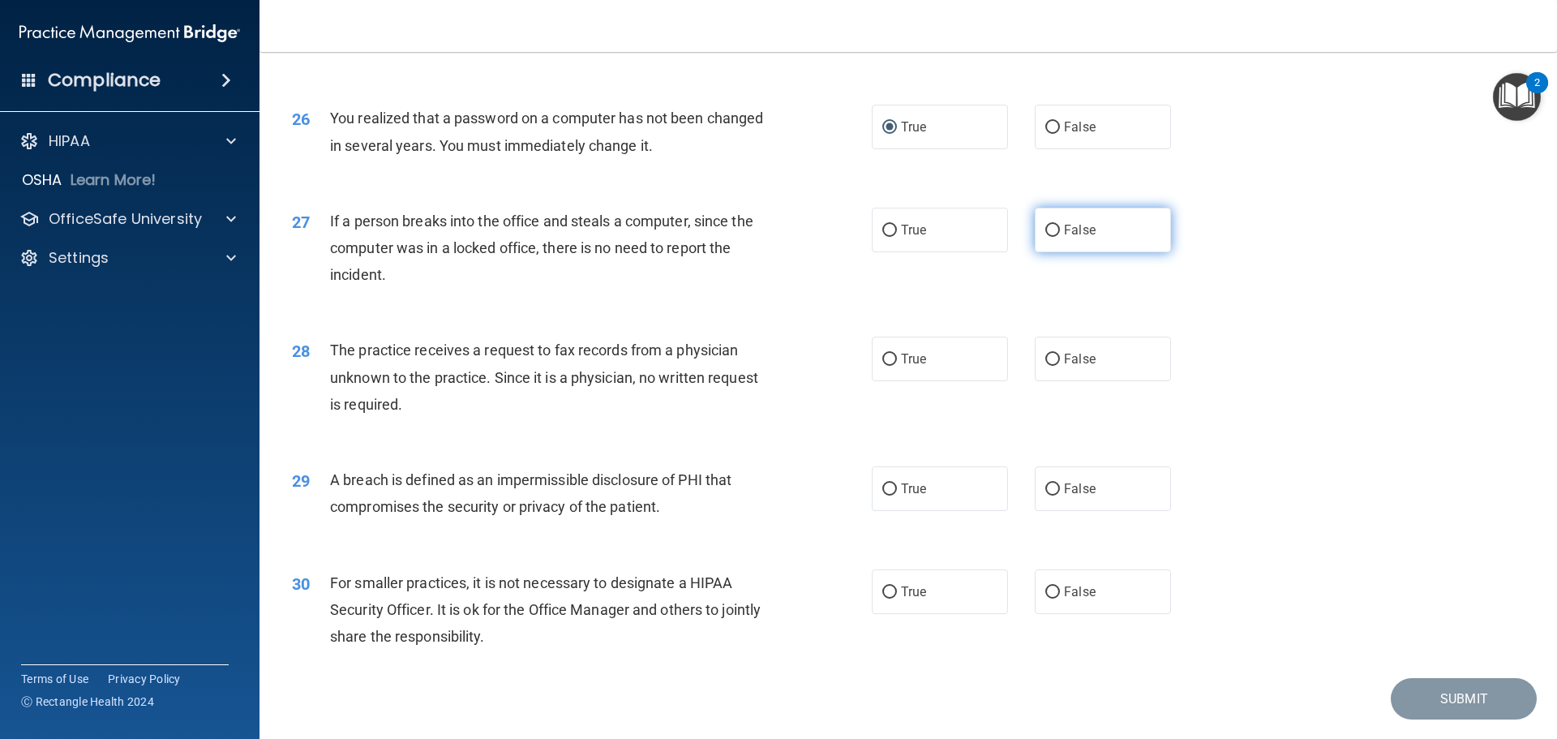
click at [1044, 252] on label "False" at bounding box center [1102, 230] width 136 height 45
click at [1045, 237] on input "False" at bounding box center [1052, 231] width 15 height 12
radio input "true"
click at [1051, 366] on input "False" at bounding box center [1052, 359] width 15 height 12
radio input "true"
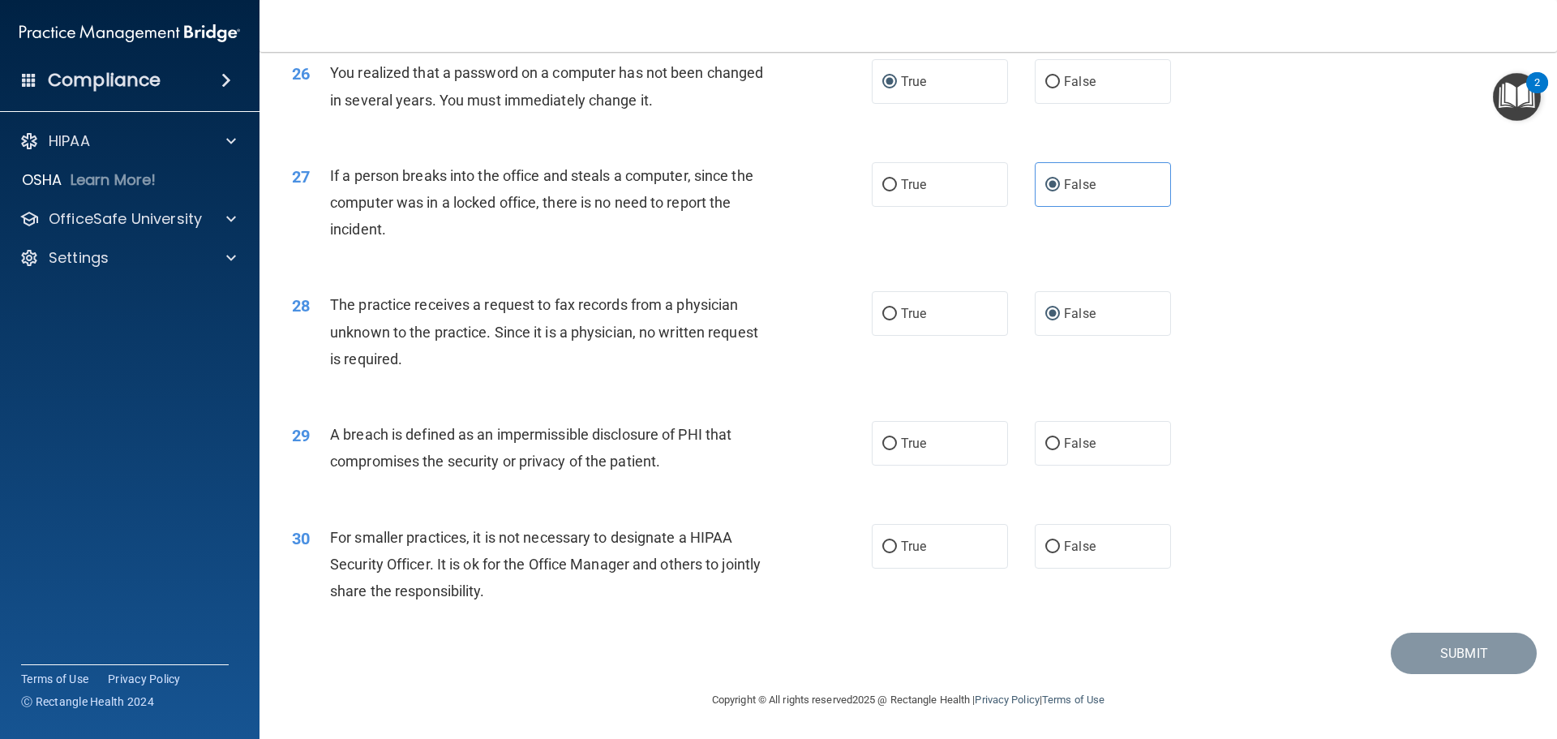
scroll to position [3098, 0]
click at [889, 441] on input "True" at bounding box center [889, 444] width 15 height 12
radio input "true"
click at [1047, 544] on input "False" at bounding box center [1052, 547] width 15 height 12
radio input "true"
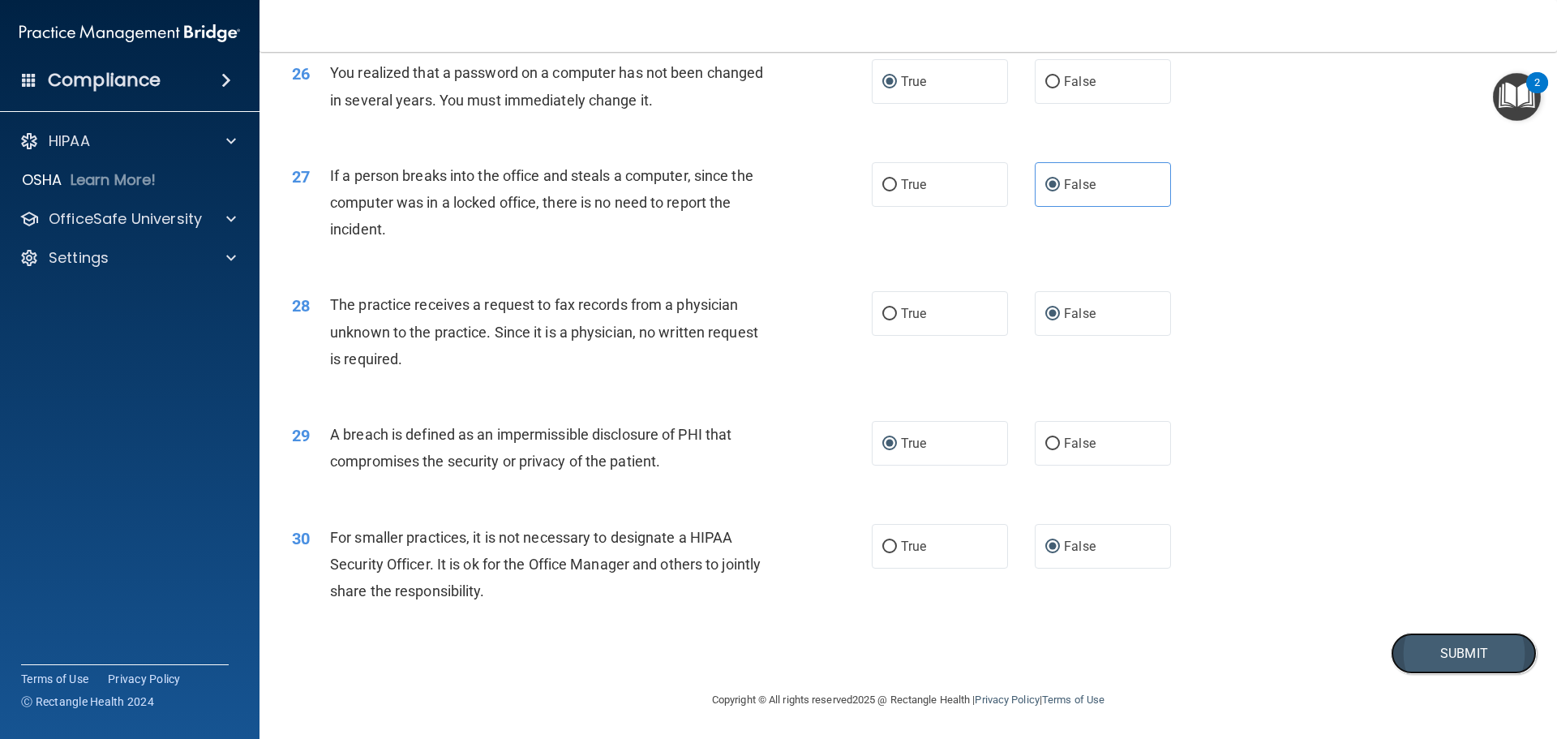
click at [1462, 657] on button "Submit" at bounding box center [1463, 652] width 146 height 41
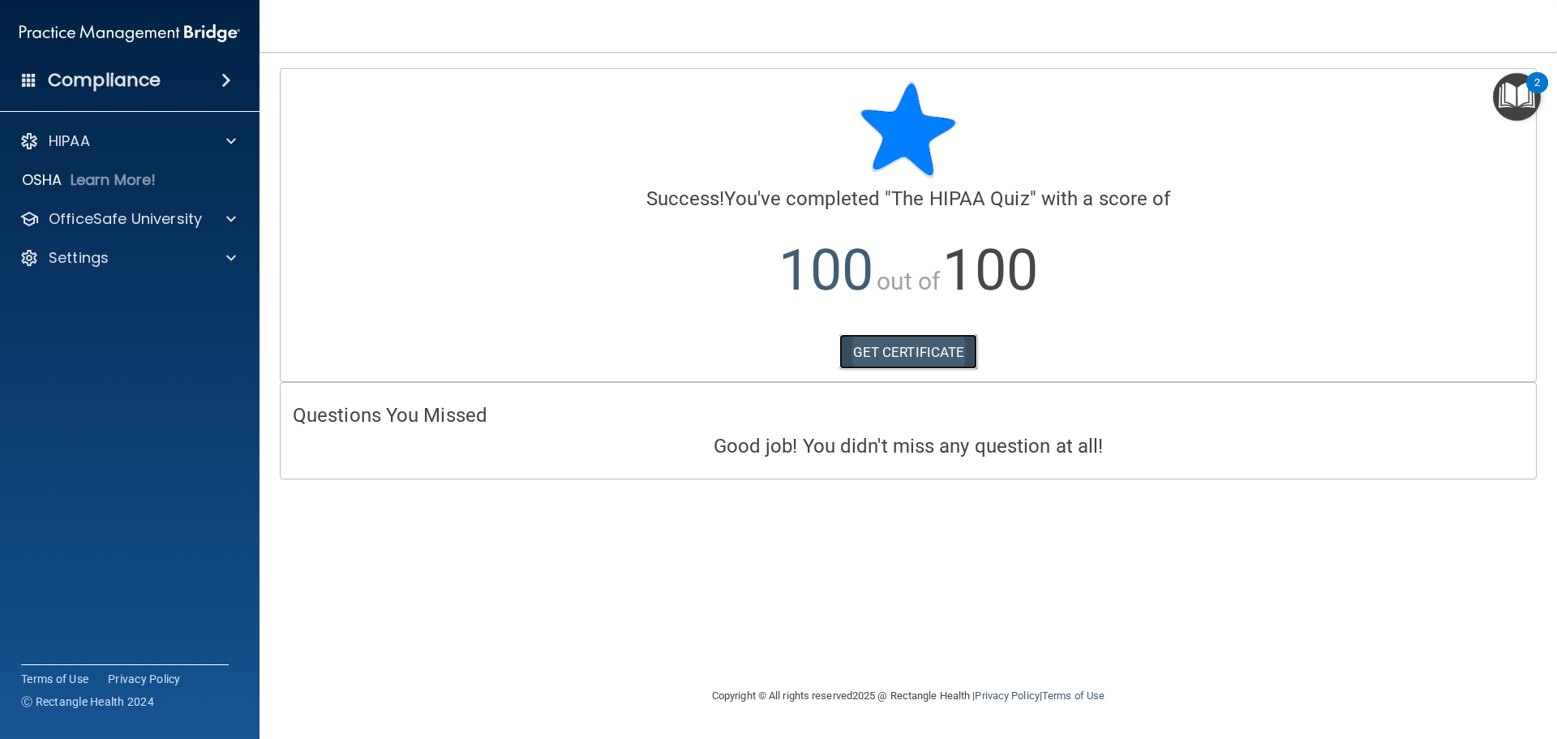
click at [901, 359] on link "GET CERTIFICATE" at bounding box center [908, 352] width 139 height 36
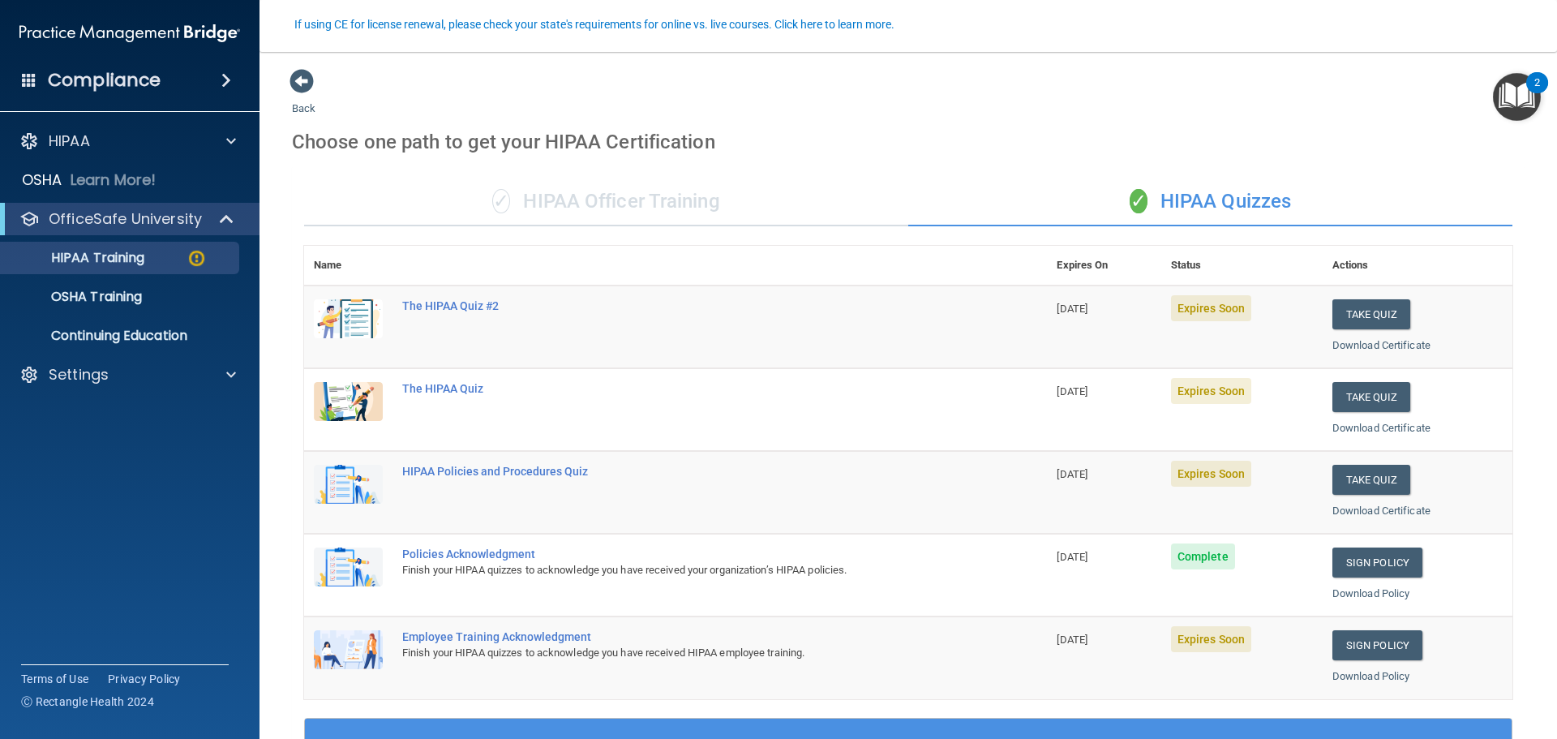
scroll to position [141, 0]
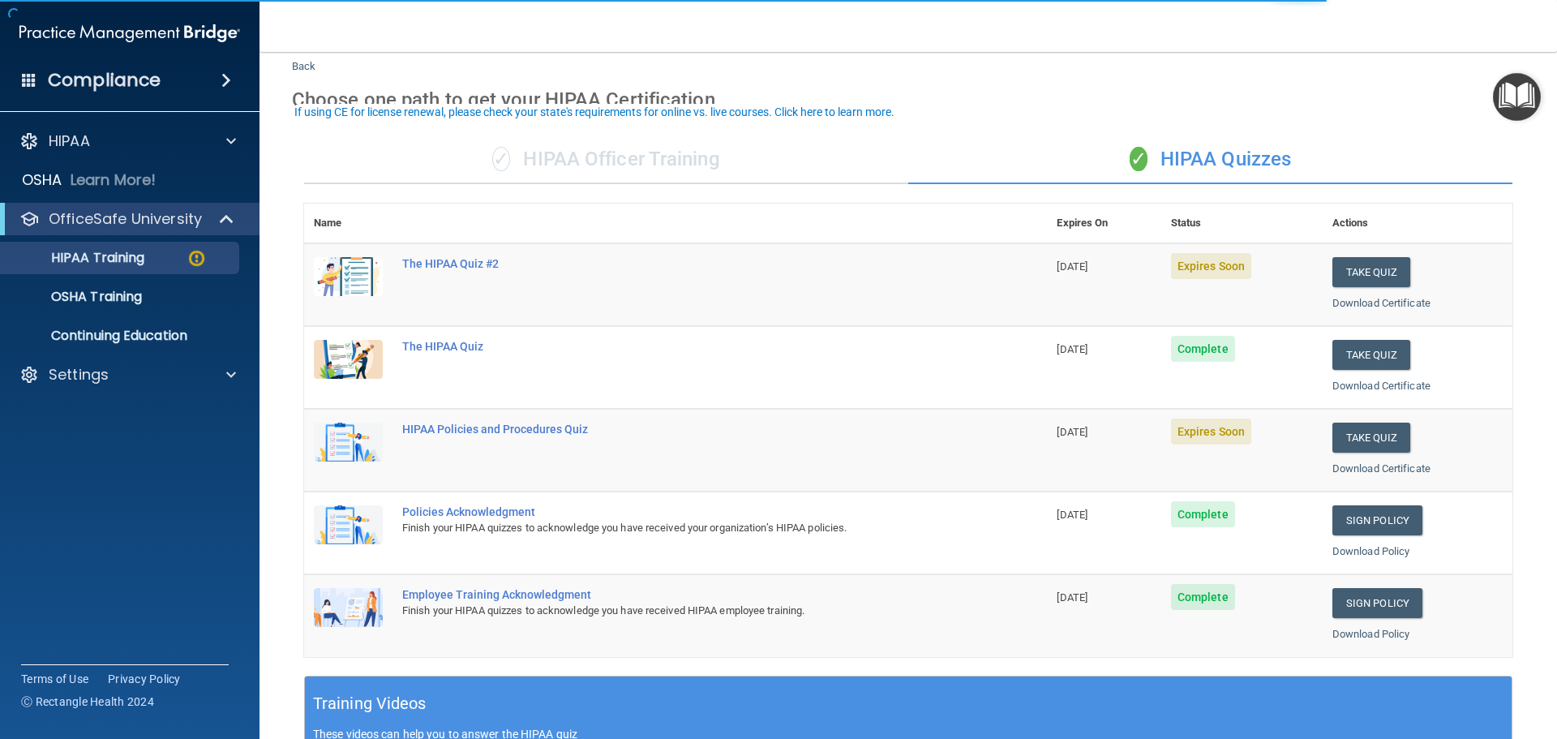
scroll to position [81, 0]
